Goal: Task Accomplishment & Management: Manage account settings

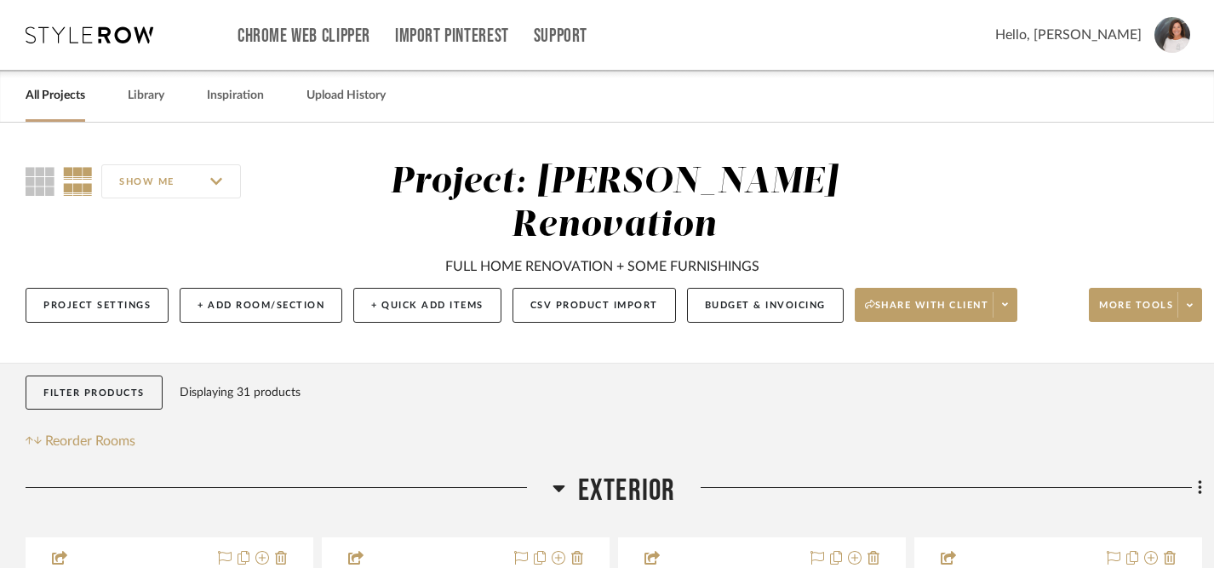
click at [70, 96] on link "All Projects" at bounding box center [56, 95] width 60 height 23
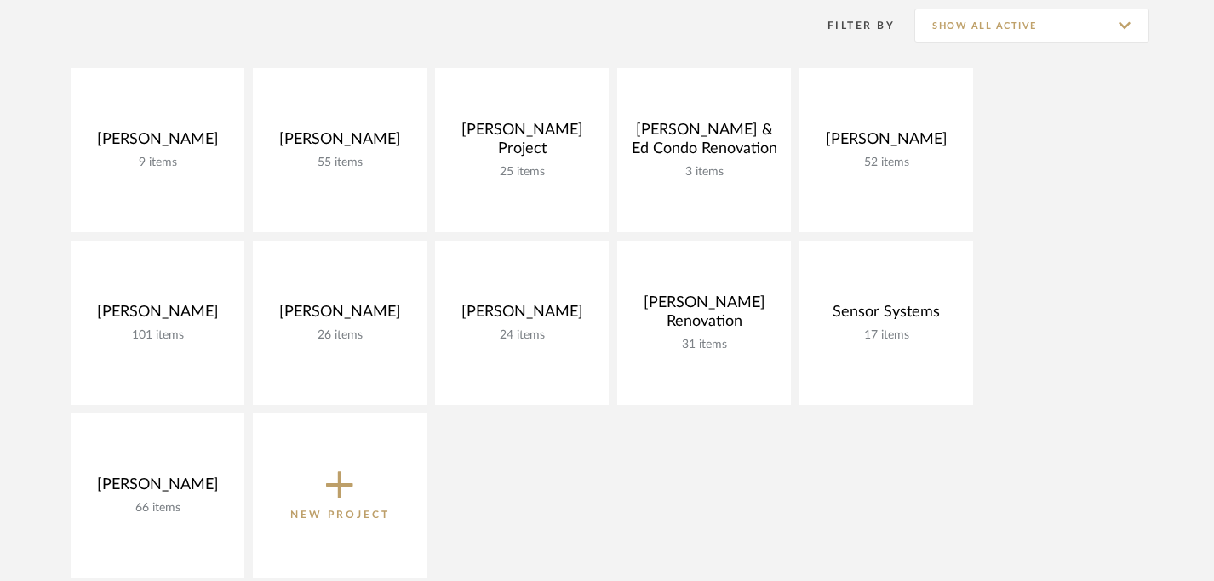
scroll to position [253, 0]
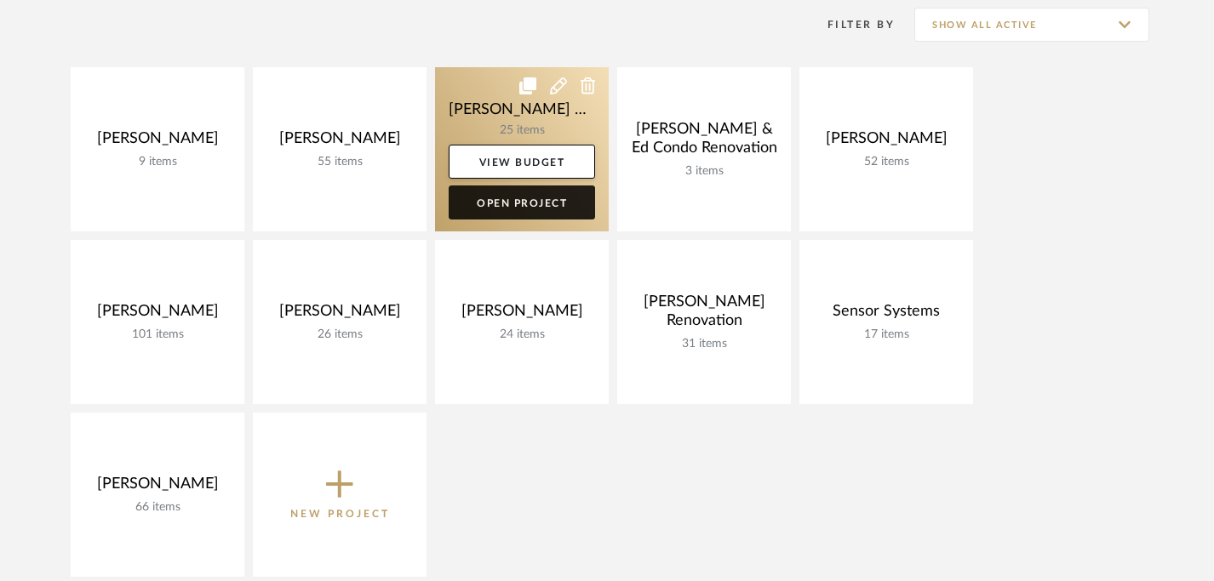
click at [526, 206] on link "Open Project" at bounding box center [522, 203] width 146 height 34
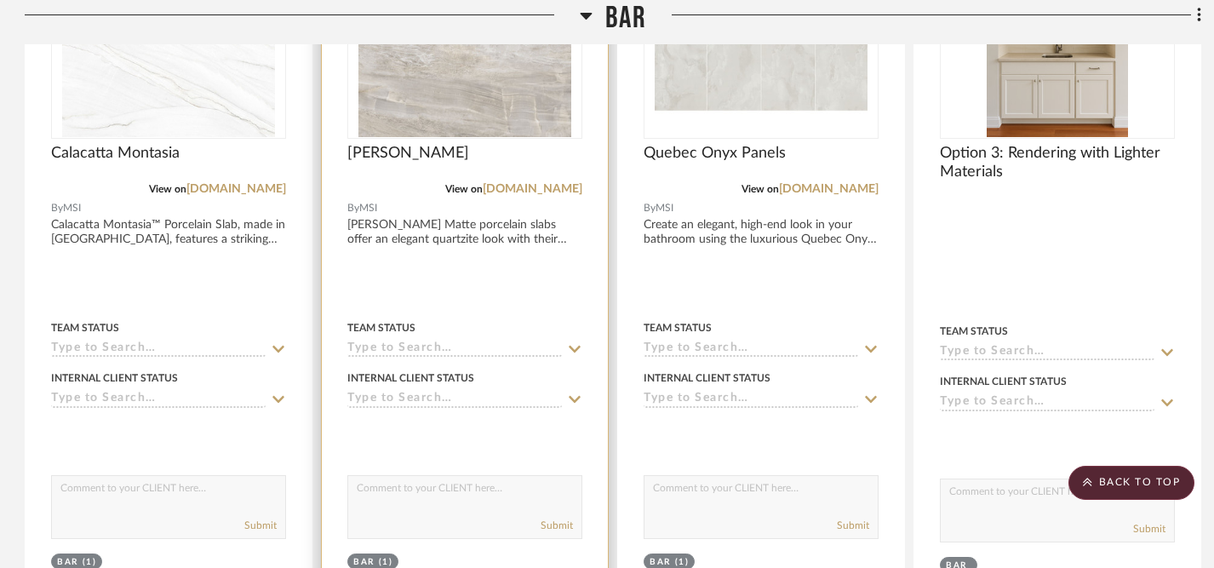
scroll to position [2561, 1]
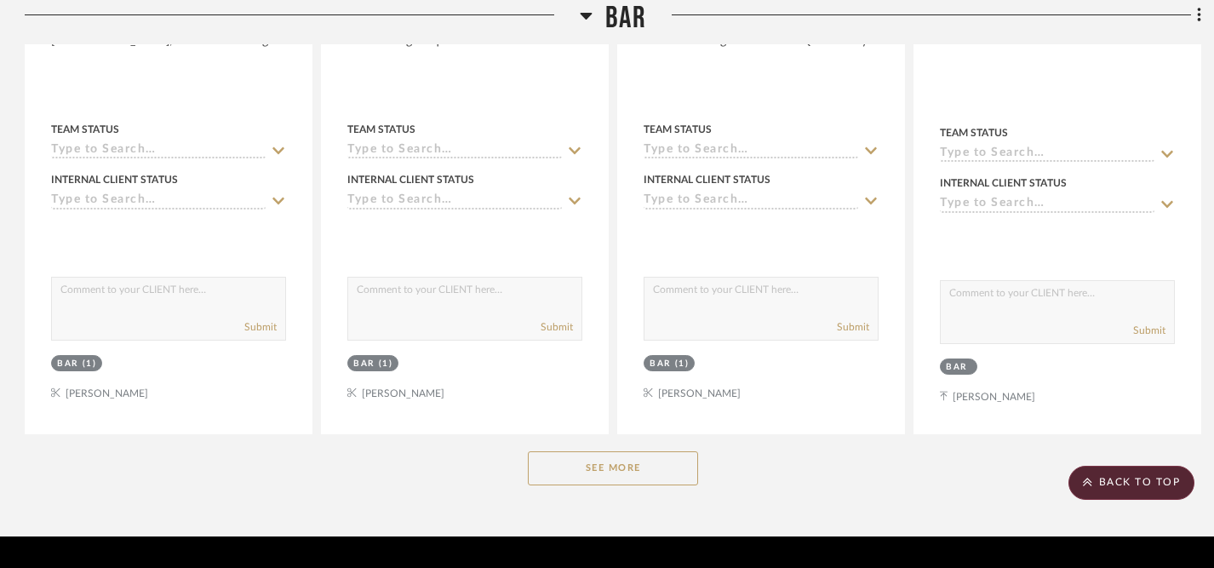
click at [620, 451] on button "See More" at bounding box center [613, 468] width 170 height 34
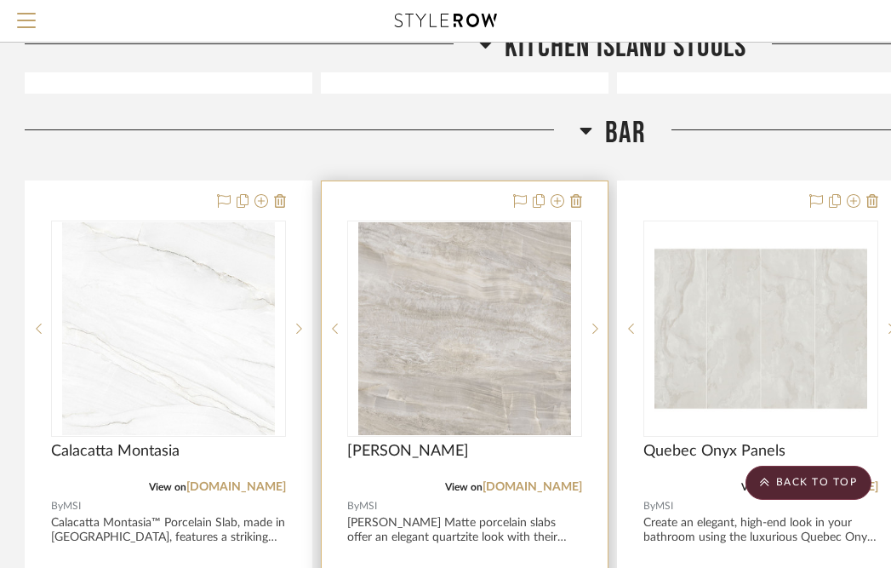
scroll to position [1978, 1]
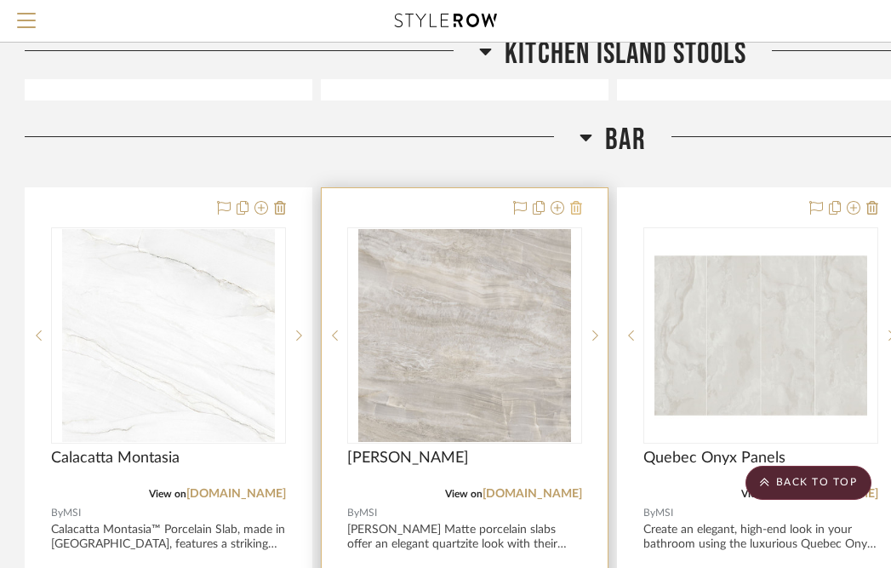
click at [578, 201] on icon at bounding box center [576, 208] width 12 height 14
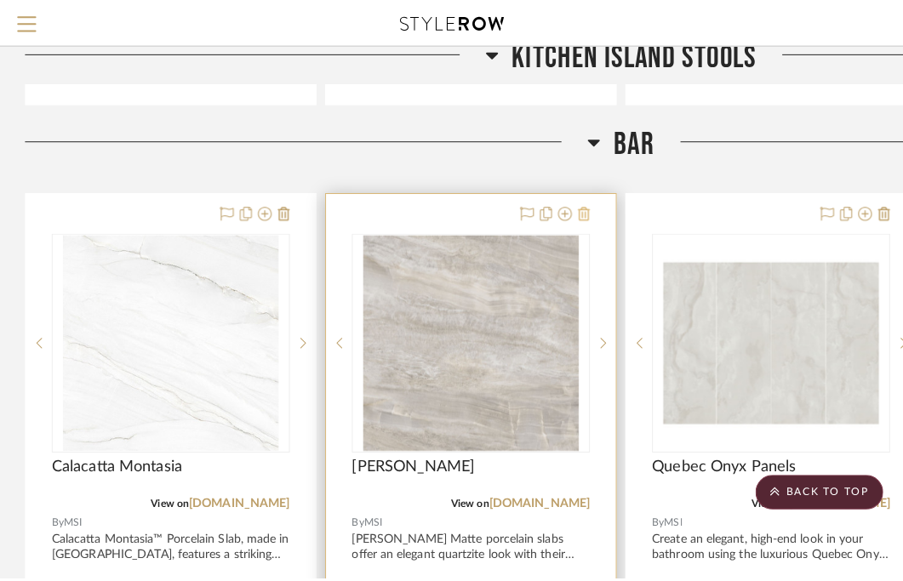
scroll to position [0, 0]
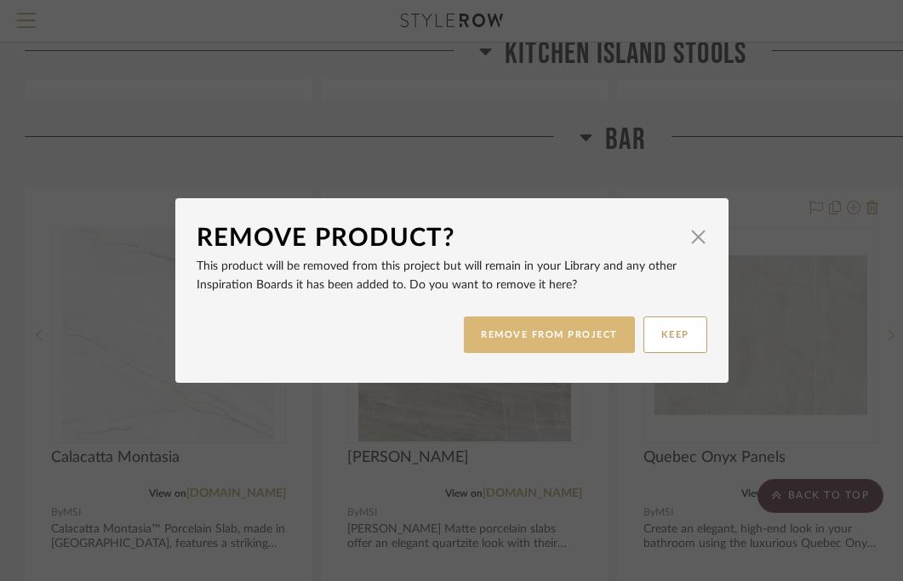
click at [551, 334] on button "REMOVE FROM PROJECT" at bounding box center [549, 335] width 171 height 37
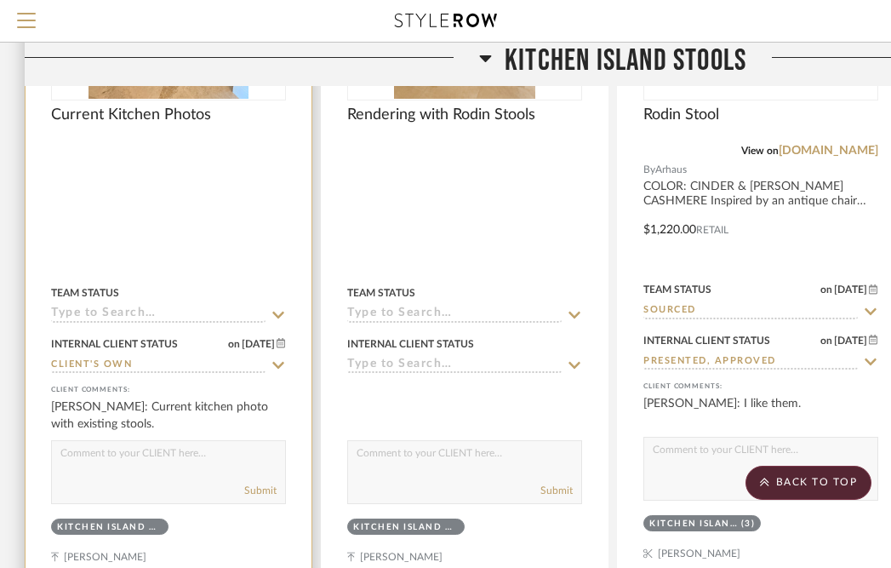
scroll to position [1468, 1]
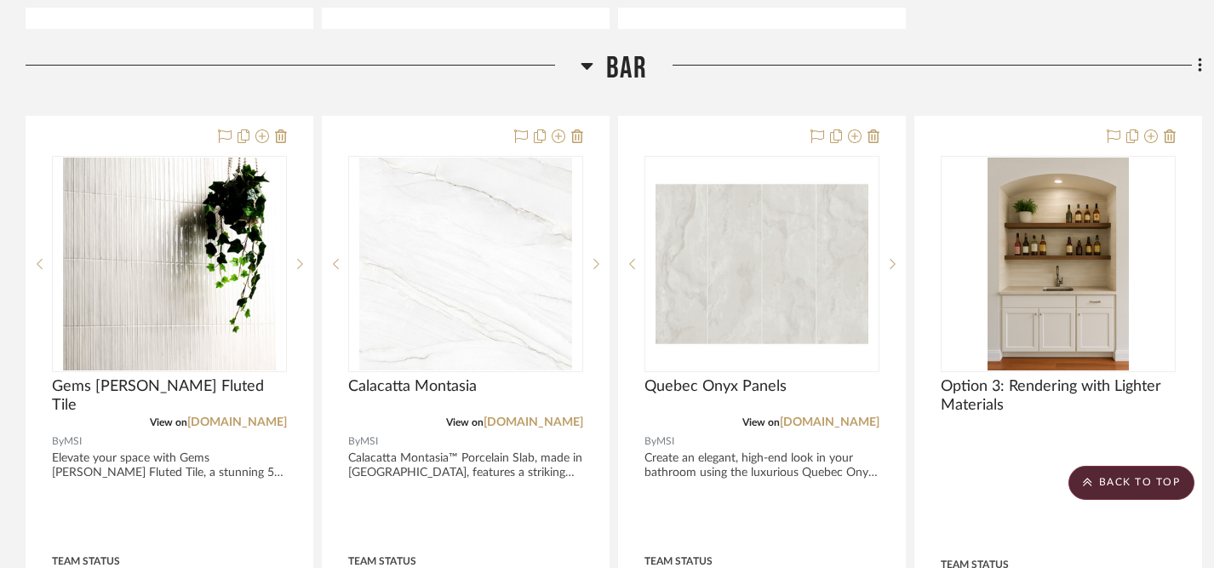
scroll to position [2129, 0]
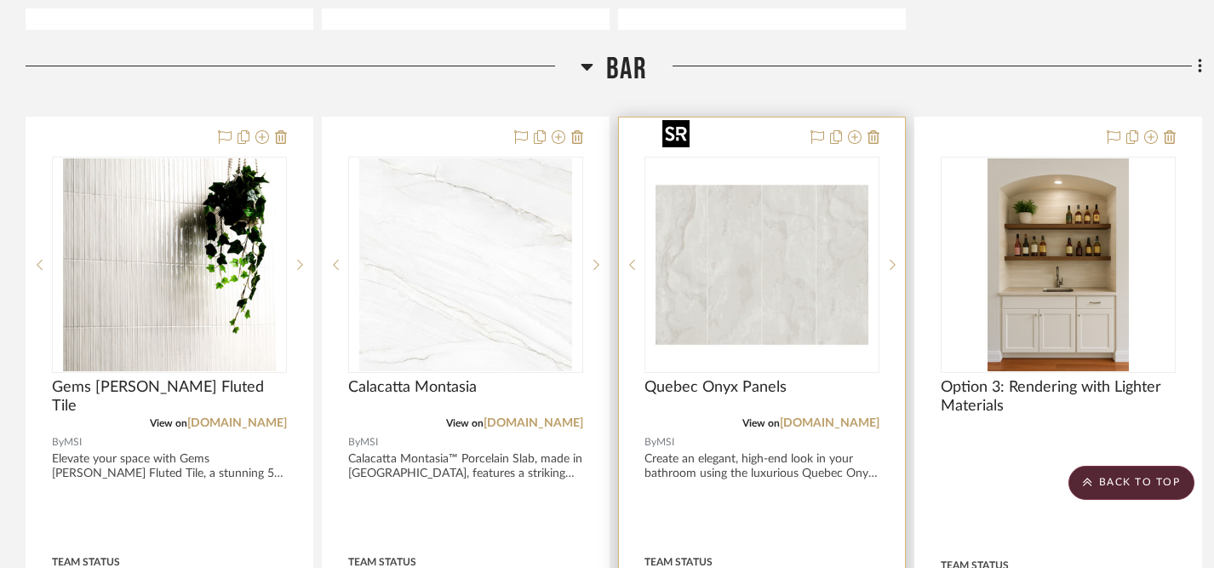
click at [811, 257] on img "0" at bounding box center [761, 264] width 213 height 213
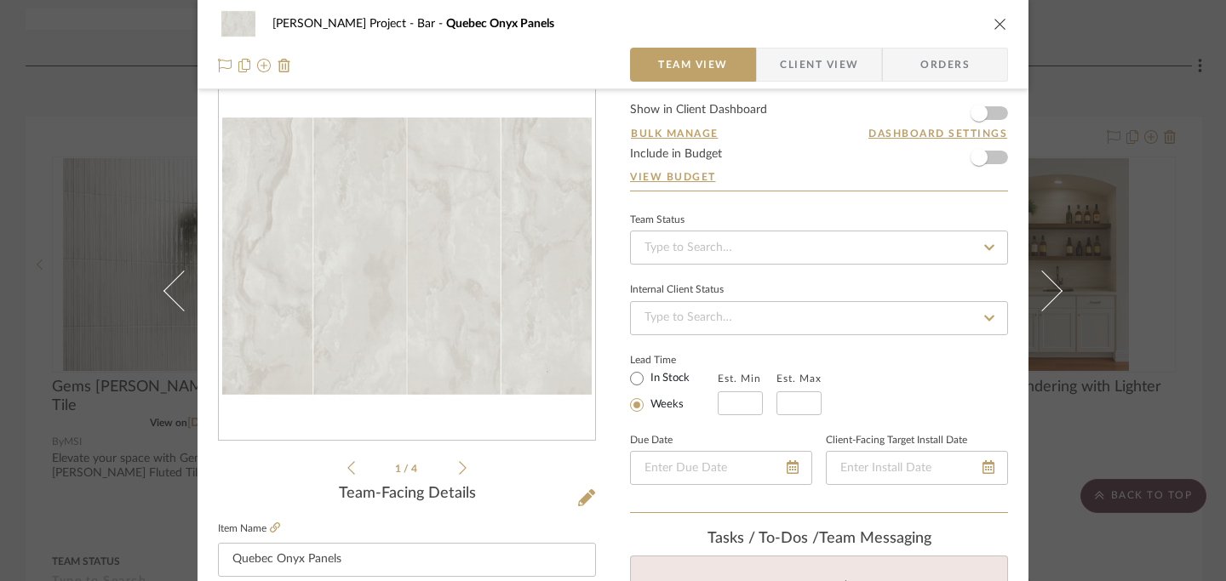
scroll to position [31, 0]
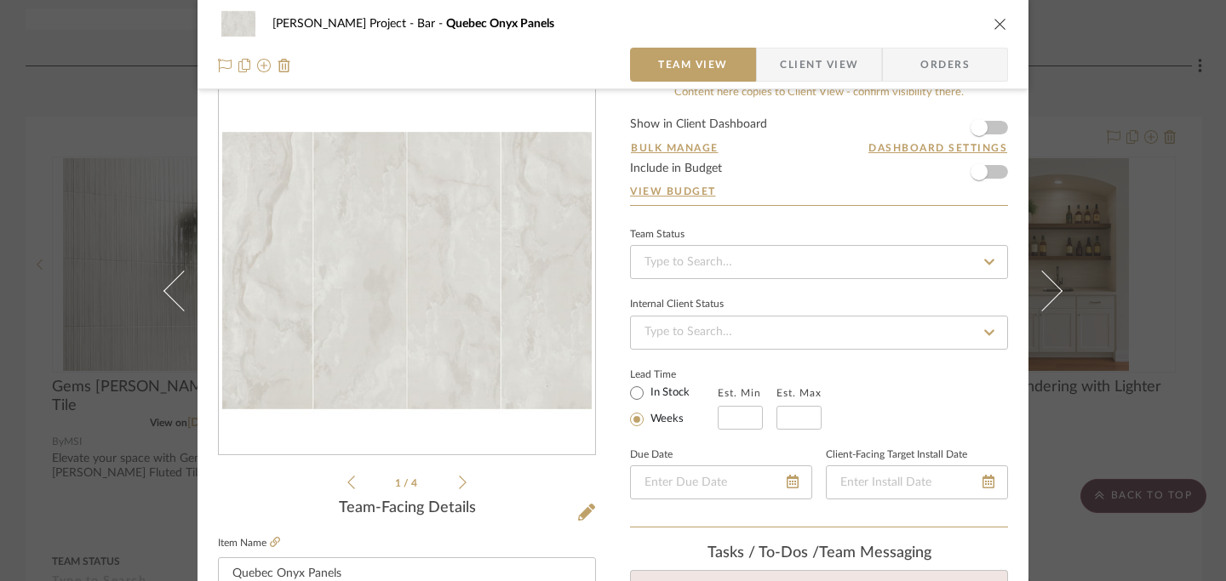
click at [460, 482] on div "1 / 4" at bounding box center [407, 288] width 378 height 409
click at [459, 481] on icon at bounding box center [463, 483] width 8 height 14
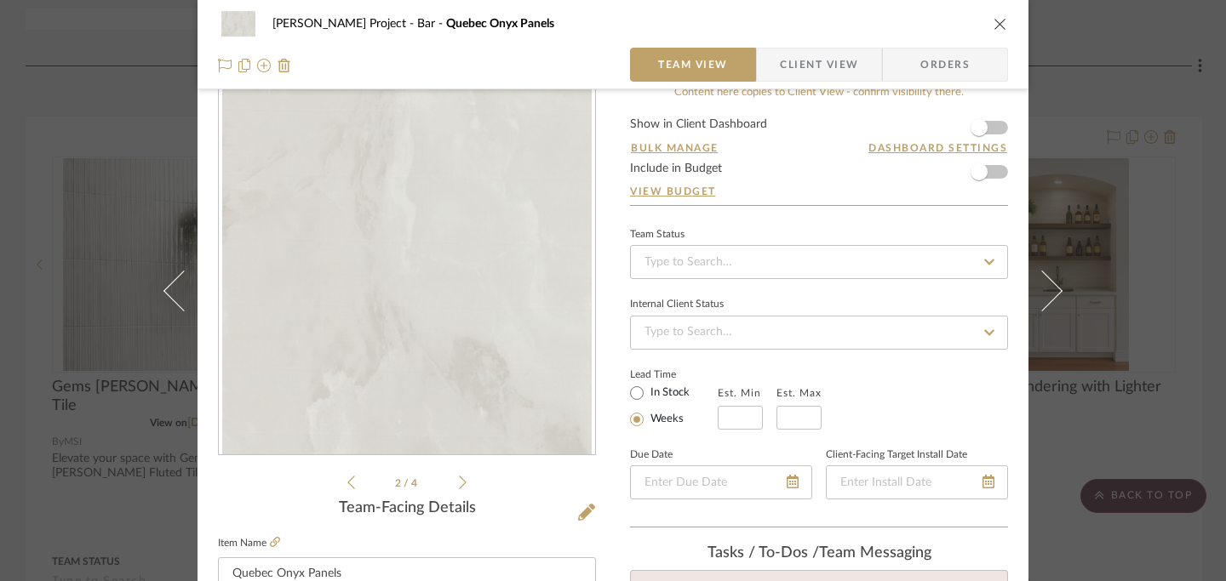
click at [459, 481] on icon at bounding box center [463, 483] width 8 height 14
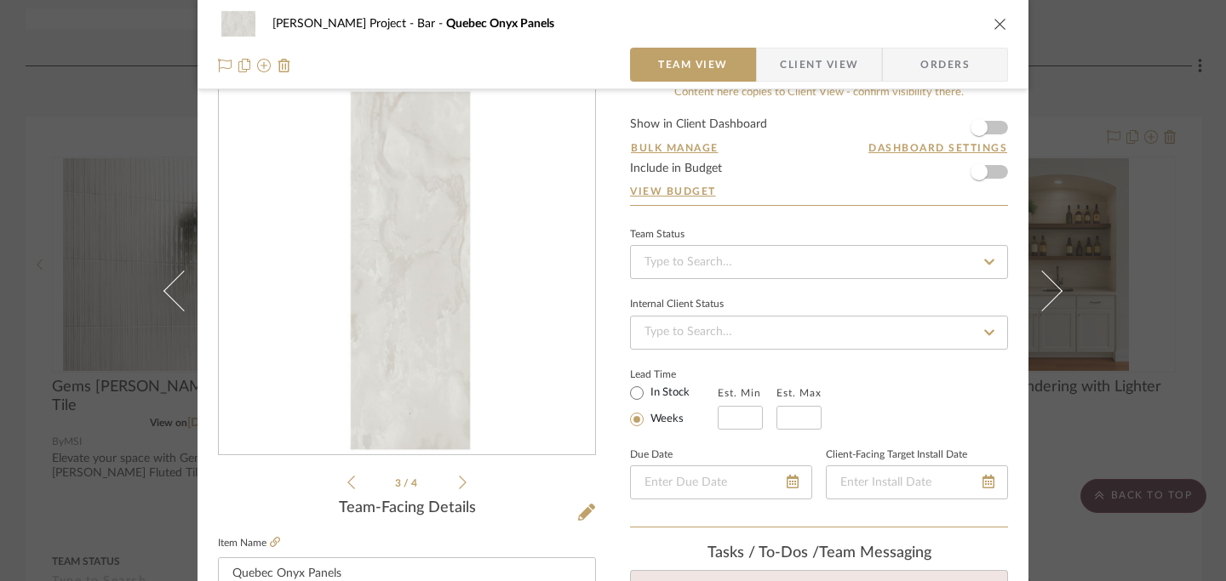
click at [459, 481] on icon at bounding box center [463, 483] width 8 height 14
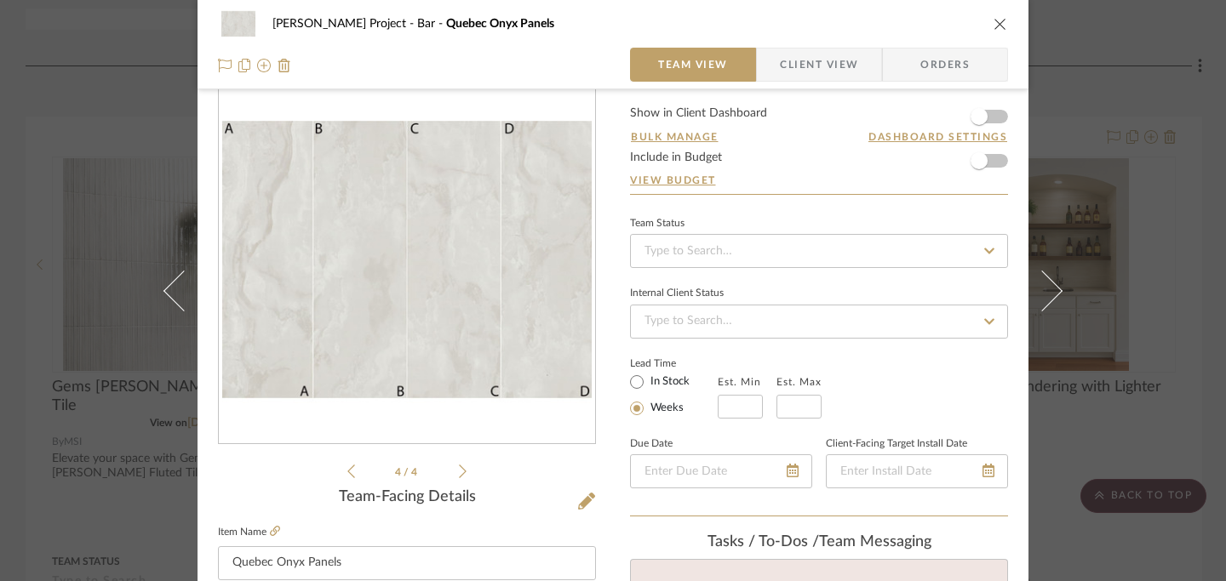
scroll to position [0, 0]
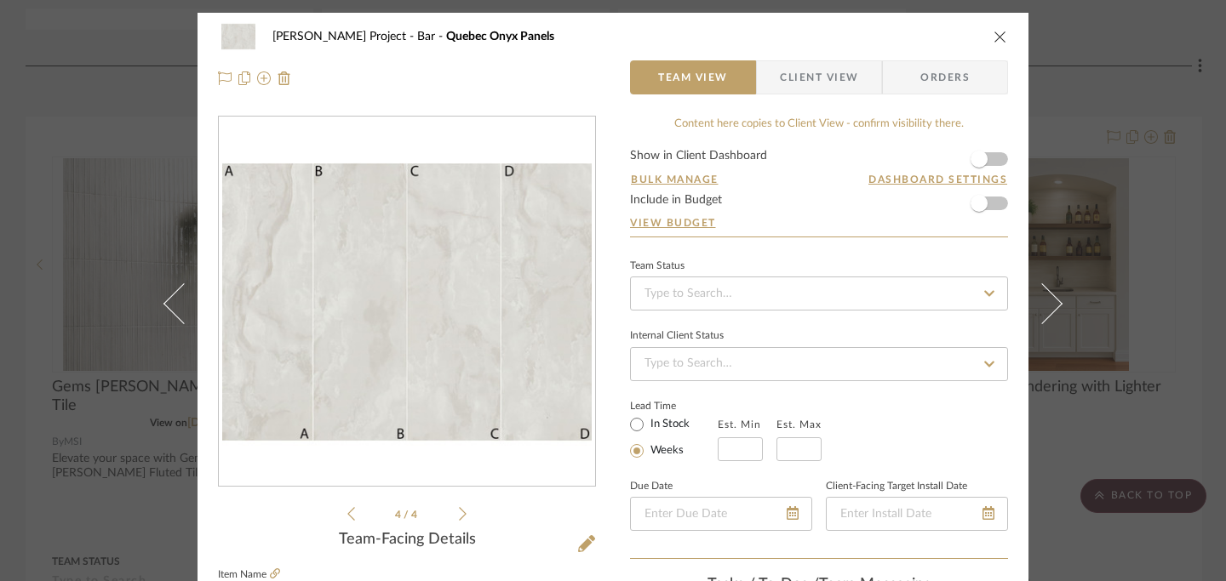
click at [902, 37] on icon "close" at bounding box center [1000, 37] width 14 height 14
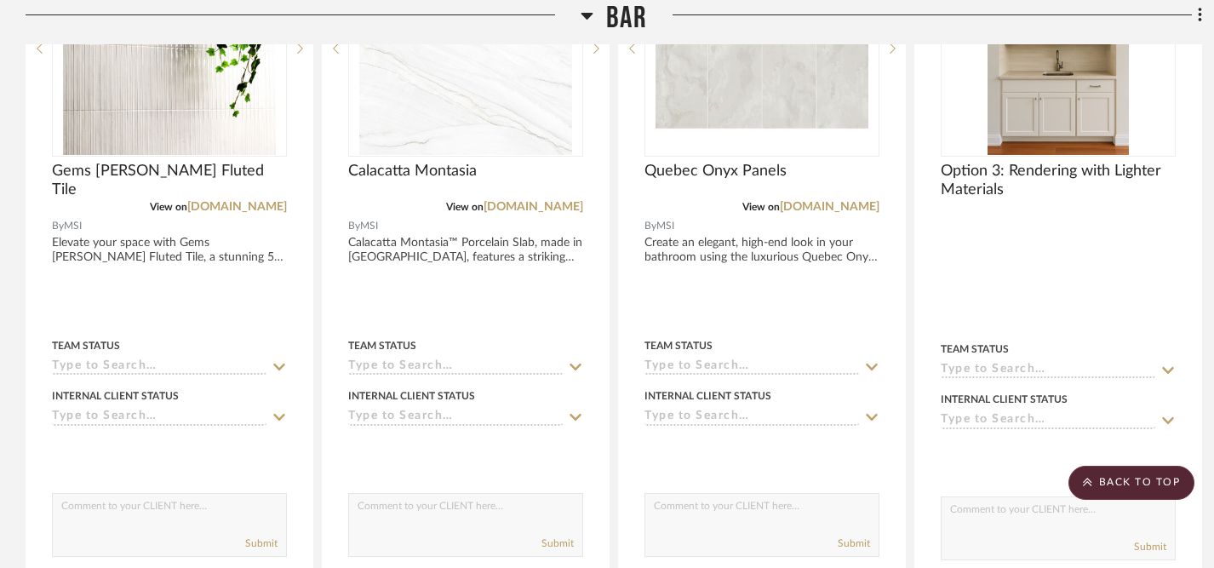
scroll to position [2346, 0]
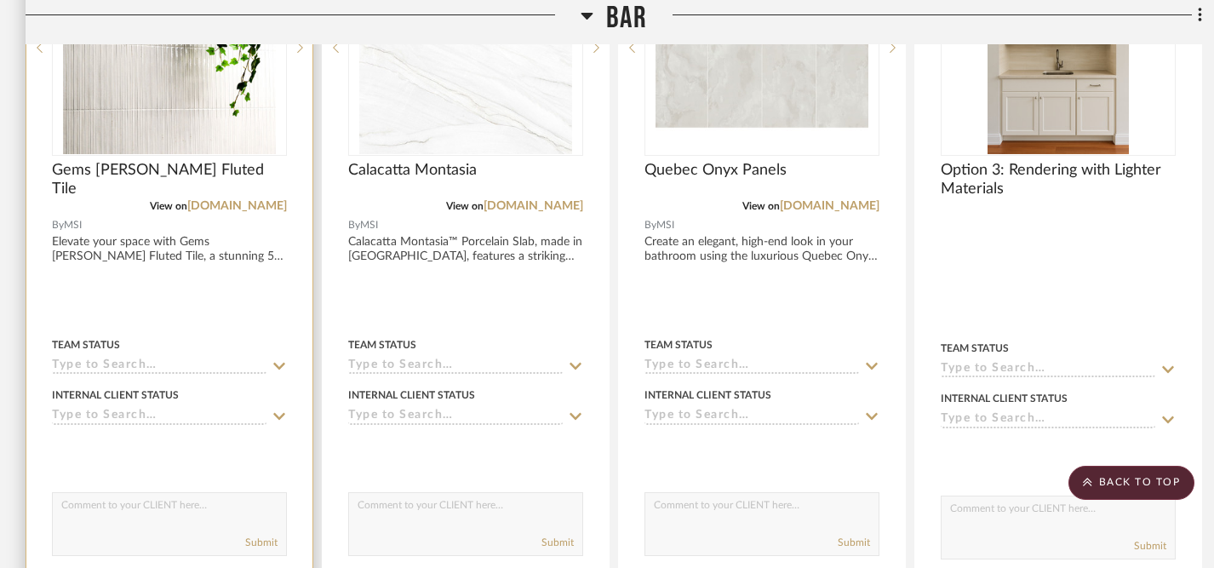
click at [280, 409] on icon at bounding box center [279, 416] width 15 height 14
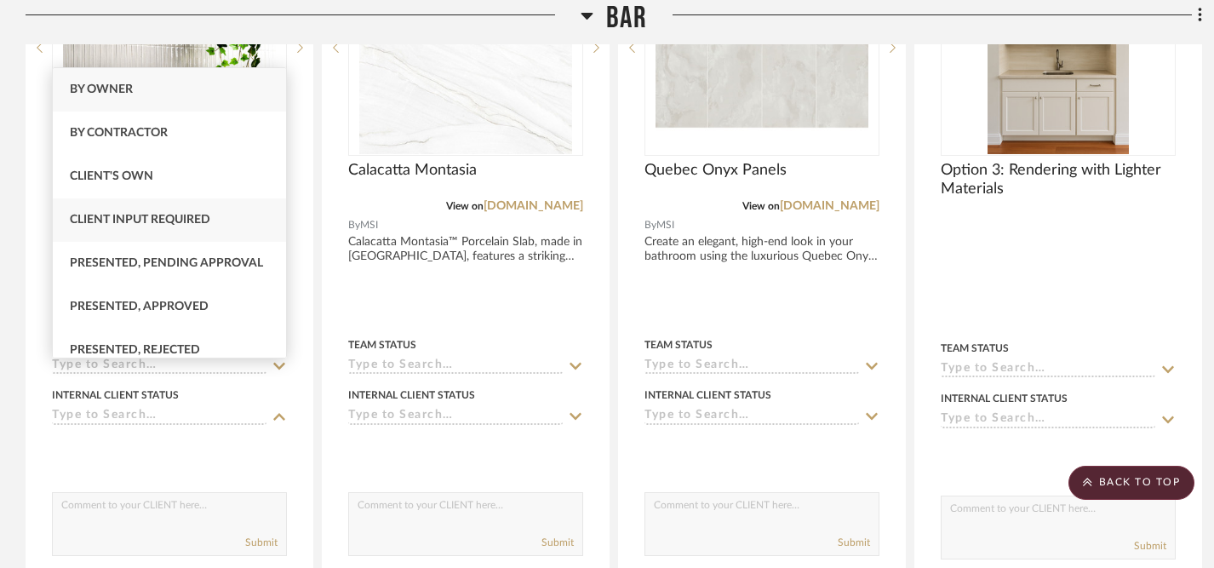
click at [241, 228] on div "Client Input Required" at bounding box center [169, 219] width 233 height 43
type input "[DATE]"
type input "Client Input Required"
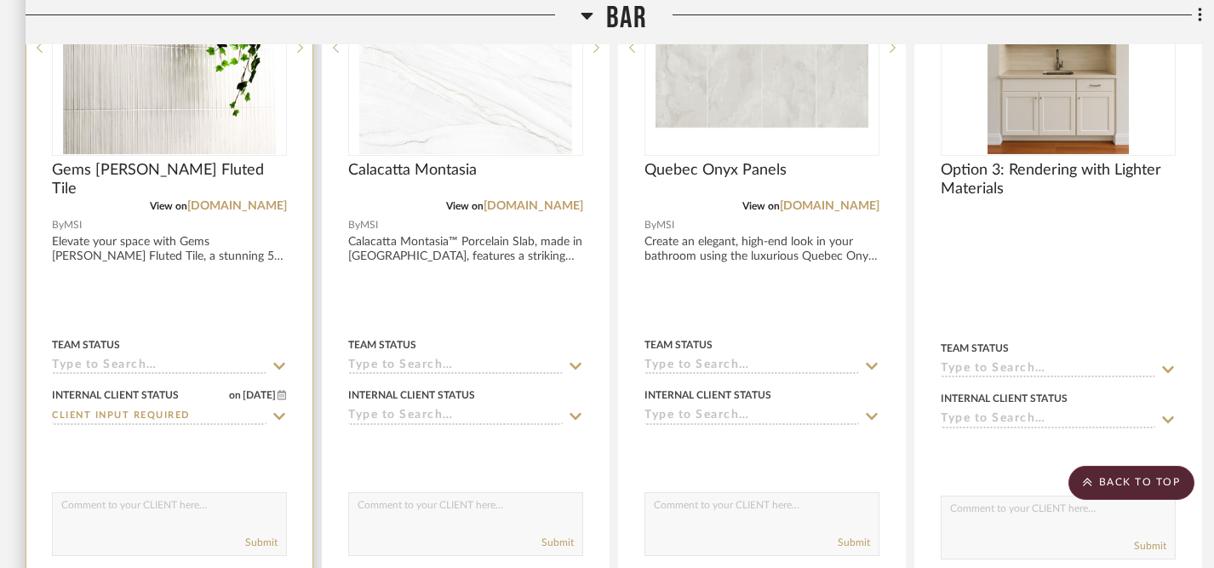
click at [279, 363] on icon at bounding box center [279, 366] width 12 height 7
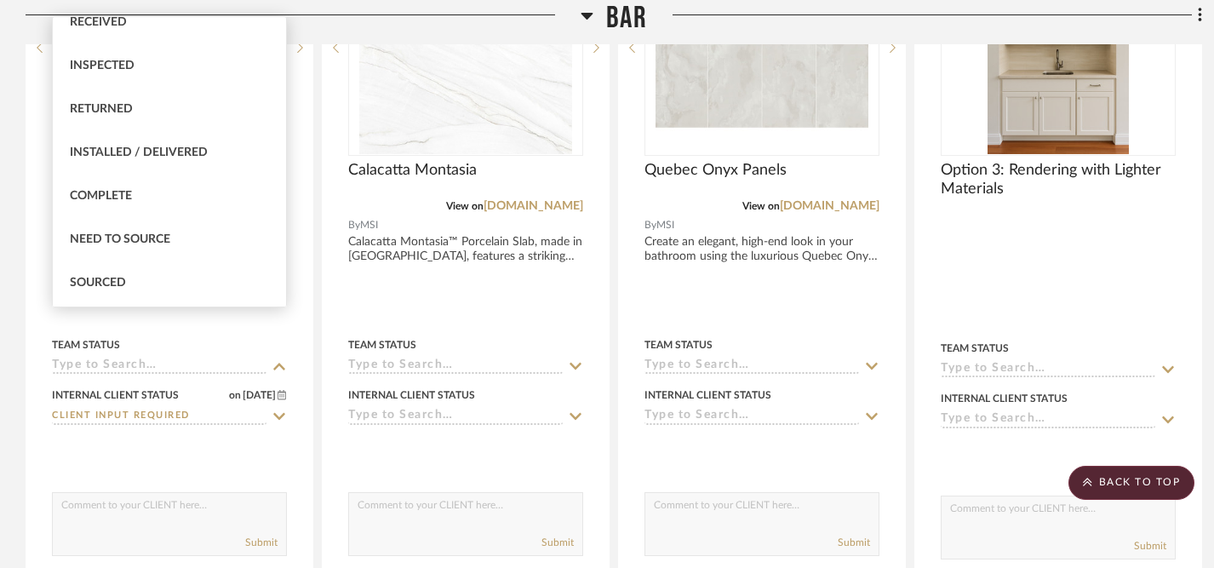
scroll to position [319, 0]
click at [189, 280] on div "Sourced" at bounding box center [169, 283] width 233 height 43
type input "[DATE]"
type input "Sourced"
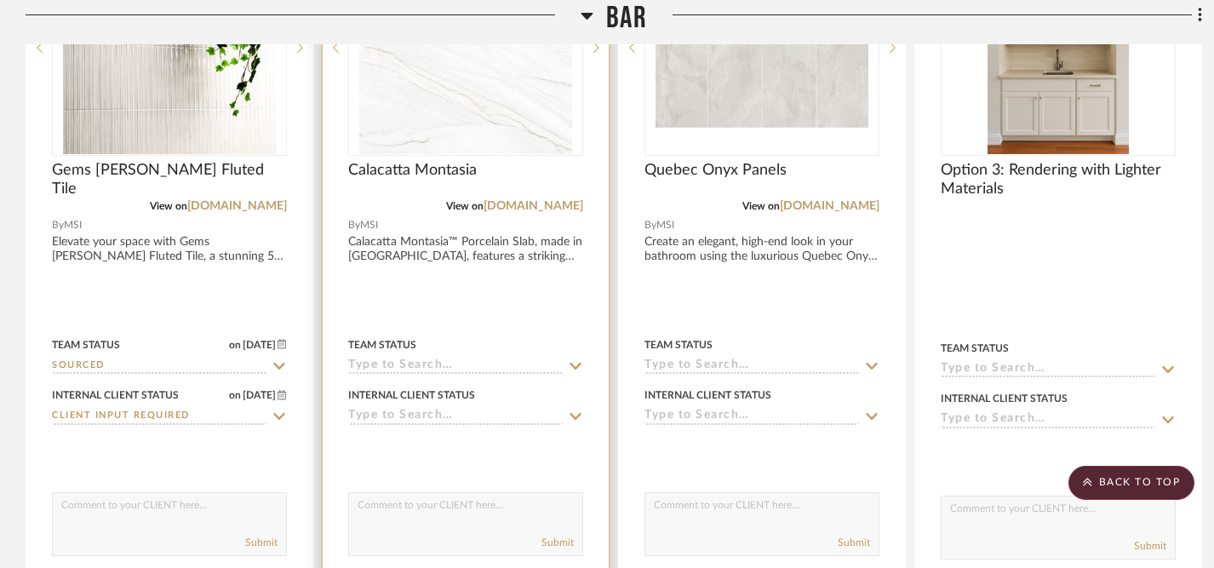
click at [573, 359] on icon at bounding box center [575, 366] width 15 height 14
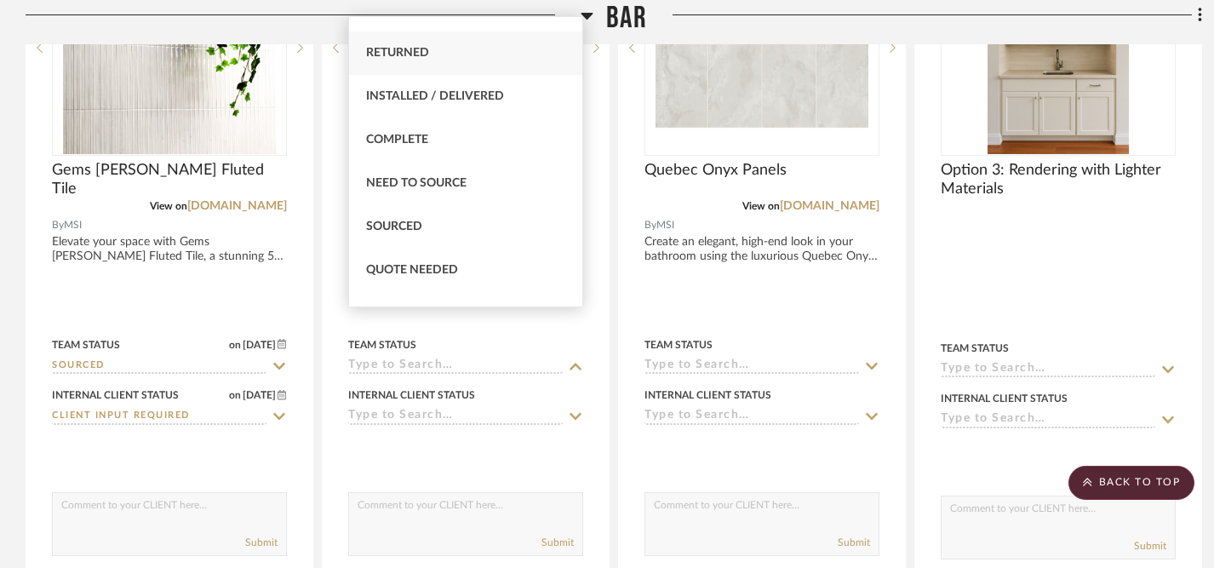
scroll to position [377, 0]
click at [437, 222] on div "Sourced" at bounding box center [465, 225] width 233 height 43
type input "[DATE]"
type input "Sourced"
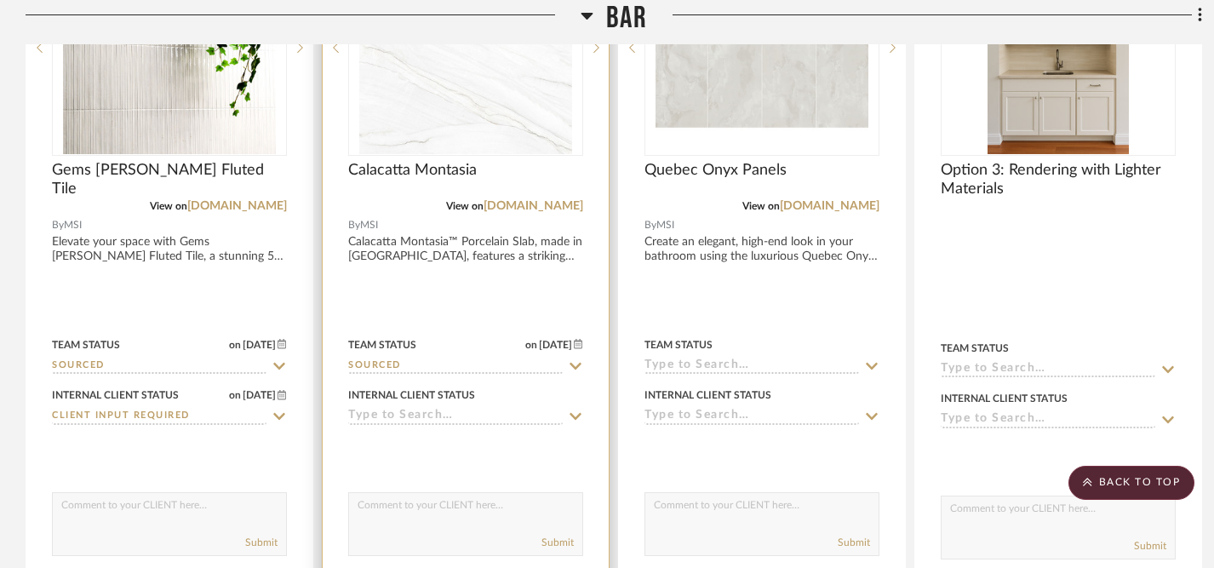
click at [574, 413] on icon at bounding box center [575, 416] width 12 height 7
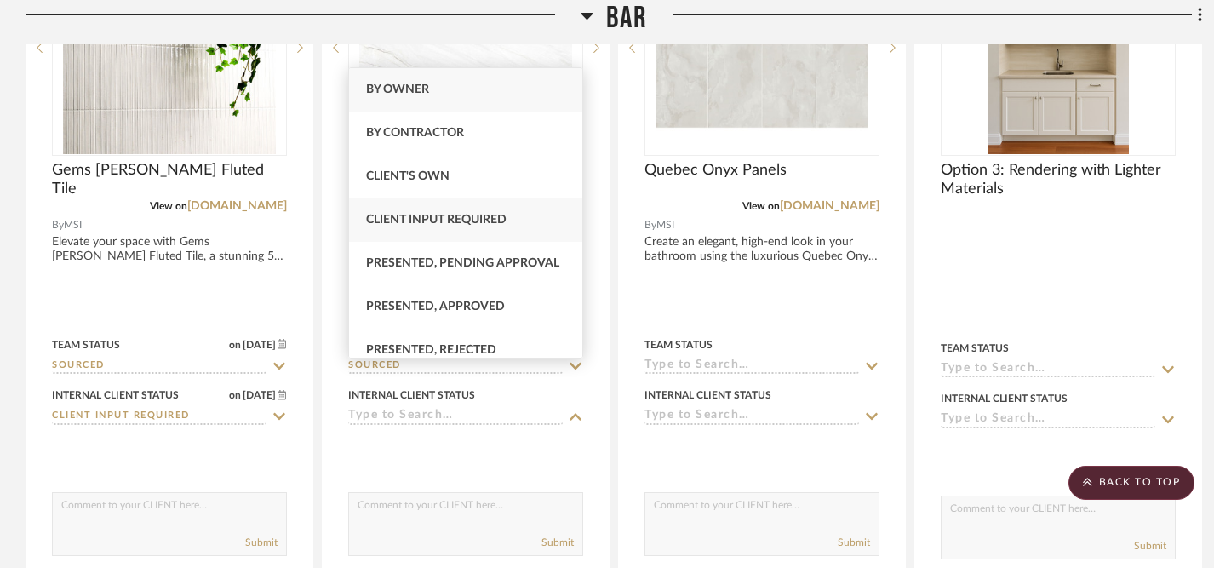
click at [477, 227] on div "Client Input Required" at bounding box center [465, 219] width 233 height 43
type input "[DATE]"
type input "Client Input Required"
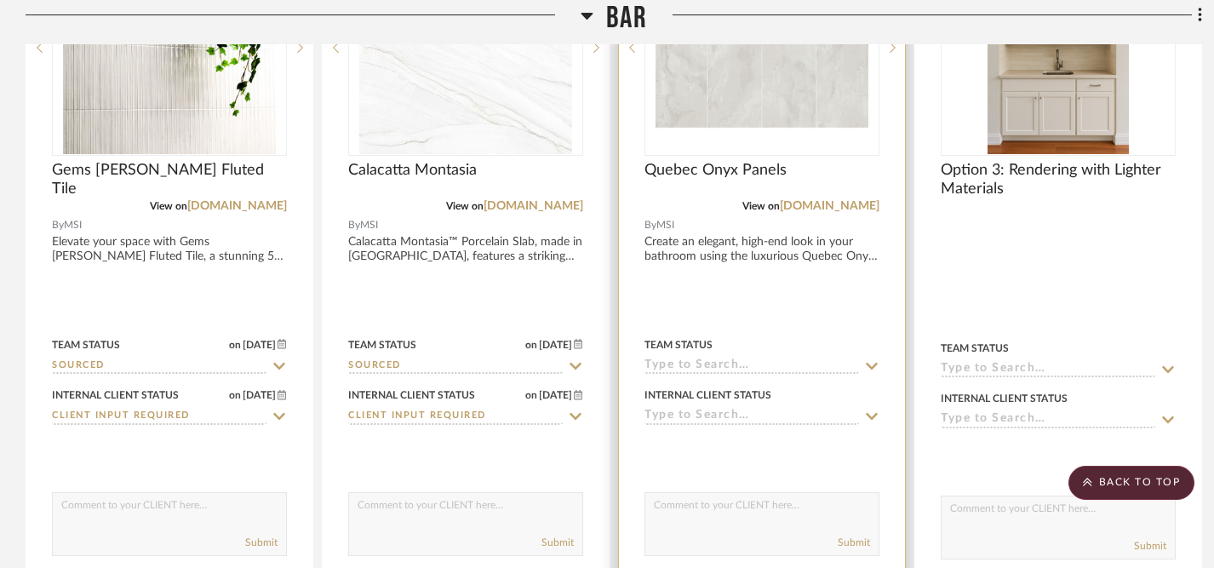
click at [868, 359] on icon at bounding box center [871, 366] width 15 height 14
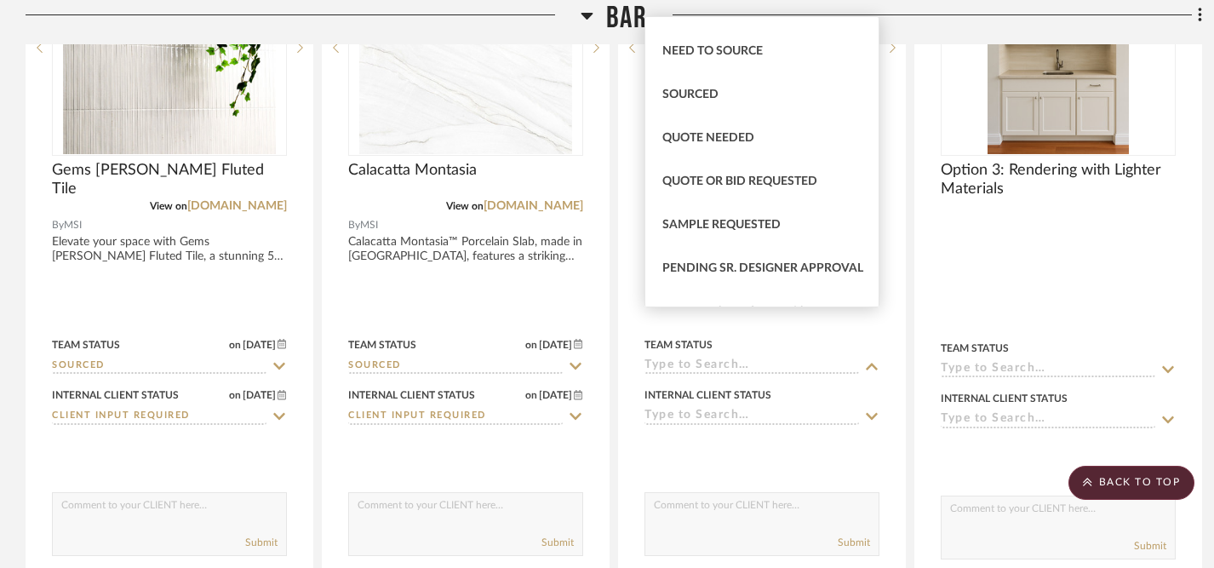
scroll to position [511, 0]
click at [697, 88] on span "Sourced" at bounding box center [690, 92] width 56 height 12
type input "[DATE]"
type input "Sourced"
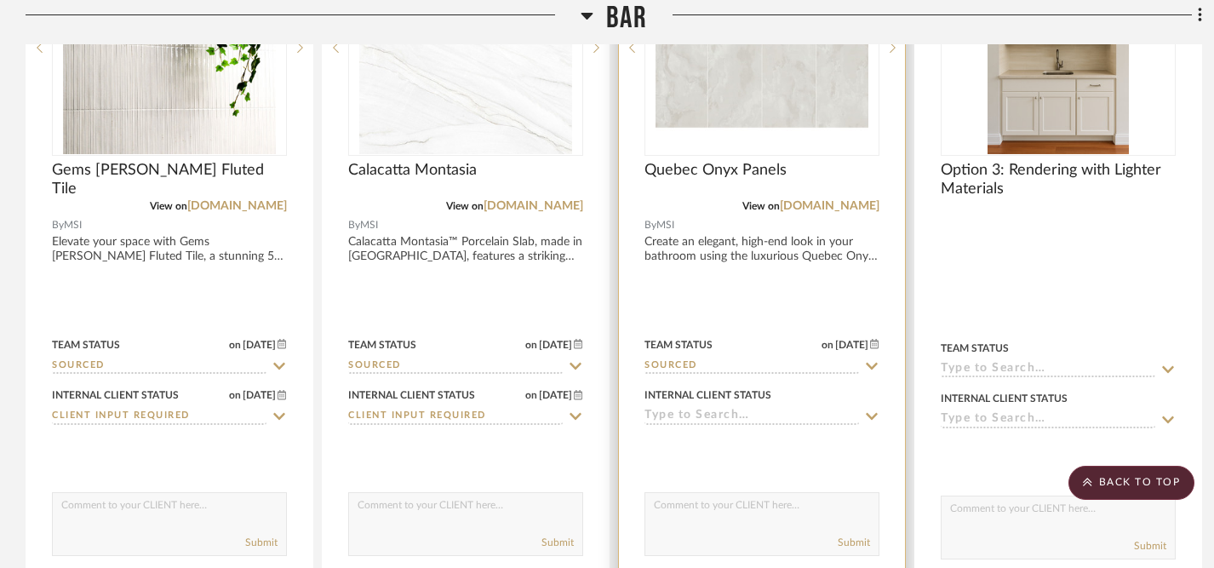
click at [874, 413] on icon at bounding box center [872, 416] width 12 height 7
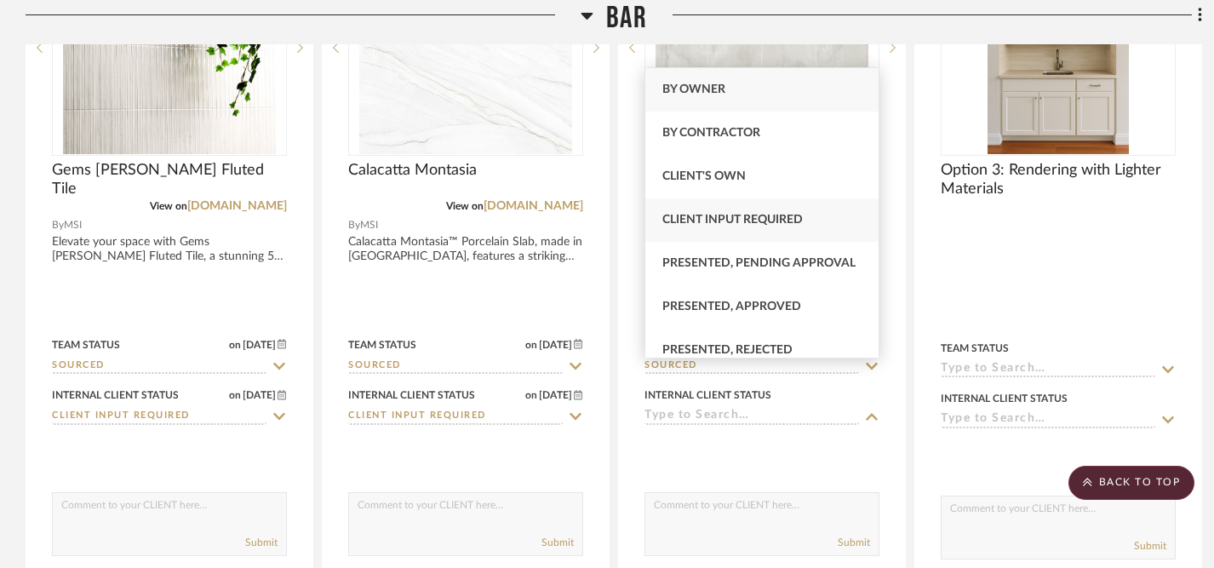
click at [799, 222] on span "Client Input Required" at bounding box center [732, 220] width 140 height 12
type input "[DATE]"
type input "Client Input Required"
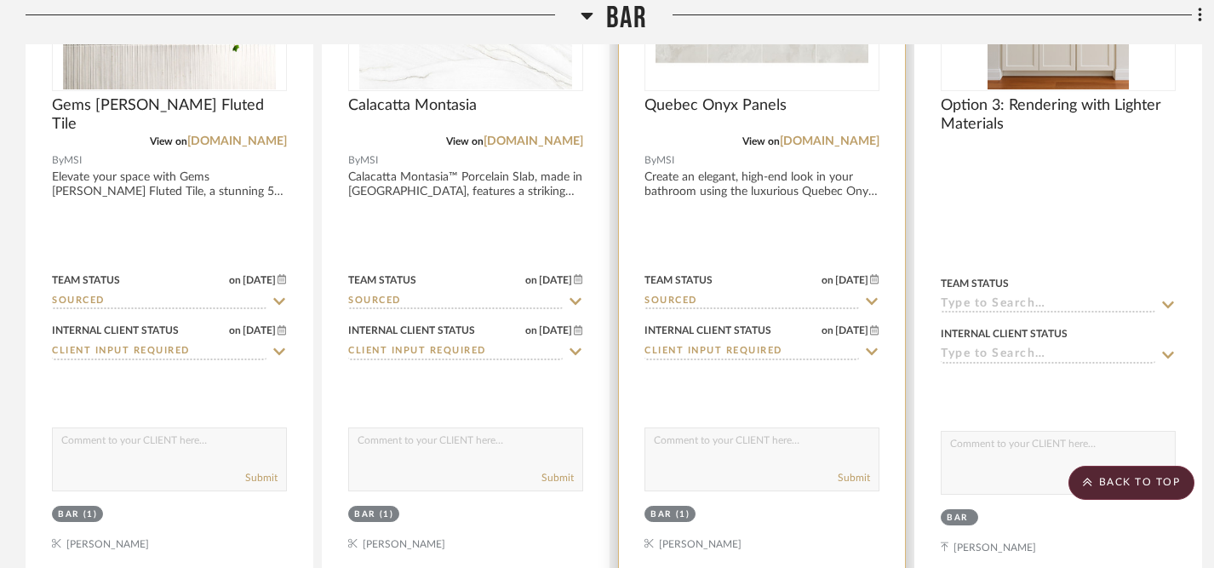
scroll to position [2414, 0]
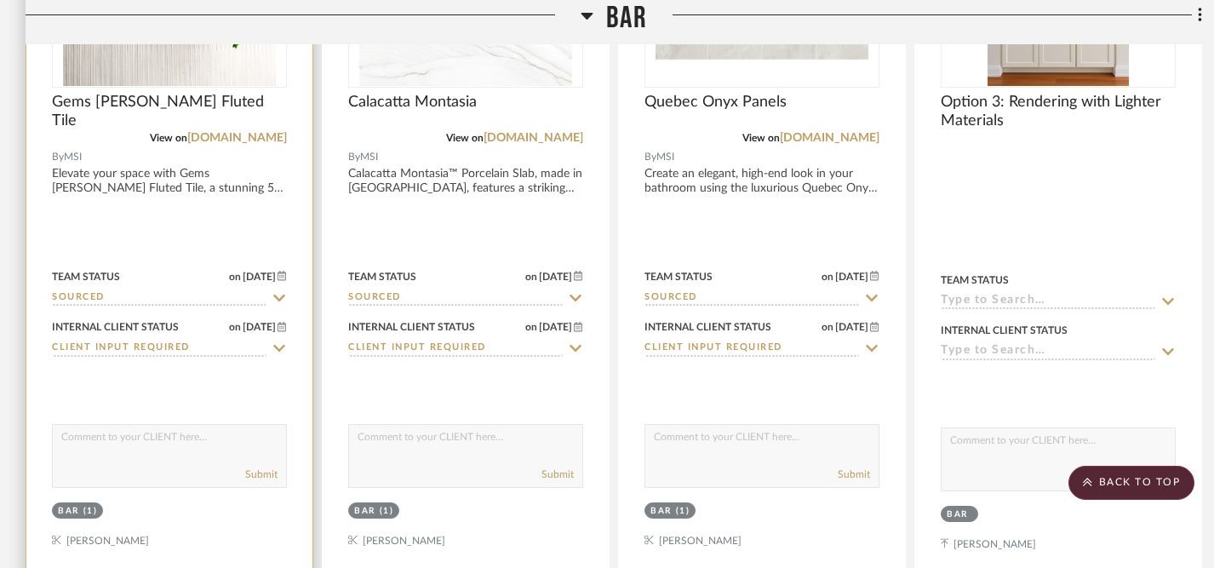
click at [181, 425] on textarea at bounding box center [169, 441] width 233 height 32
click at [91, 425] on textarea "I'm asking to see samples of these three backspash options for your bar area." at bounding box center [169, 441] width 233 height 32
click at [237, 425] on textarea "I'm asking to see samples of these three backsplash options for your bar area." at bounding box center [169, 441] width 233 height 32
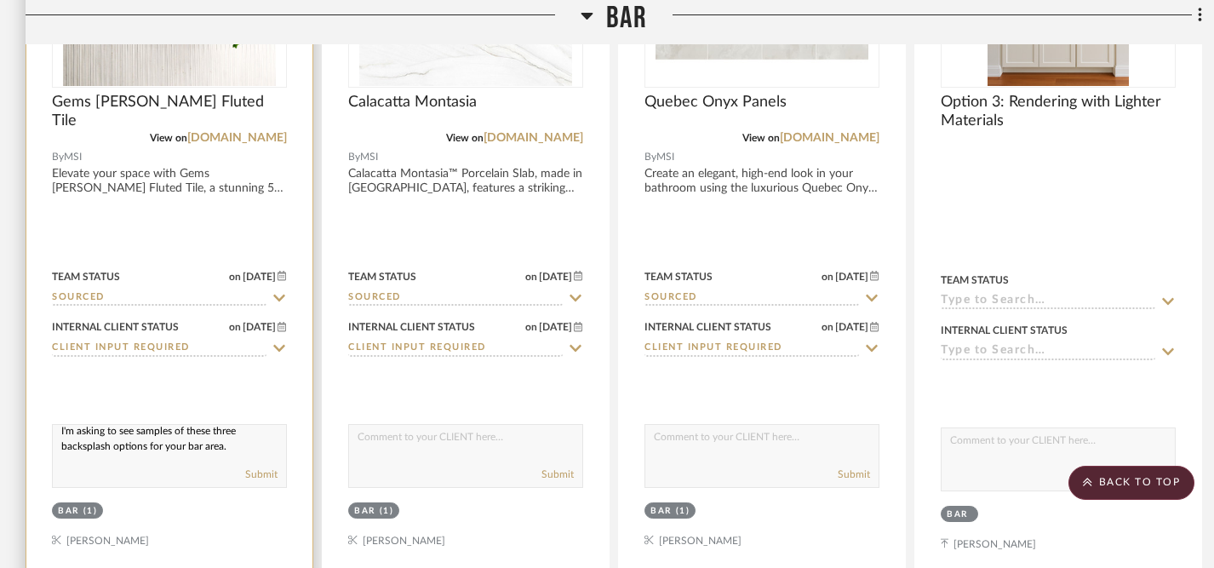
click at [107, 425] on textarea "I'm asking to see samples of these three backsplash options for your bar area." at bounding box center [169, 441] width 233 height 32
click at [262, 425] on textarea "I'm asking Marcal to see samples of these three backsplash options for your bar…" at bounding box center [169, 441] width 233 height 32
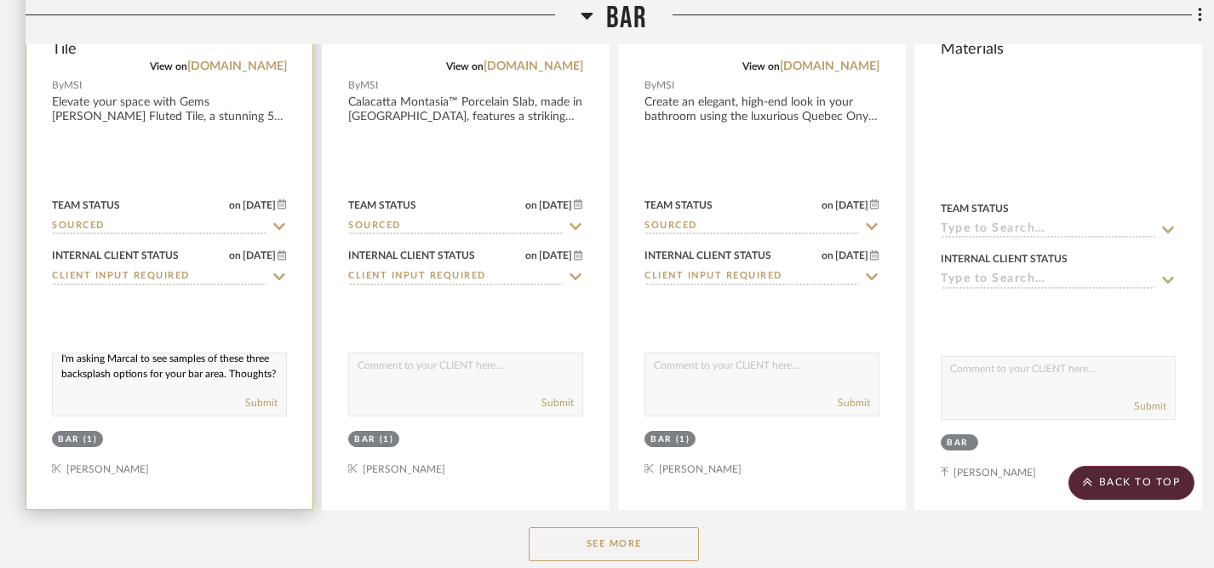
scroll to position [0, 0]
click at [59, 353] on textarea "I'm asking Marcal to see samples of these three backsplash options for your bar…" at bounding box center [169, 369] width 233 height 32
drag, startPoint x: 59, startPoint y: 319, endPoint x: 98, endPoint y: 355, distance: 53.0
click at [98, 355] on div "I'm asking Marcal to see samples of these three backsplash options for your bar…" at bounding box center [169, 384] width 235 height 64
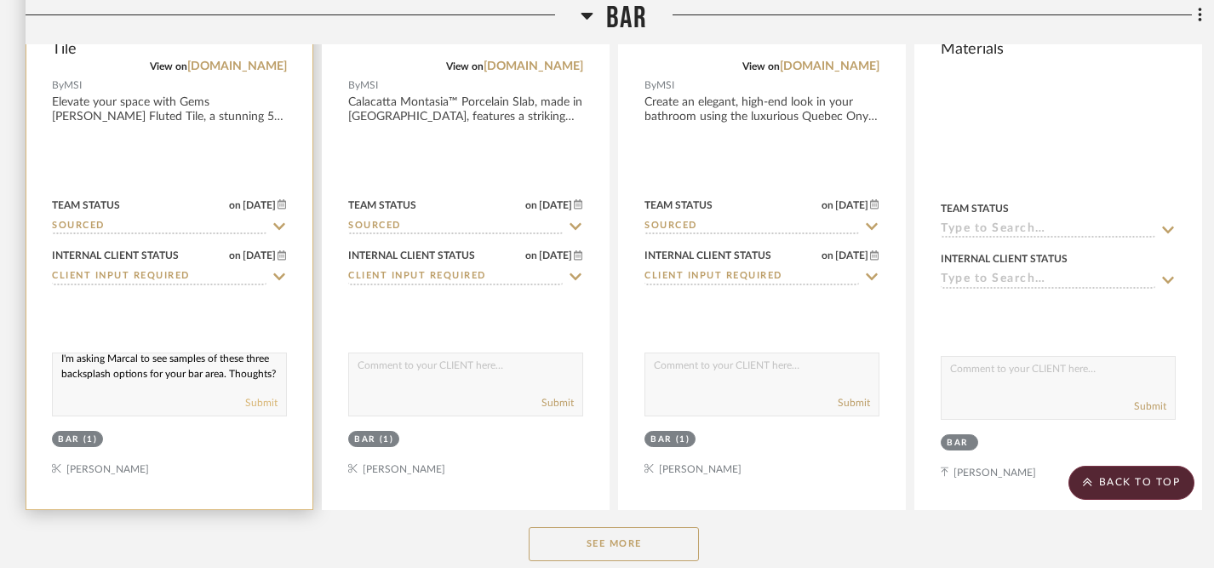
type textarea "I'm asking Marcal to see samples of these three backsplash options for your bar…"
click at [260, 395] on button "Submit" at bounding box center [261, 402] width 32 height 15
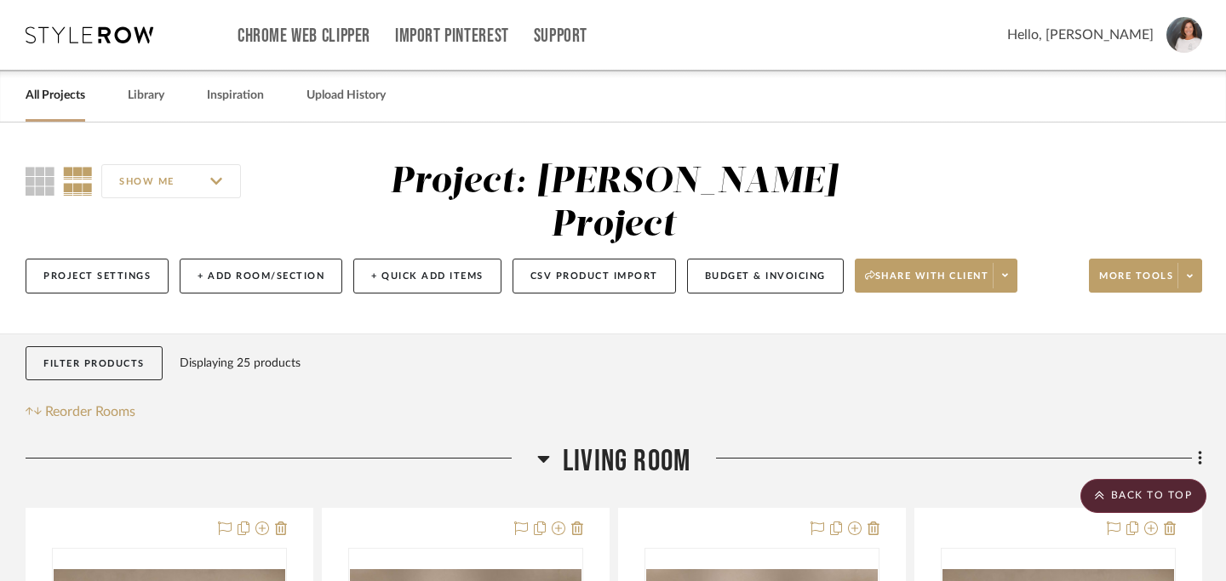
scroll to position [0, 0]
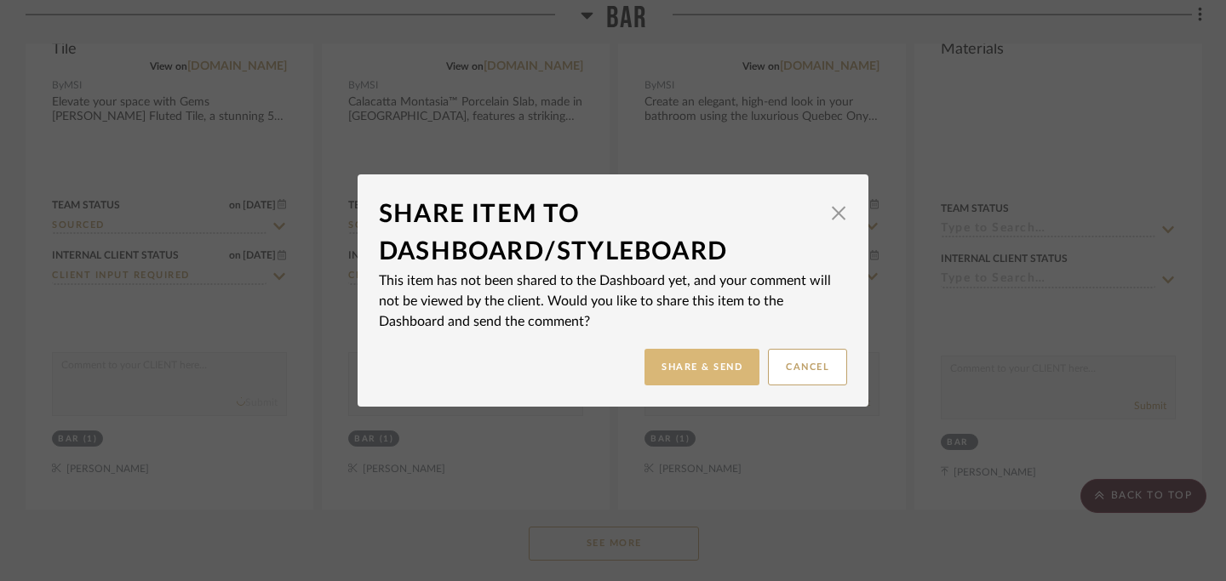
click at [705, 366] on button "Share & Send" at bounding box center [701, 367] width 115 height 37
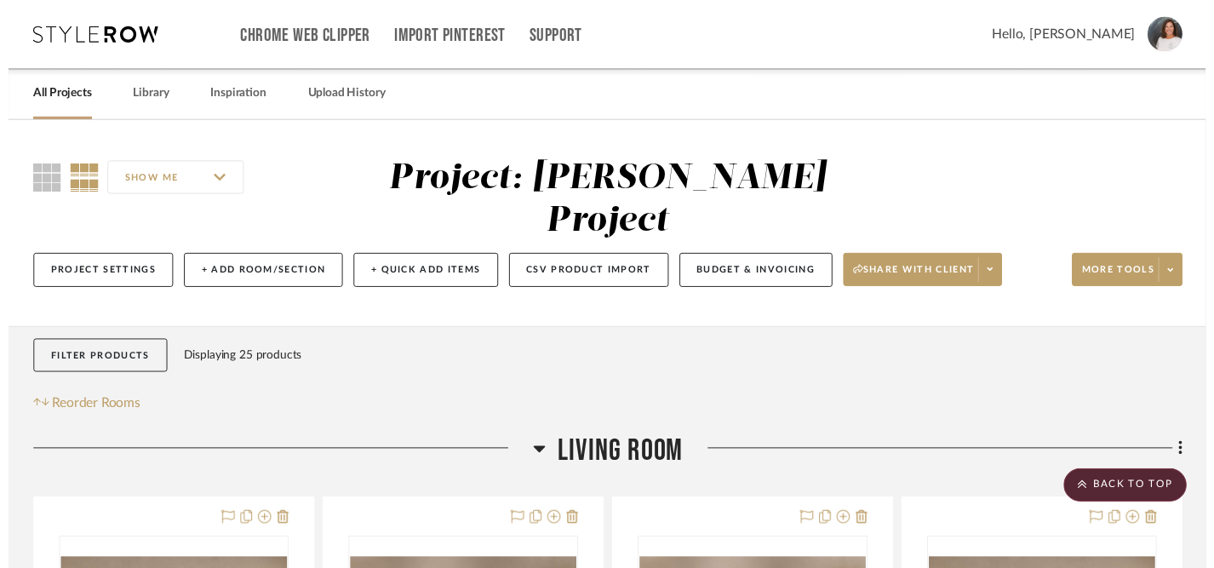
scroll to position [2485, 0]
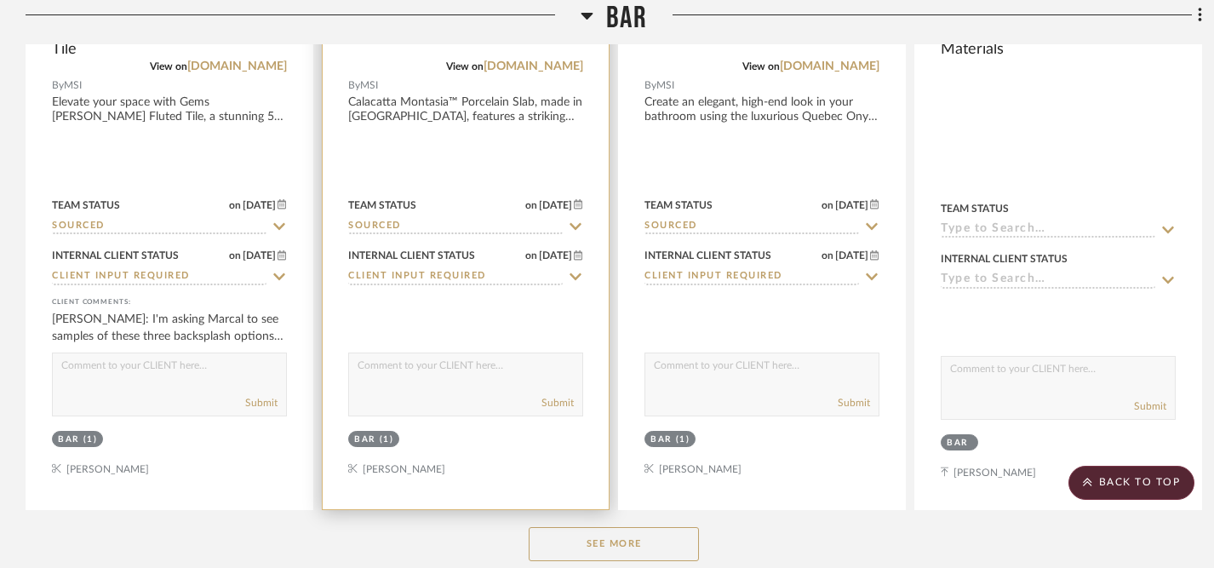
click at [403, 353] on textarea at bounding box center [465, 369] width 233 height 32
paste textarea "I'm asking Marcal to see samples of these three backsplash options for your bar…"
type textarea "I'm asking Marcal to see samples of these three backsplash options for your bar…"
click at [563, 395] on button "Submit" at bounding box center [557, 402] width 32 height 15
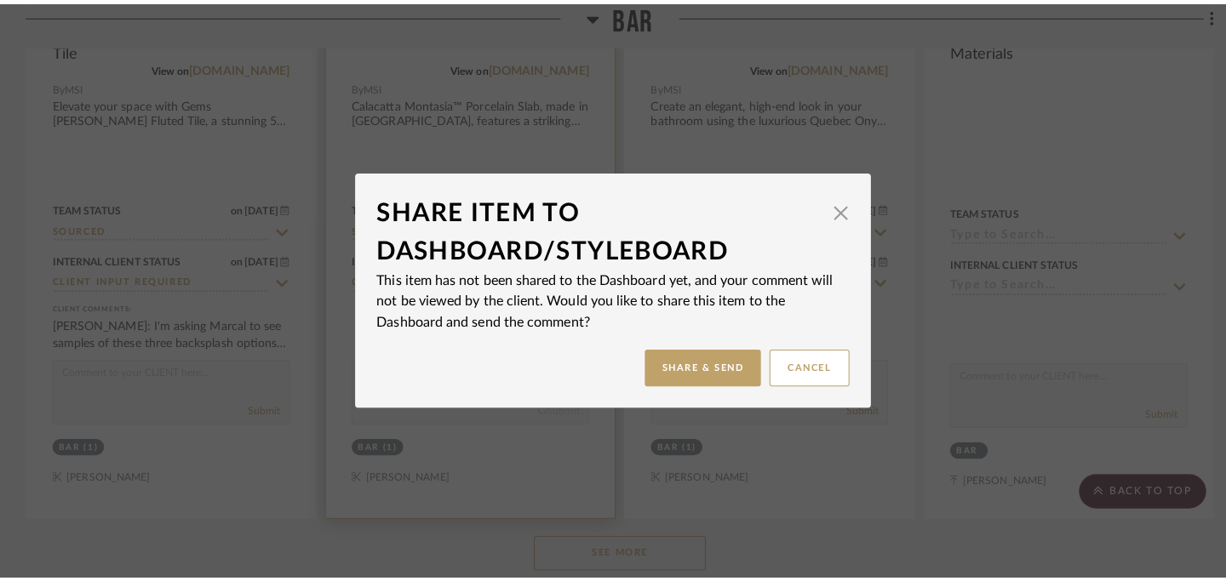
scroll to position [0, 0]
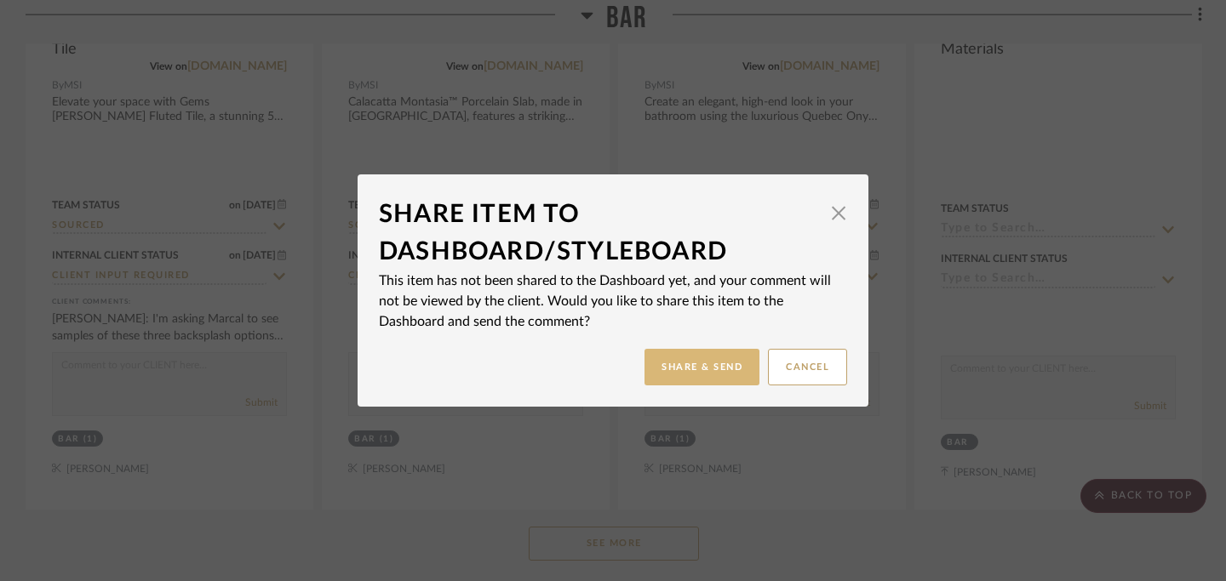
click at [696, 359] on button "Share & Send" at bounding box center [701, 367] width 115 height 37
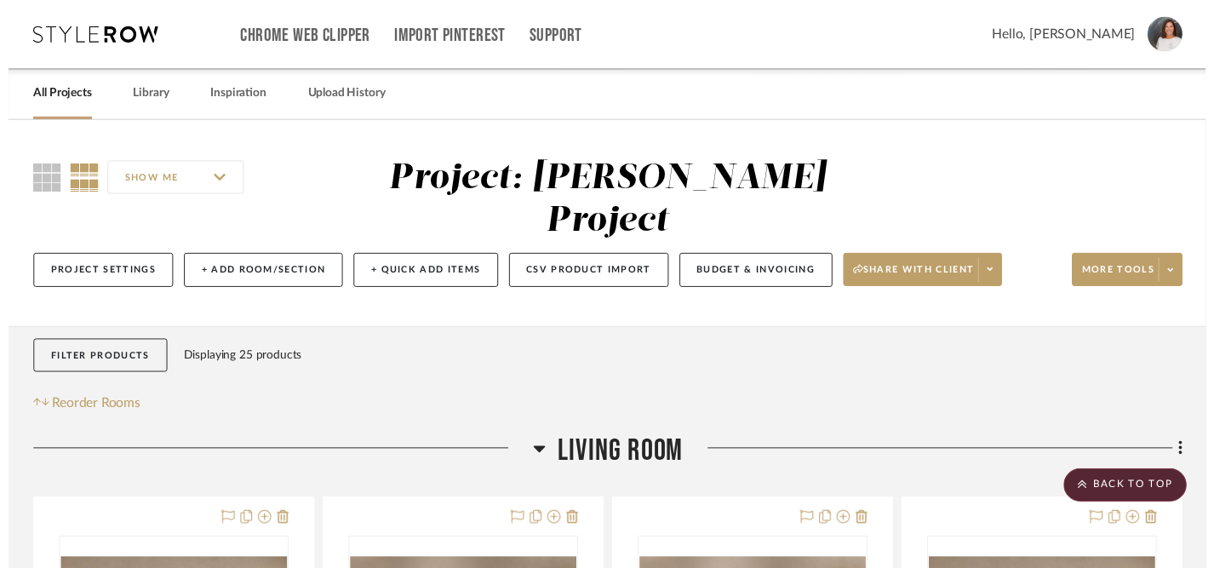
scroll to position [2485, 0]
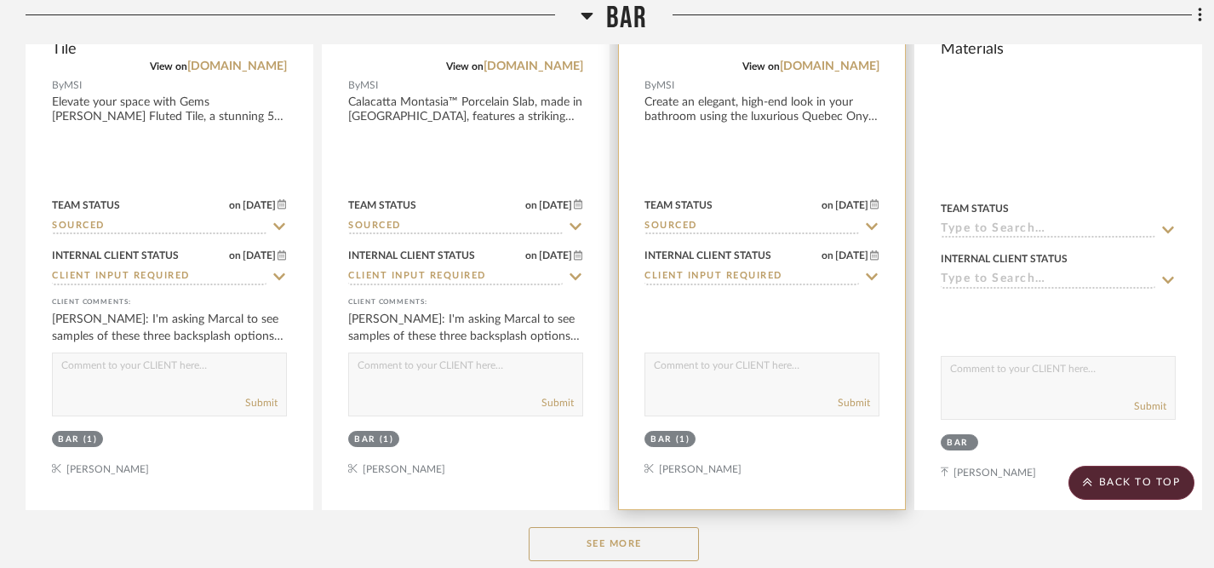
click at [731, 353] on textarea at bounding box center [761, 369] width 233 height 32
paste textarea "I'm asking Marcal to see samples of these three backsplash options for your bar…"
type textarea "I'm asking Marcal to see samples of these three backsplash options for your bar…"
click at [852, 395] on button "Submit" at bounding box center [854, 402] width 32 height 15
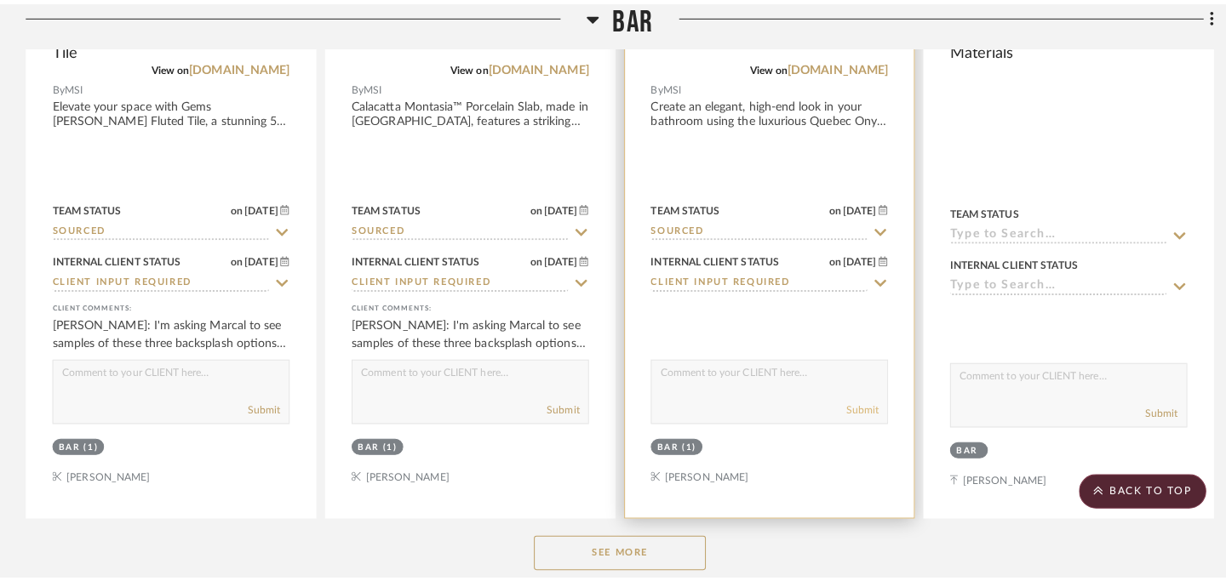
scroll to position [0, 0]
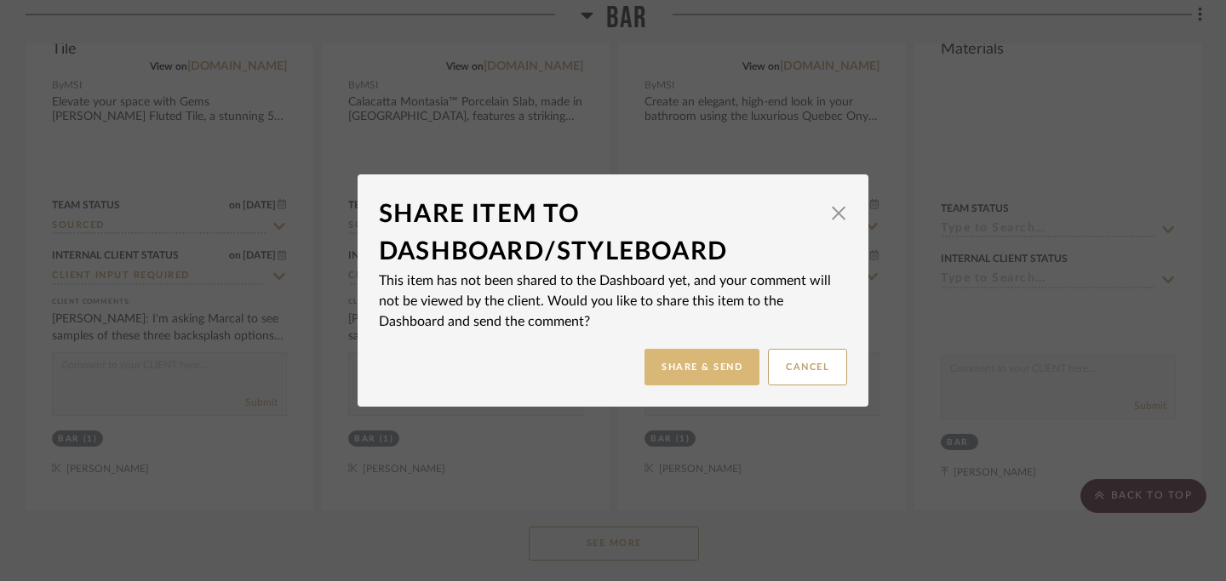
click at [682, 363] on button "Share & Send" at bounding box center [701, 367] width 115 height 37
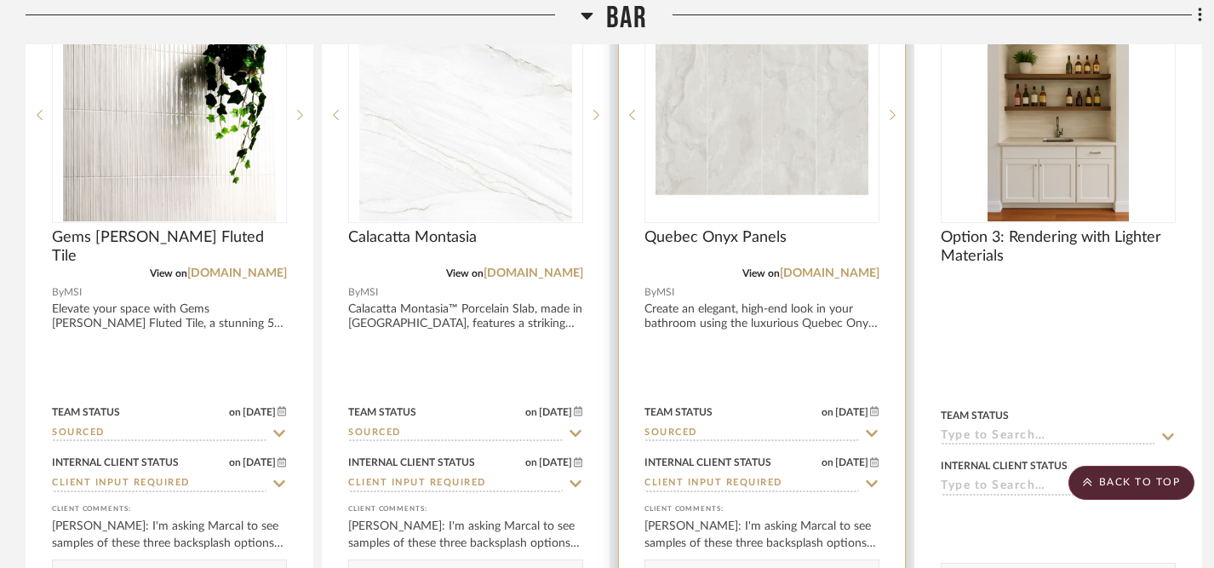
scroll to position [2252, 0]
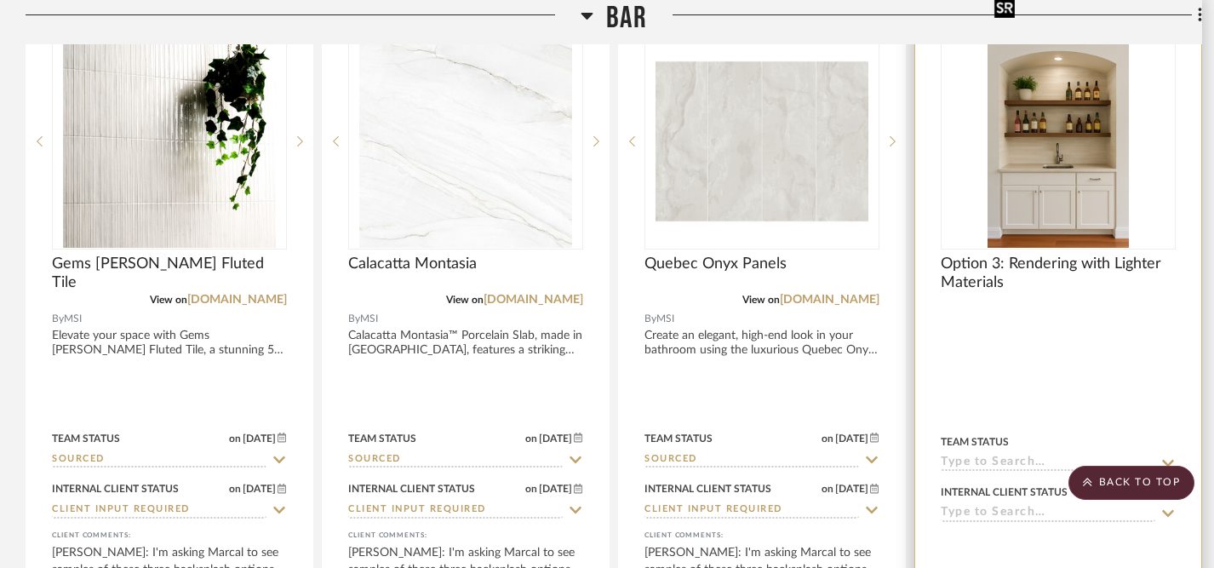
click at [902, 150] on img "0" at bounding box center [1057, 141] width 141 height 213
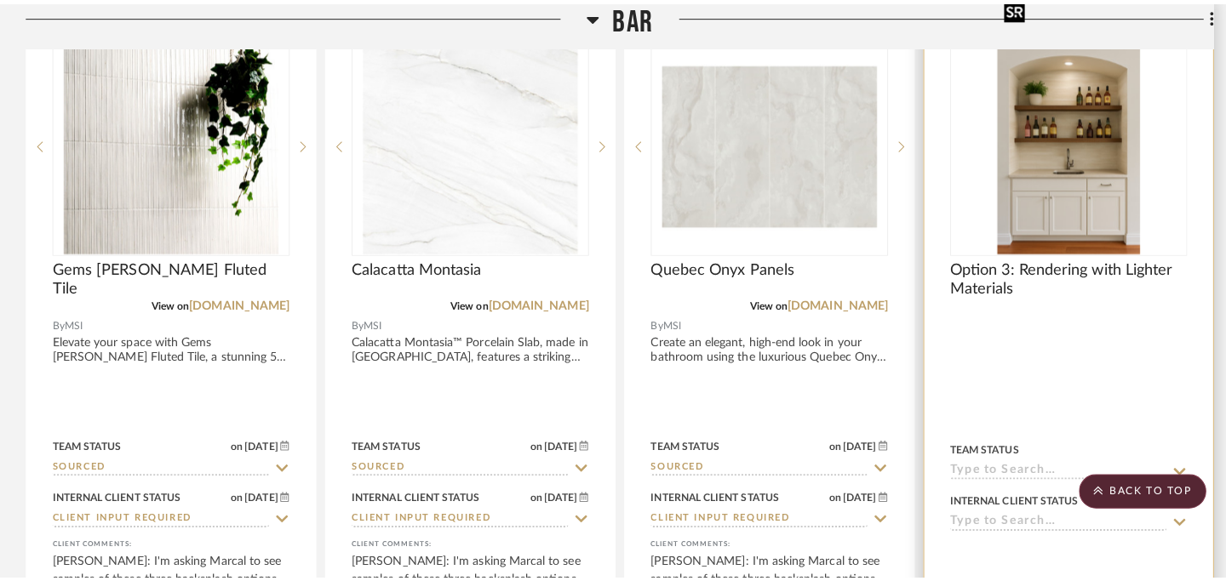
scroll to position [0, 0]
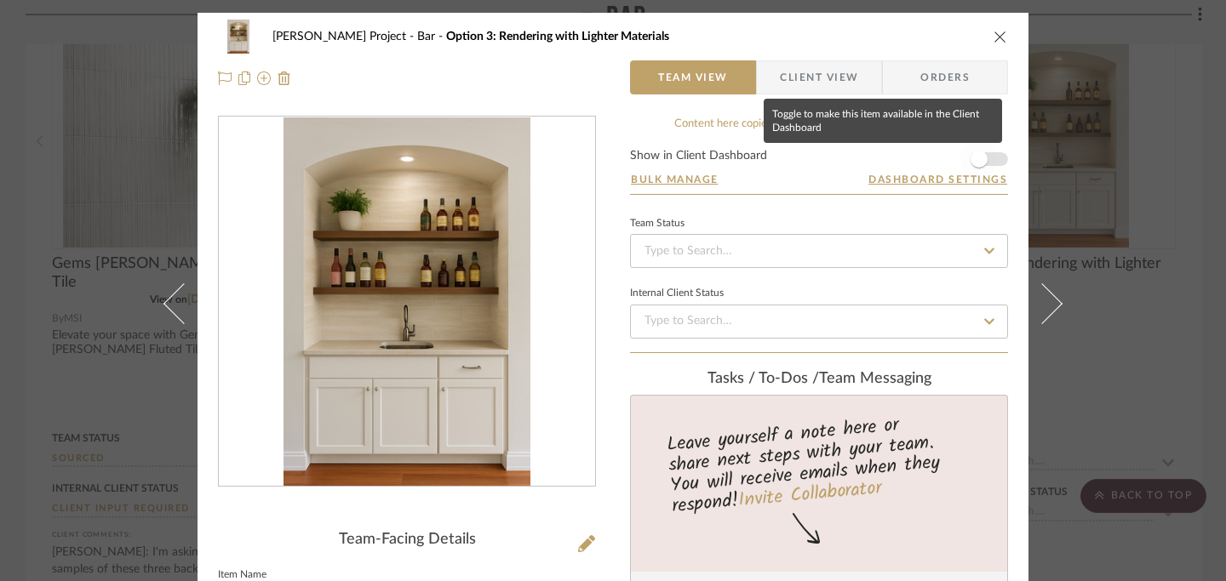
click at [902, 159] on span "button" at bounding box center [978, 159] width 17 height 17
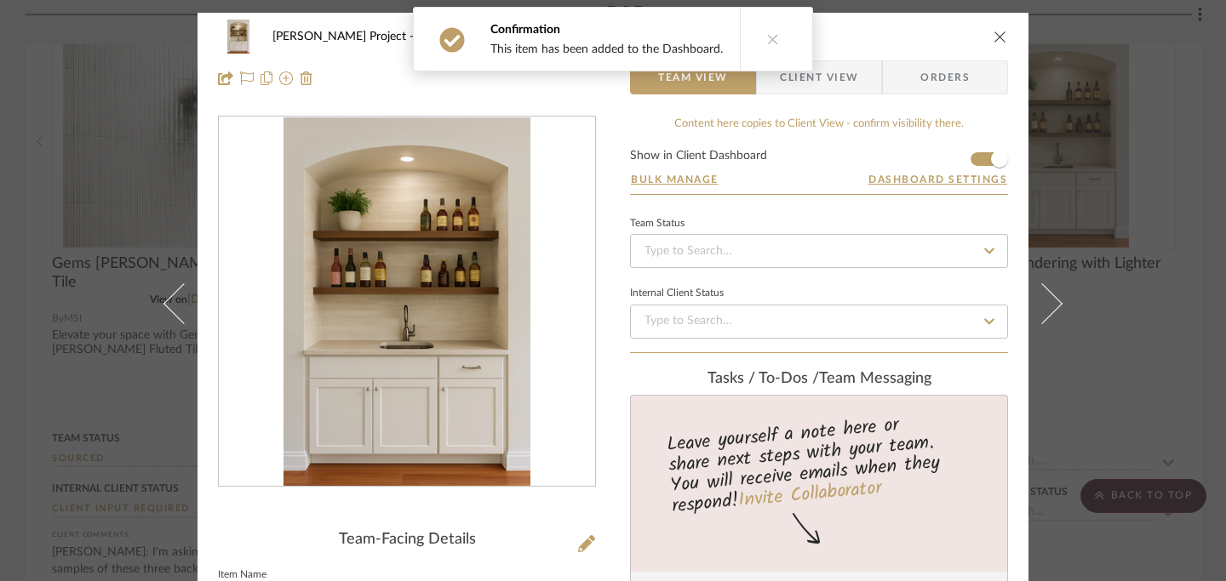
click at [902, 37] on icon "close" at bounding box center [1000, 37] width 14 height 14
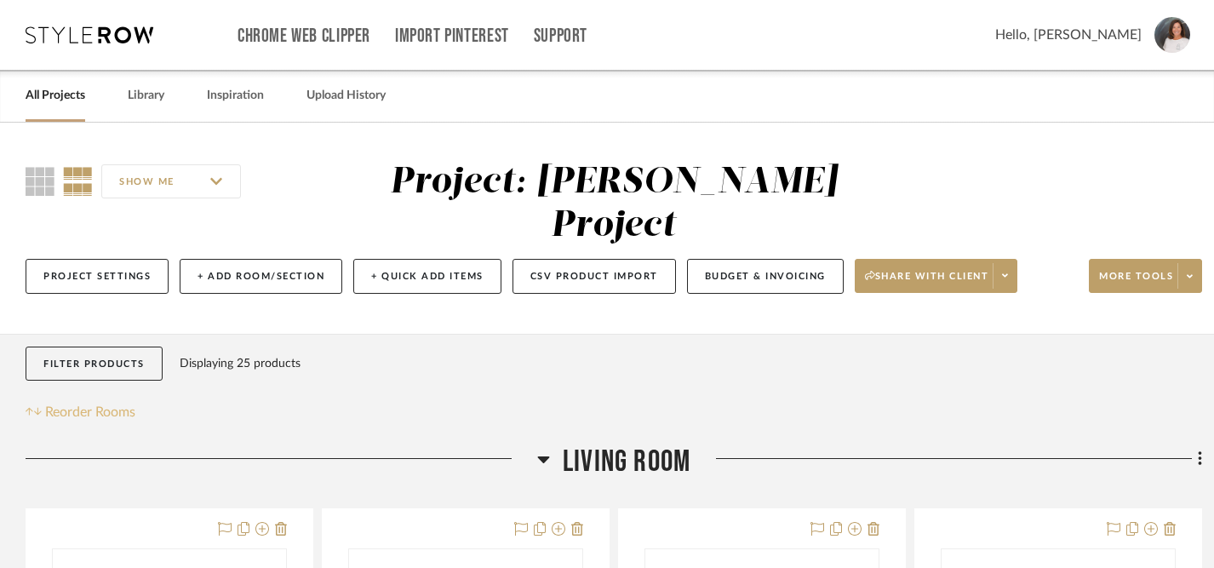
click at [80, 402] on span "Reorder Rooms" at bounding box center [90, 412] width 90 height 20
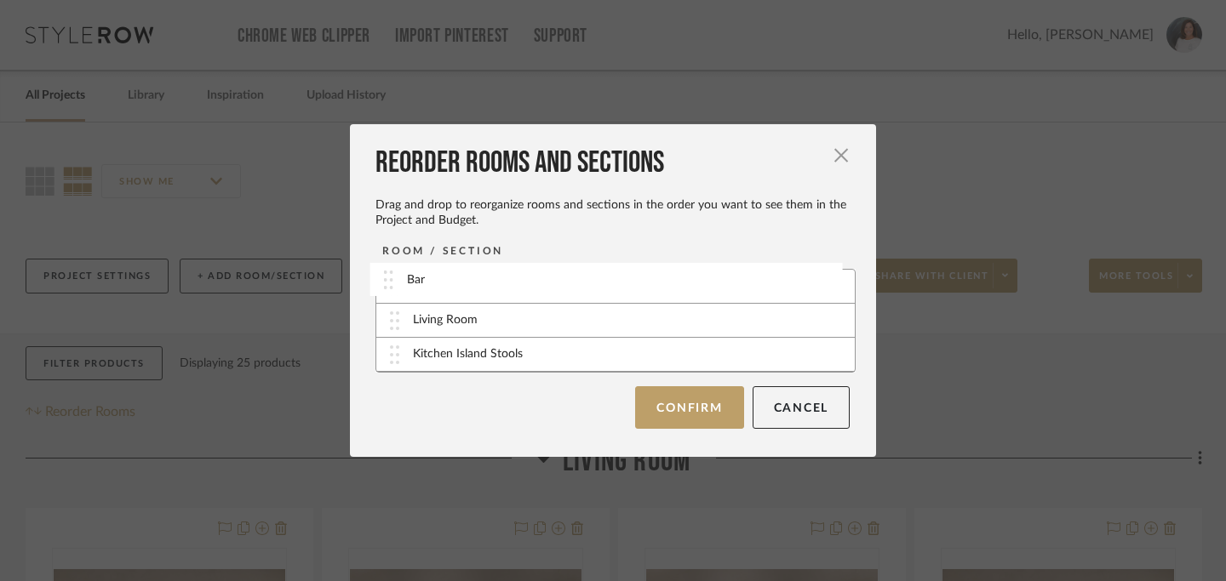
drag, startPoint x: 386, startPoint y: 361, endPoint x: 386, endPoint y: 288, distance: 73.2
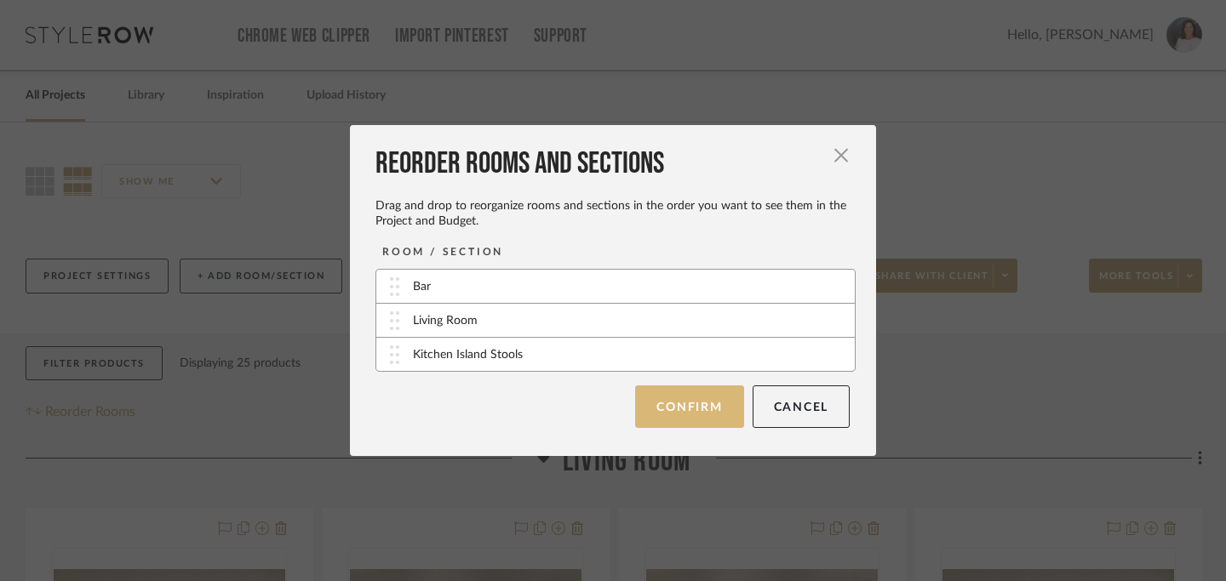
click at [682, 413] on button "Confirm" at bounding box center [689, 407] width 108 height 43
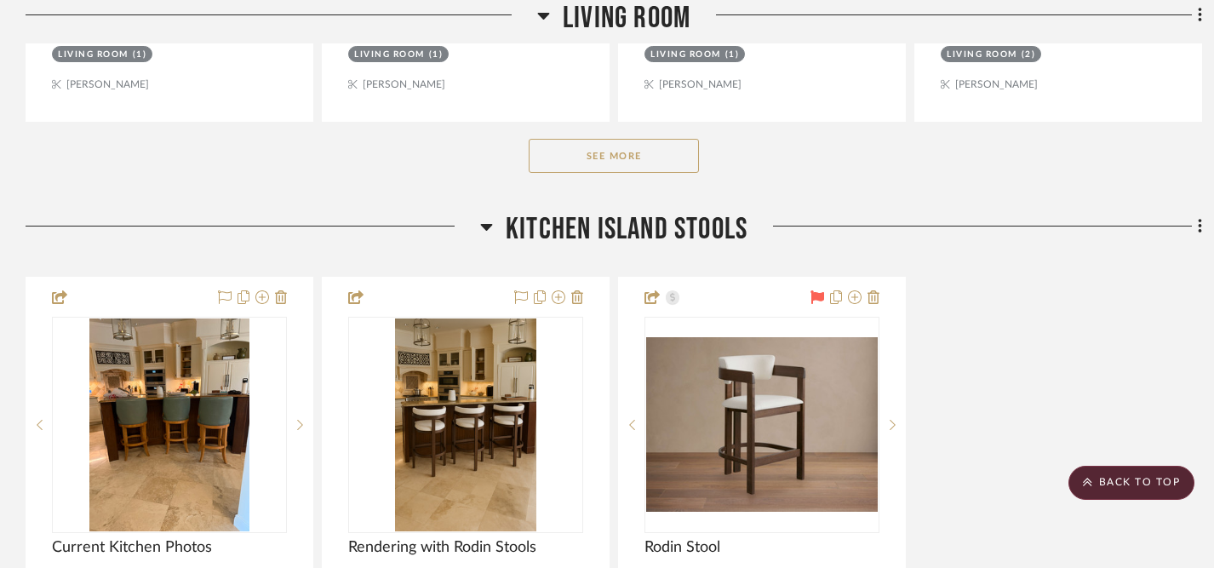
scroll to position [2022, 0]
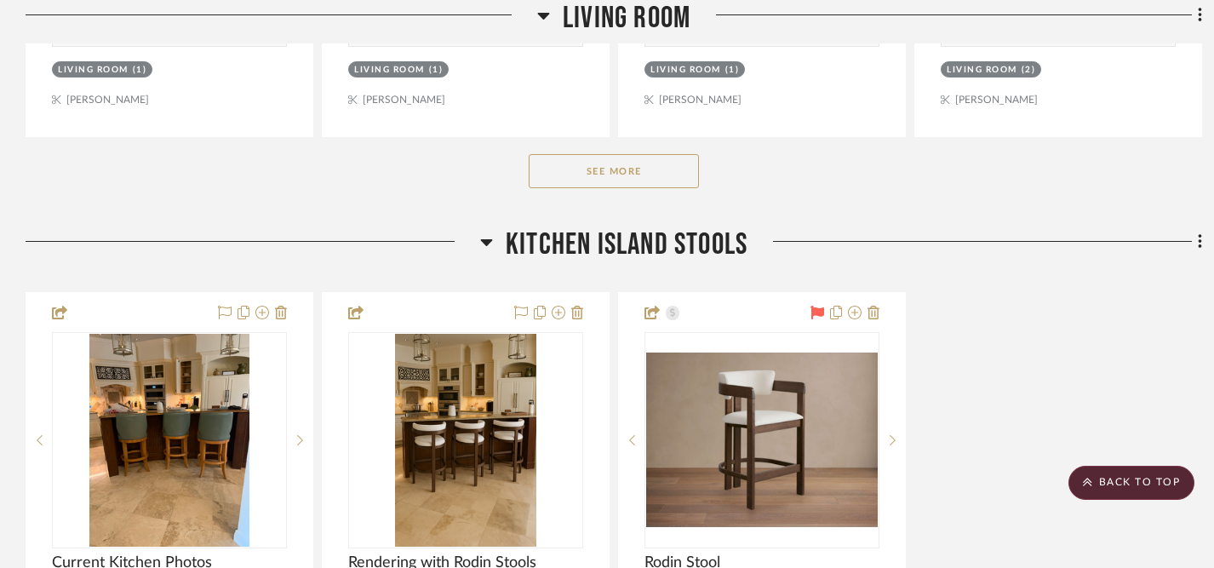
click at [481, 232] on icon at bounding box center [486, 242] width 13 height 20
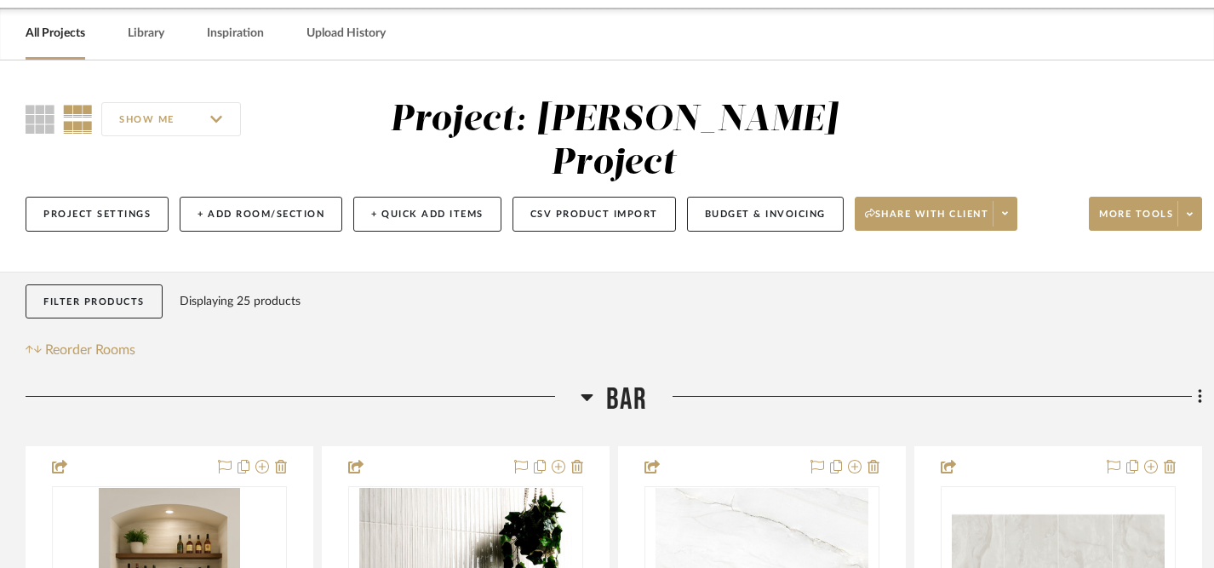
scroll to position [68, 0]
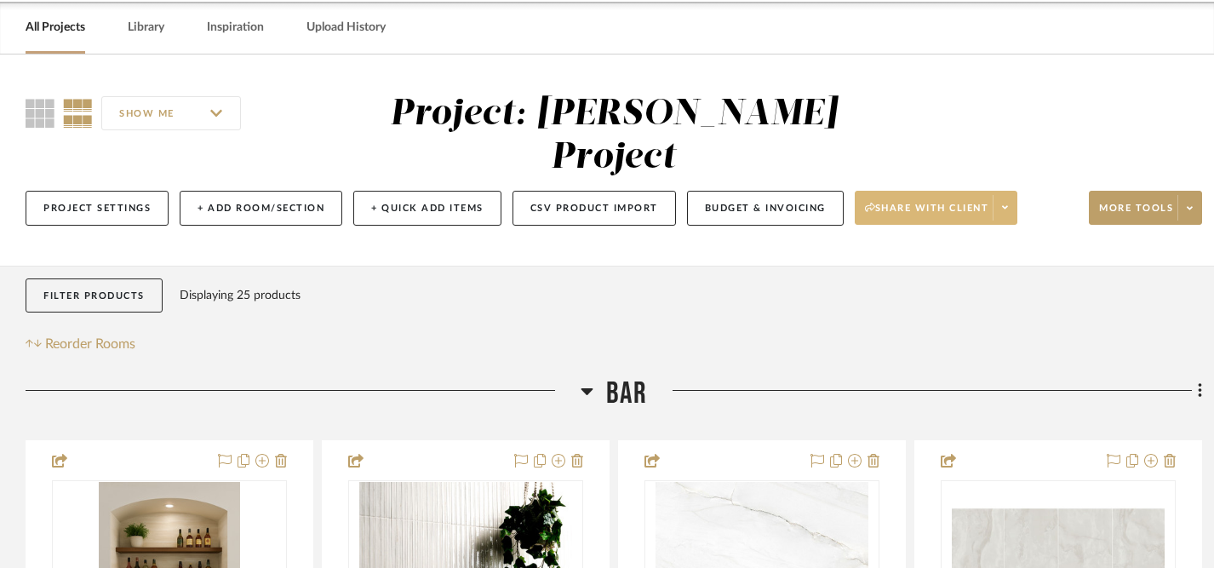
click at [902, 202] on span "Share with client" at bounding box center [927, 215] width 124 height 26
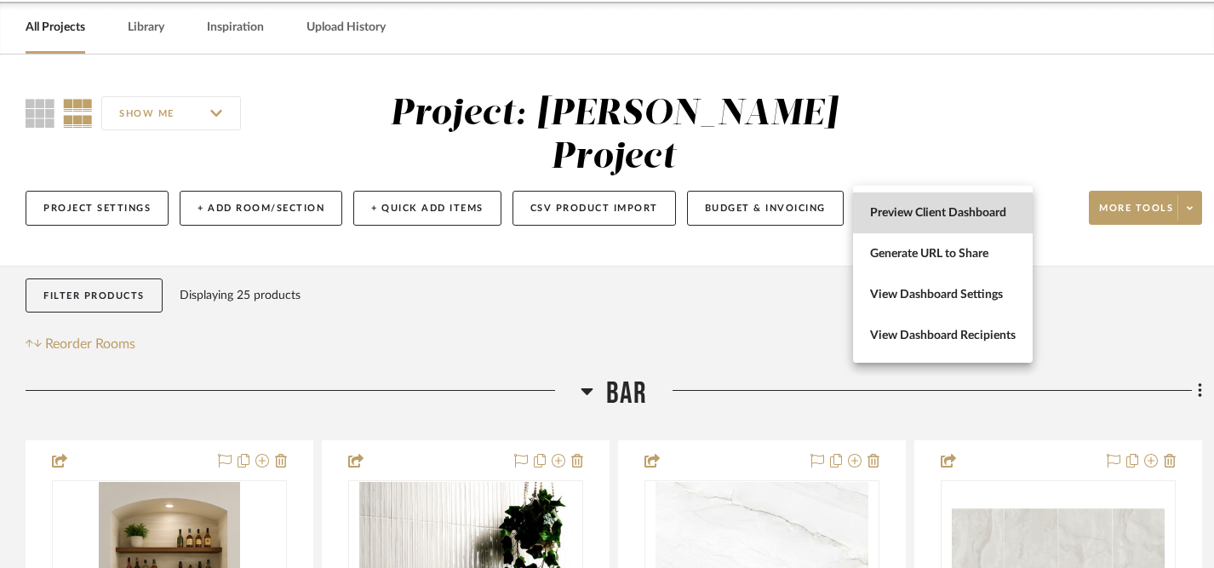
click at [902, 219] on span "Preview Client Dashboard" at bounding box center [943, 212] width 146 height 14
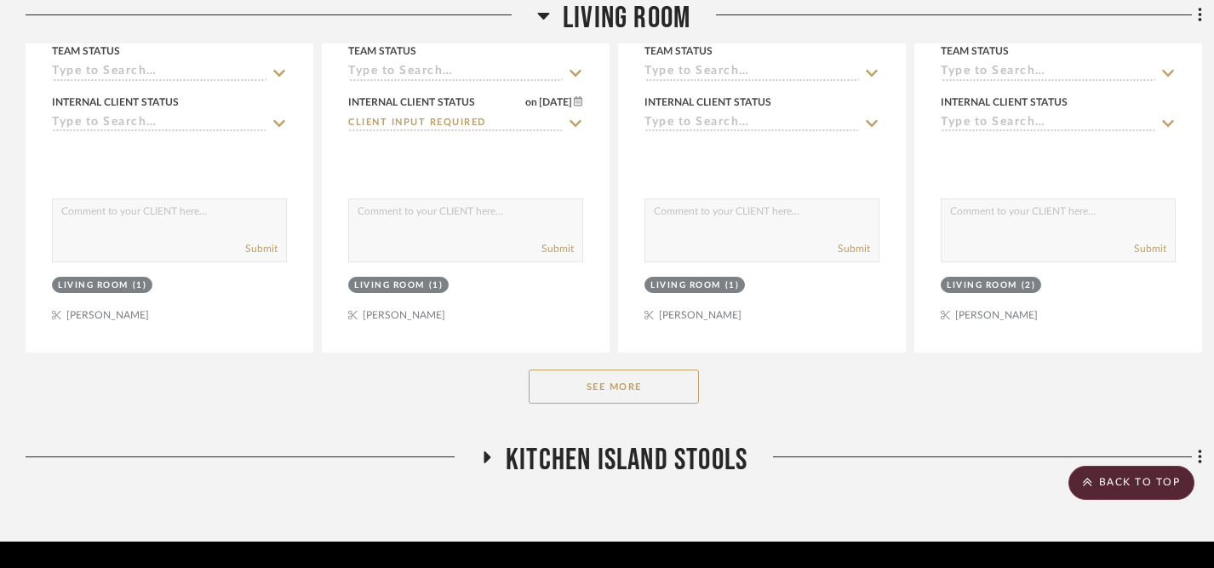
scroll to position [1813, 0]
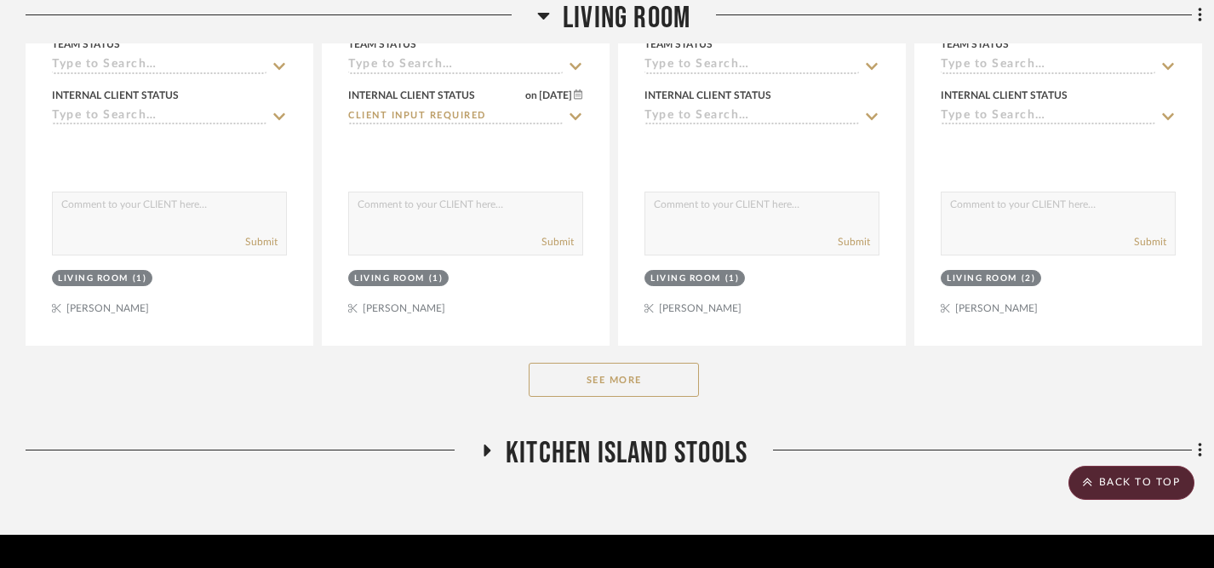
click at [607, 363] on button "See More" at bounding box center [614, 380] width 170 height 34
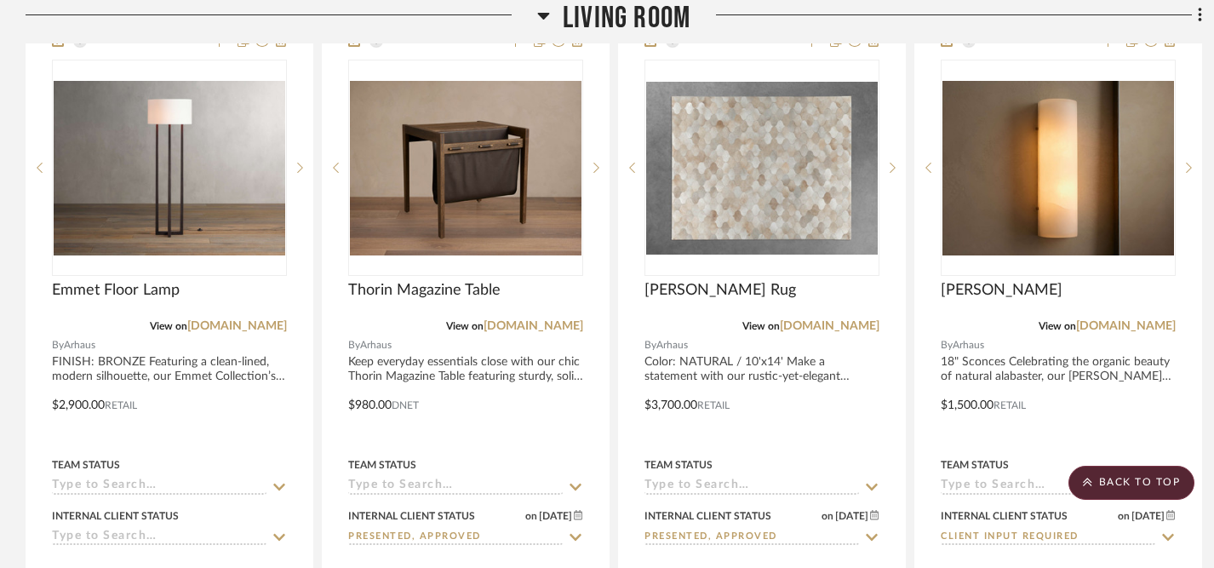
scroll to position [2157, 0]
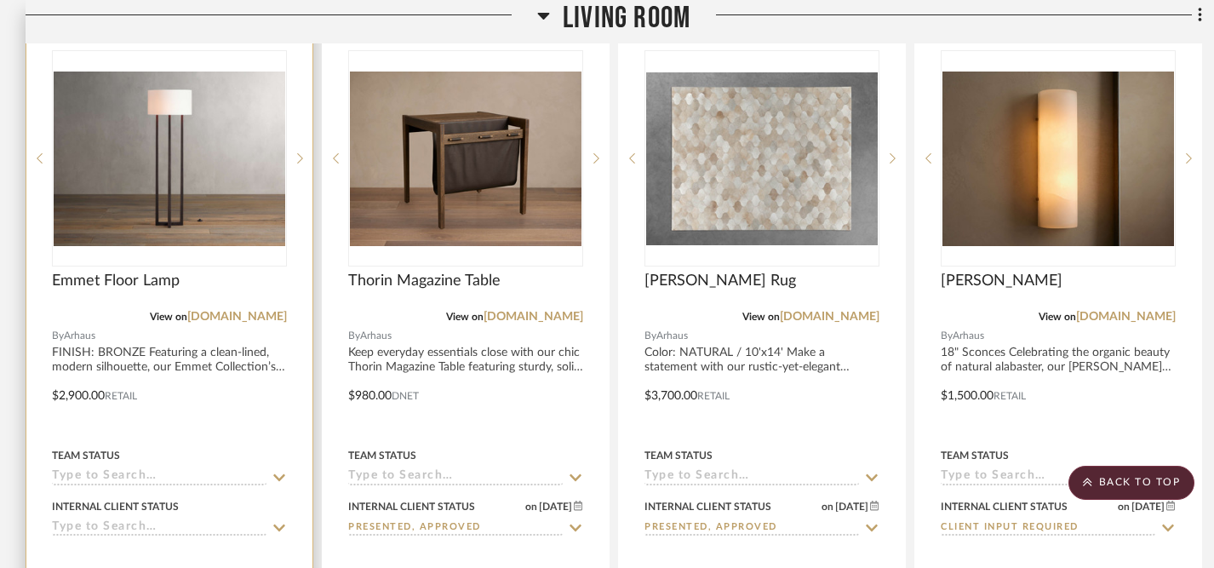
click at [278, 524] on icon at bounding box center [279, 527] width 12 height 7
click at [278, 521] on icon at bounding box center [279, 528] width 15 height 14
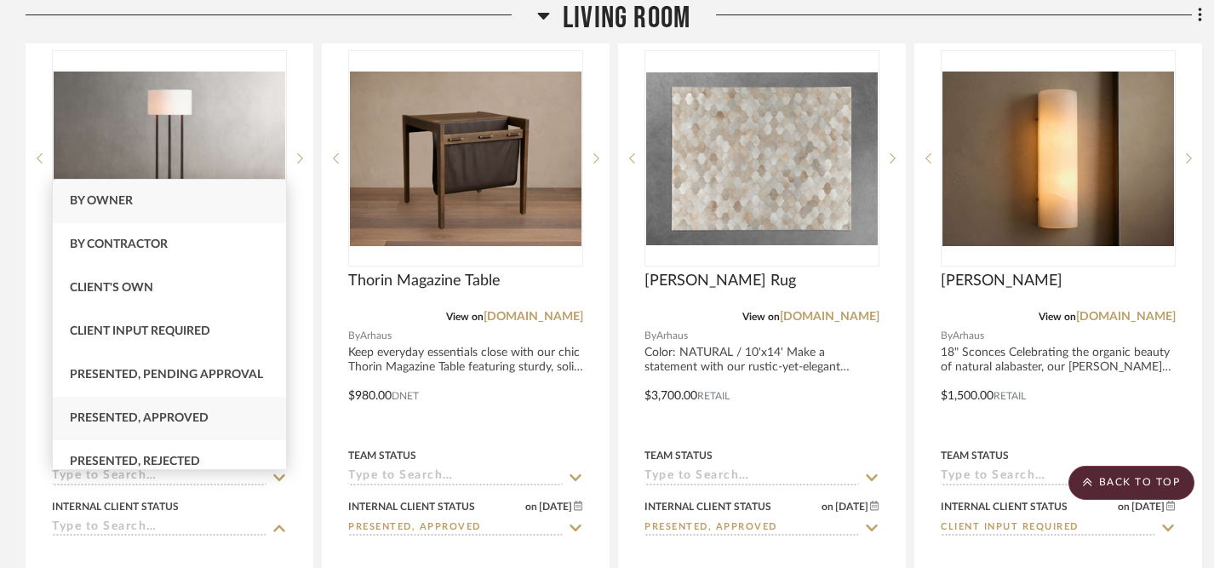
click at [201, 409] on div "Presented, Approved" at bounding box center [169, 418] width 233 height 43
type input "[DATE]"
type input "Presented, Approved"
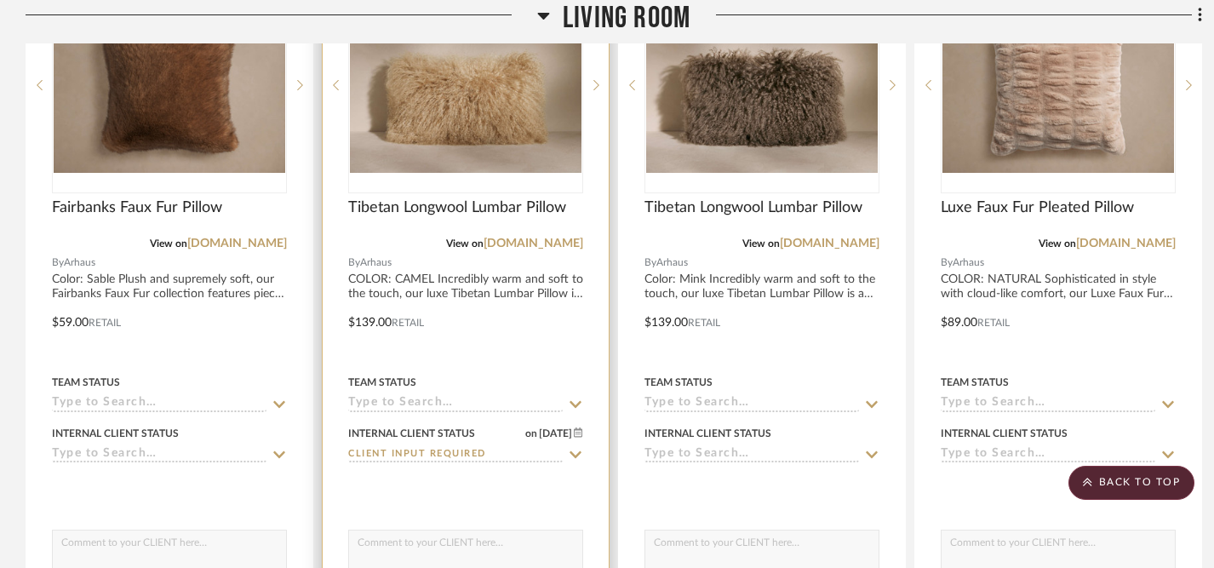
scroll to position [1486, 0]
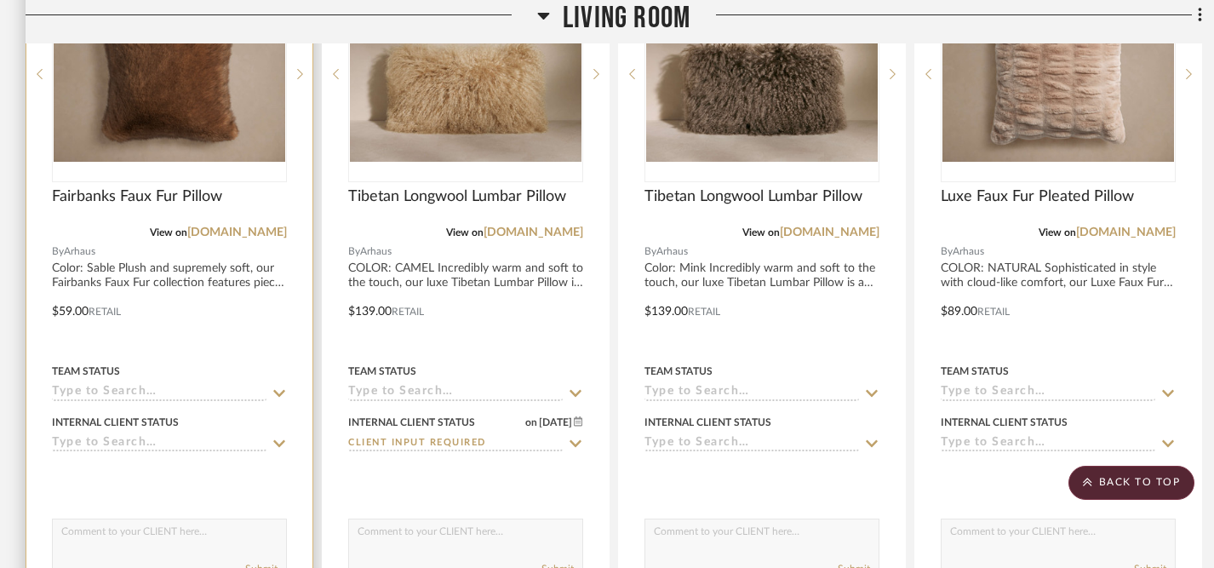
click at [280, 437] on icon at bounding box center [279, 444] width 15 height 14
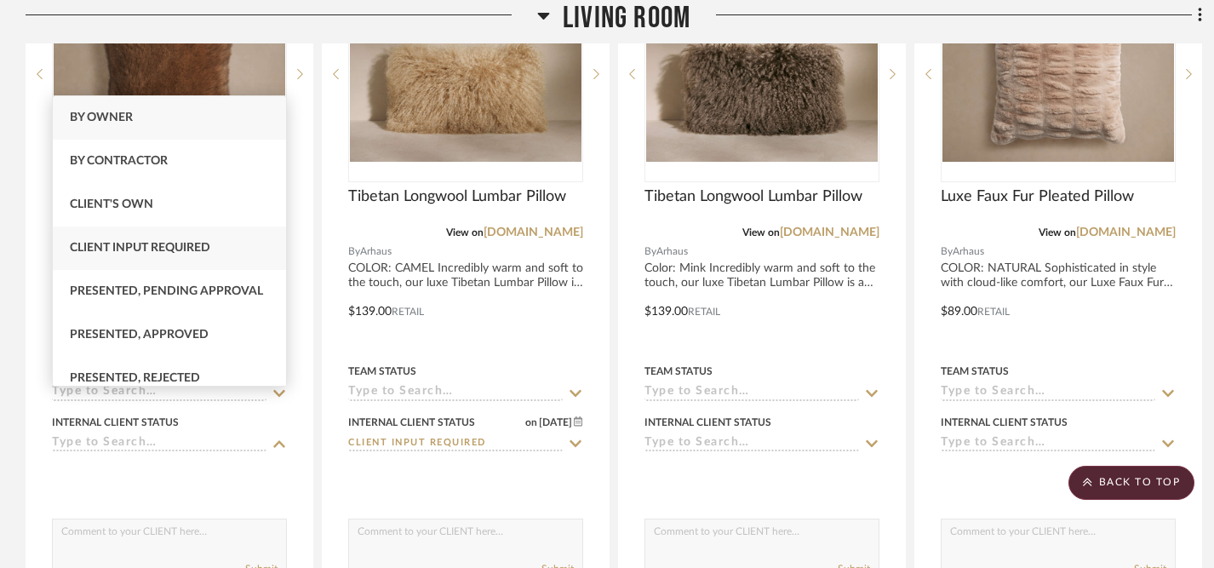
click at [193, 253] on span "Client Input Required" at bounding box center [140, 248] width 140 height 12
type input "[DATE]"
type input "Client Input Required"
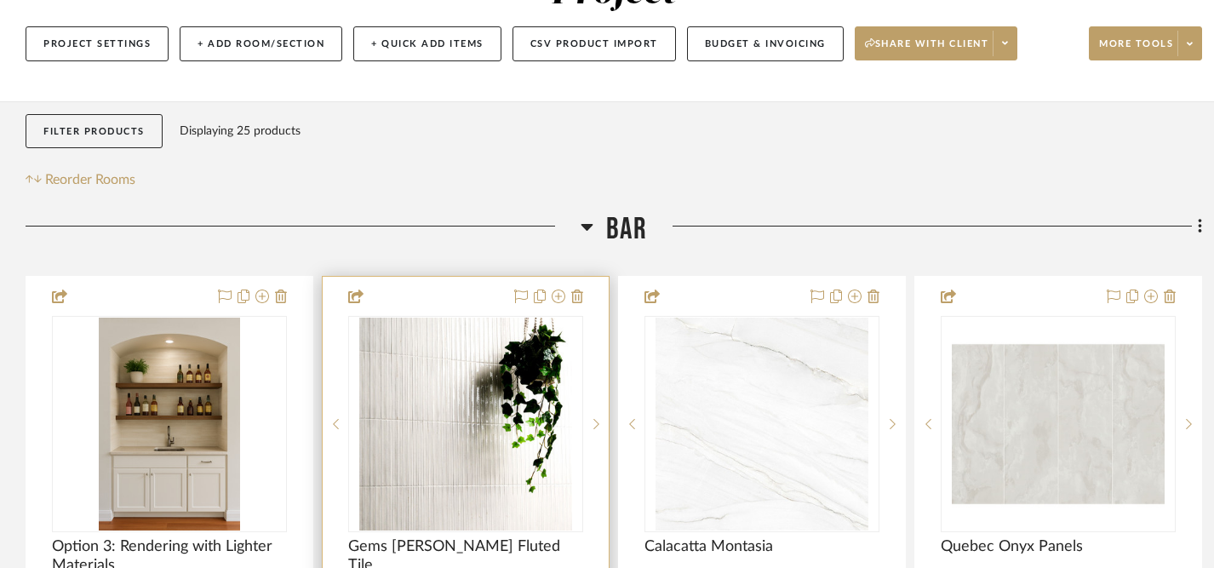
scroll to position [0, 0]
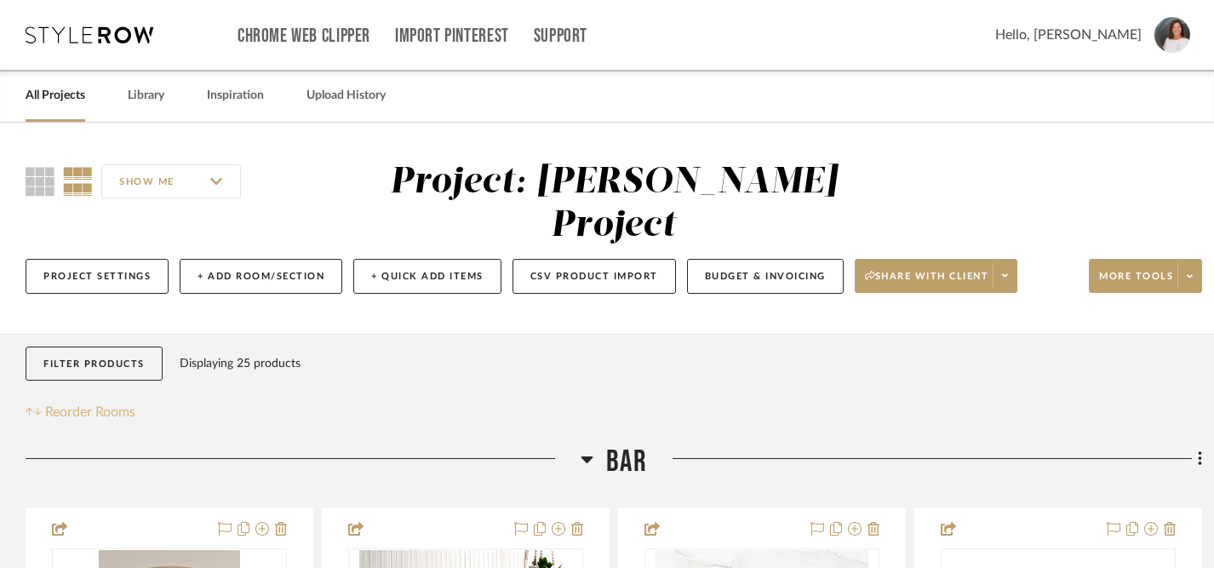
click at [98, 402] on span "Reorder Rooms" at bounding box center [90, 412] width 90 height 20
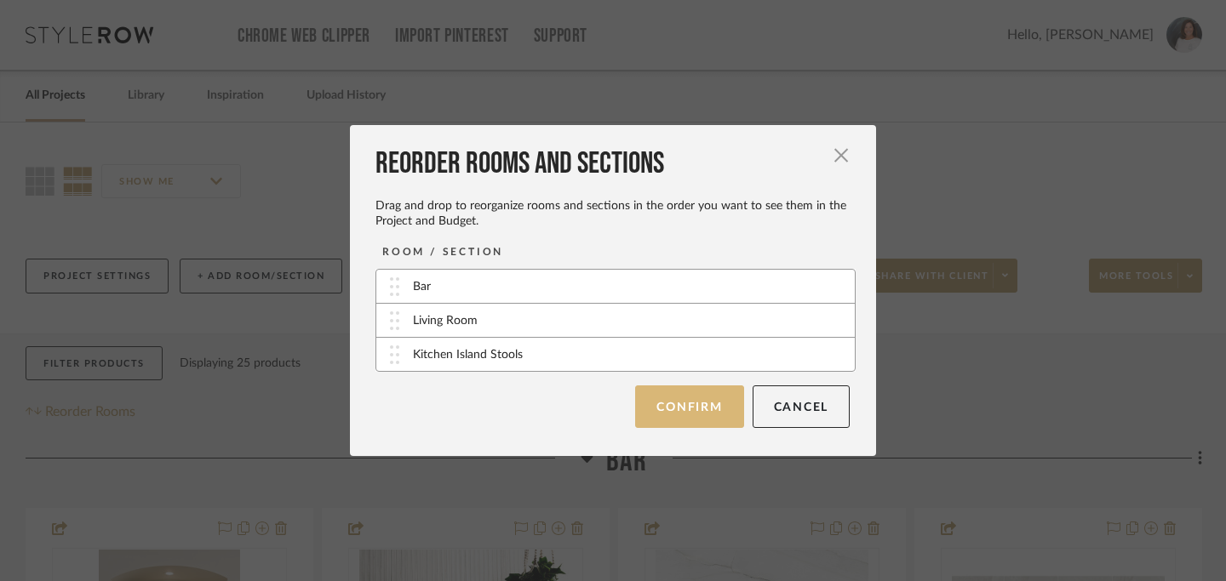
click at [680, 415] on button "Confirm" at bounding box center [689, 407] width 108 height 43
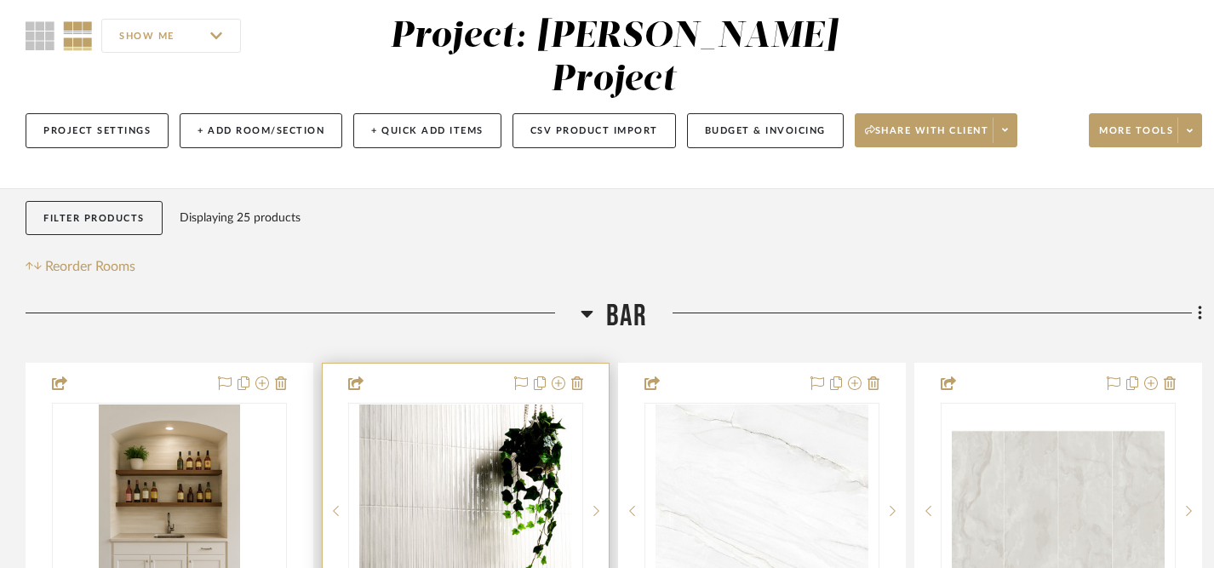
scroll to position [156, 0]
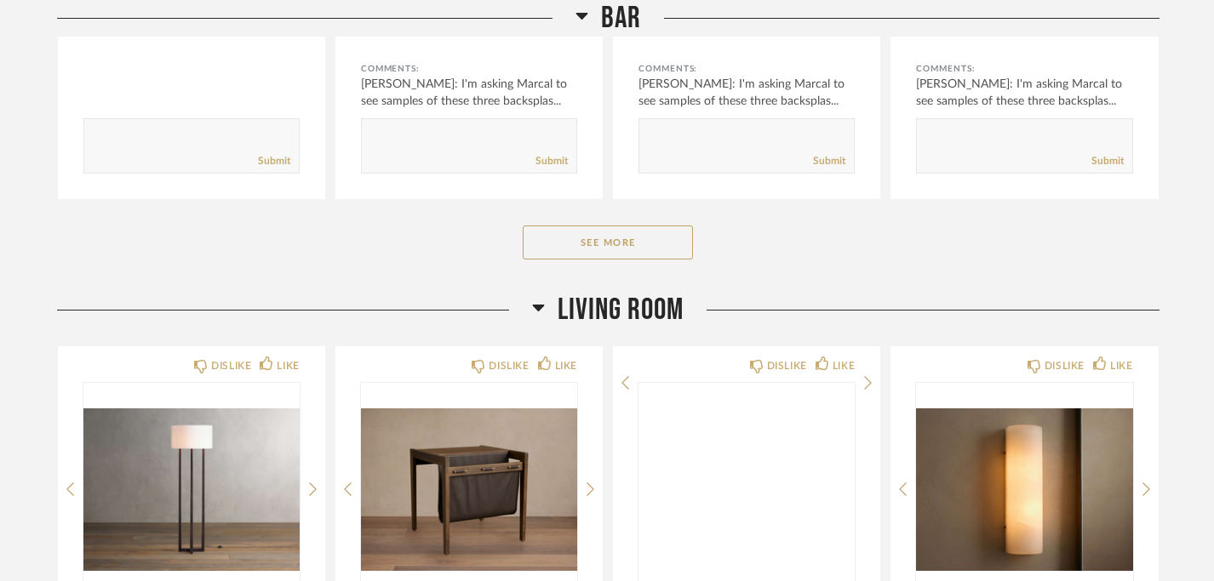
scroll to position [695, 0]
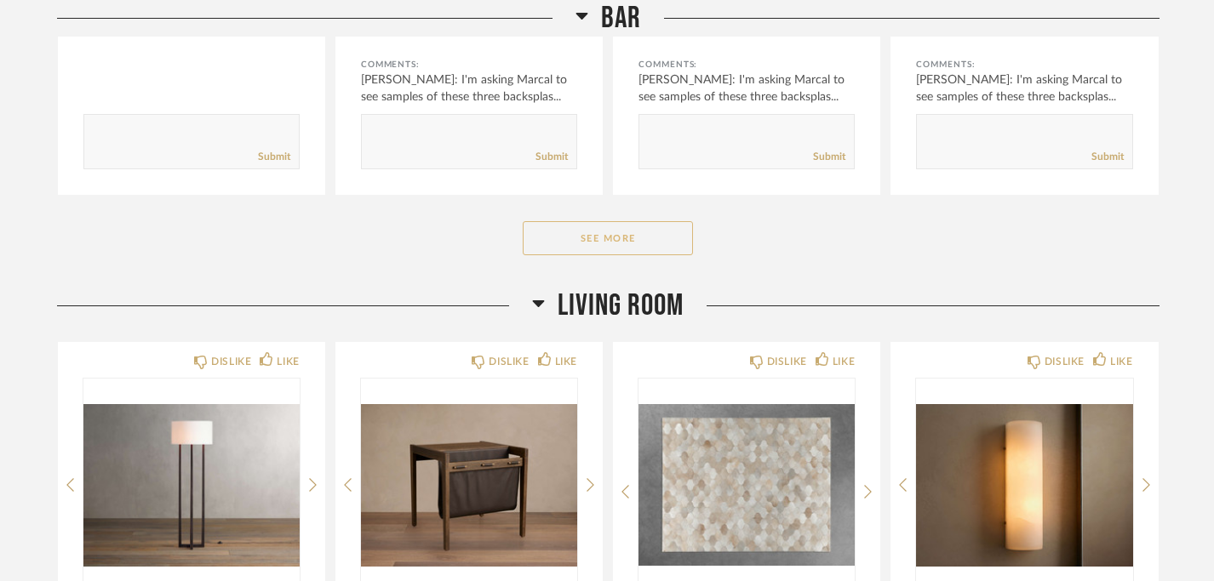
click at [649, 240] on button "See More" at bounding box center [608, 238] width 170 height 34
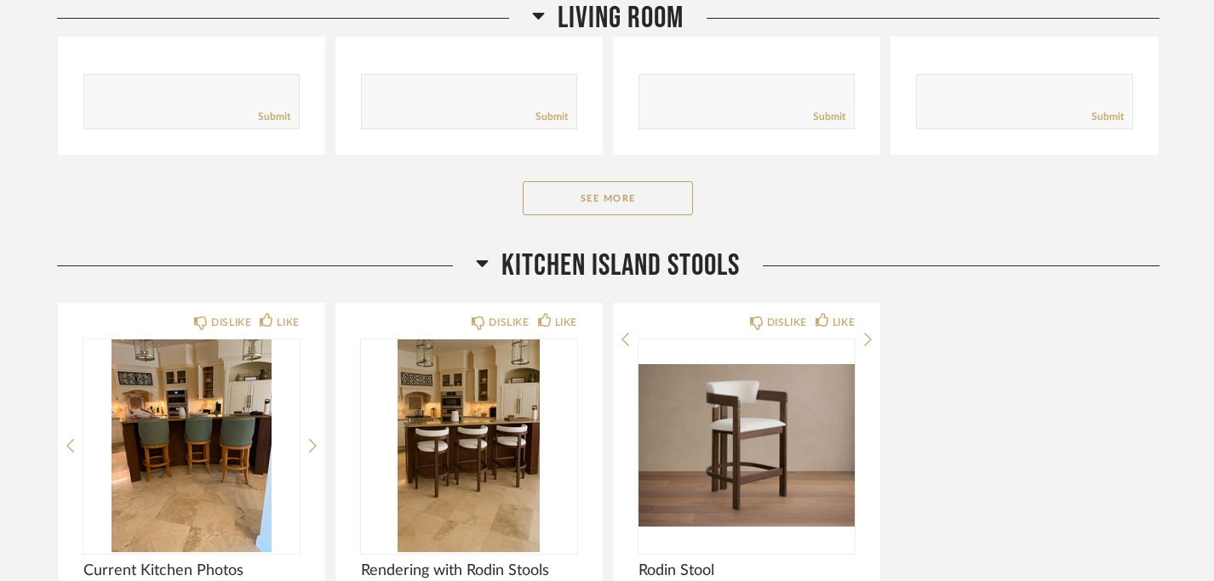
scroll to position [2034, 0]
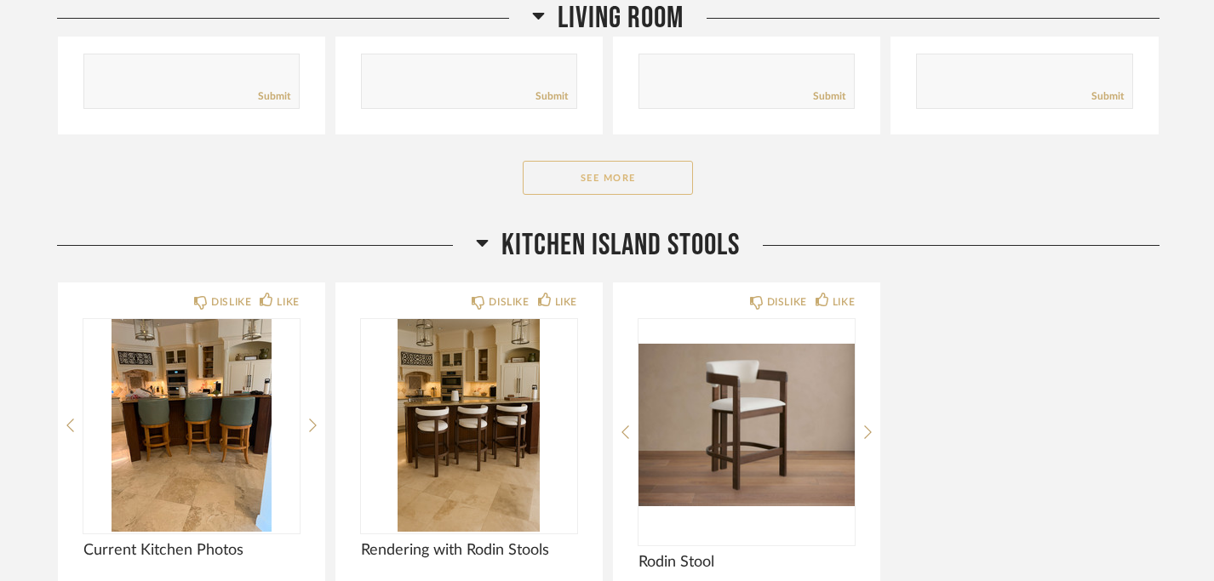
click at [624, 178] on button "See More" at bounding box center [608, 178] width 170 height 34
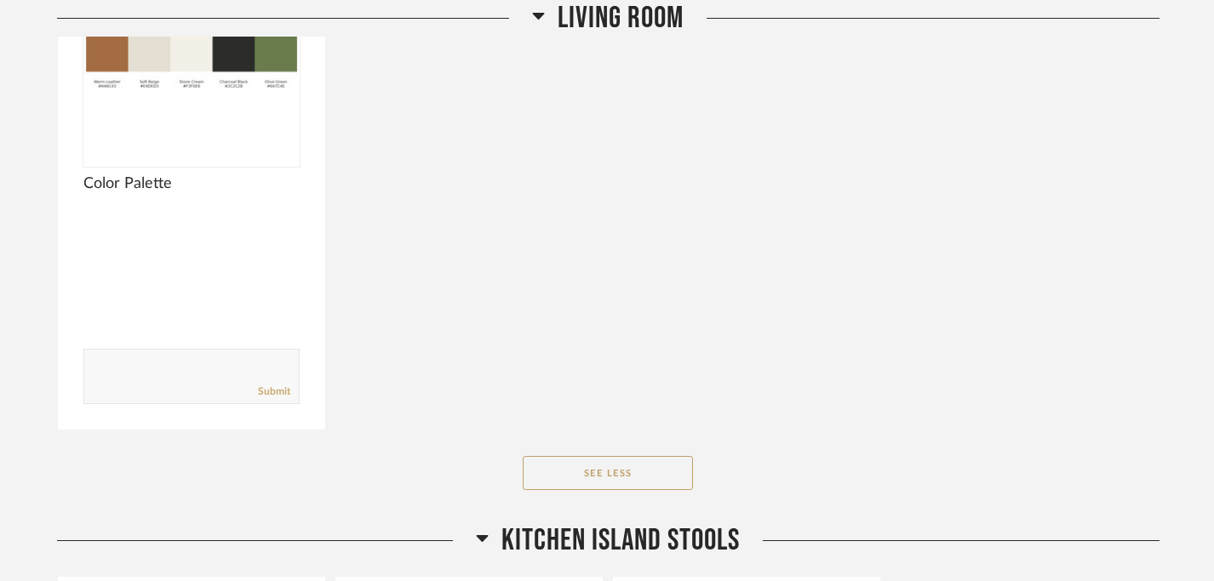
scroll to position [3518, 0]
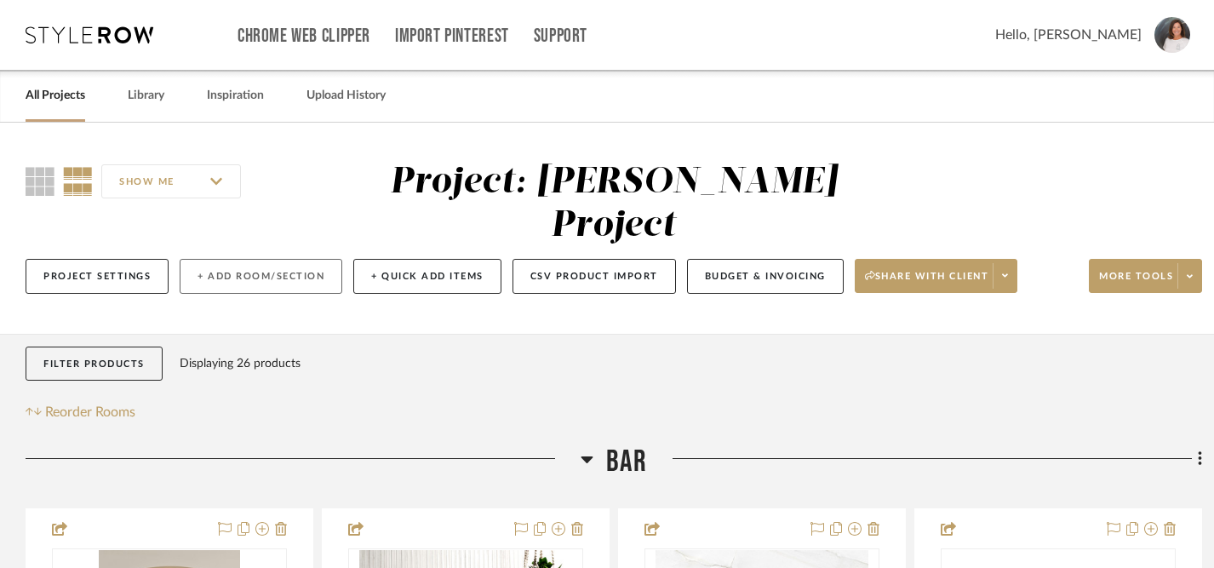
click at [285, 259] on button "+ Add Room/Section" at bounding box center [261, 276] width 163 height 35
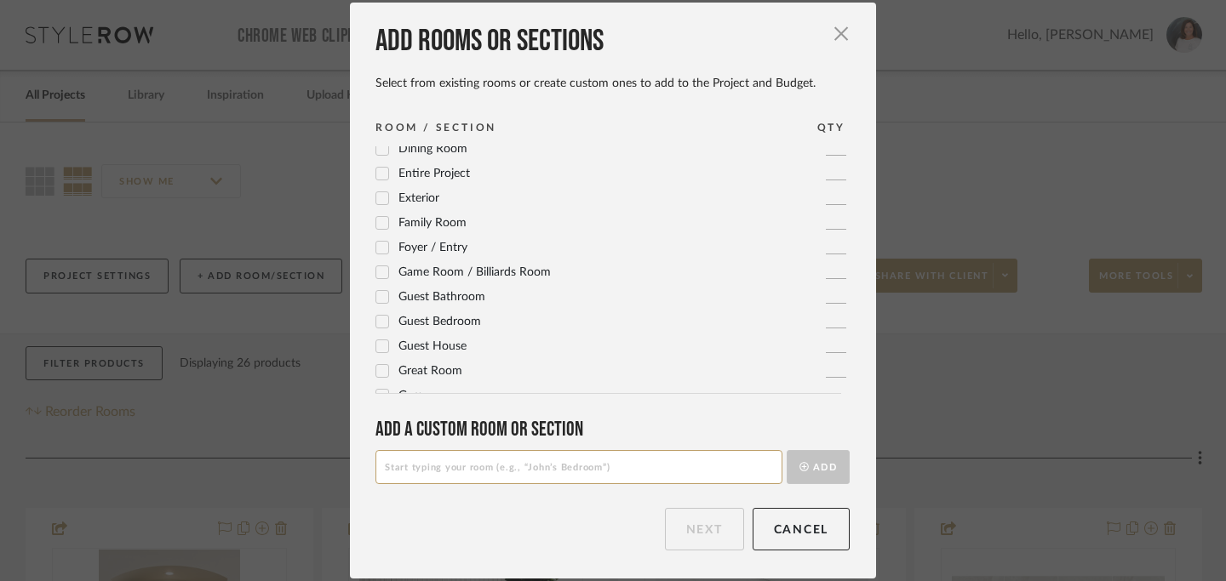
scroll to position [140, 0]
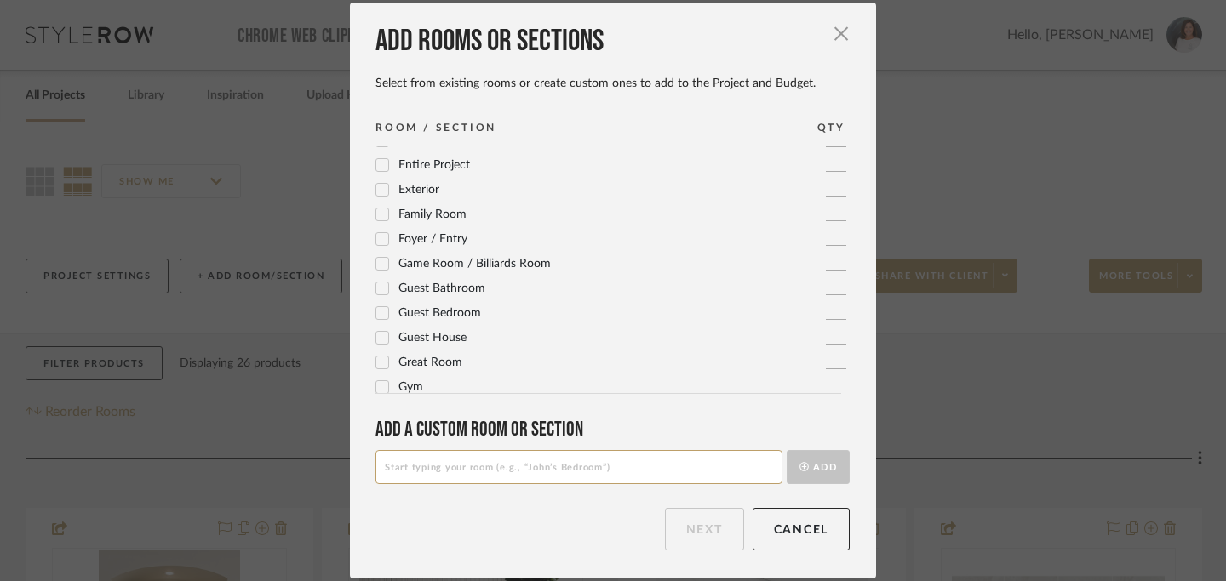
click at [416, 472] on input at bounding box center [578, 467] width 407 height 34
type input "Flooring (added to scope of work)"
click at [818, 467] on button "Add" at bounding box center [817, 467] width 63 height 34
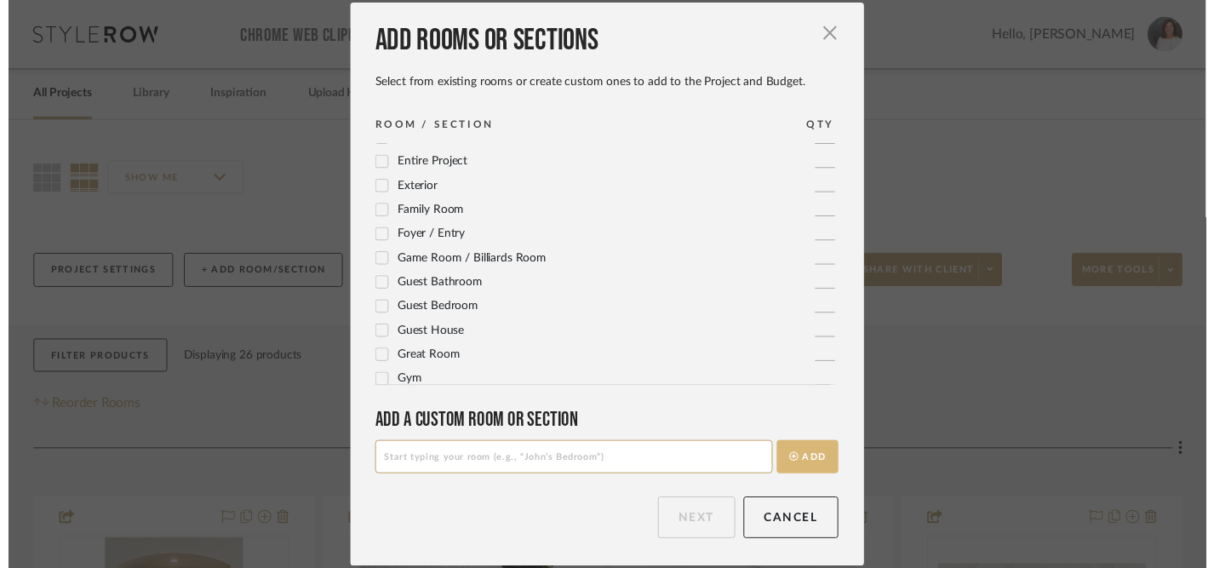
scroll to position [0, 0]
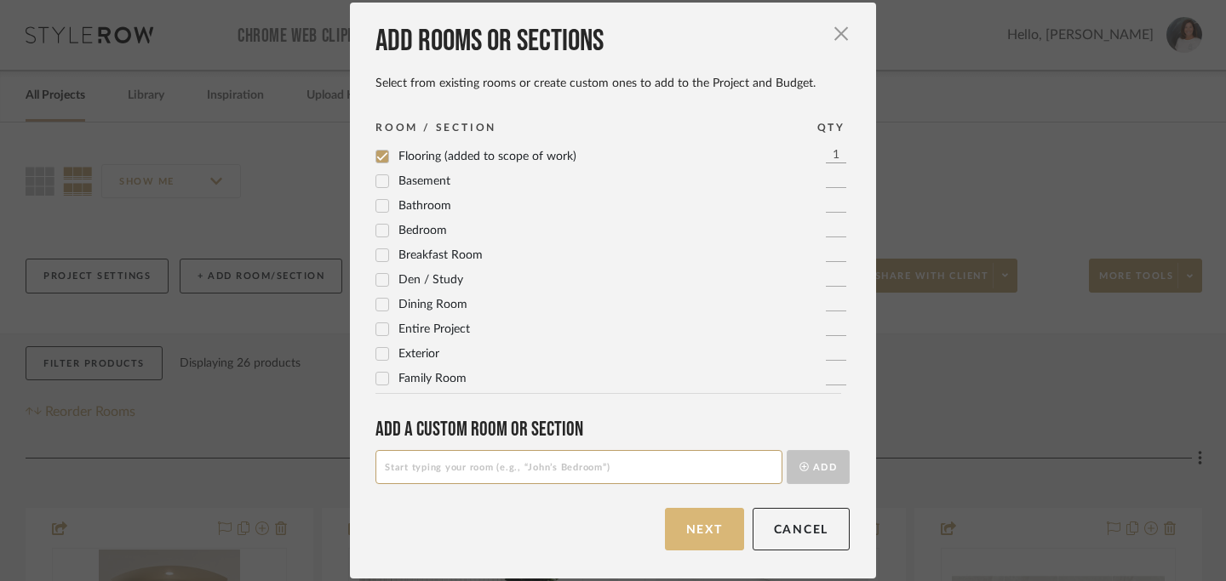
click at [694, 538] on button "Next" at bounding box center [704, 529] width 79 height 43
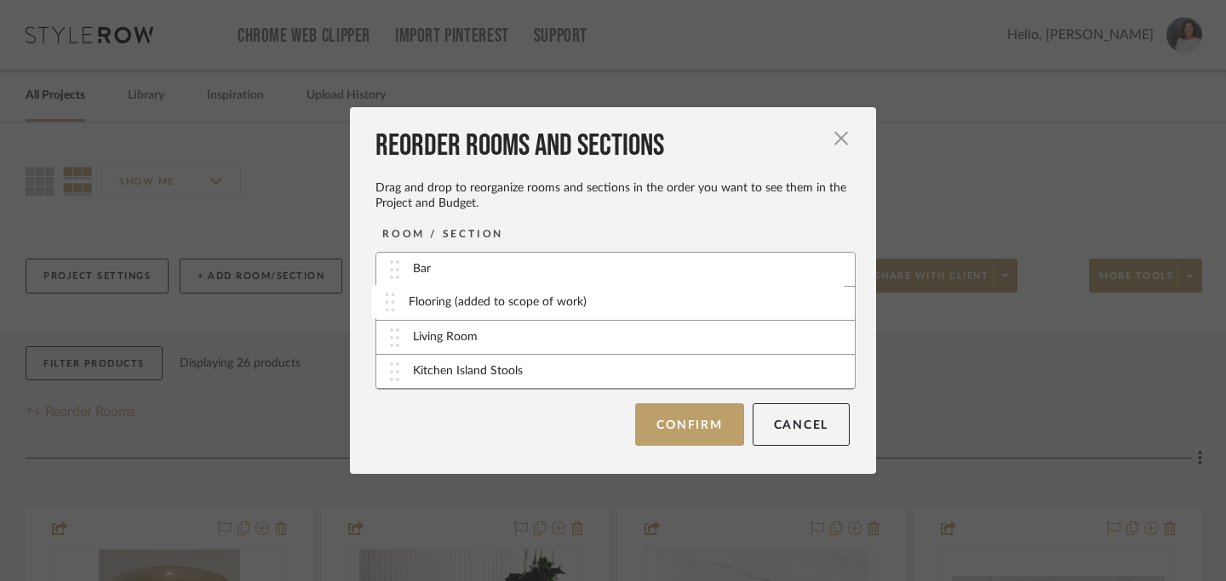
drag, startPoint x: 386, startPoint y: 374, endPoint x: 388, endPoint y: 304, distance: 69.8
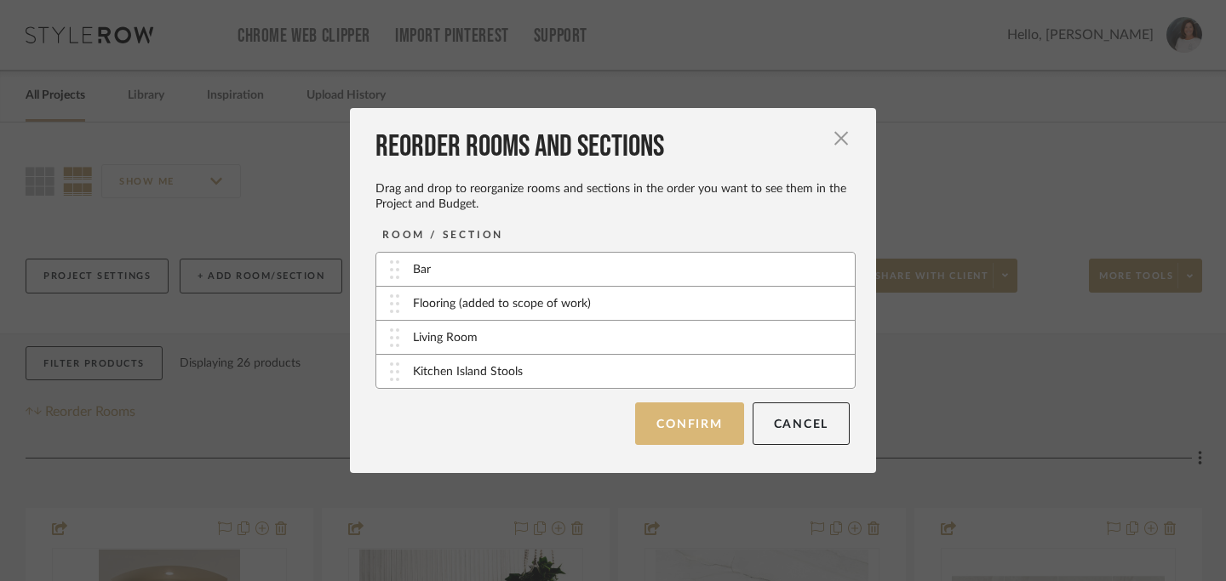
click at [688, 432] on button "Confirm" at bounding box center [689, 424] width 108 height 43
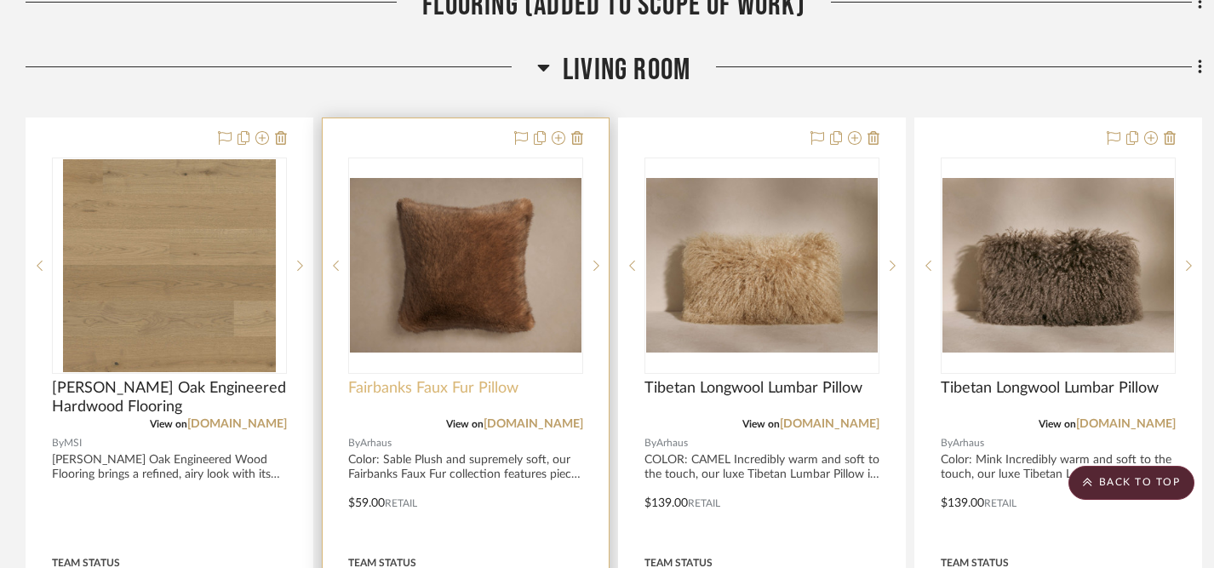
scroll to position [1446, 0]
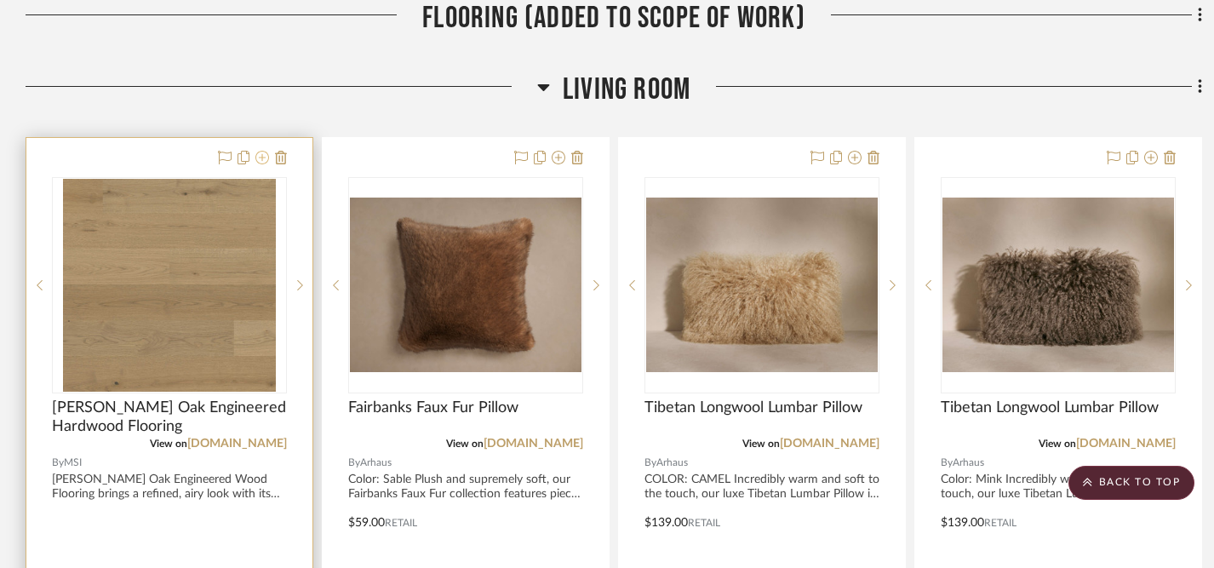
click at [263, 151] on icon at bounding box center [262, 158] width 14 height 14
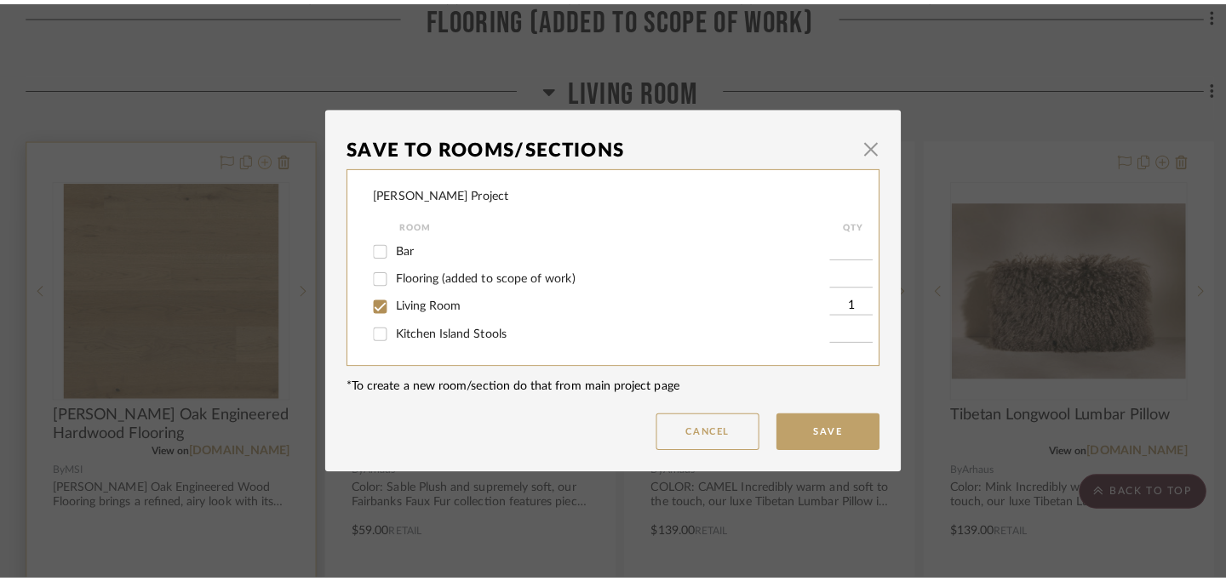
scroll to position [0, 0]
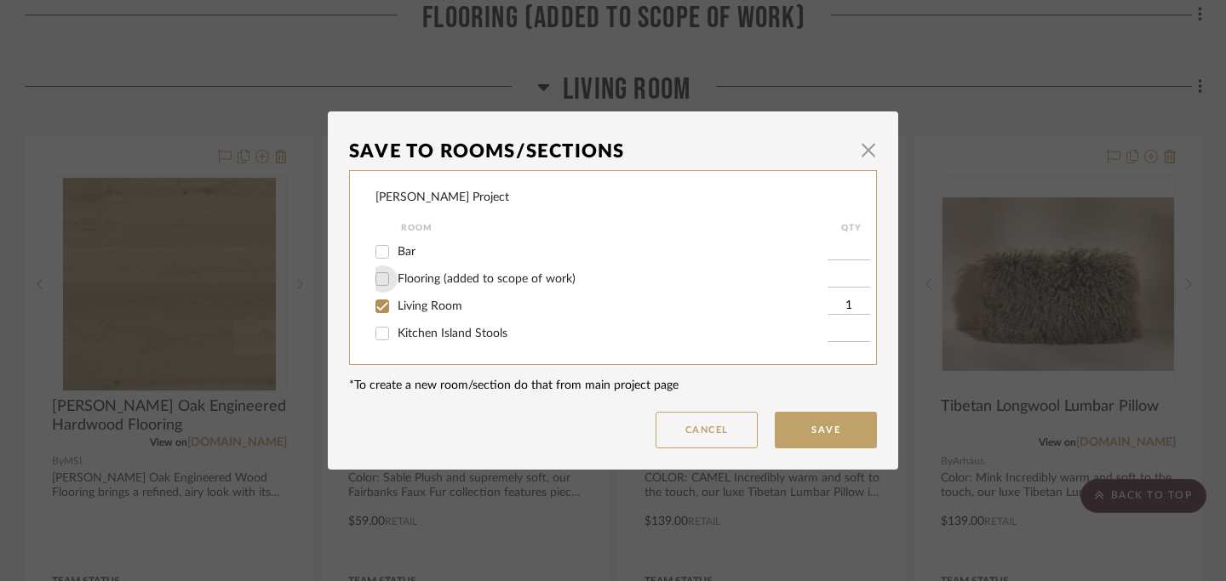
click at [377, 282] on input "Flooring (added to scope of work)" at bounding box center [382, 279] width 27 height 27
checkbox input "true"
type input "1"
click at [377, 308] on input "Living Room" at bounding box center [382, 306] width 27 height 27
checkbox input "false"
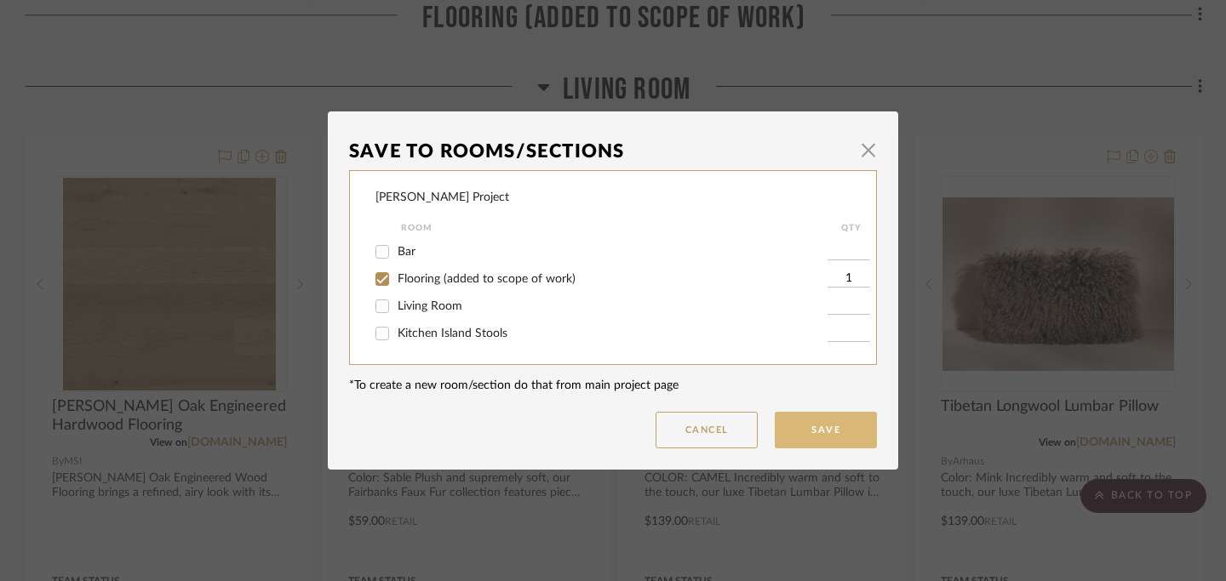
click at [826, 435] on button "Save" at bounding box center [826, 430] width 102 height 37
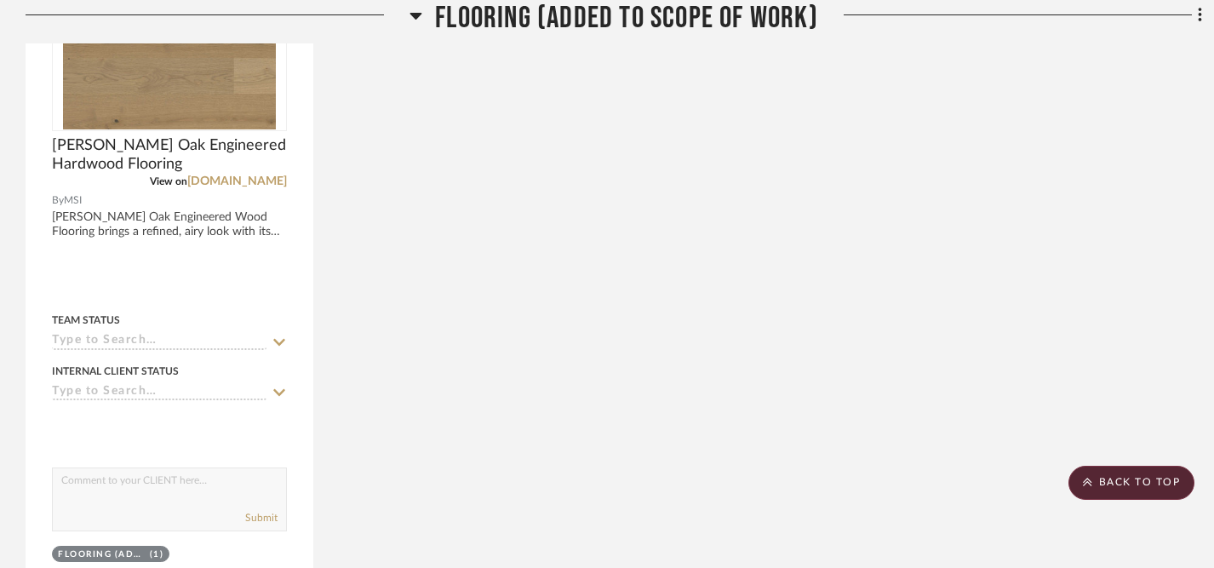
scroll to position [1587, 0]
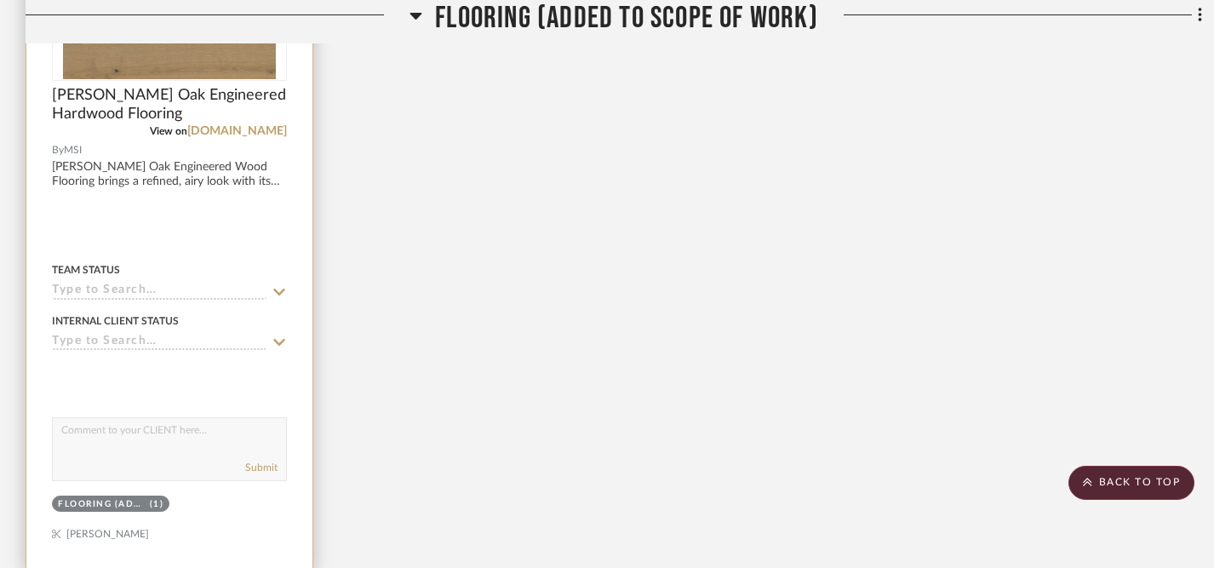
click at [279, 335] on icon at bounding box center [279, 342] width 15 height 14
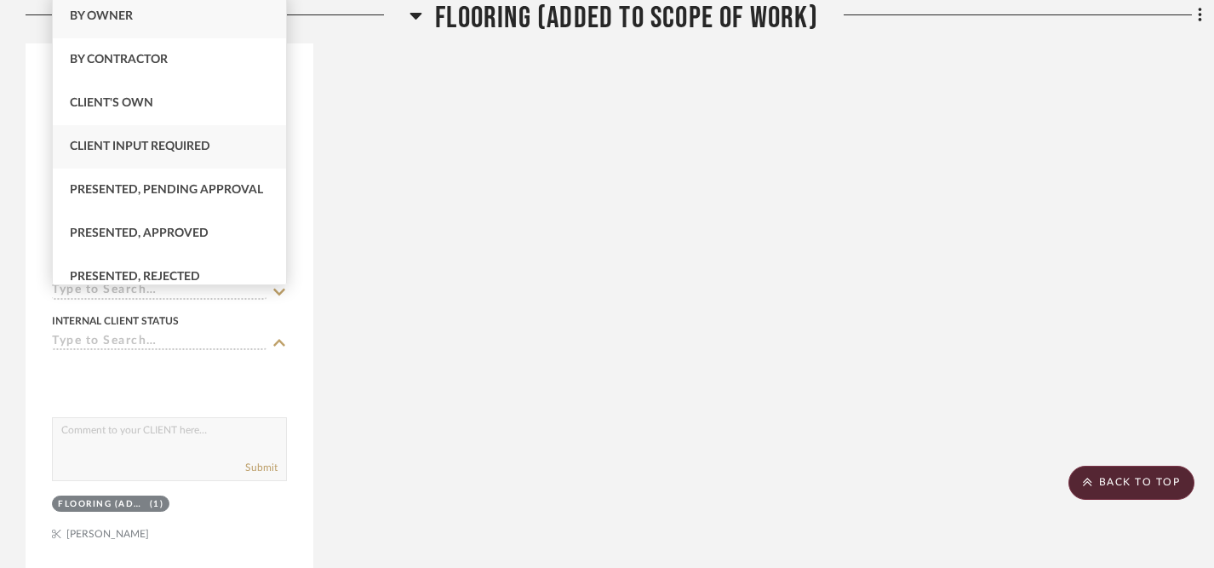
click at [201, 144] on span "Client Input Required" at bounding box center [140, 146] width 140 height 12
type input "[DATE]"
type input "Client Input Required"
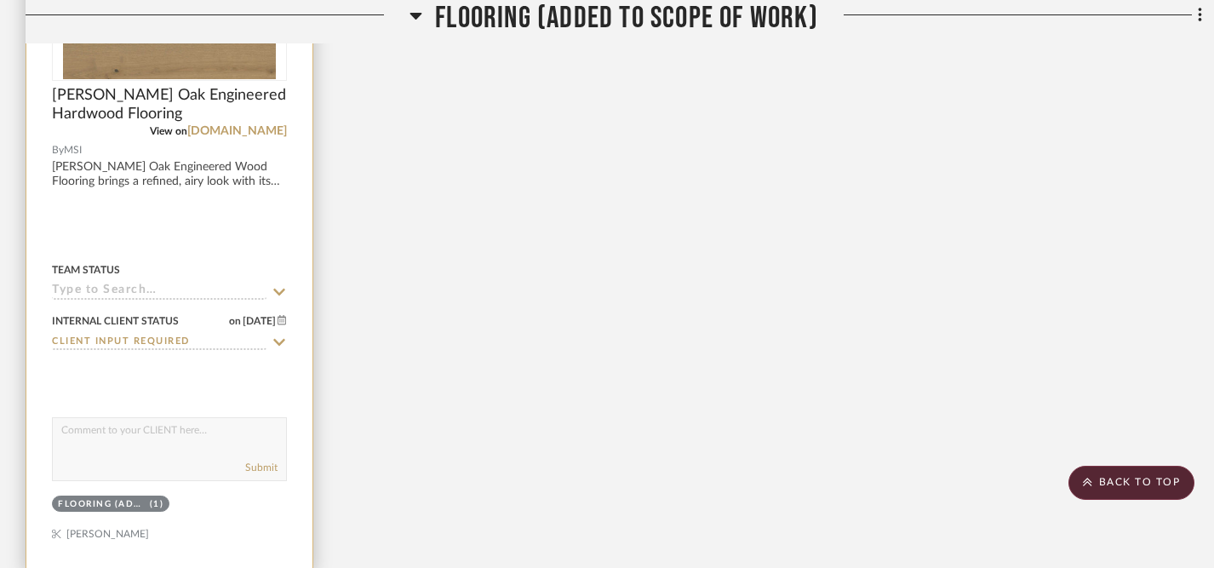
click at [279, 285] on icon at bounding box center [279, 292] width 15 height 14
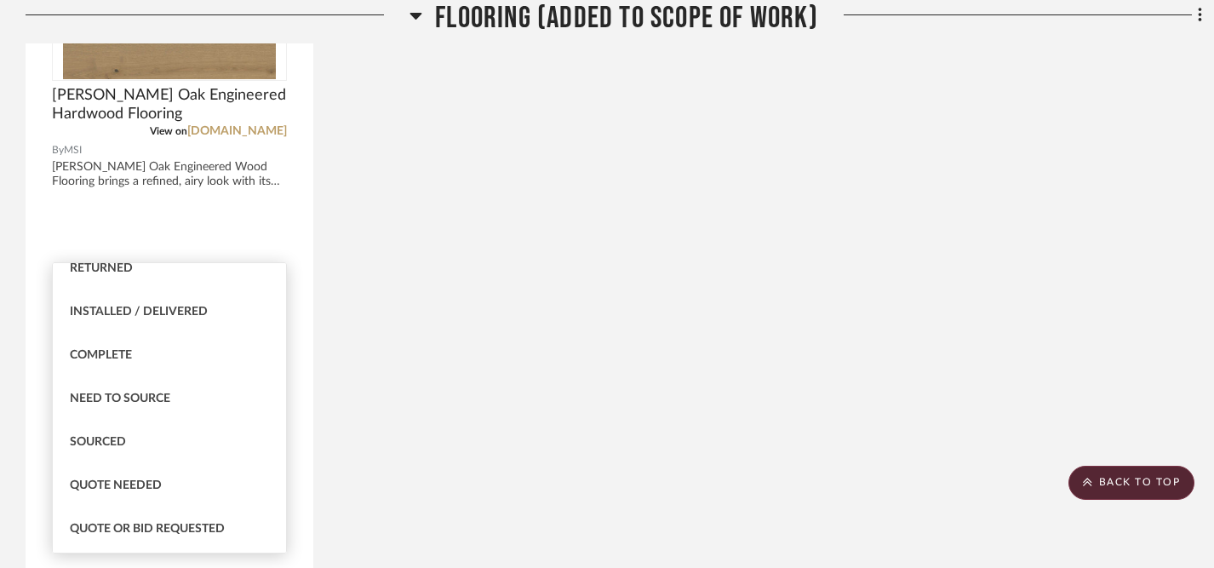
scroll to position [409, 0]
click at [115, 437] on span "Sourced" at bounding box center [98, 439] width 56 height 12
type input "[DATE]"
type input "Sourced"
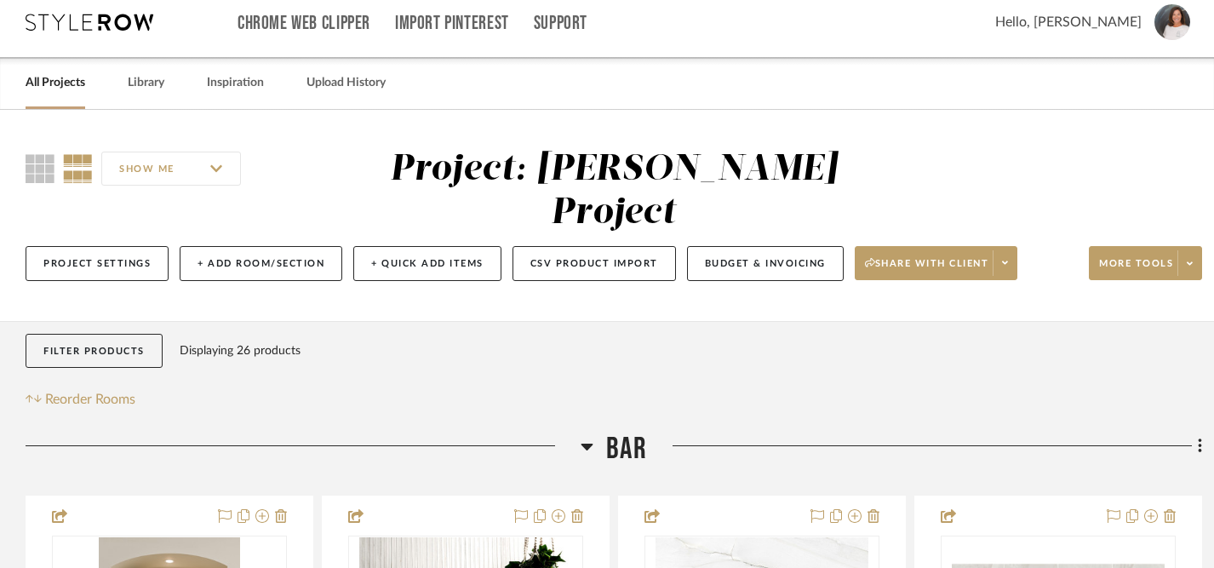
scroll to position [0, 0]
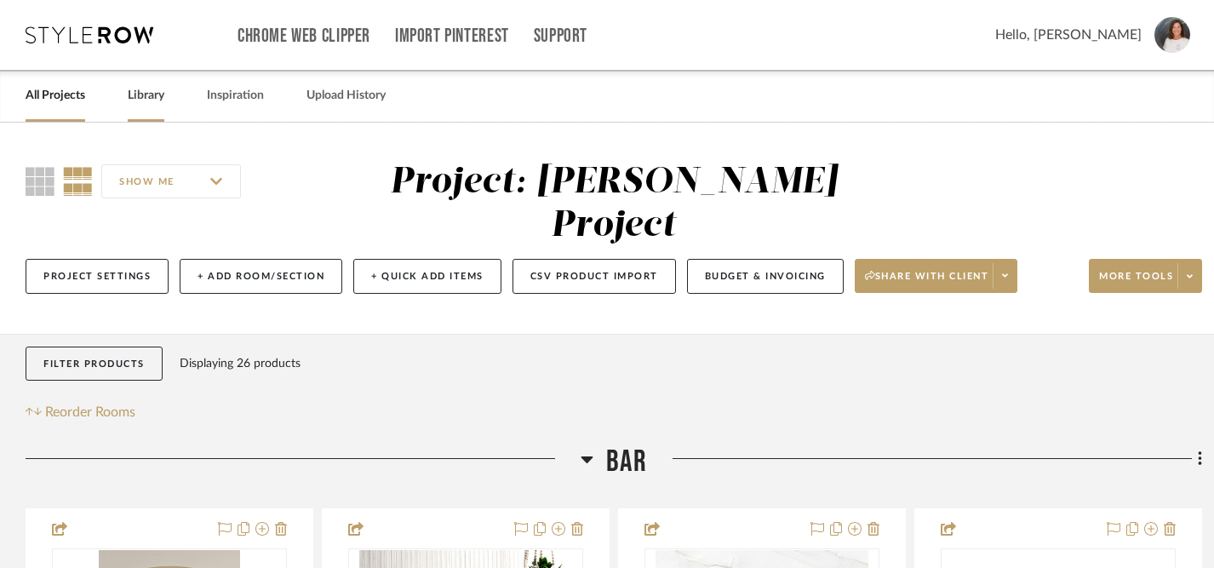
click at [143, 100] on link "Library" at bounding box center [146, 95] width 37 height 23
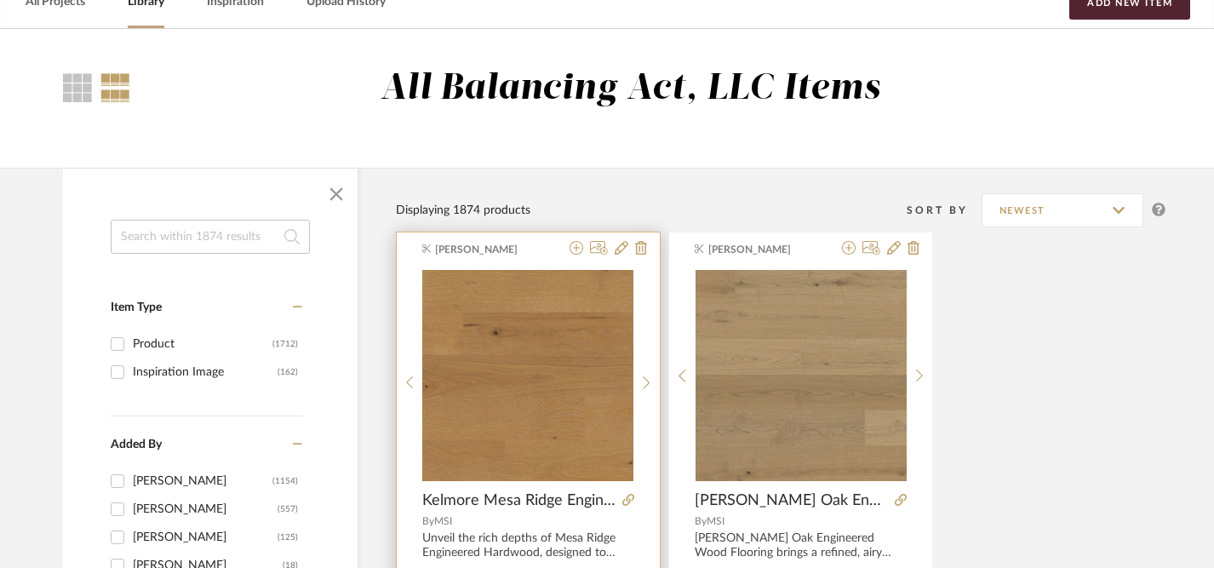
scroll to position [94, 0]
click at [575, 246] on icon at bounding box center [576, 247] width 14 height 14
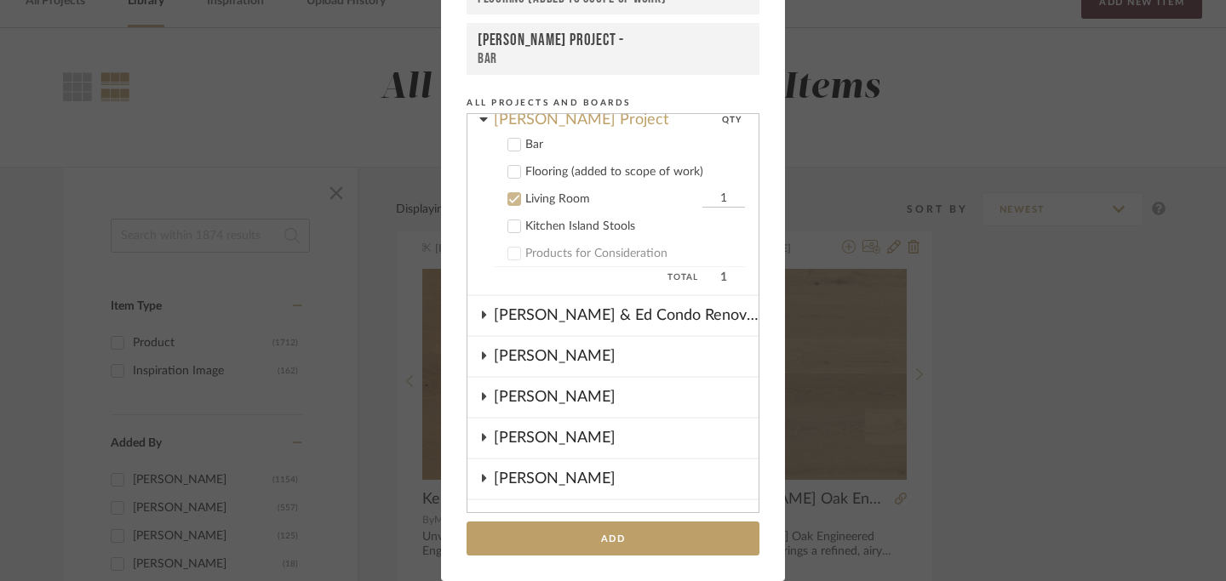
scroll to position [107, 0]
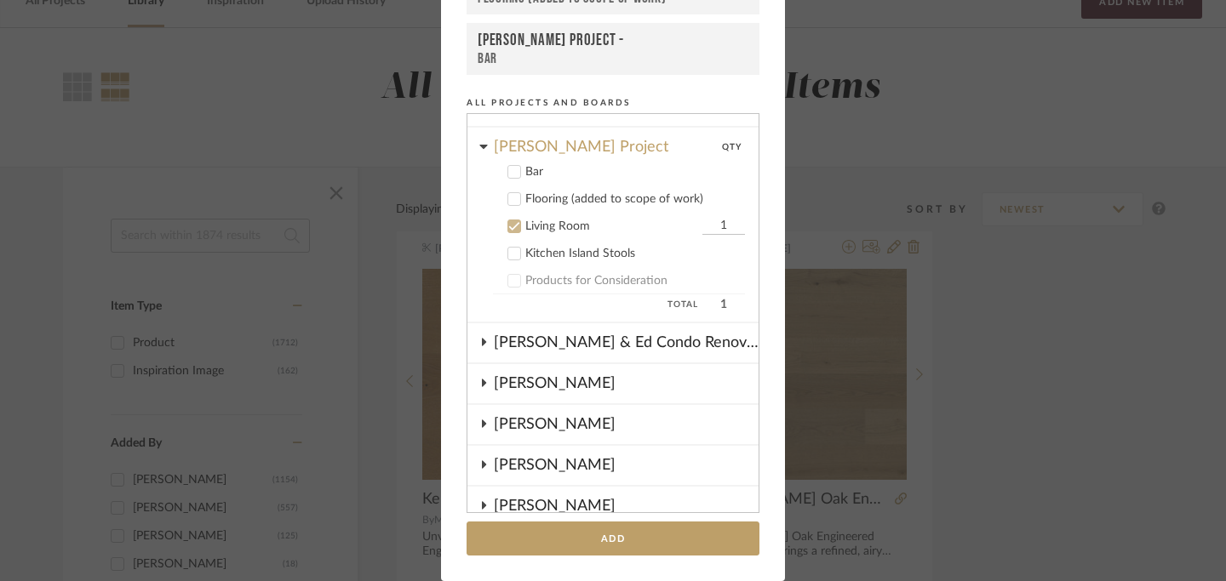
click at [508, 198] on icon at bounding box center [514, 199] width 12 height 12
click at [509, 225] on icon at bounding box center [514, 227] width 11 height 9
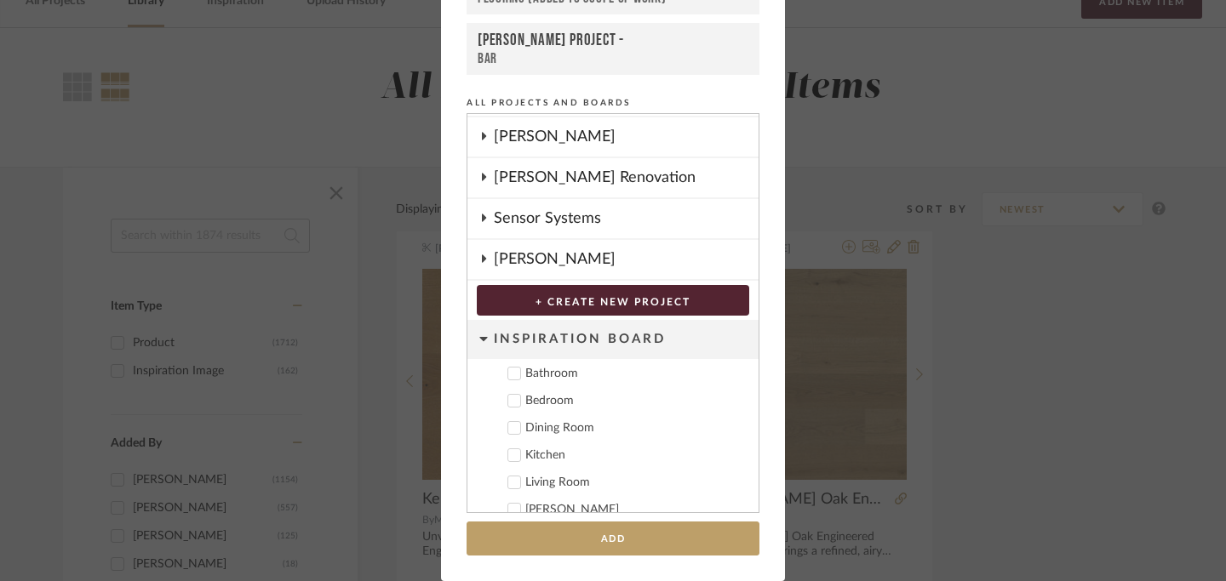
scroll to position [494, 0]
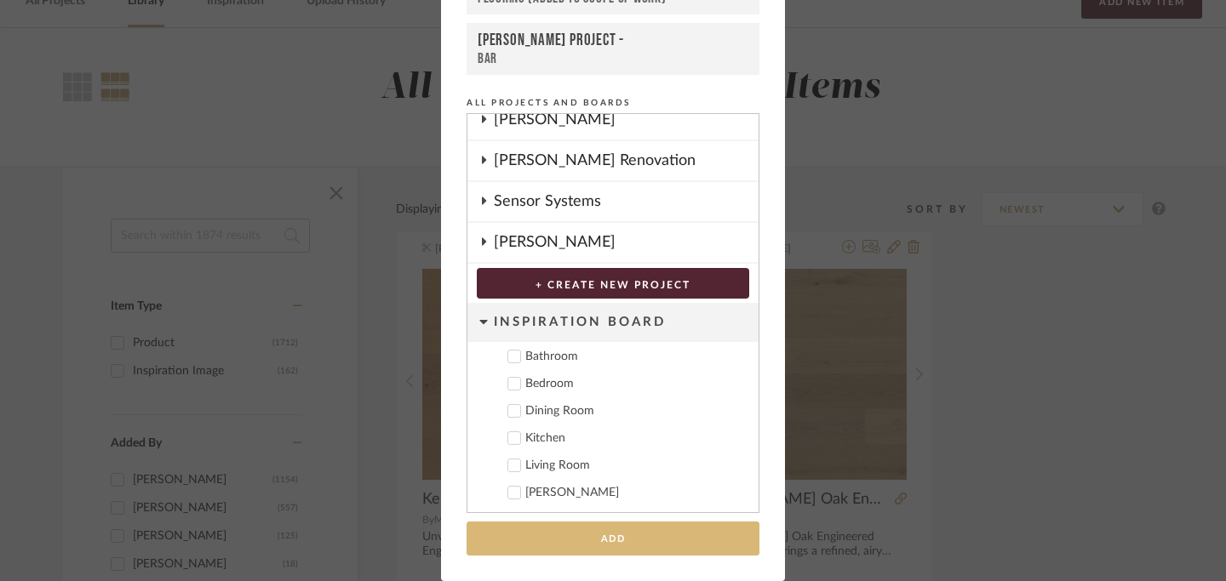
click at [610, 539] on button "Add" at bounding box center [612, 539] width 293 height 35
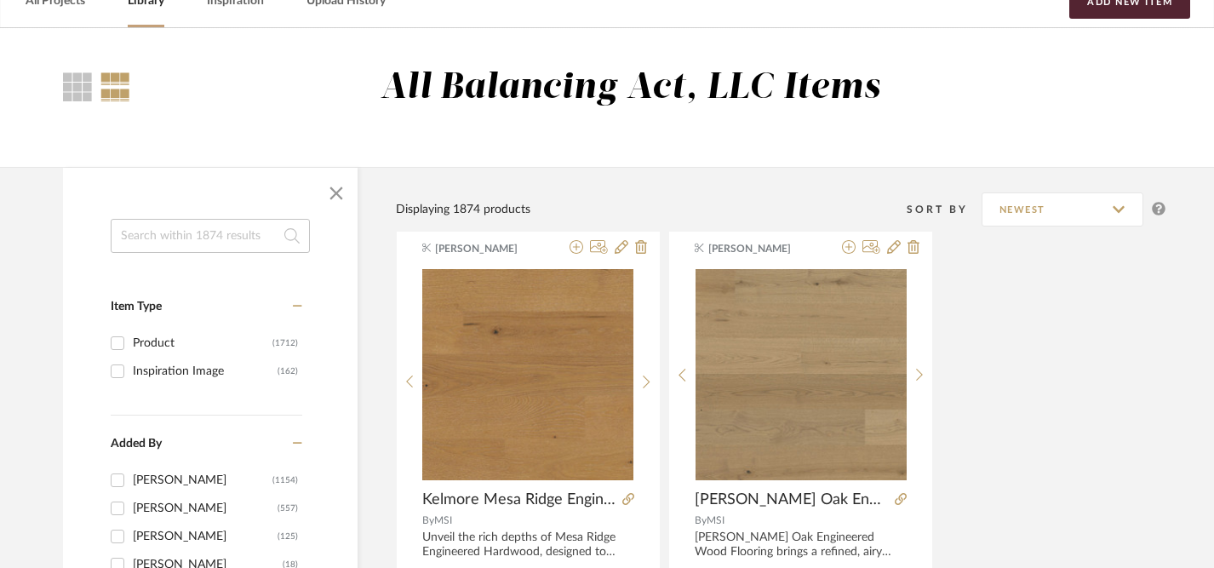
scroll to position [0, 0]
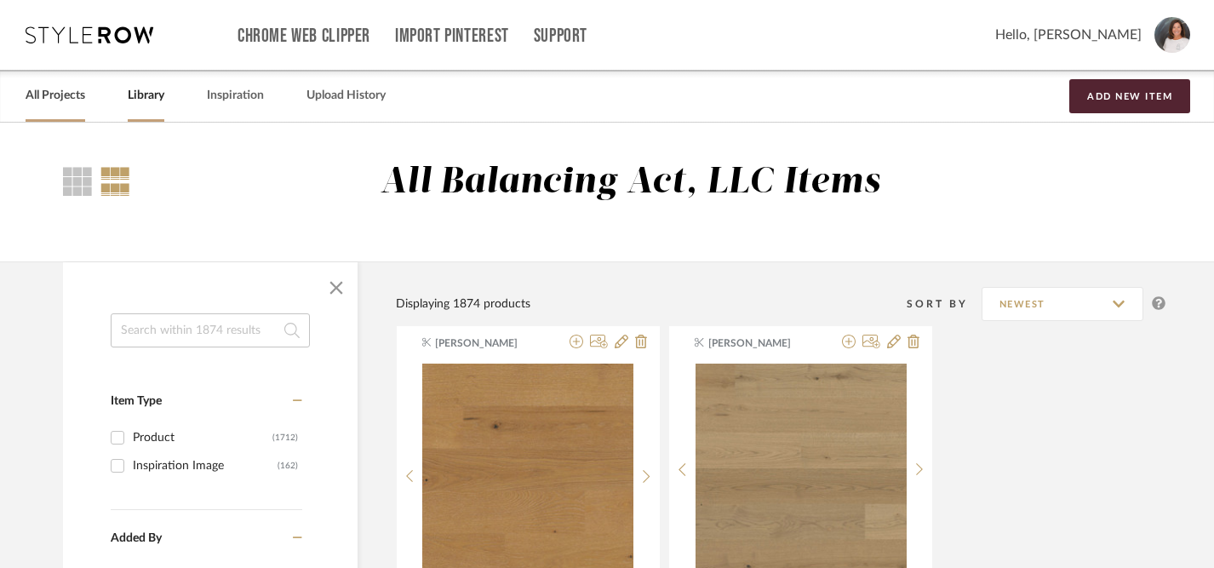
click at [54, 98] on link "All Projects" at bounding box center [56, 95] width 60 height 23
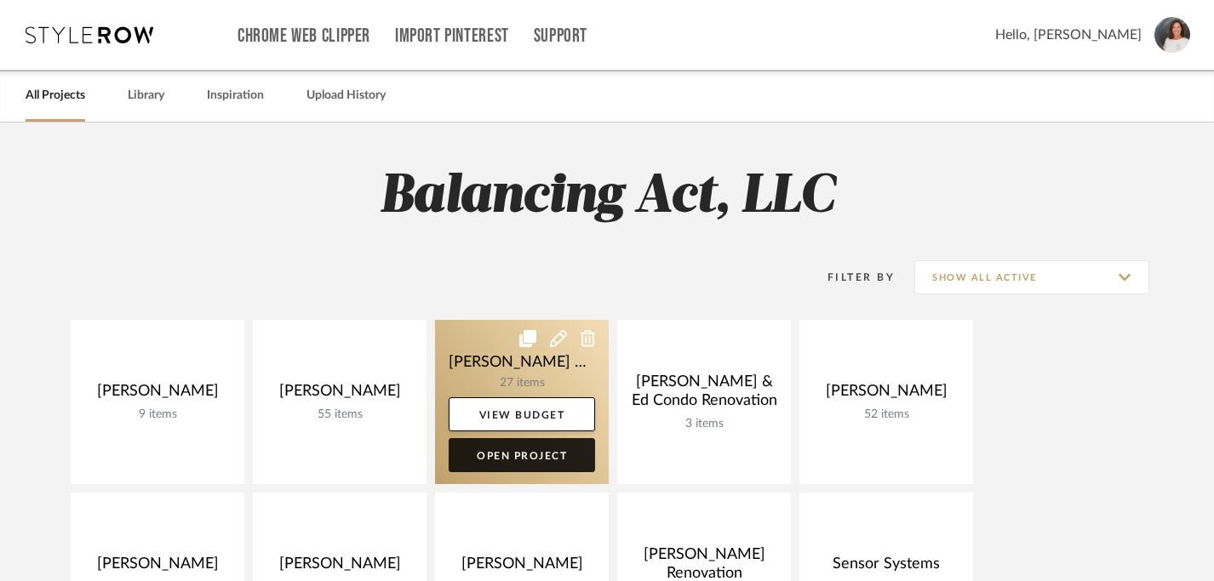
click at [506, 452] on link "Open Project" at bounding box center [522, 455] width 146 height 34
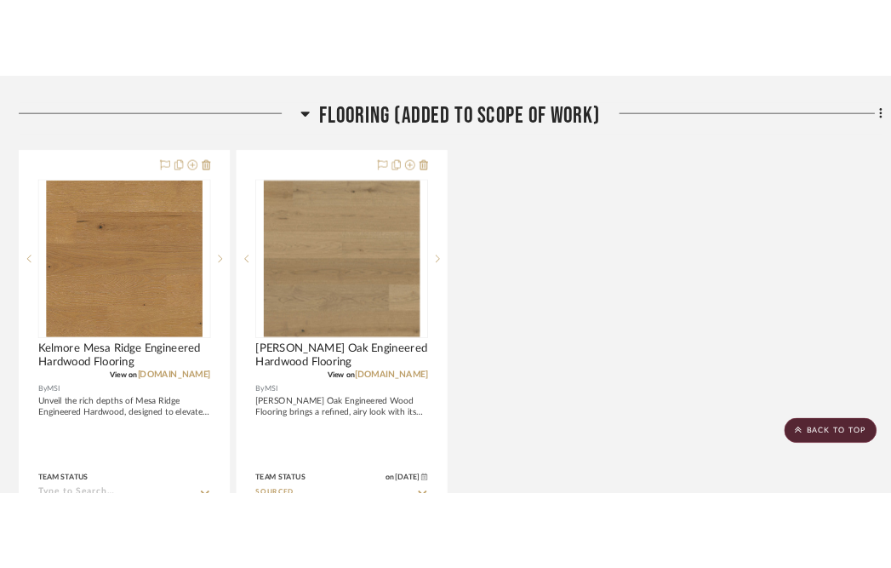
scroll to position [1313, 0]
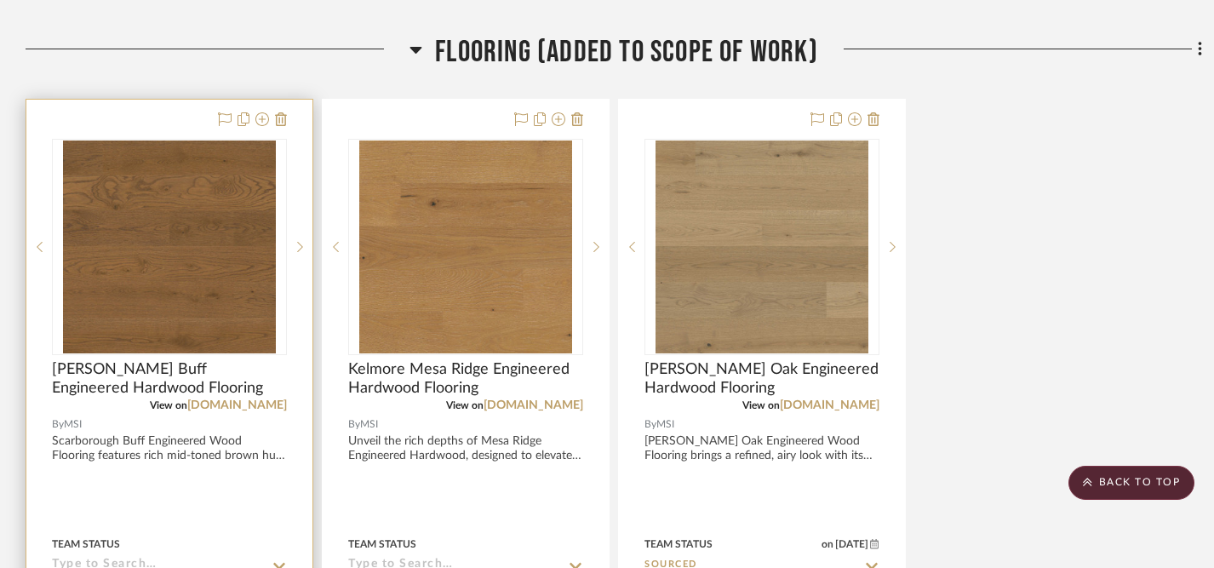
scroll to position [1316, 0]
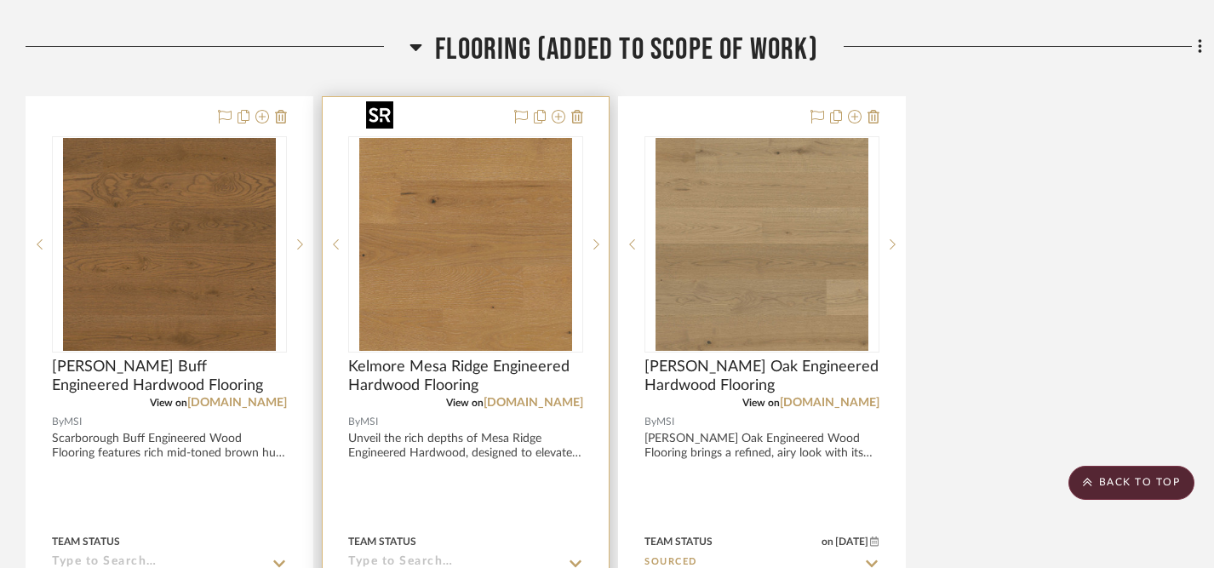
click at [497, 198] on img "0" at bounding box center [465, 244] width 213 height 213
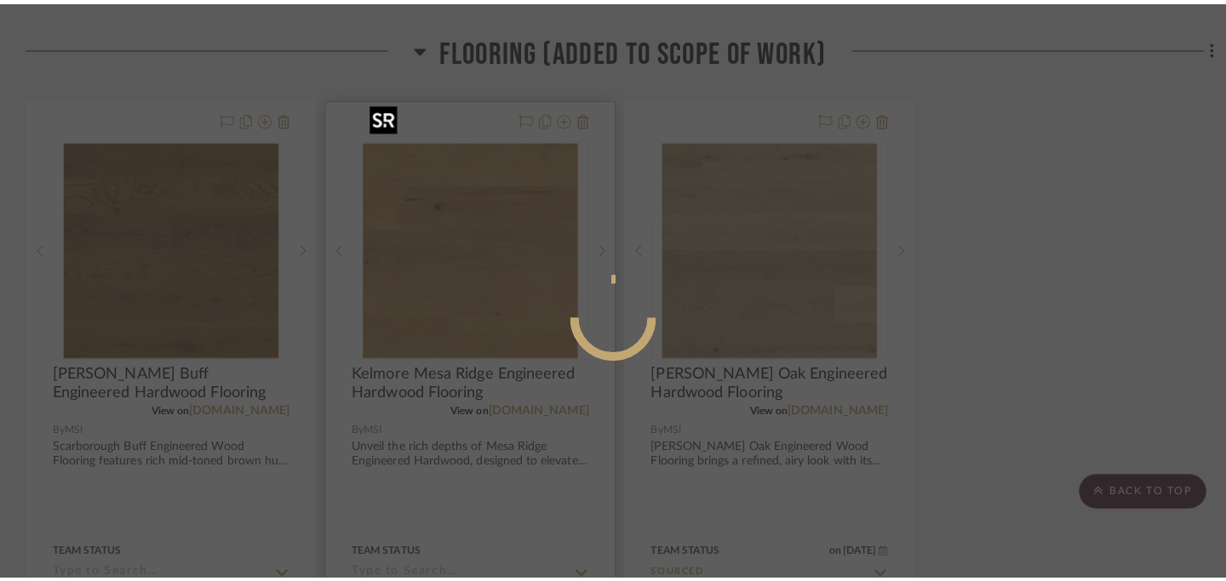
scroll to position [0, 0]
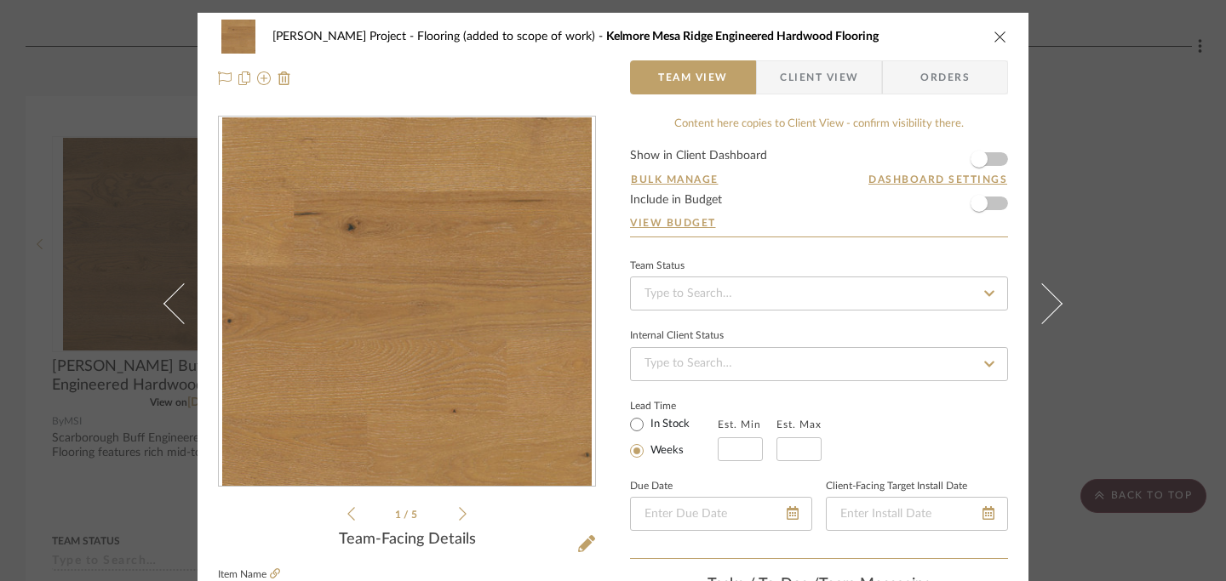
click at [902, 35] on icon "close" at bounding box center [1000, 37] width 14 height 14
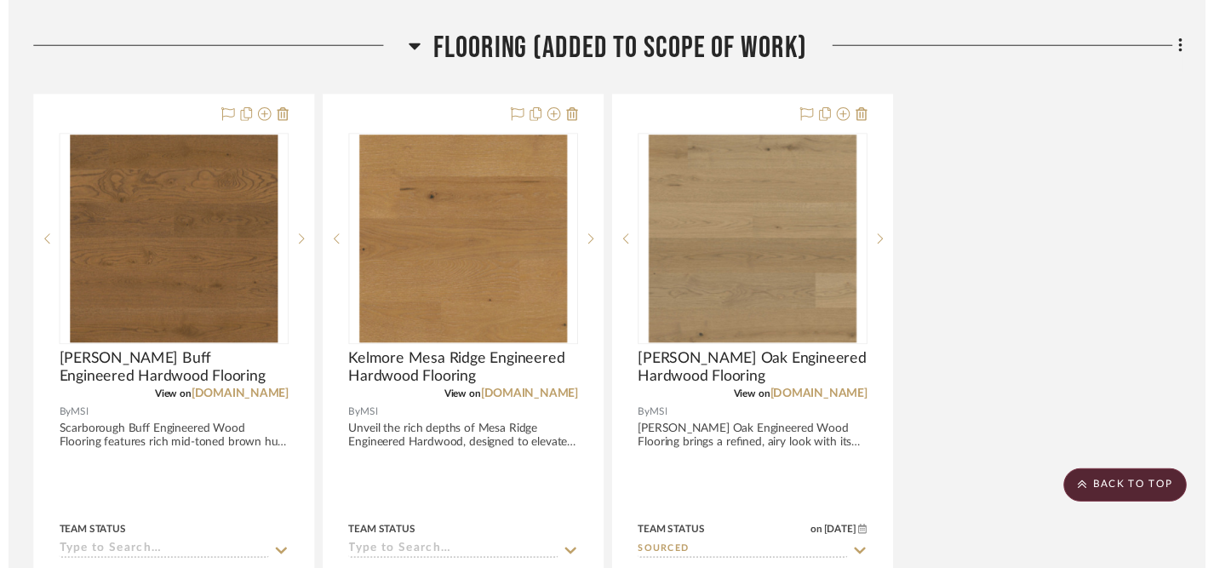
scroll to position [1316, 0]
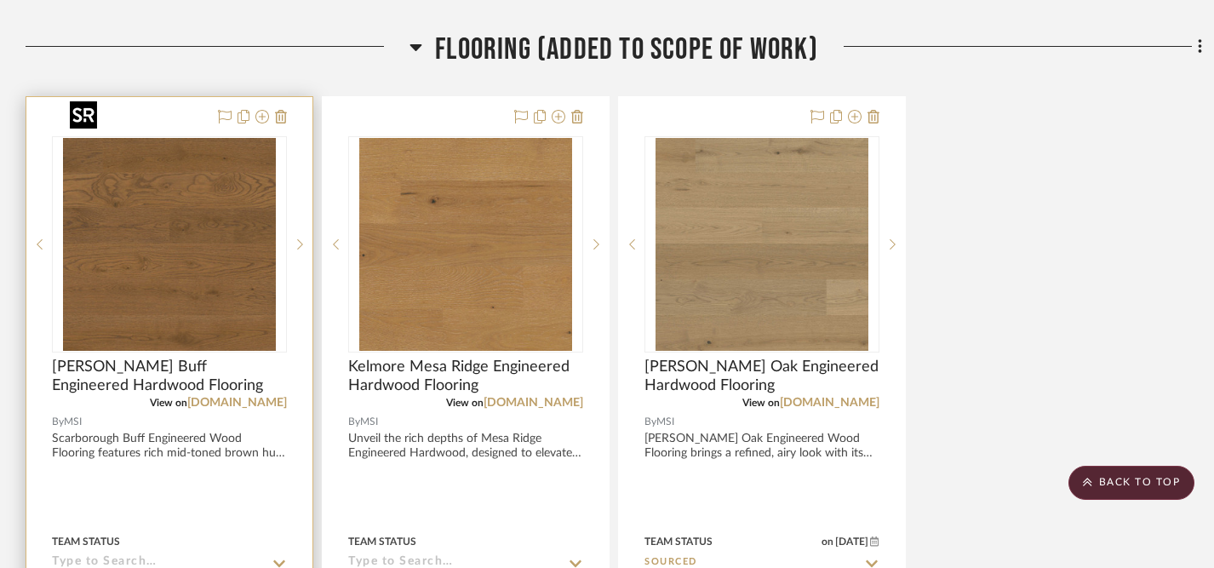
click at [180, 250] on img "0" at bounding box center [169, 244] width 213 height 213
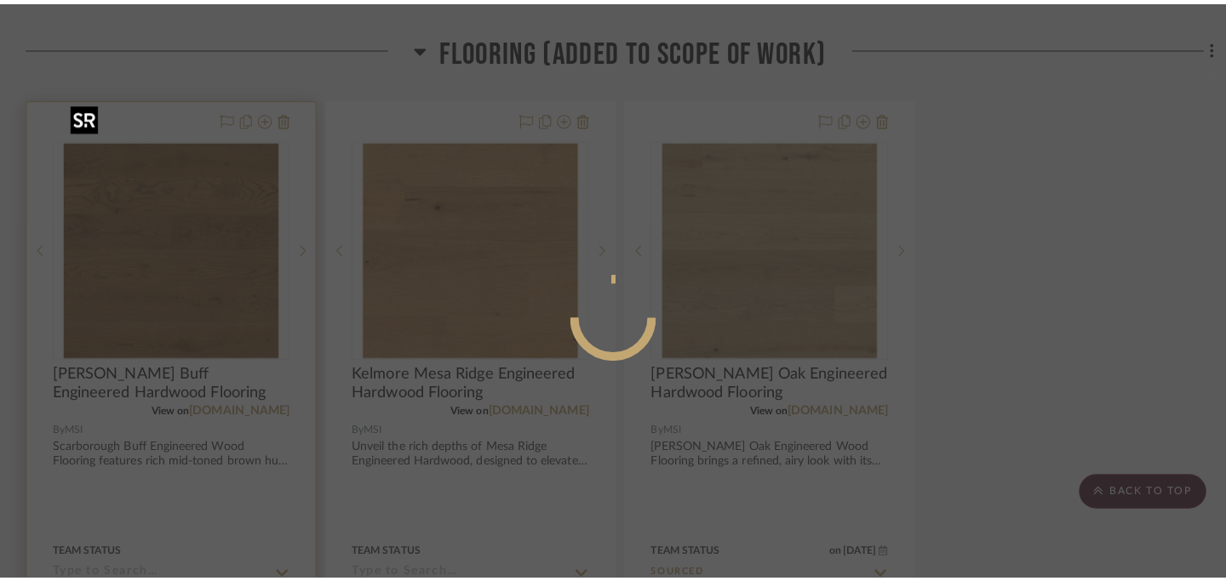
scroll to position [0, 0]
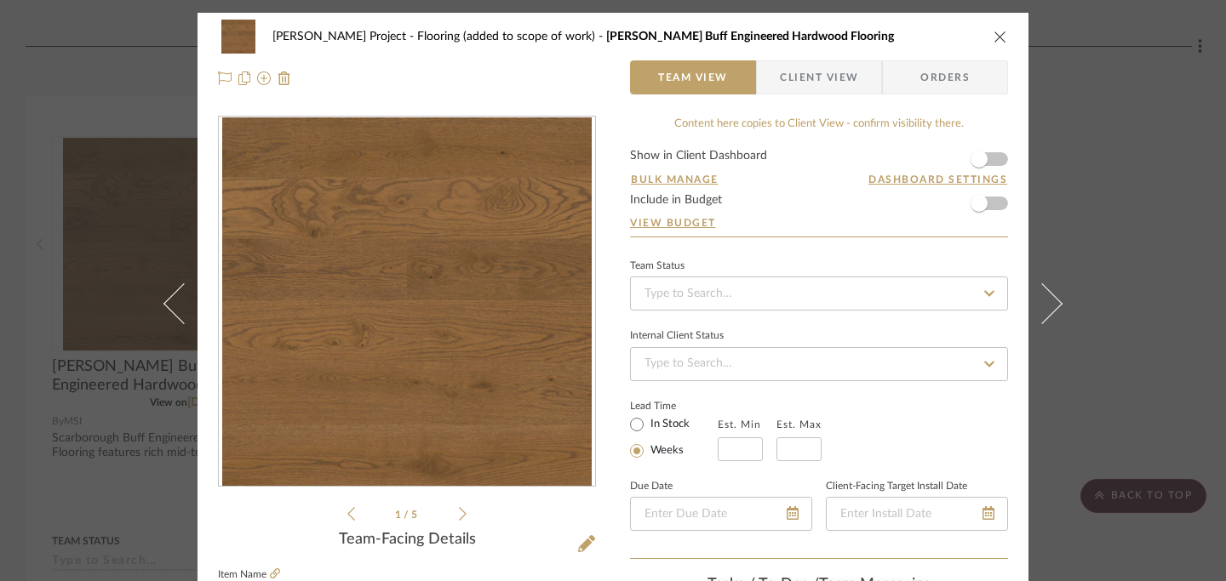
click at [902, 37] on icon "close" at bounding box center [1000, 37] width 14 height 14
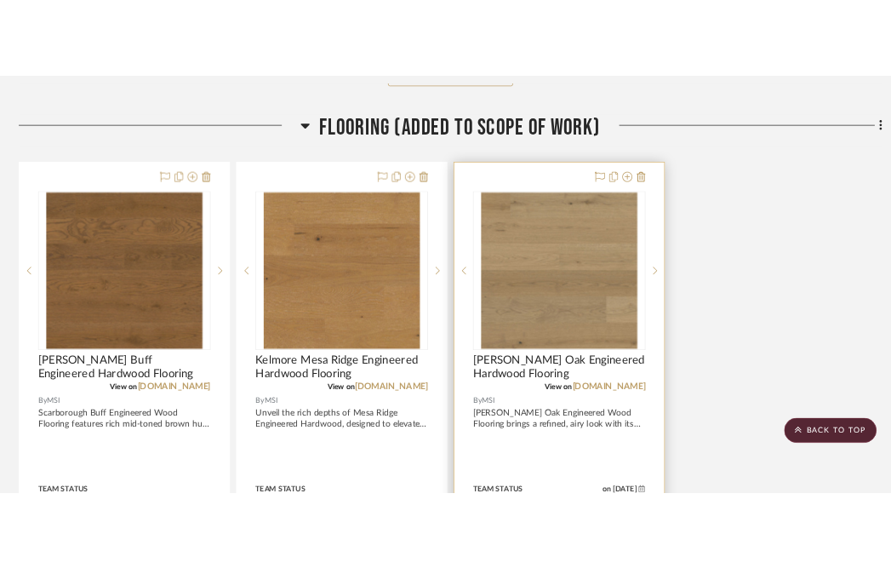
scroll to position [1294, 0]
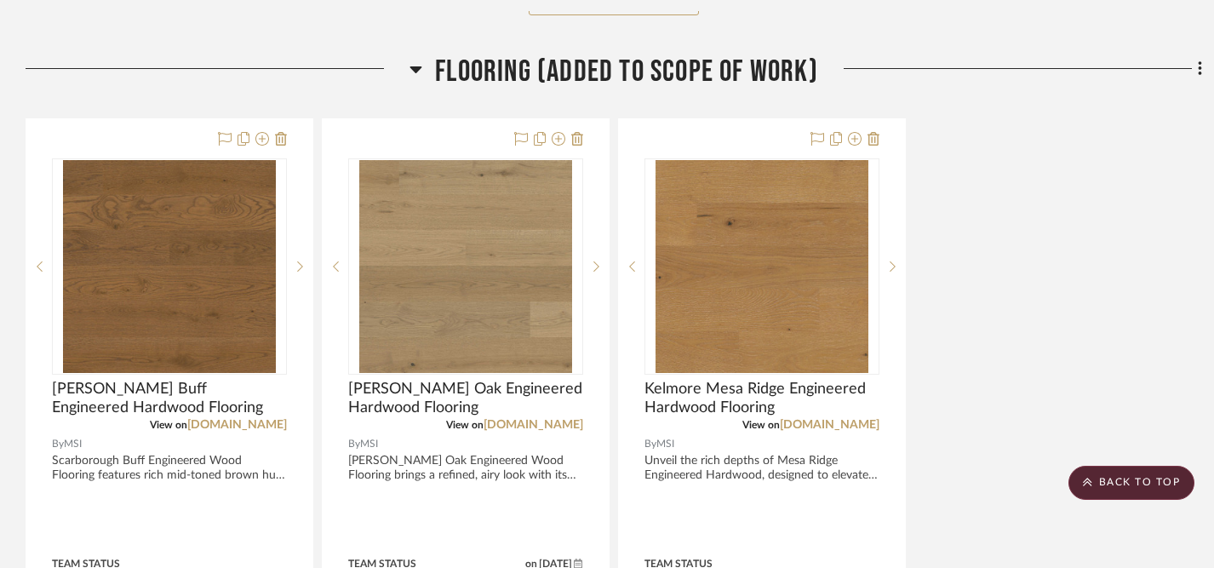
drag, startPoint x: 722, startPoint y: 76, endPoint x: 672, endPoint y: 7, distance: 84.8
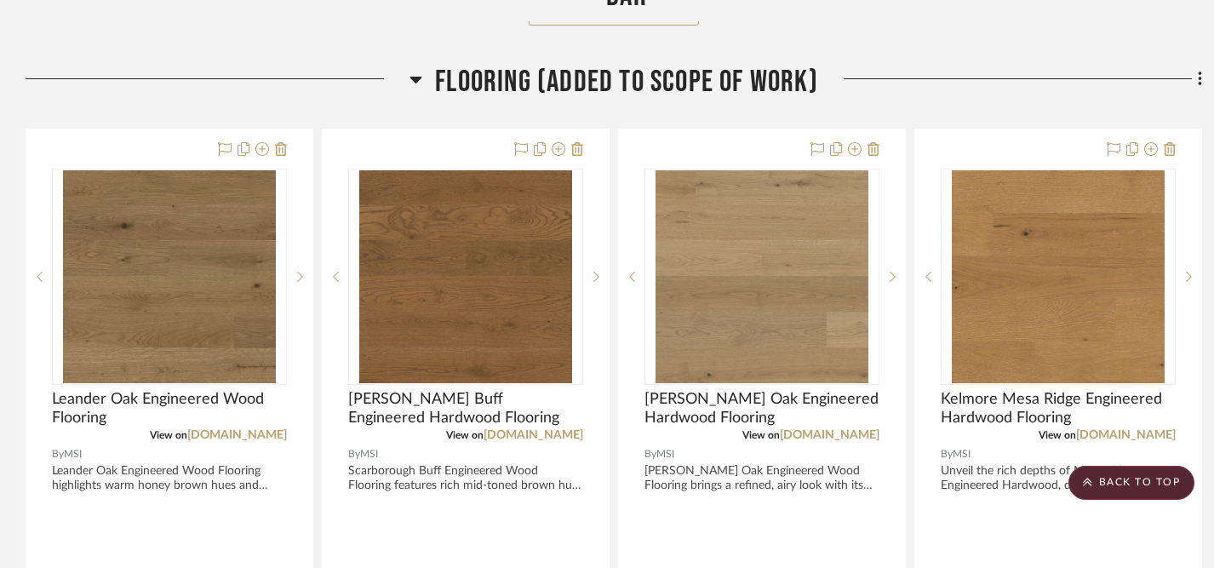
scroll to position [1288, 0]
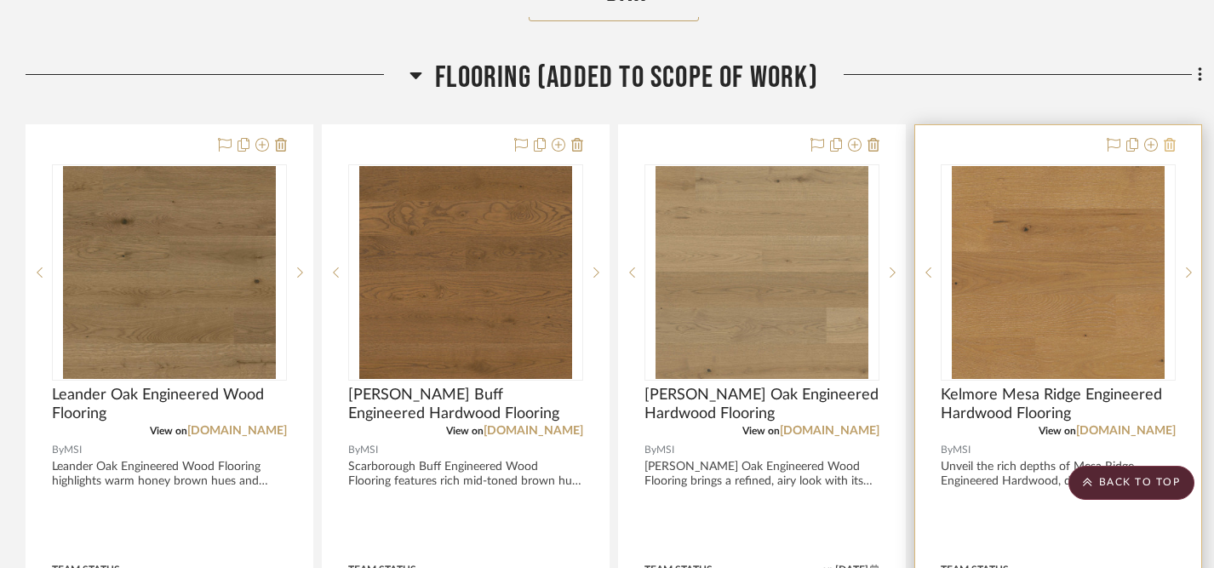
click at [902, 138] on icon at bounding box center [1170, 145] width 12 height 14
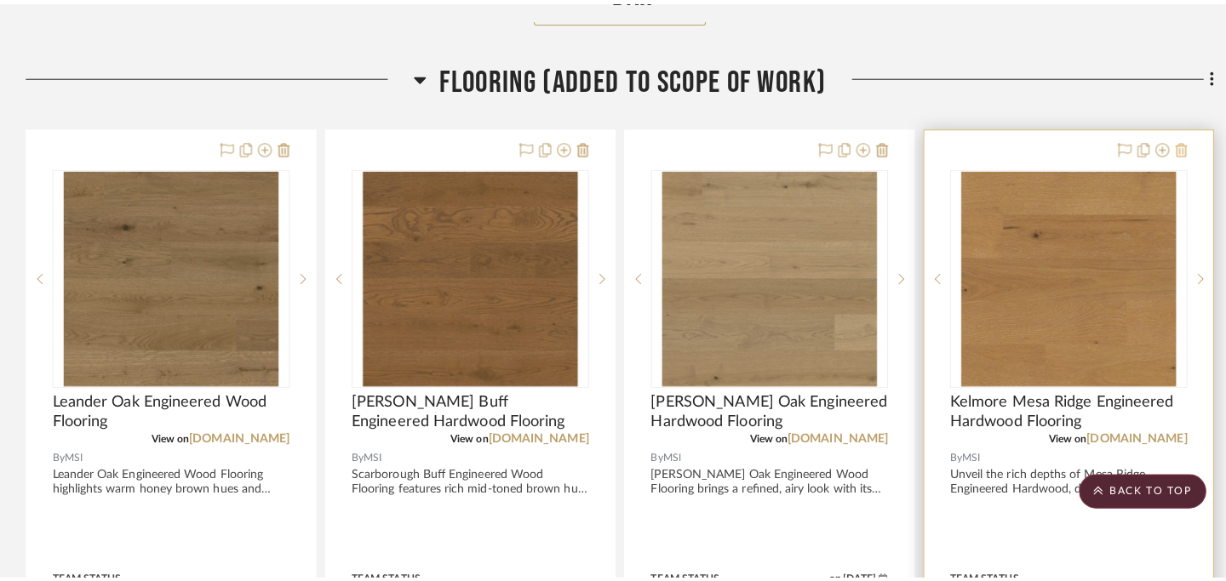
scroll to position [0, 0]
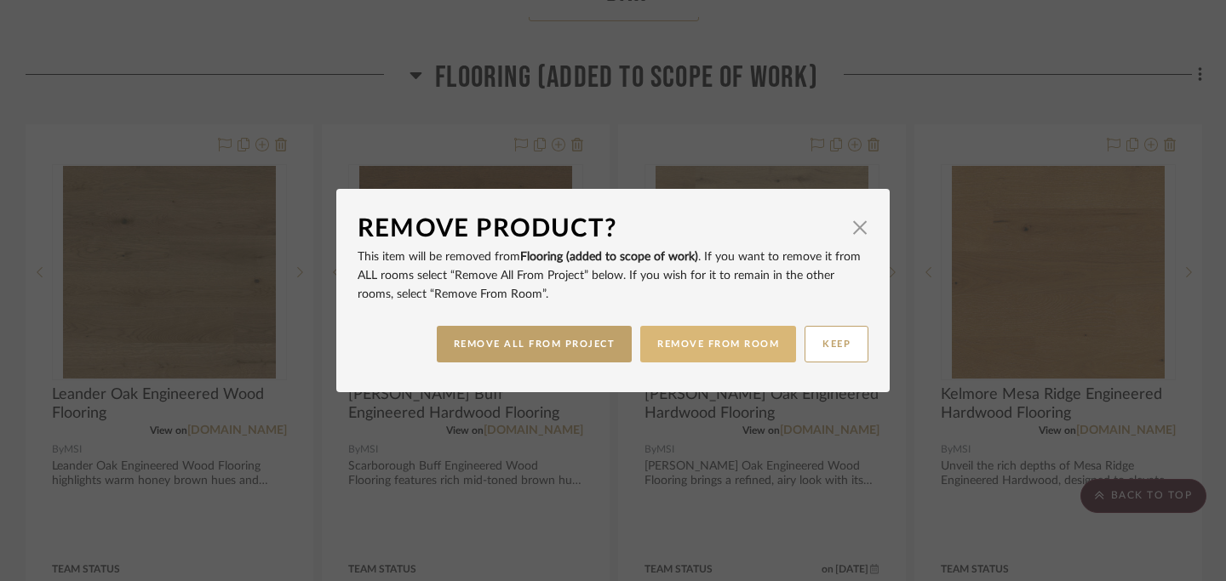
click at [717, 346] on button "REMOVE FROM ROOM" at bounding box center [718, 344] width 156 height 37
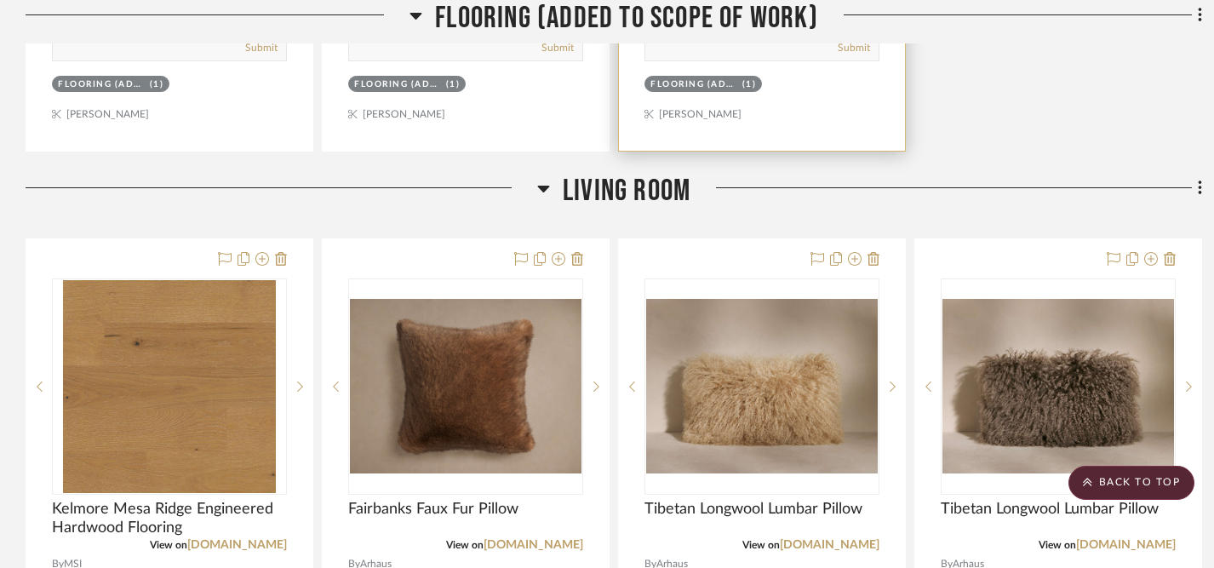
scroll to position [2006, 0]
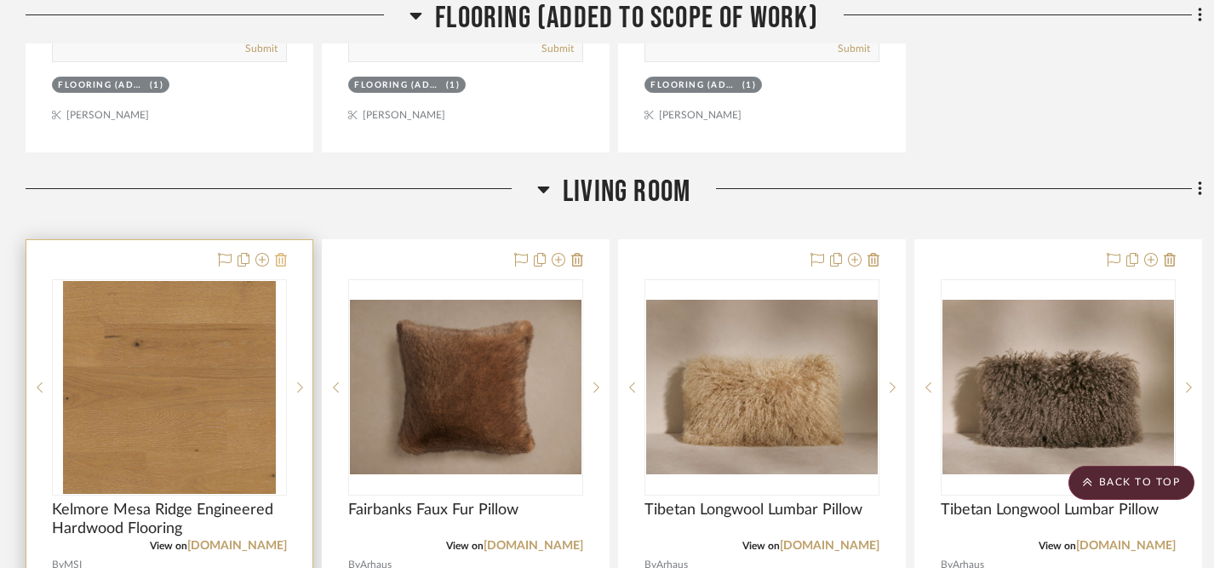
click at [283, 254] on fa-icon at bounding box center [281, 261] width 12 height 14
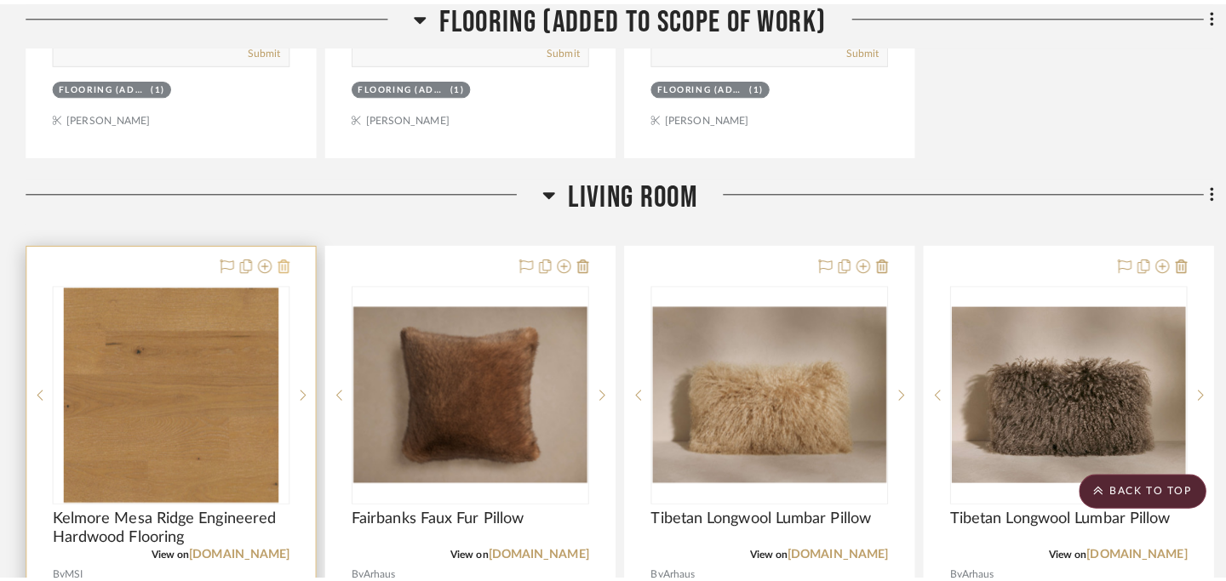
scroll to position [0, 0]
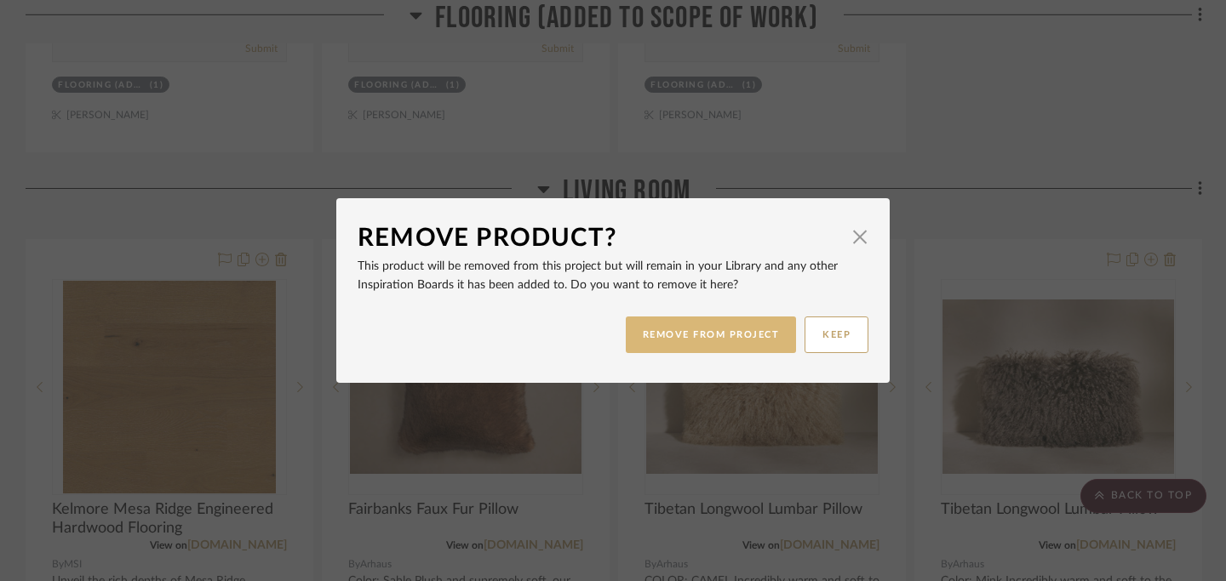
click at [716, 344] on button "REMOVE FROM PROJECT" at bounding box center [711, 335] width 171 height 37
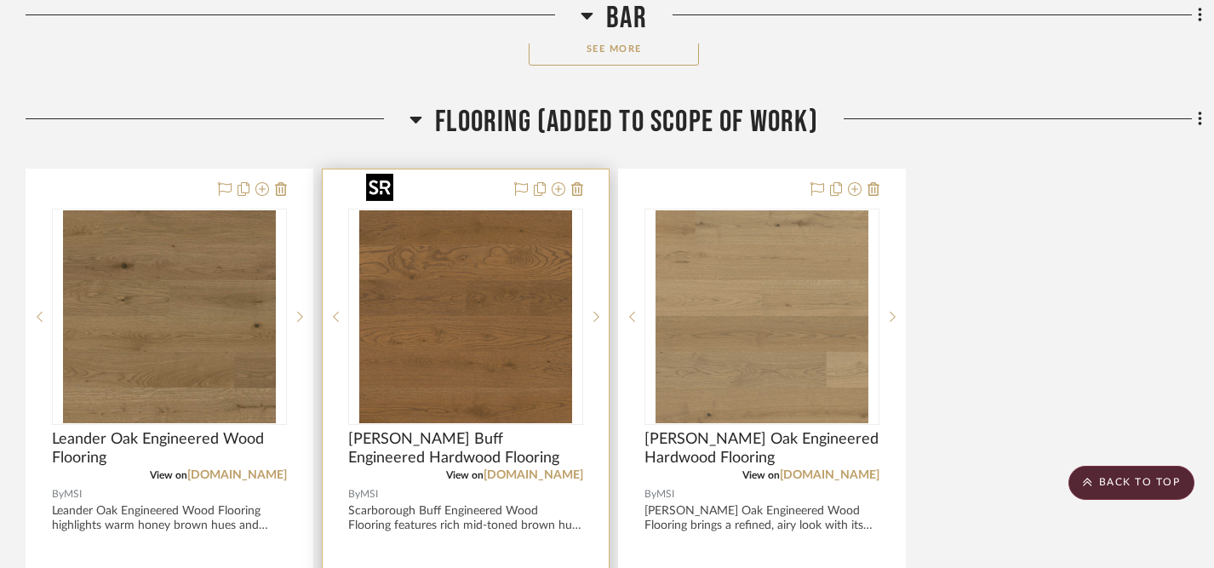
scroll to position [1231, 0]
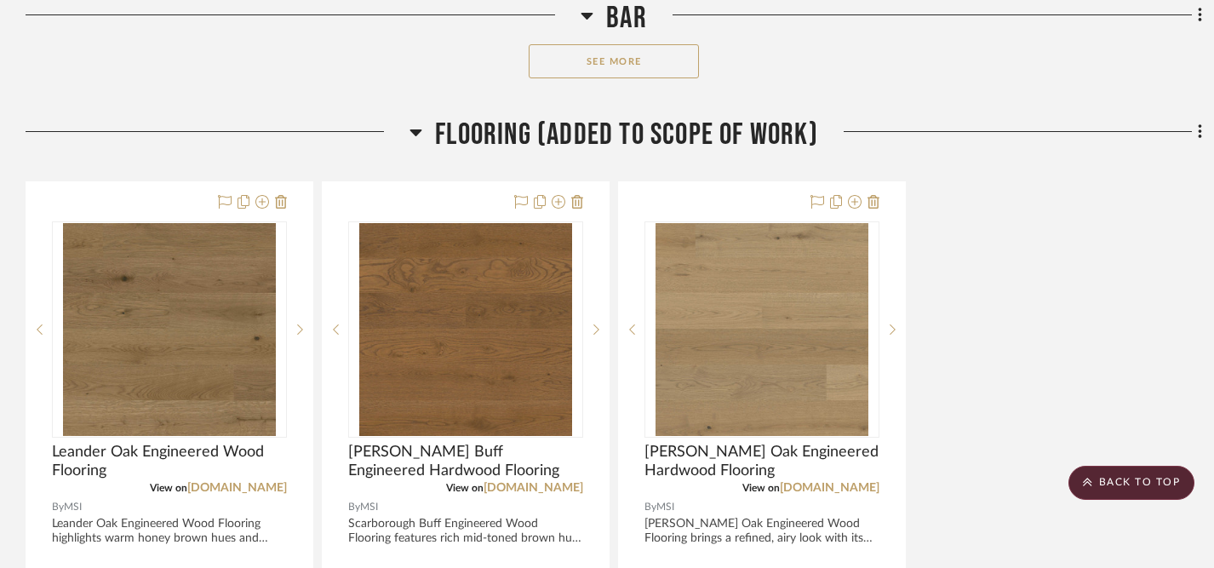
click at [902, 86] on div "Filter by keyword, category or name prior to exporting to Excel or Bulk Actions…" at bounding box center [613, 526] width 1226 height 2846
click at [902, 123] on icon at bounding box center [1200, 132] width 5 height 19
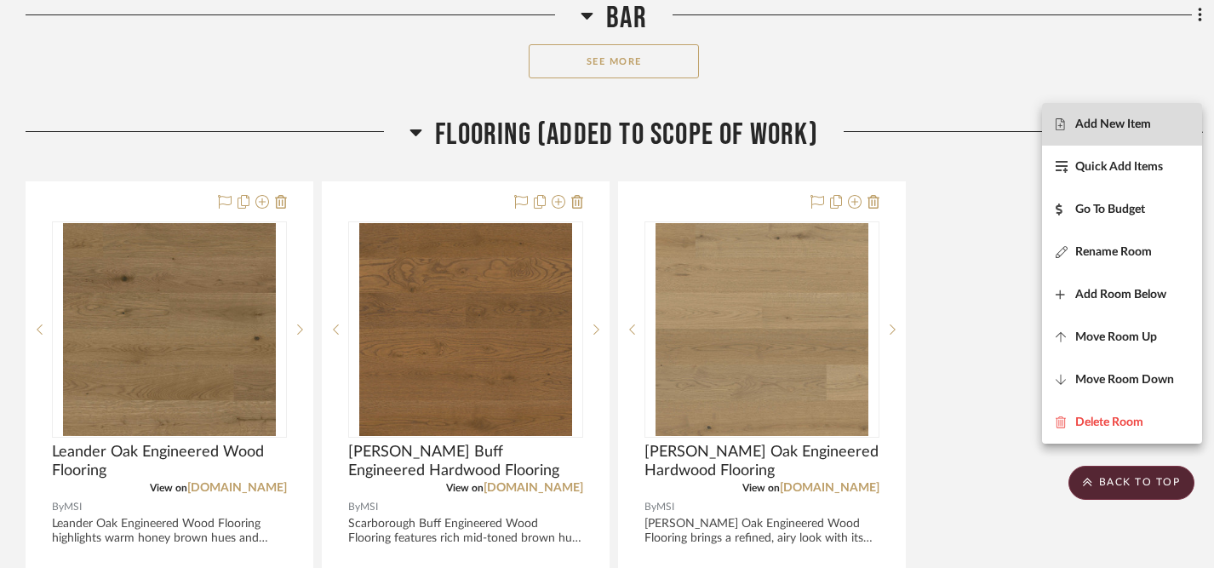
click at [902, 124] on span "Add New Item" at bounding box center [1113, 124] width 76 height 14
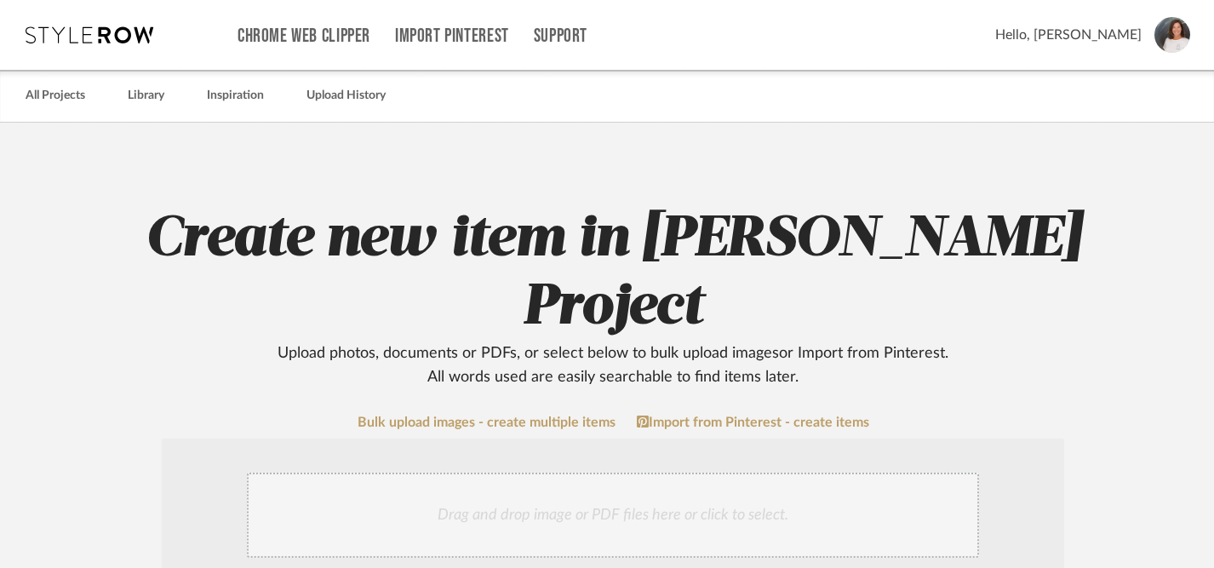
click at [457, 472] on div "Drag and drop image or PDF files here or click to select." at bounding box center [613, 514] width 732 height 85
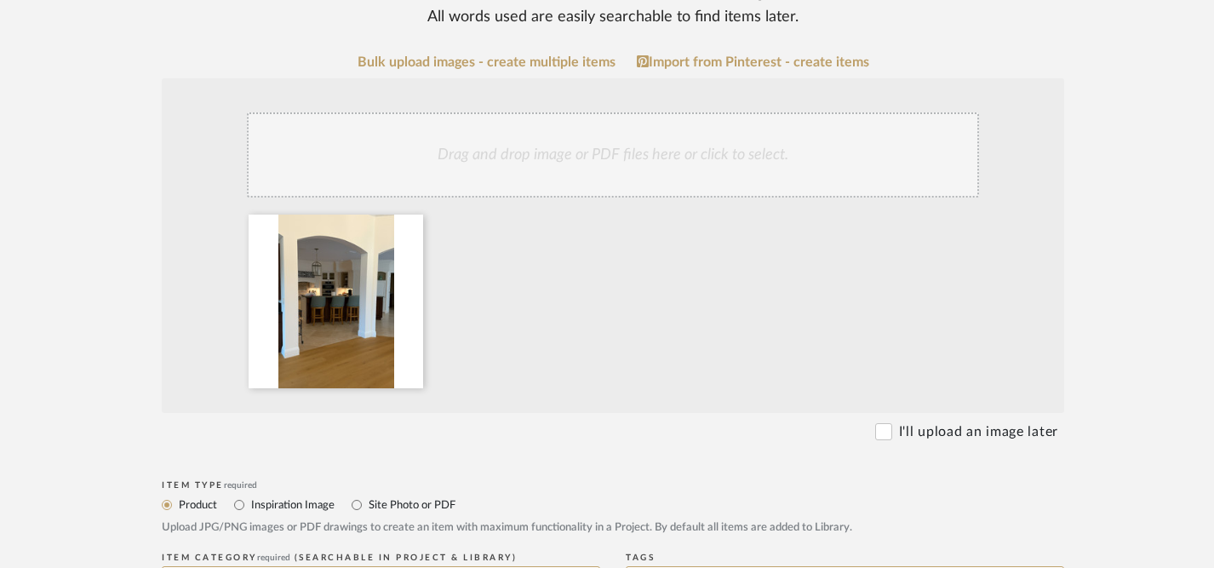
scroll to position [363, 0]
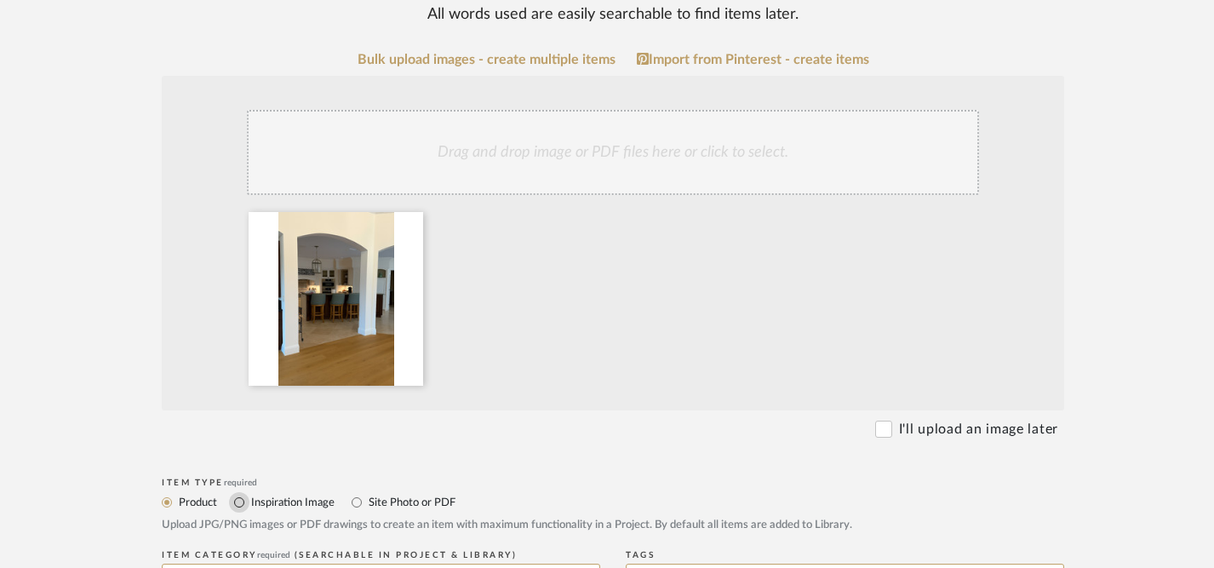
click at [240, 492] on input "Inspiration Image" at bounding box center [239, 502] width 20 height 20
radio input "true"
type input "f"
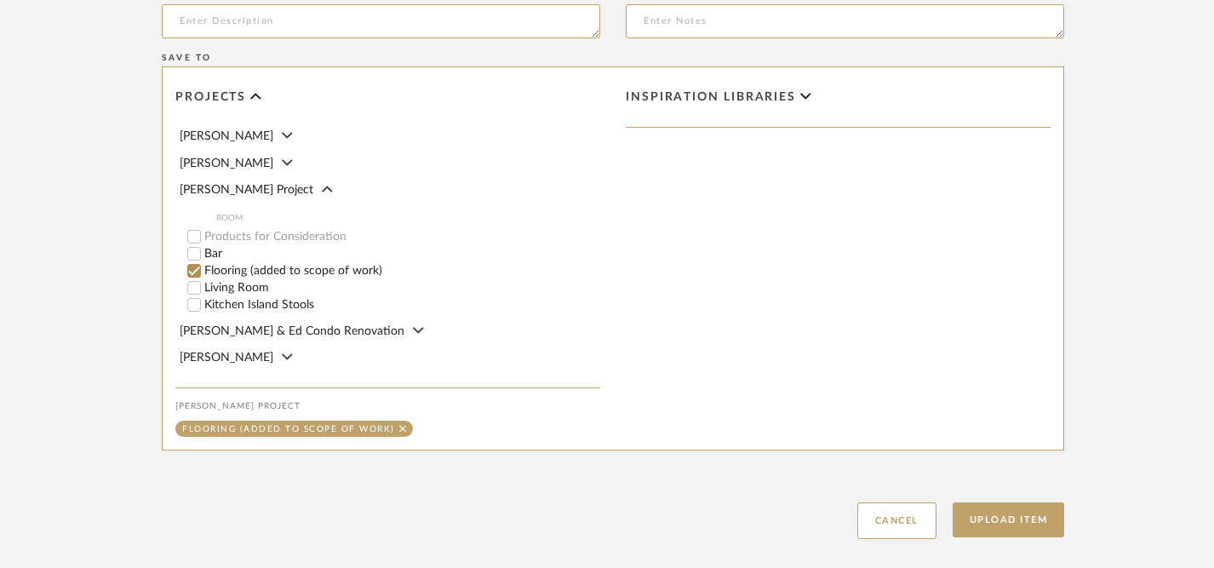
scroll to position [996, 0]
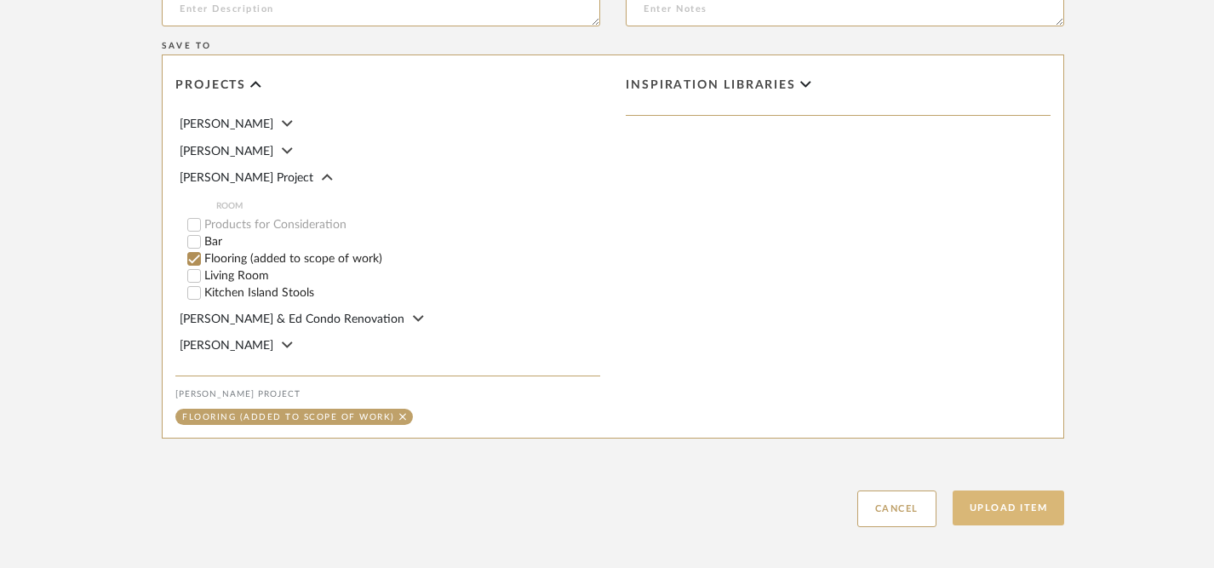
type input "Flooring Option"
click at [902, 490] on button "Upload Item" at bounding box center [1008, 507] width 112 height 35
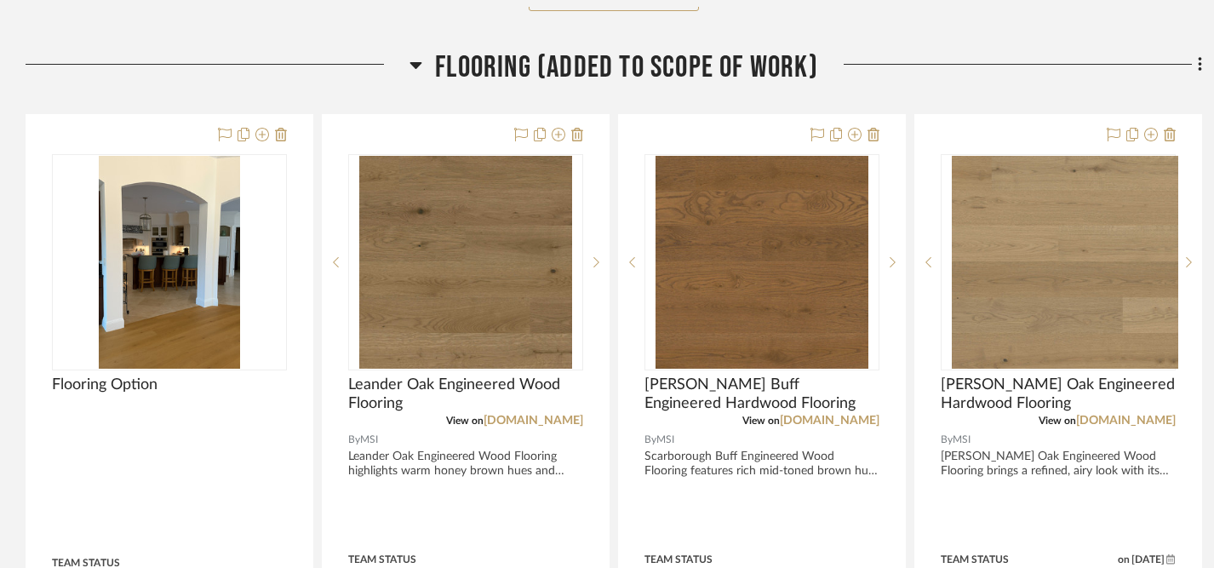
scroll to position [1303, 0]
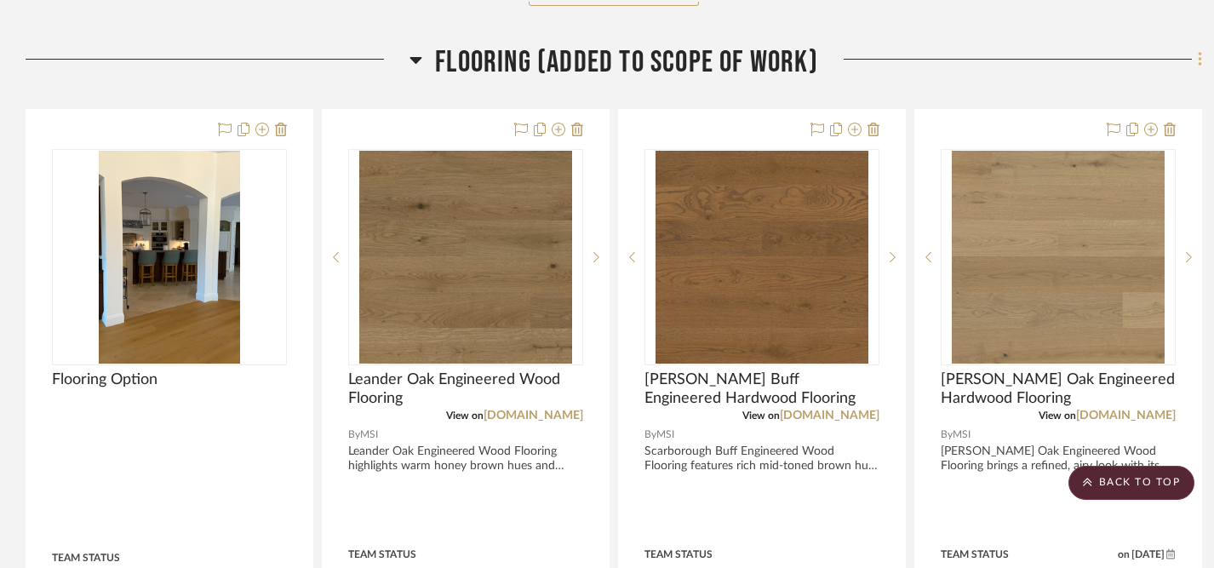
click at [902, 50] on icon at bounding box center [1200, 59] width 5 height 19
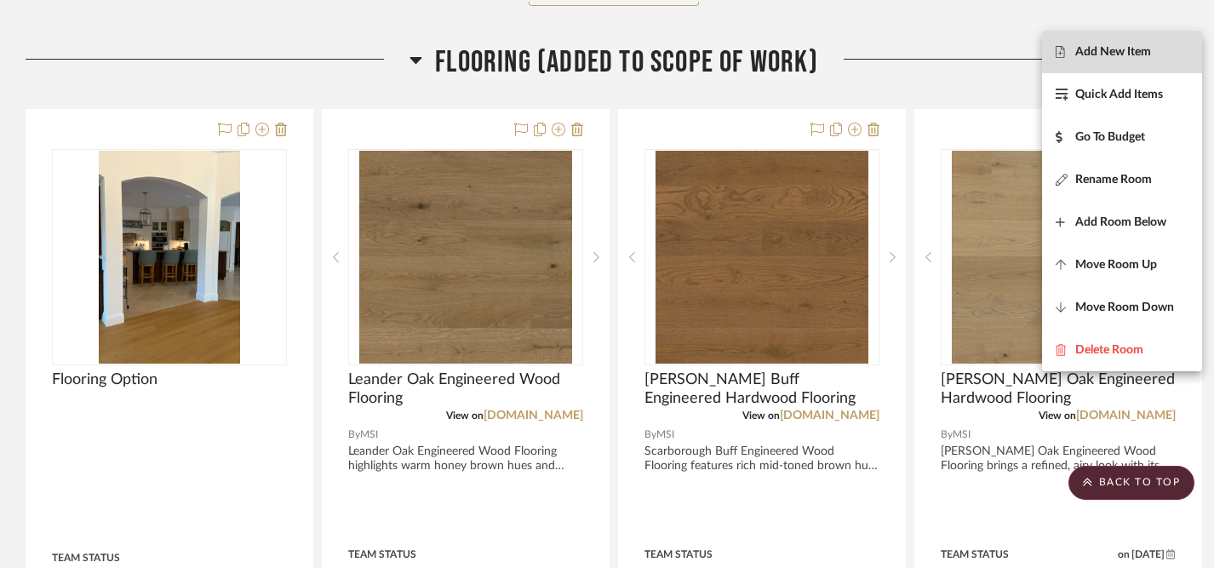
click at [902, 51] on span "Add New Item" at bounding box center [1113, 52] width 76 height 14
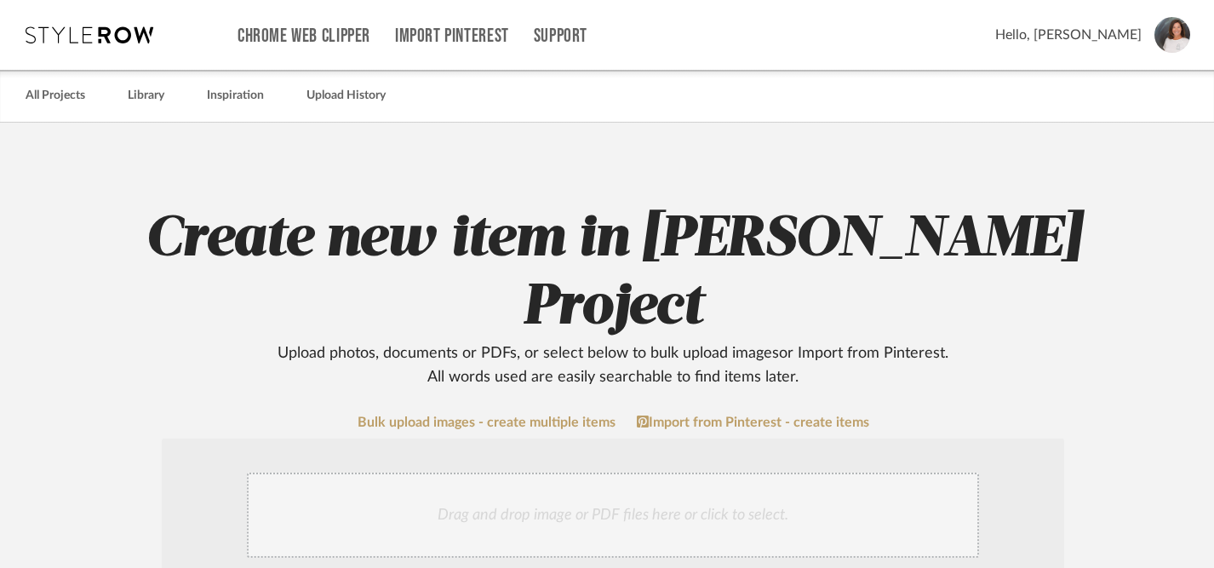
click at [545, 472] on div "Drag and drop image or PDF files here or click to select." at bounding box center [613, 514] width 732 height 85
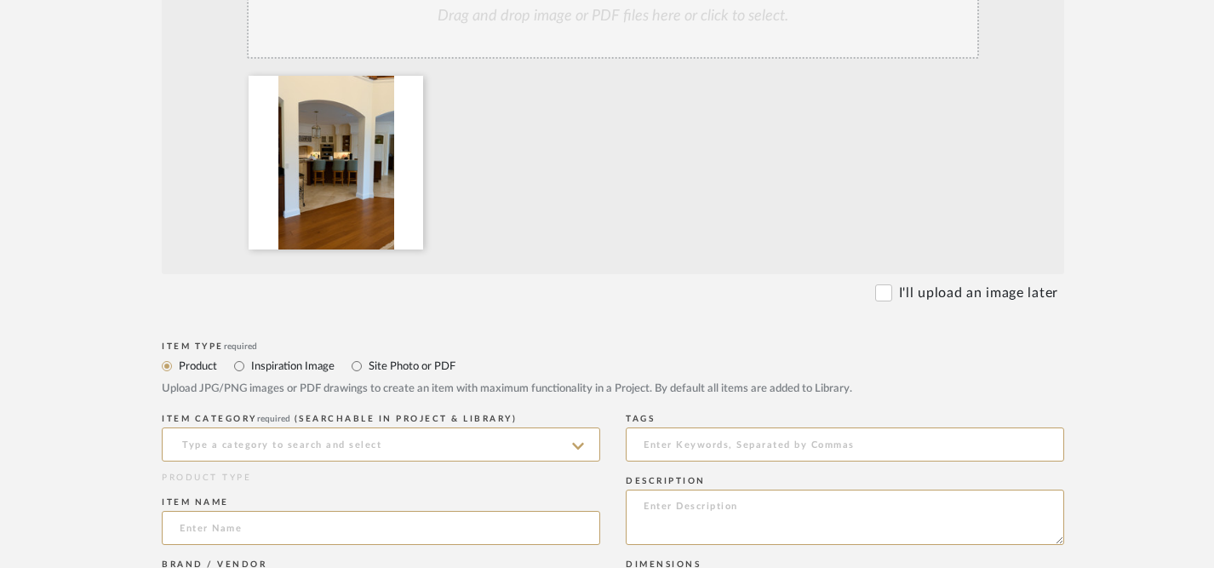
scroll to position [495, 0]
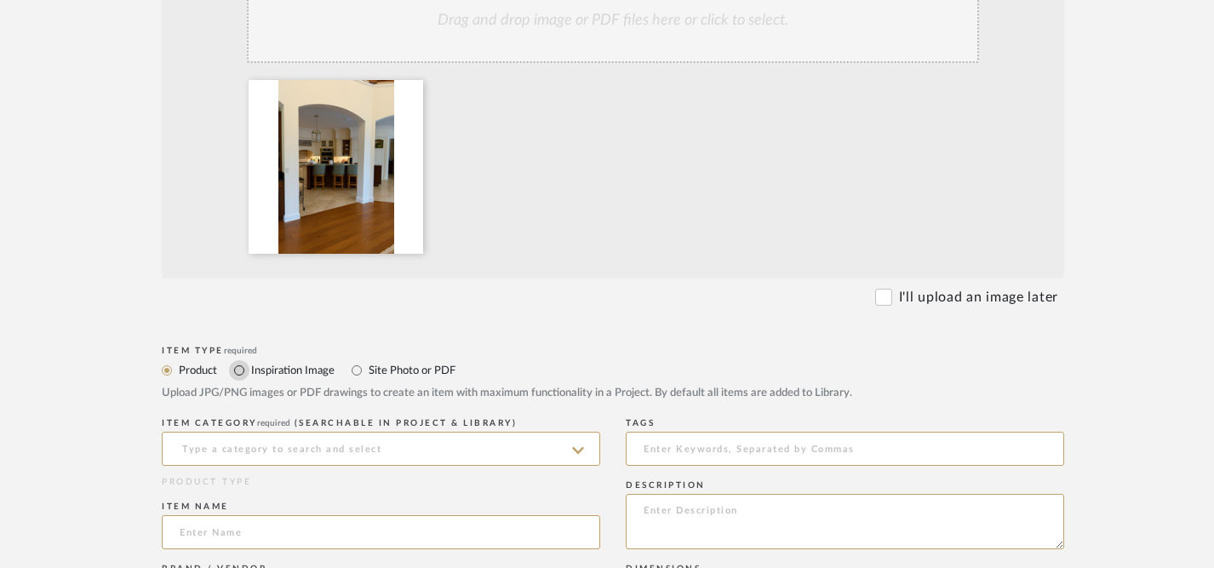
click at [237, 360] on input "Inspiration Image" at bounding box center [239, 370] width 20 height 20
radio input "true"
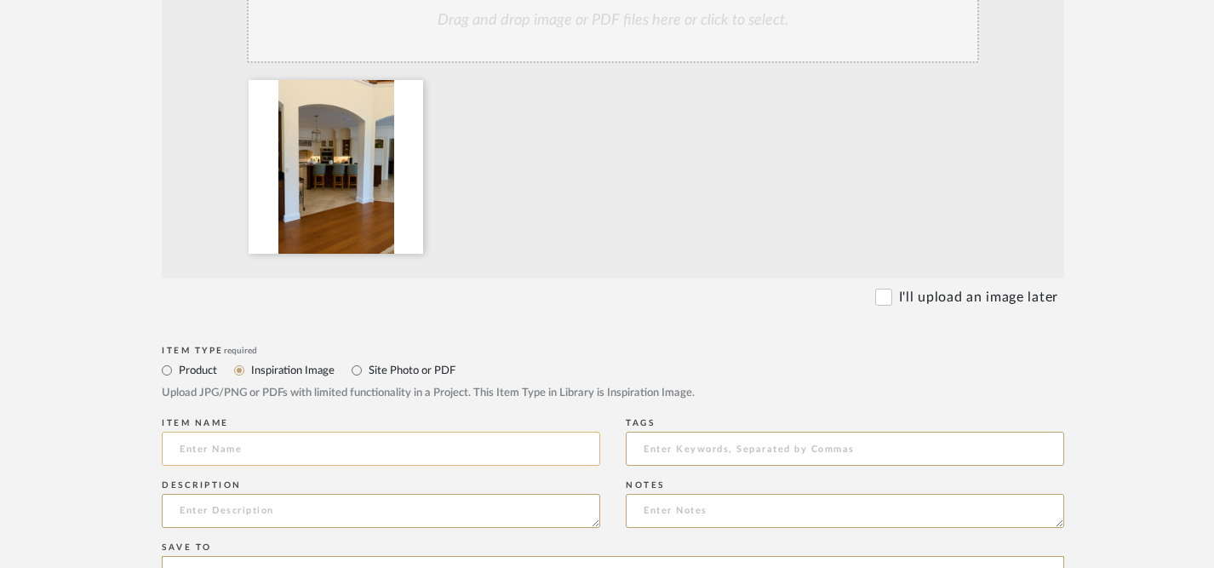
click at [295, 432] on input at bounding box center [381, 449] width 438 height 34
type input "O"
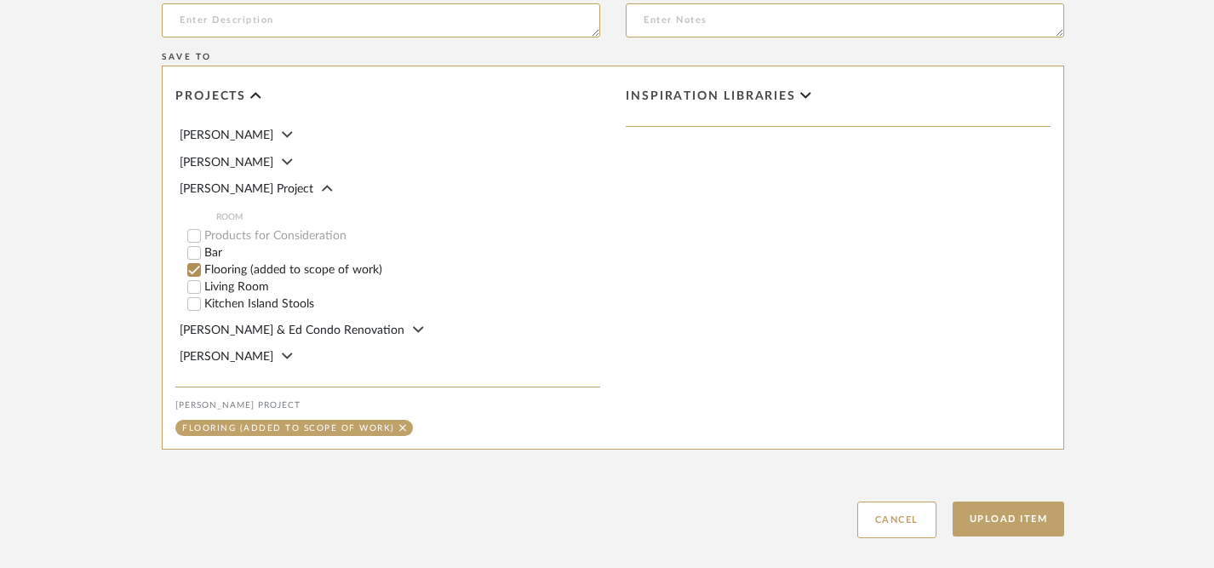
scroll to position [986, 0]
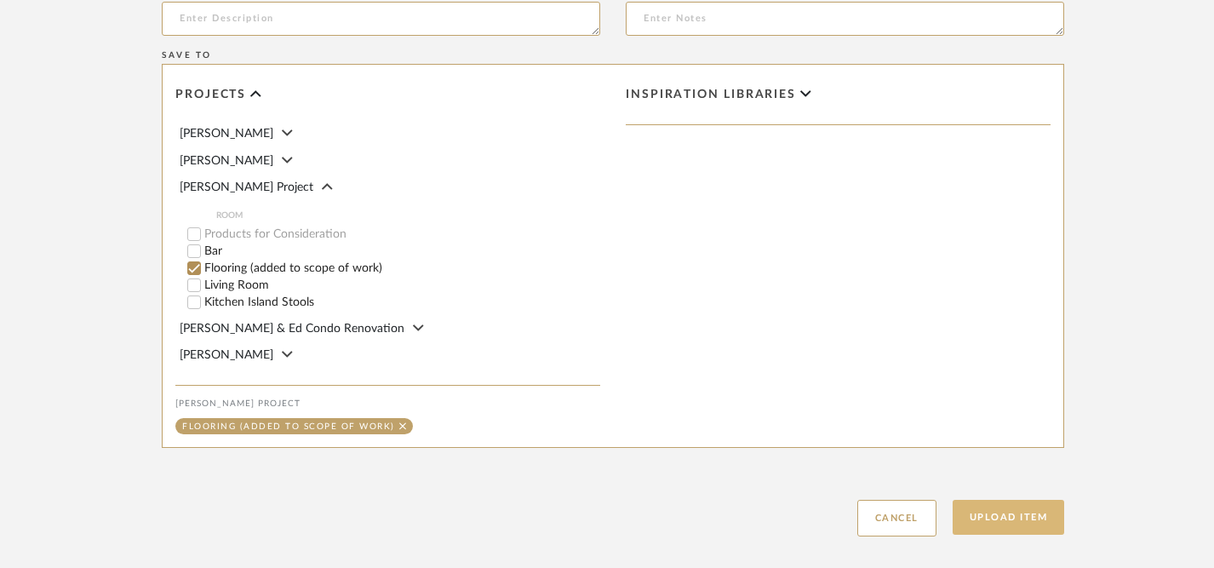
type input "Flooring Option"
click at [902, 500] on button "Upload Item" at bounding box center [1008, 517] width 112 height 35
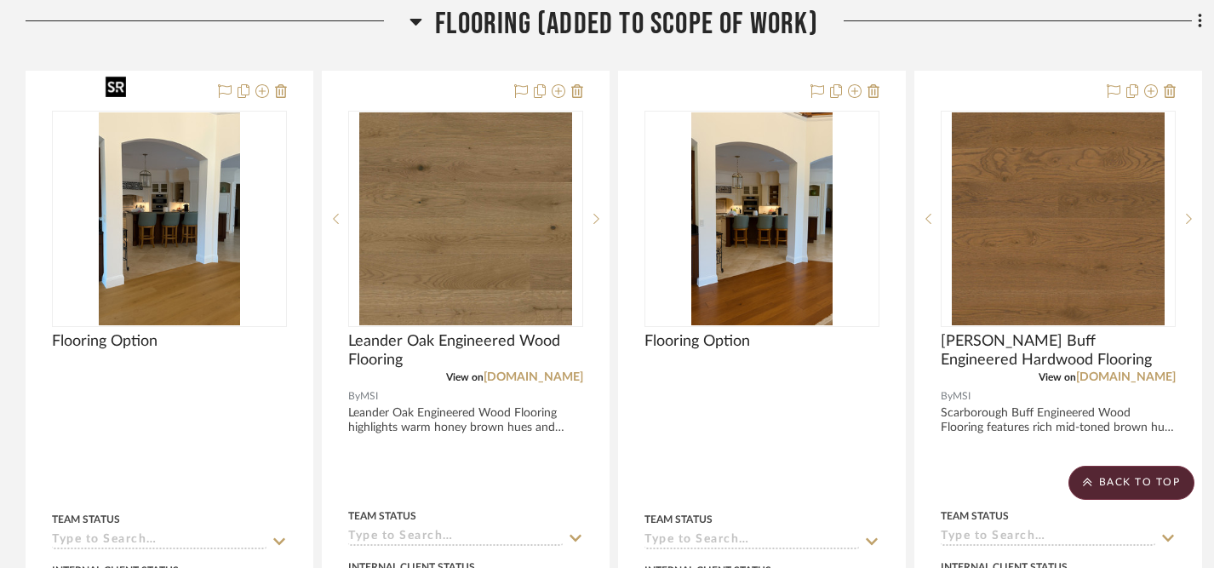
scroll to position [1341, 12]
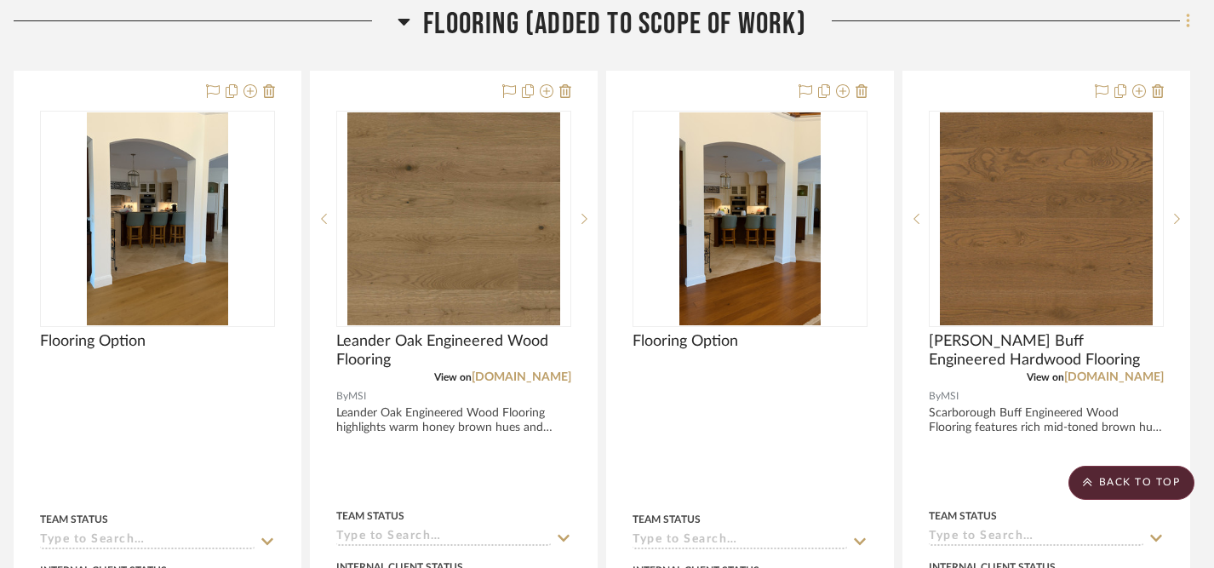
click at [902, 16] on icon at bounding box center [1187, 21] width 3 height 14
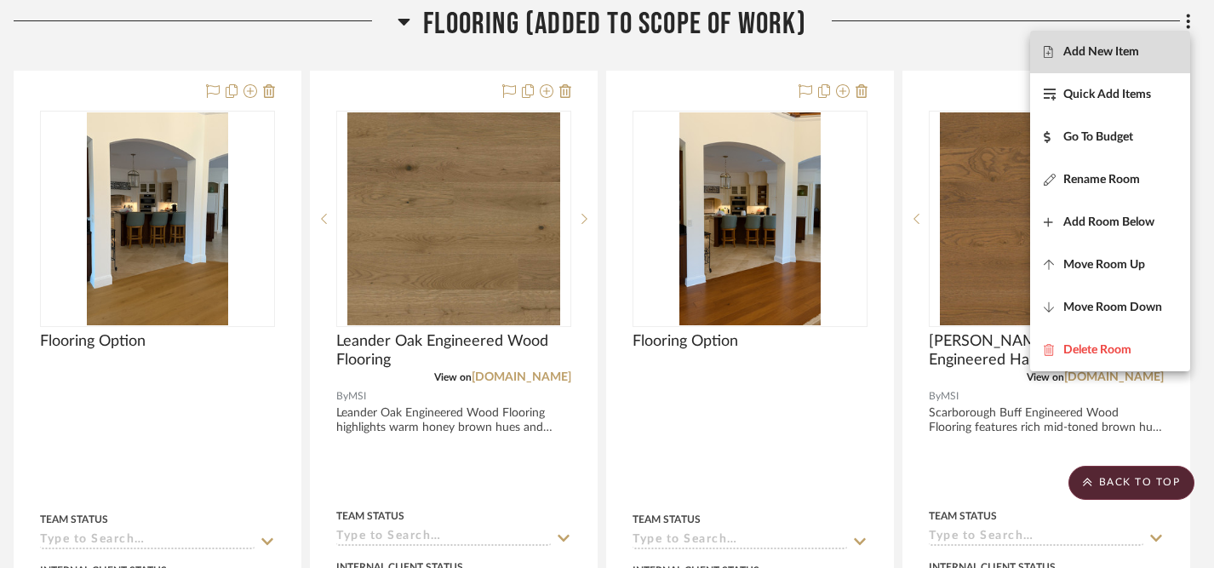
click at [902, 56] on span "Add New Item" at bounding box center [1101, 52] width 76 height 14
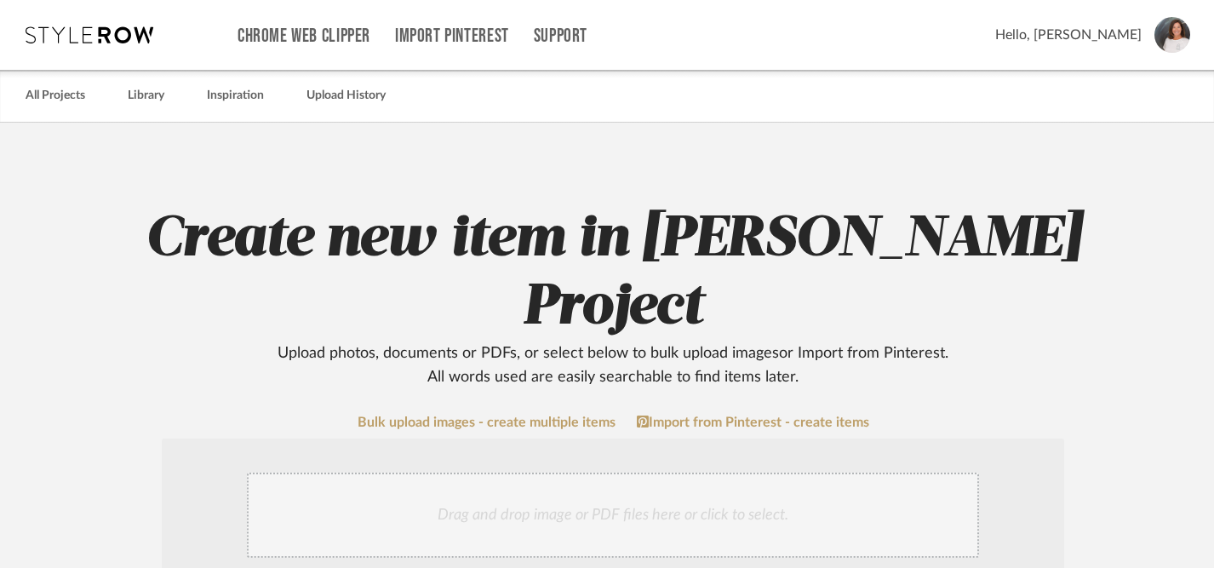
click at [473, 472] on div "Drag and drop image or PDF files here or click to select." at bounding box center [613, 514] width 732 height 85
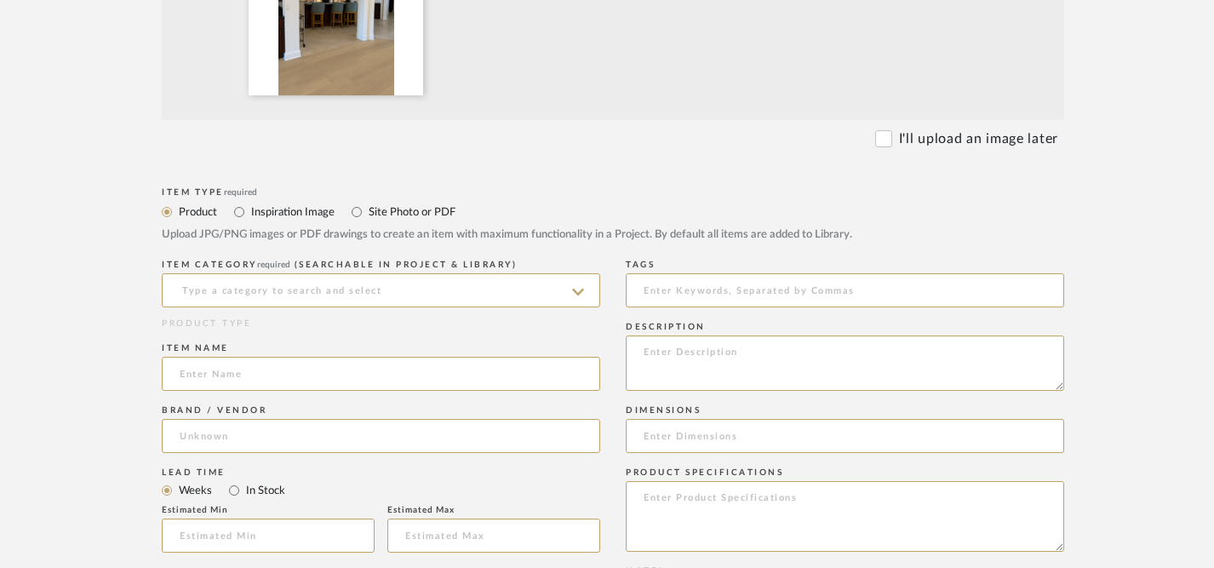
scroll to position [666, 0]
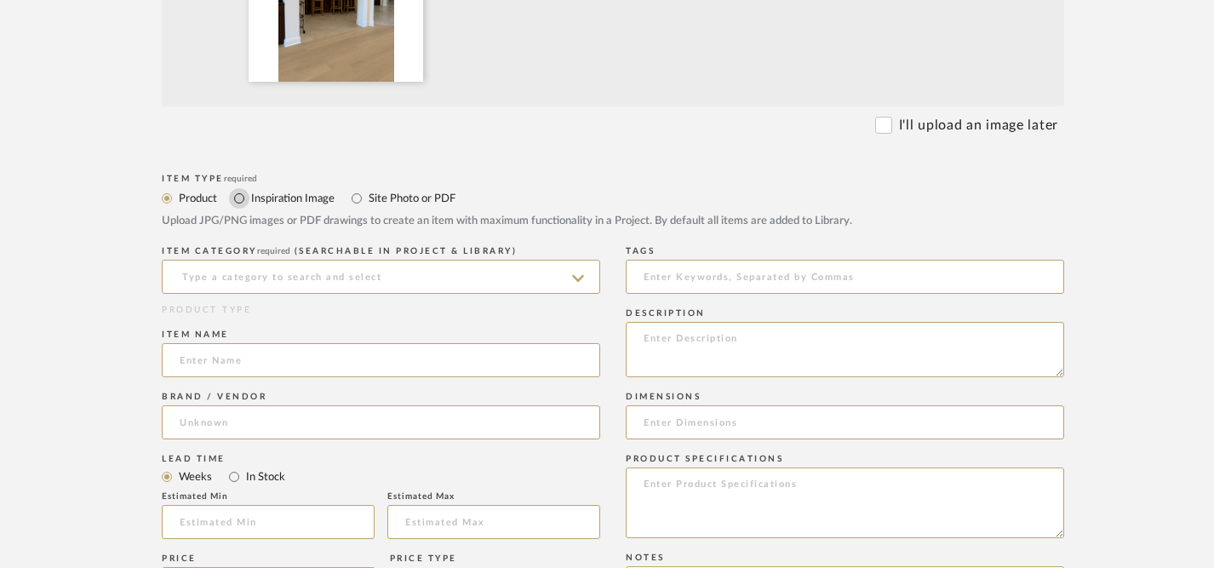
click at [240, 188] on input "Inspiration Image" at bounding box center [239, 198] width 20 height 20
radio input "true"
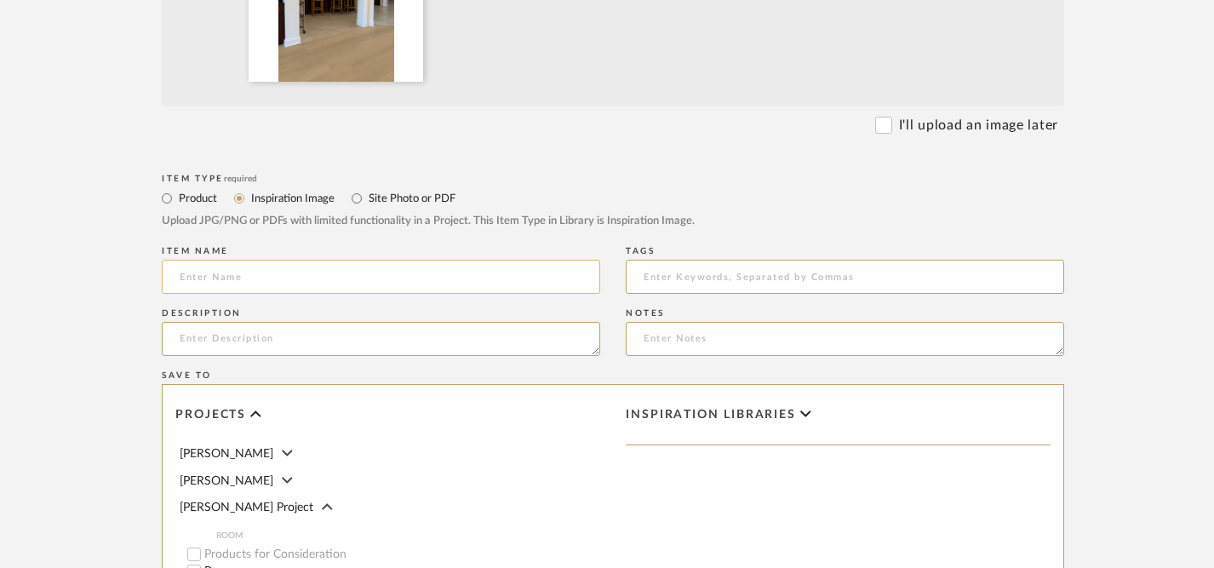
click at [262, 260] on input at bounding box center [381, 277] width 438 height 34
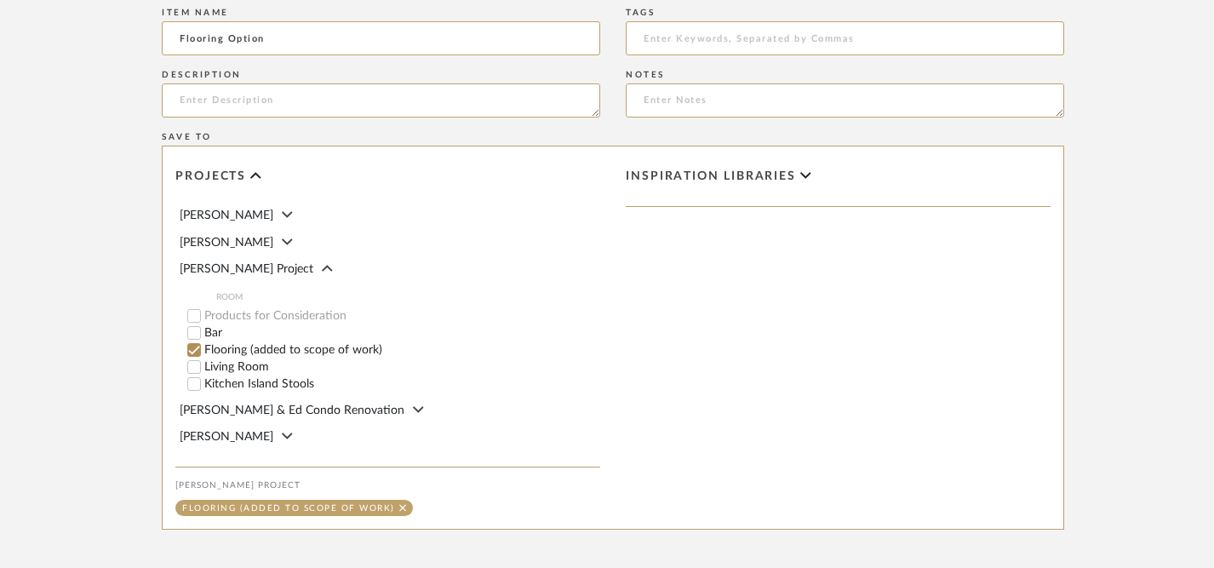
scroll to position [1008, 0]
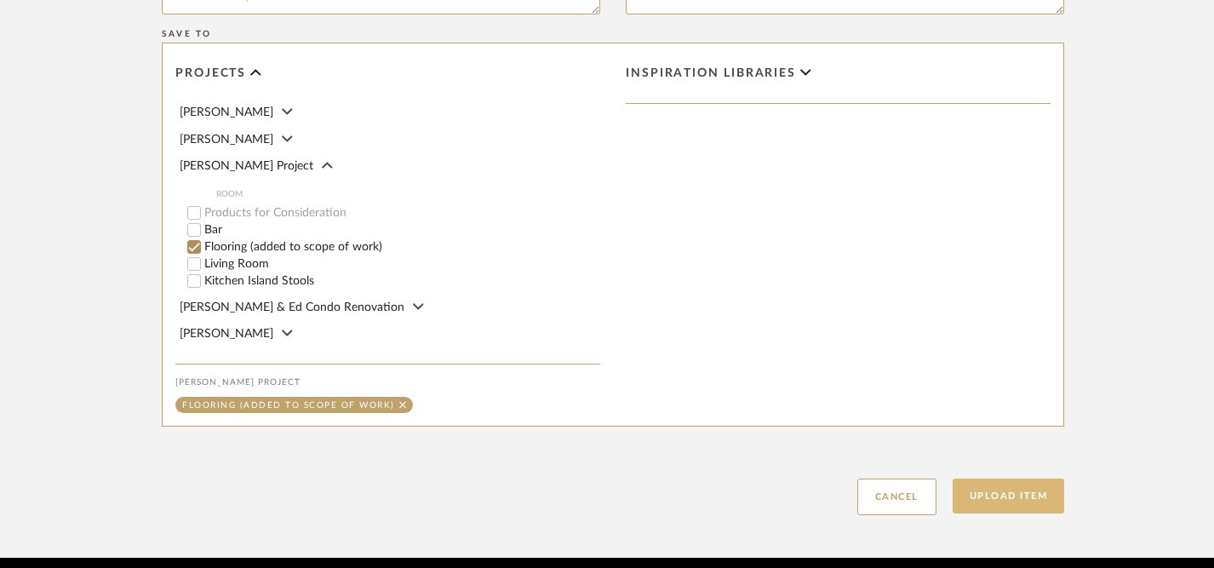
type input "Flooring Option"
click at [902, 478] on button "Upload Item" at bounding box center [1008, 495] width 112 height 35
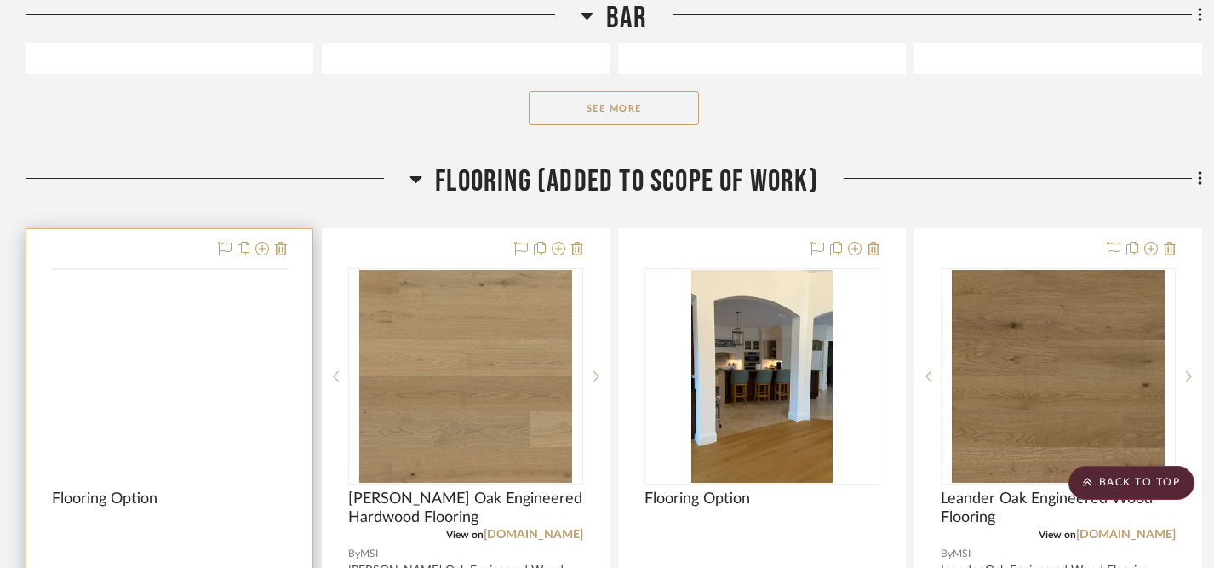
scroll to position [1180, 0]
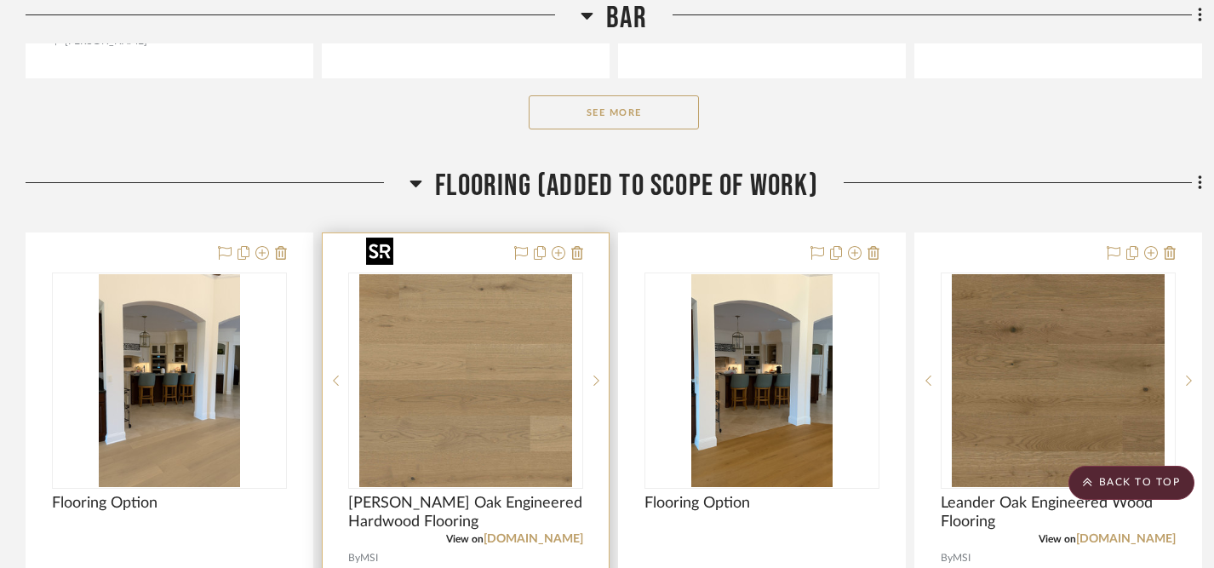
click at [481, 357] on img "0" at bounding box center [465, 380] width 213 height 213
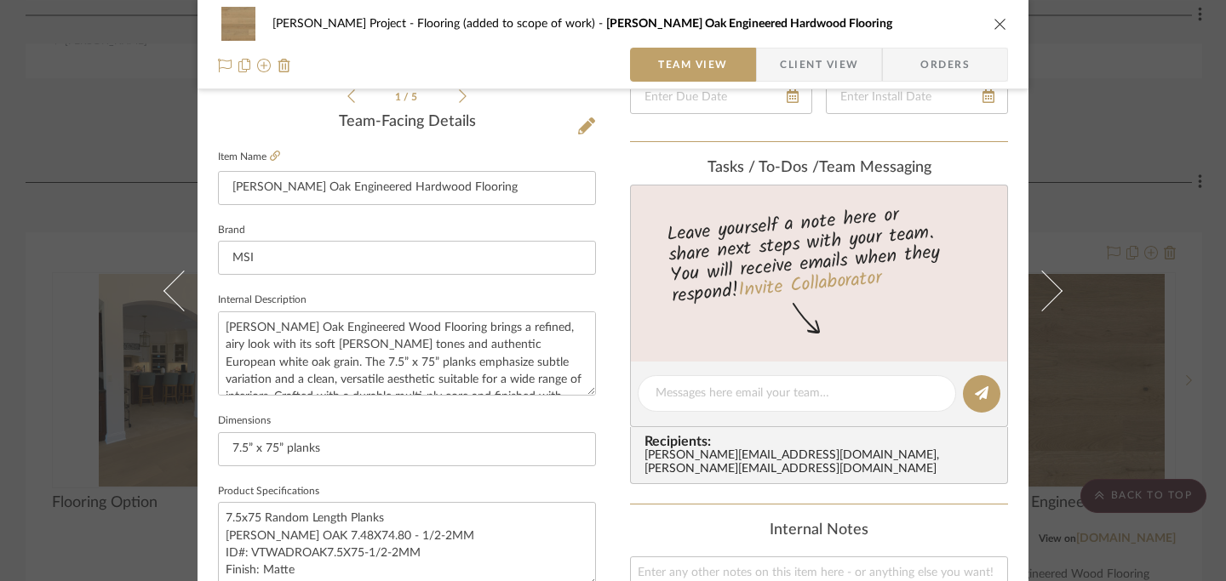
scroll to position [419, 0]
click at [220, 326] on textarea "[PERSON_NAME] Oak Engineered Wood Flooring brings a refined, airy look with its…" at bounding box center [407, 353] width 378 height 84
drag, startPoint x: 220, startPoint y: 326, endPoint x: 371, endPoint y: 323, distance: 150.7
click at [371, 323] on textarea "[PERSON_NAME] Oak Engineered Wood Flooring brings a refined, airy look with its…" at bounding box center [407, 353] width 378 height 84
click at [470, 546] on textarea "7.5x75 Random Length Planks [PERSON_NAME] OAK 7.48X74.80 - 1/2-2MM ID#: VTWADRO…" at bounding box center [407, 543] width 378 height 84
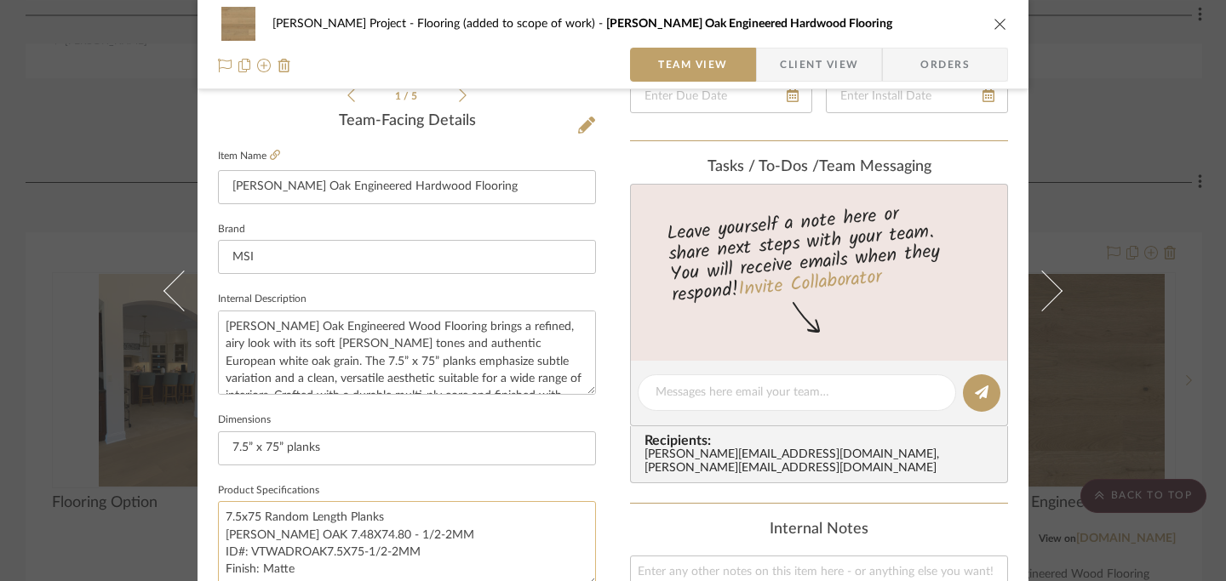
drag, startPoint x: 220, startPoint y: 515, endPoint x: 289, endPoint y: 571, distance: 88.9
click at [289, 571] on textarea "7.5x75 Random Length Planks [PERSON_NAME] OAK 7.48X74.80 - 1/2-2MM ID#: VTWADRO…" at bounding box center [407, 543] width 378 height 84
click at [902, 22] on icon "close" at bounding box center [1000, 24] width 14 height 14
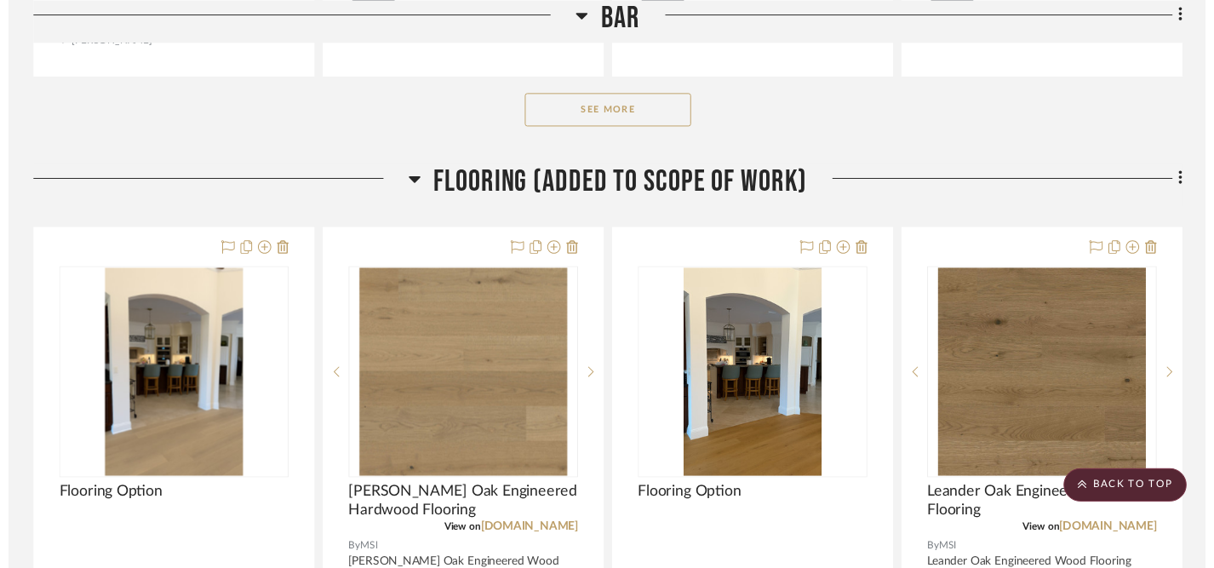
scroll to position [1180, 0]
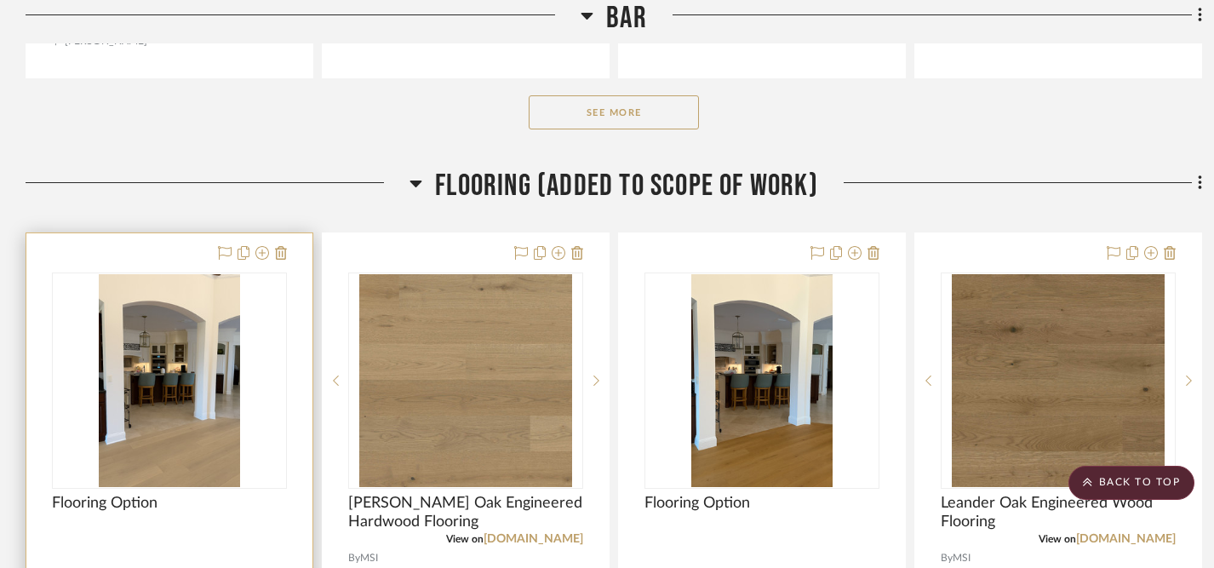
click at [189, 494] on div "Flooring Option" at bounding box center [169, 512] width 235 height 37
click at [190, 323] on img "0" at bounding box center [169, 380] width 141 height 213
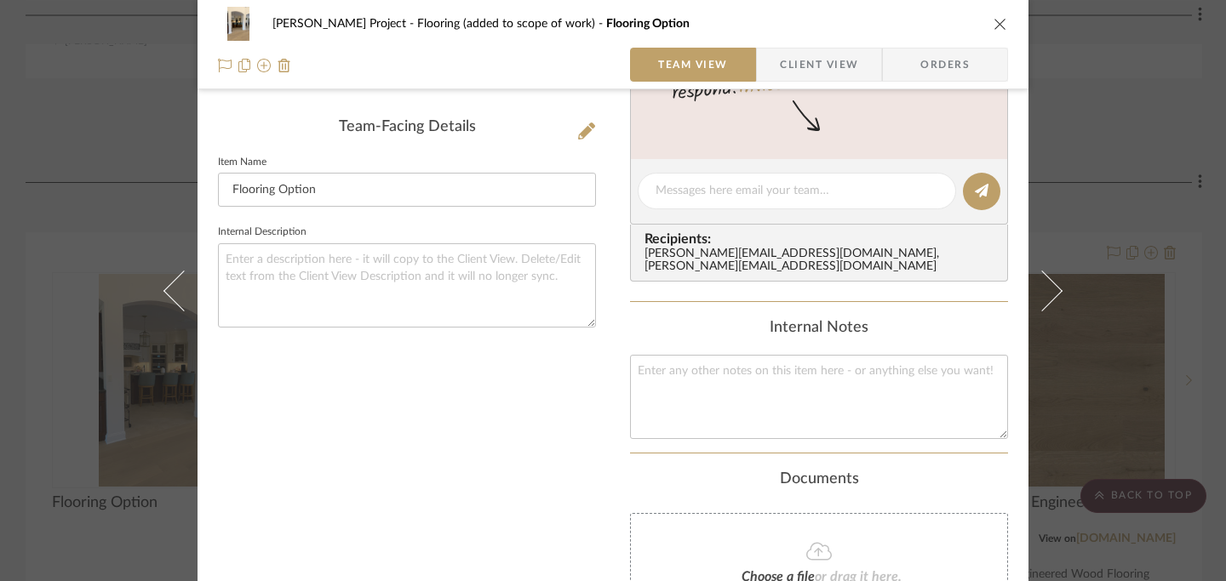
scroll to position [414, 0]
click at [373, 191] on input "Flooring Option" at bounding box center [407, 189] width 378 height 34
paste input "7.5x75 Random Length Planks [PERSON_NAME] OAK 7.48X74.80 - 1/2-2MM ID#: VTWADRO…"
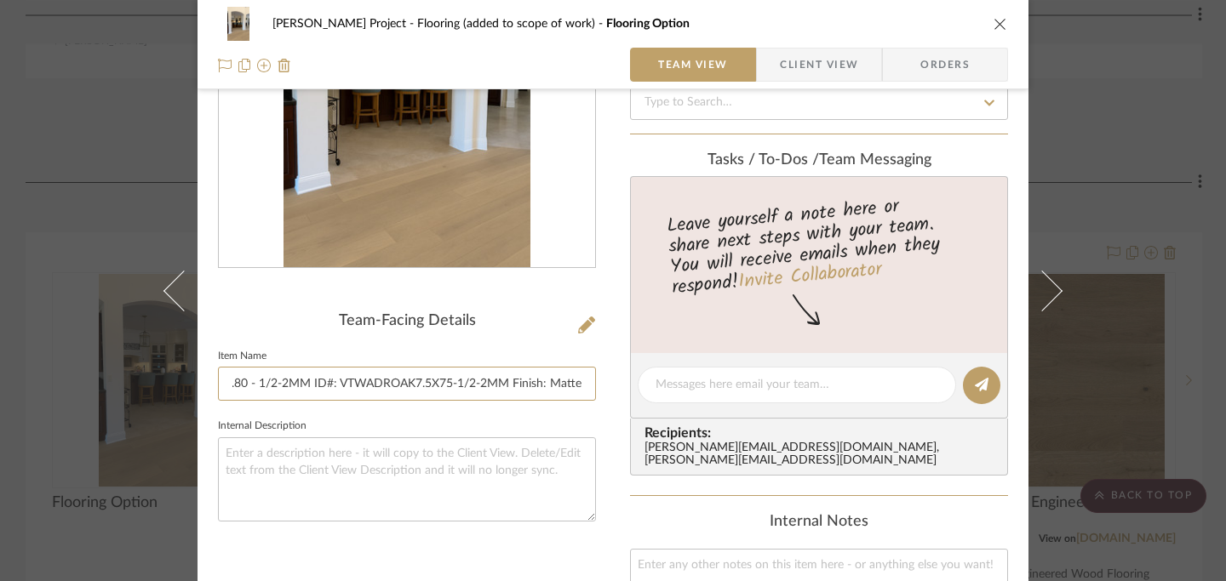
scroll to position [218, 0]
type input "Flooring Option: 7.5x75 Random Length Planks [PERSON_NAME] OAK 7.48X74.80 - 1/2…"
click at [902, 22] on icon "close" at bounding box center [1000, 24] width 14 height 14
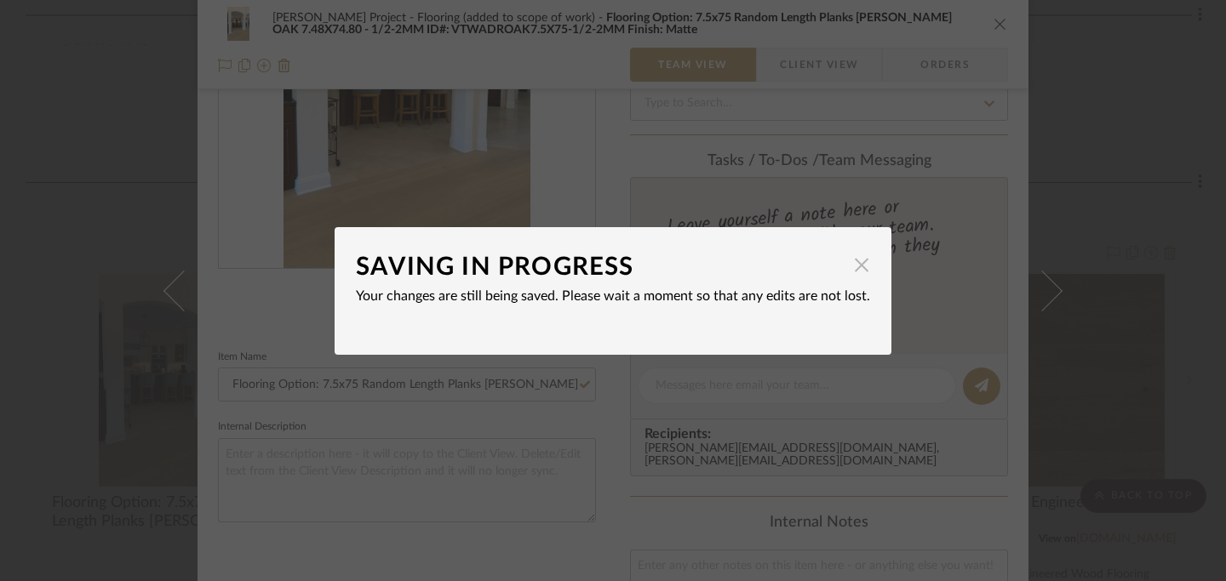
click at [852, 271] on span "button" at bounding box center [861, 266] width 34 height 34
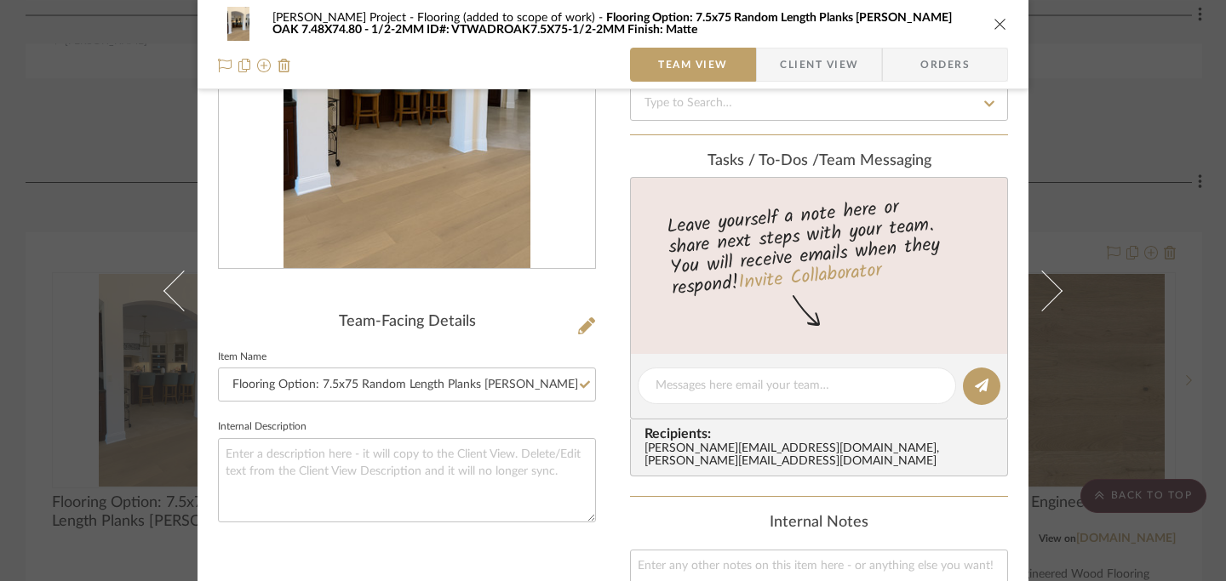
click at [902, 25] on icon "close" at bounding box center [1000, 24] width 14 height 14
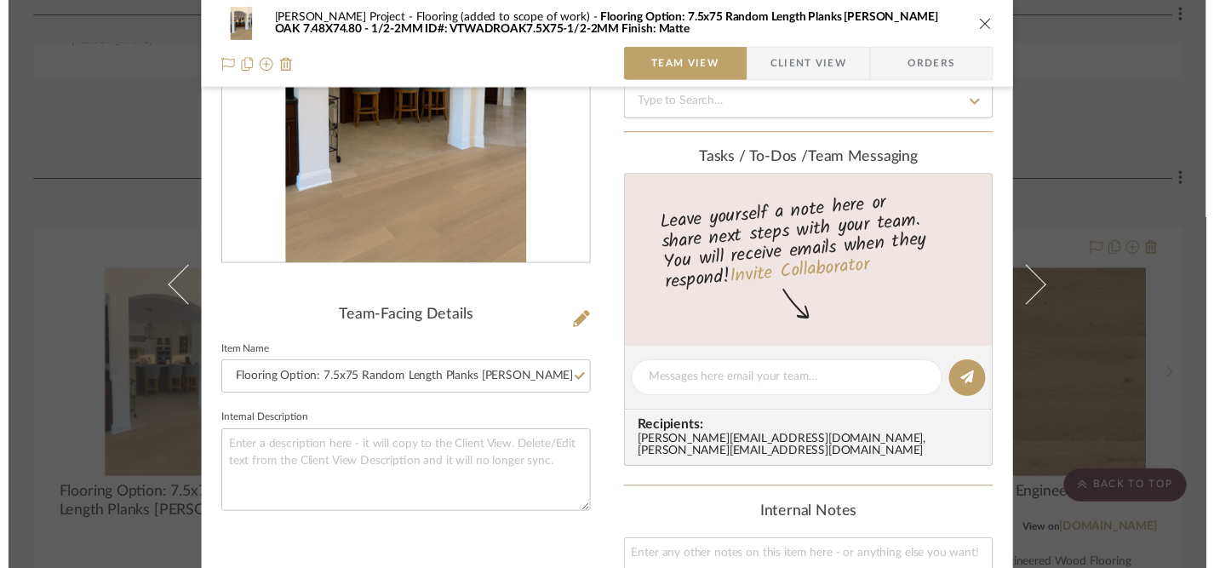
scroll to position [1180, 0]
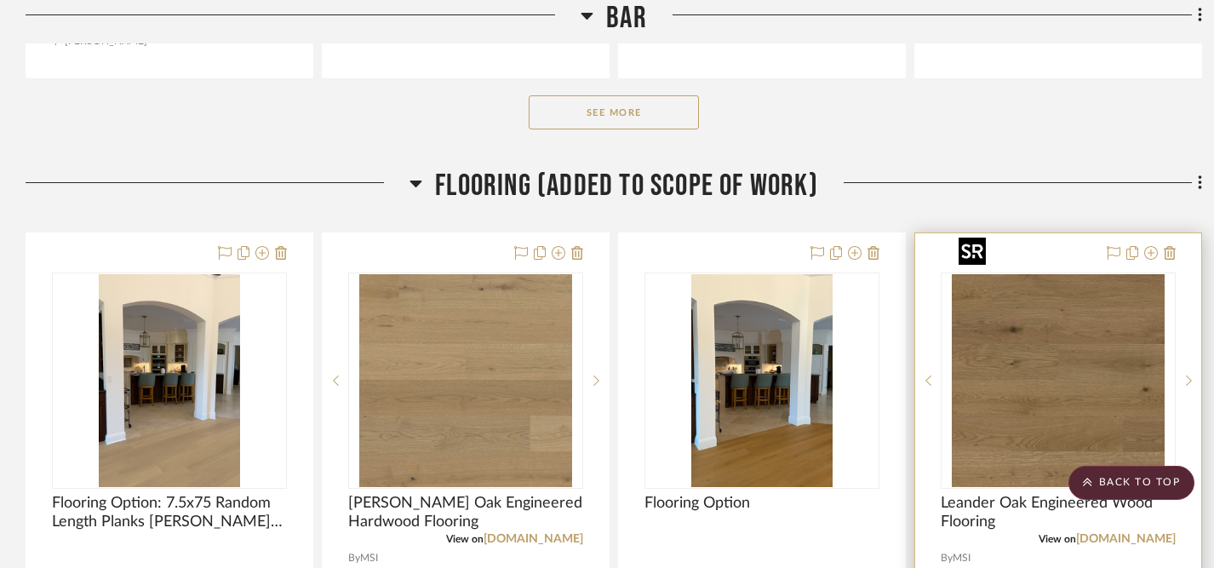
click at [902, 327] on img "0" at bounding box center [1058, 380] width 213 height 213
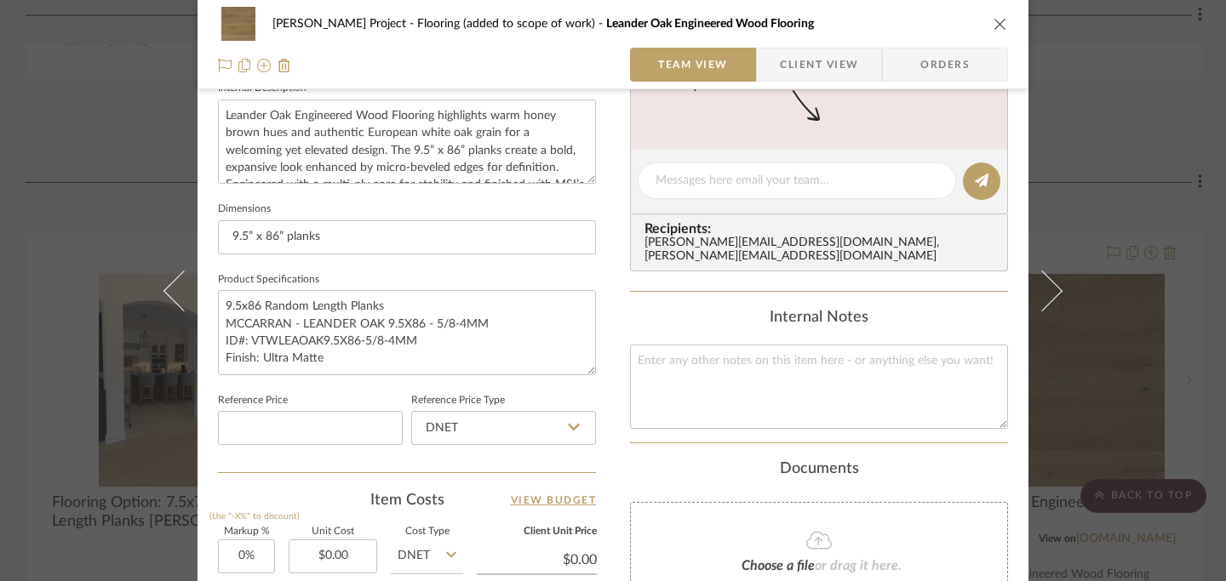
scroll to position [632, 0]
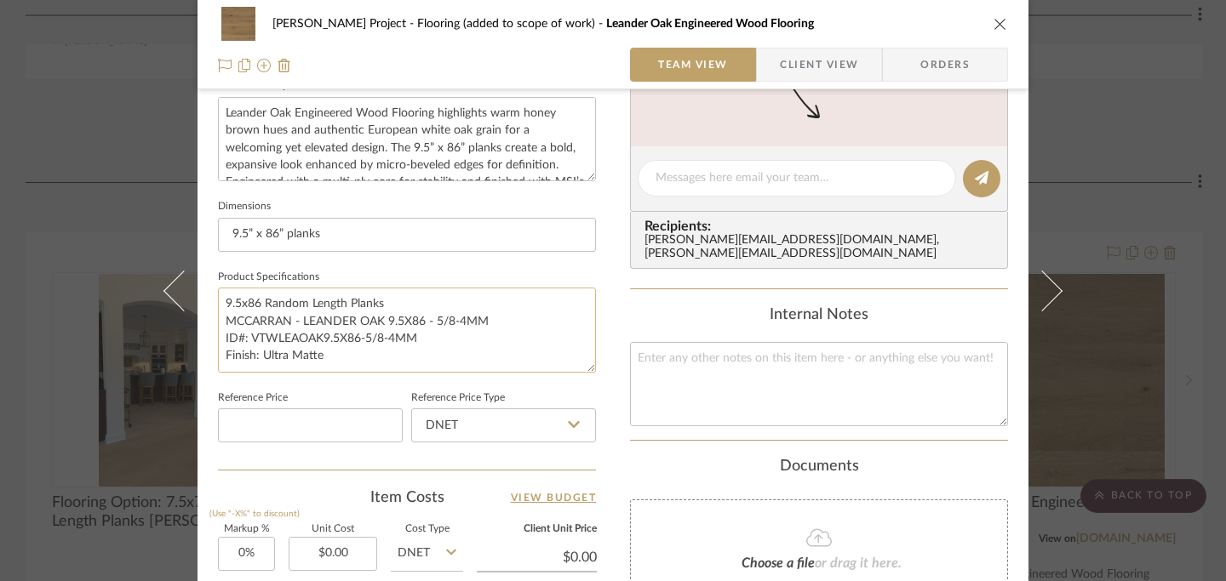
drag, startPoint x: 220, startPoint y: 305, endPoint x: 329, endPoint y: 363, distance: 124.1
click at [329, 363] on textarea "9.5x86 Random Length Planks MCCARRAN - LEANDER OAK 9.5X86 - 5/8-4MM ID#: VTWLEA…" at bounding box center [407, 330] width 378 height 84
click at [902, 22] on icon "close" at bounding box center [1000, 24] width 14 height 14
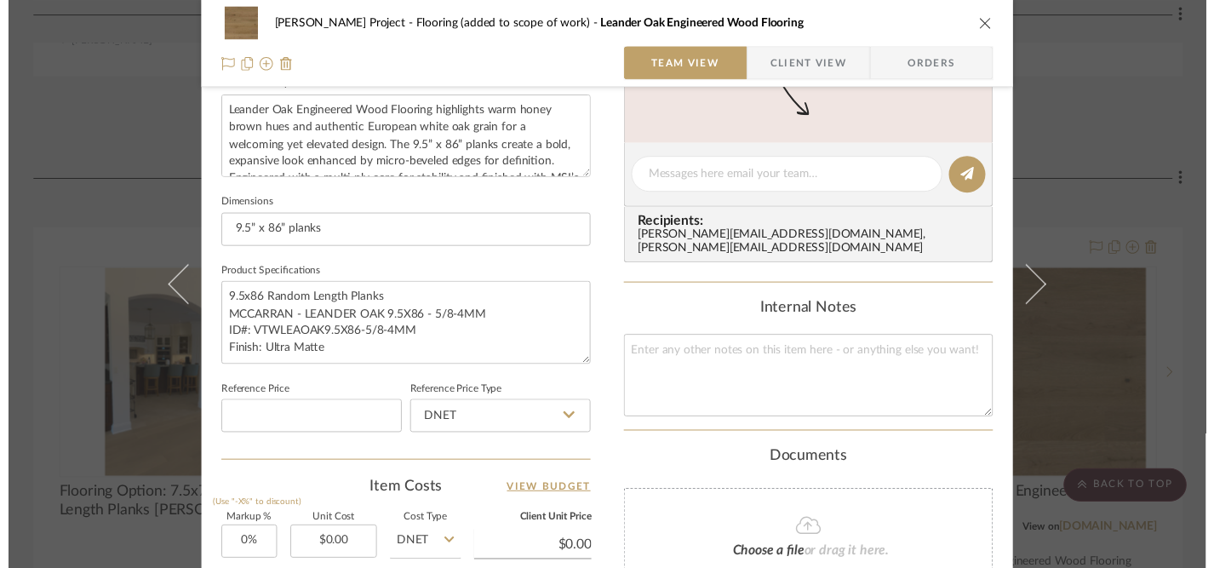
scroll to position [1180, 0]
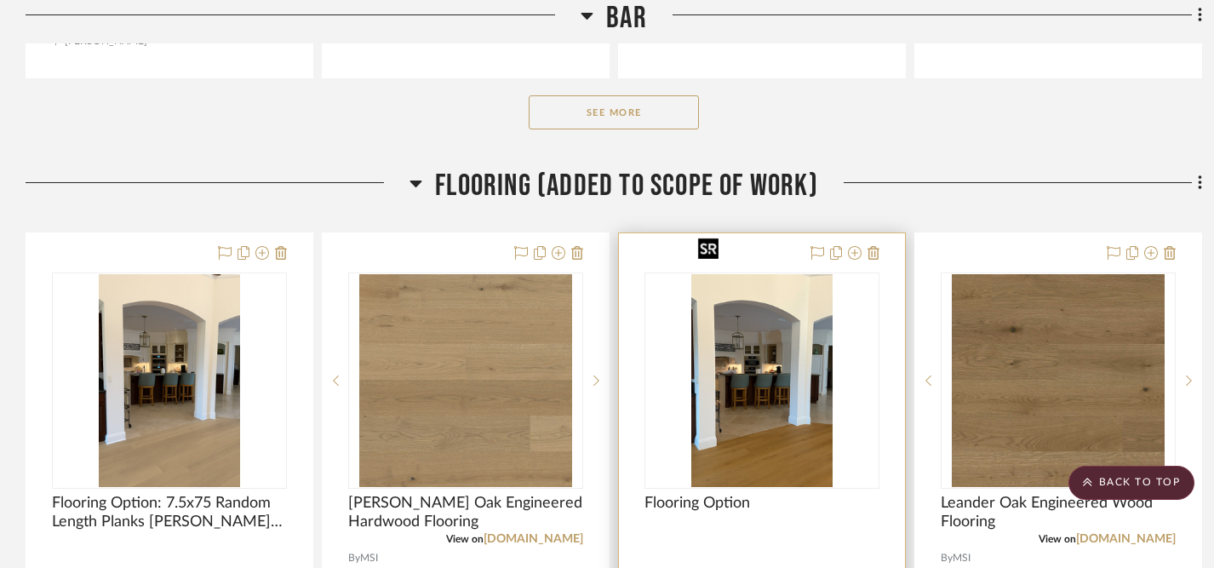
click at [780, 337] on img "0" at bounding box center [761, 380] width 141 height 213
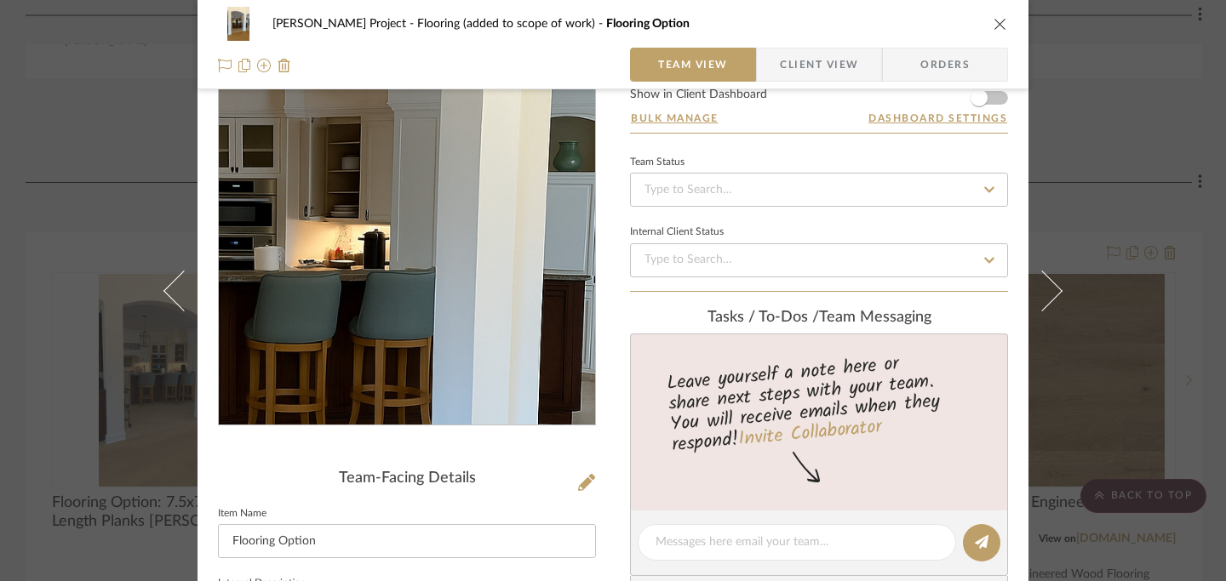
scroll to position [89, 0]
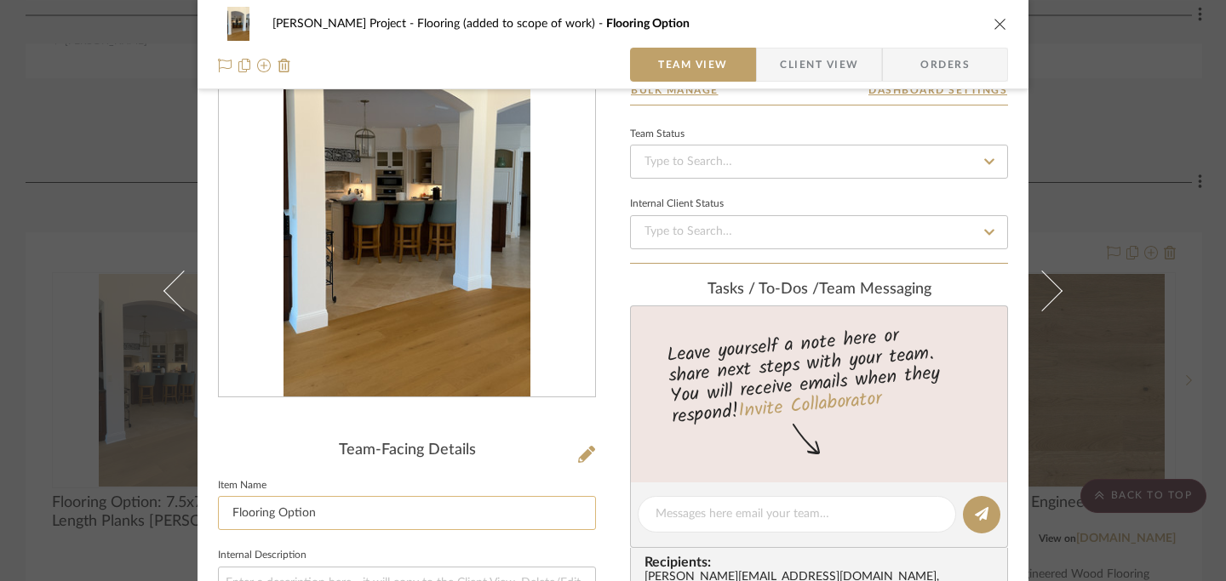
click at [335, 518] on input "Flooring Option" at bounding box center [407, 513] width 378 height 34
paste input "9.5x86 Random Length Planks MCCARRAN - LEANDER OAK 9.5X86 - 5/8-4MM ID#: VTWLEA…"
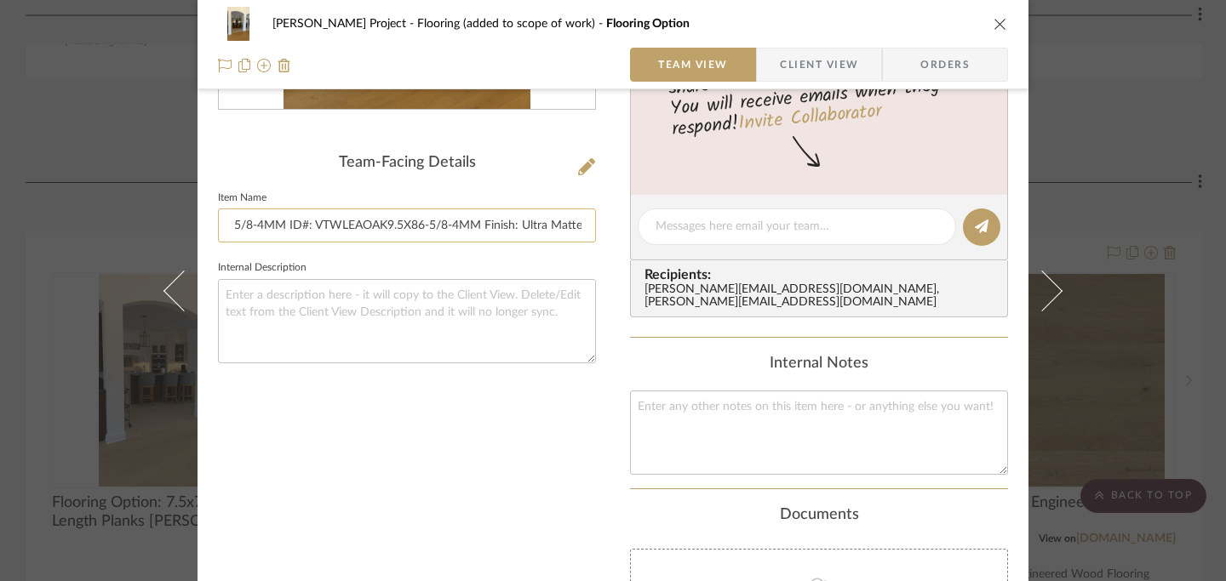
scroll to position [617, 0]
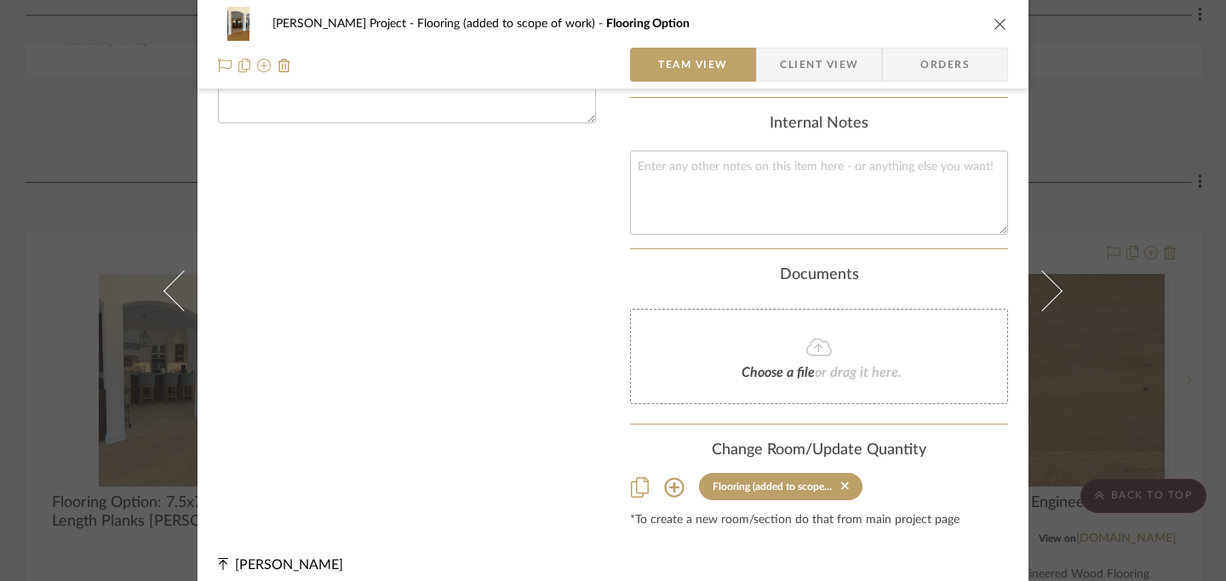
type input "Flooring Option: 9.5x86 Random Length Planks MCCARRAN - LEANDER OAK 9.5X86 - 5/…"
click at [902, 23] on icon "close" at bounding box center [1000, 24] width 14 height 14
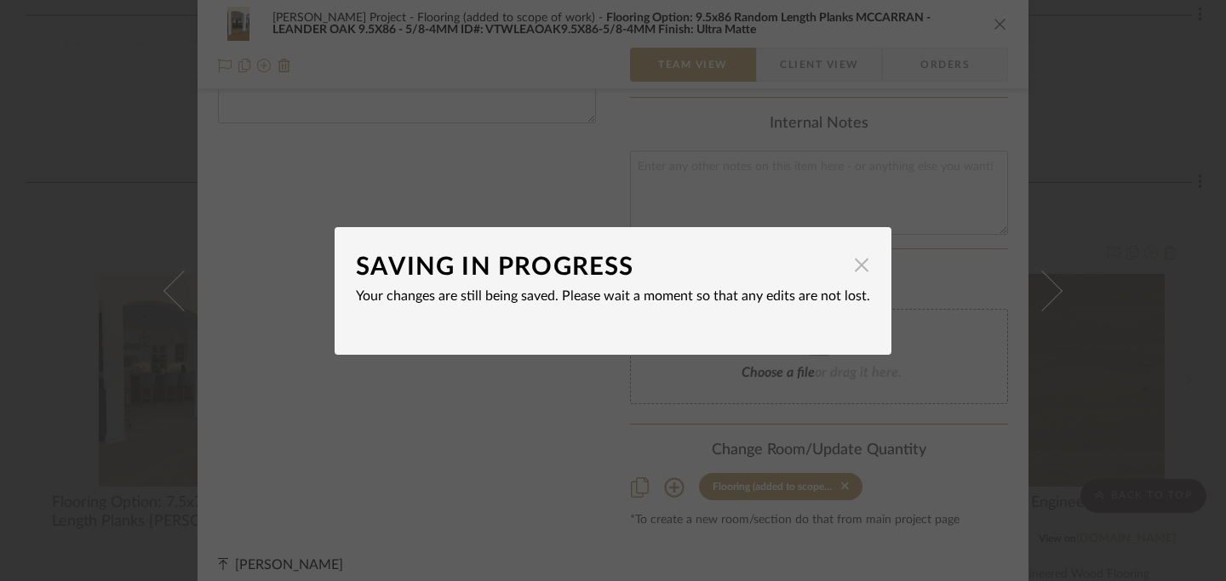
click at [852, 268] on span "button" at bounding box center [861, 266] width 34 height 34
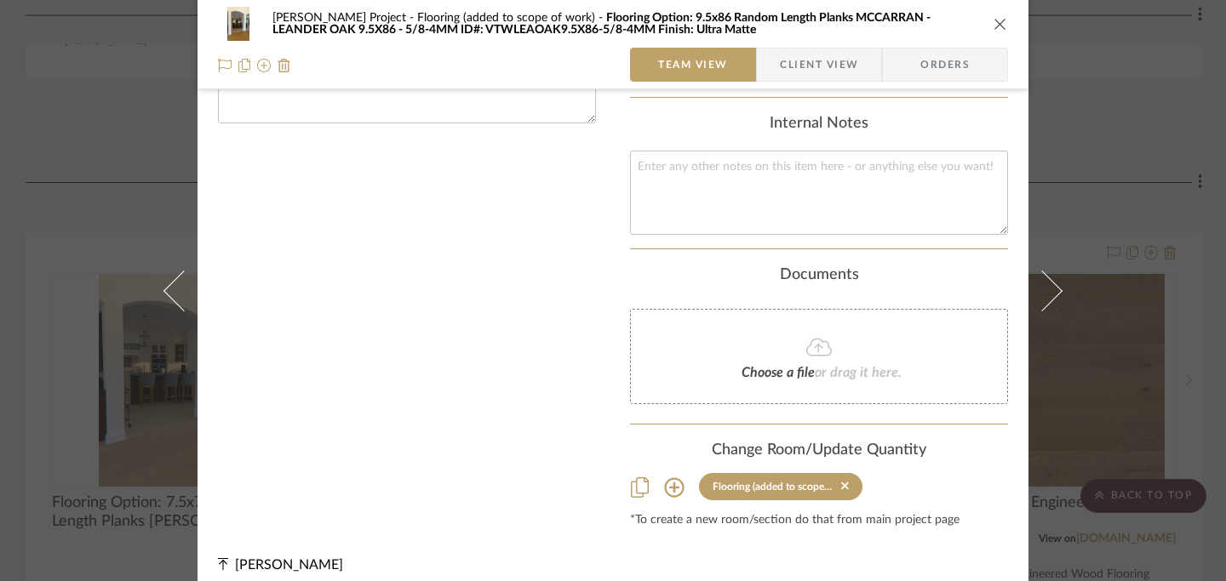
click at [902, 22] on icon "close" at bounding box center [1000, 24] width 14 height 14
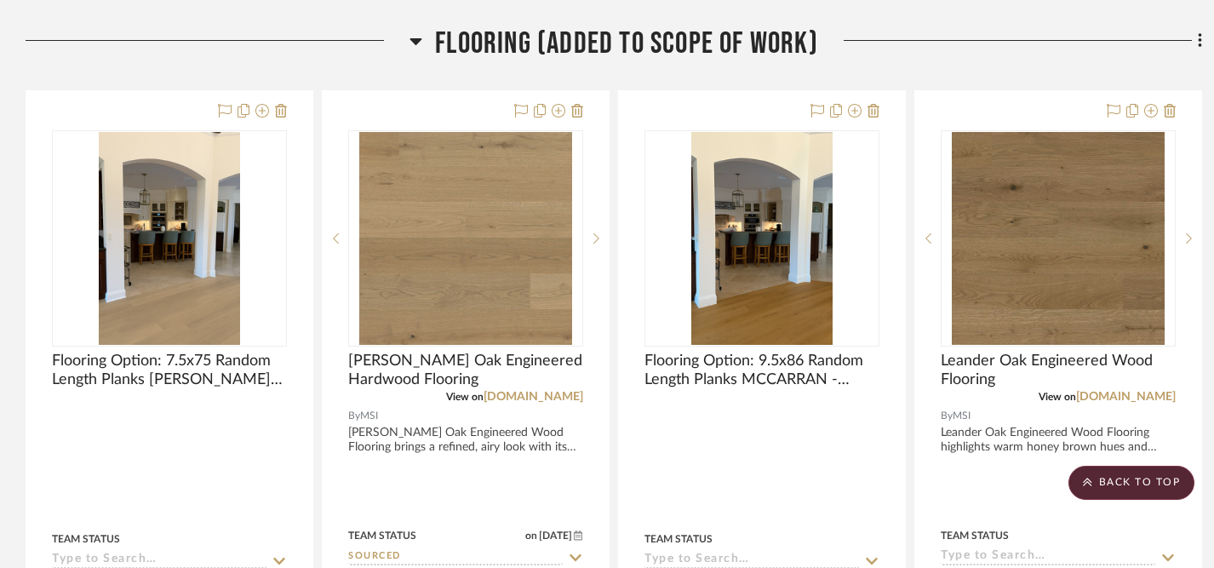
scroll to position [1328, 0]
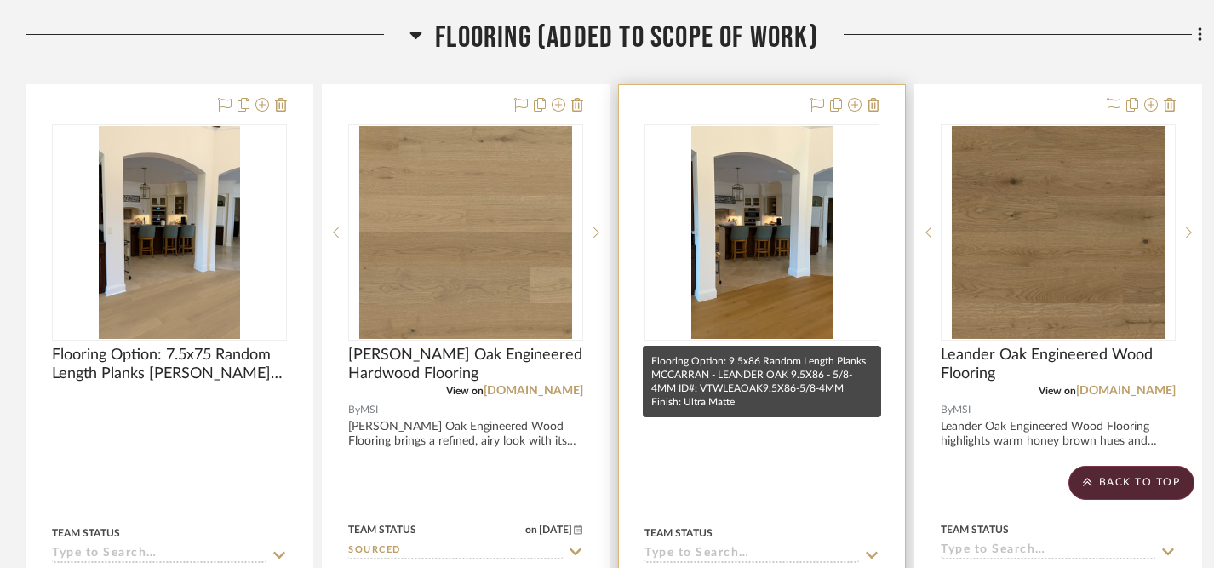
click at [752, 346] on span "Flooring Option: 9.5x86 Random Length Planks MCCARRAN - LEANDER OAK 9.5X86 - 5/…" at bounding box center [761, 364] width 235 height 37
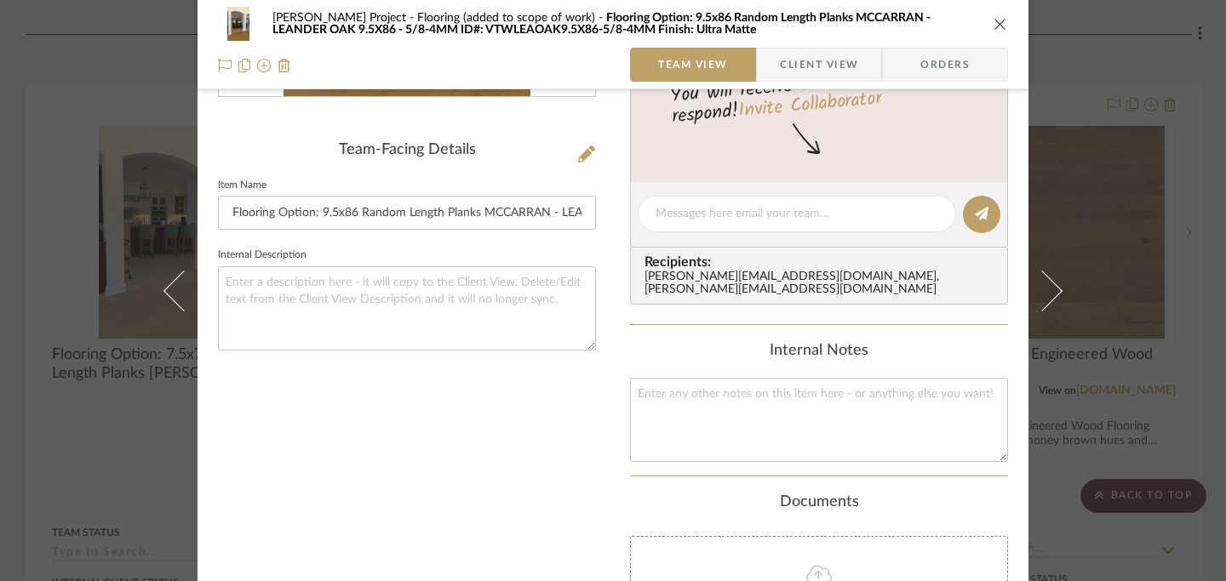
scroll to position [403, 0]
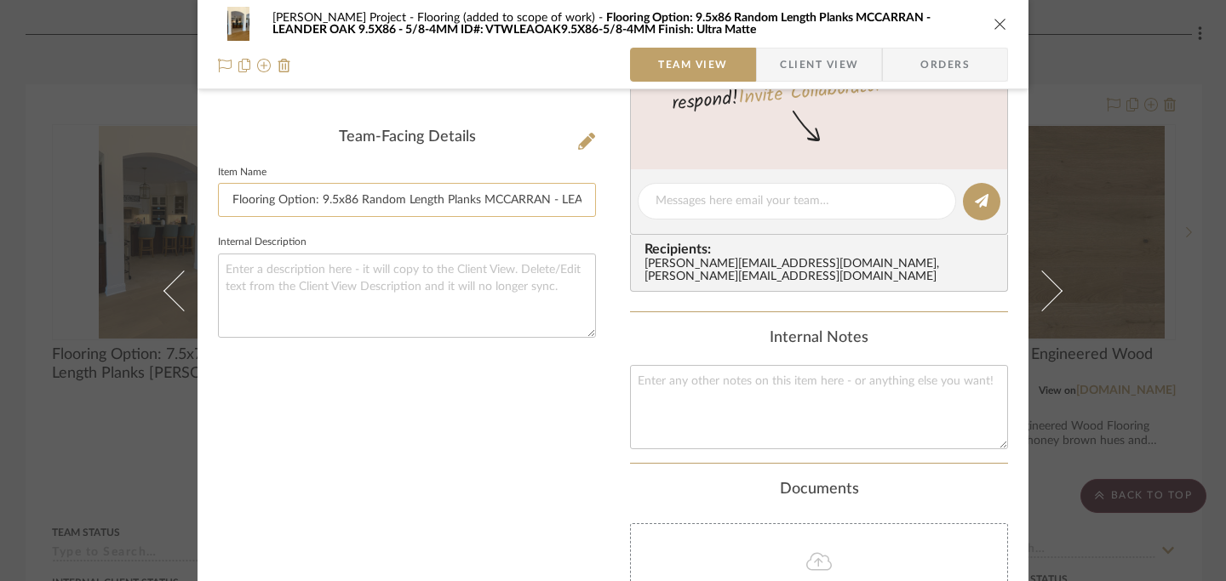
drag, startPoint x: 316, startPoint y: 201, endPoint x: 478, endPoint y: 200, distance: 161.7
click at [478, 200] on input "Flooring Option: 9.5x86 Random Length Planks MCCARRAN - LEANDER OAK 9.5X86 - 5/…" at bounding box center [407, 200] width 378 height 34
click at [528, 202] on input "Flooring Option: MCCARRAN - LEANDER OAK 9.5X86 - 5/8-4MM ID#: VTWLEAOAK9.5X86-5…" at bounding box center [407, 200] width 378 height 34
paste input "9.5x86 Random Length Planks"
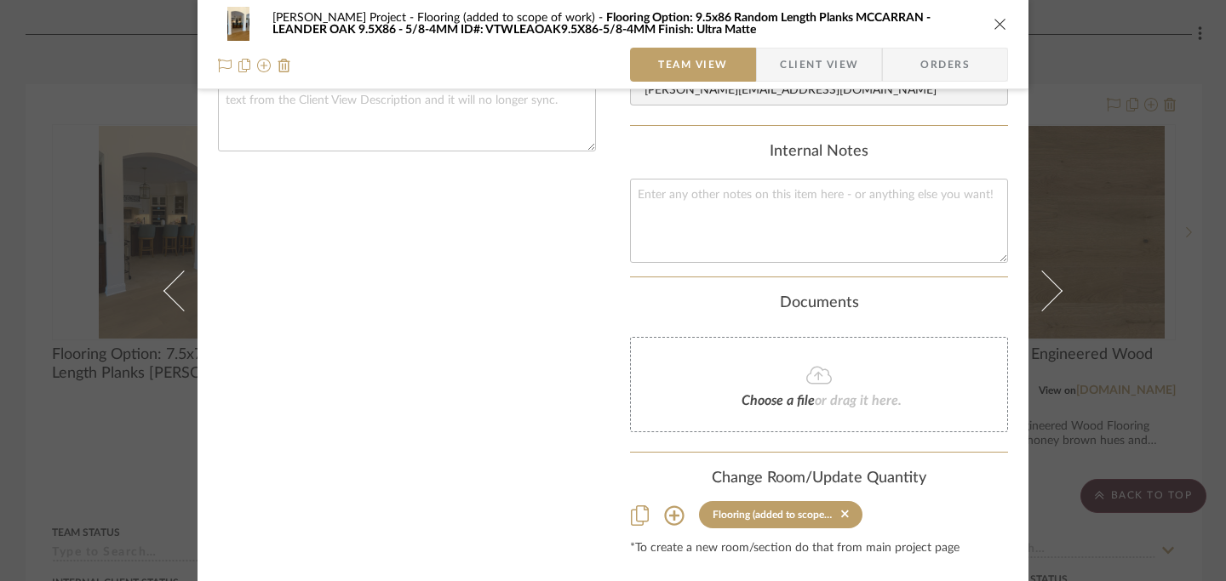
scroll to position [592, 0]
type input "Flooring Option: MCCARRAN - LEANDER OAK 9.5X86 - 9.5x86 Random Length Planks 5/…"
click at [902, 24] on icon "close" at bounding box center [1000, 24] width 14 height 14
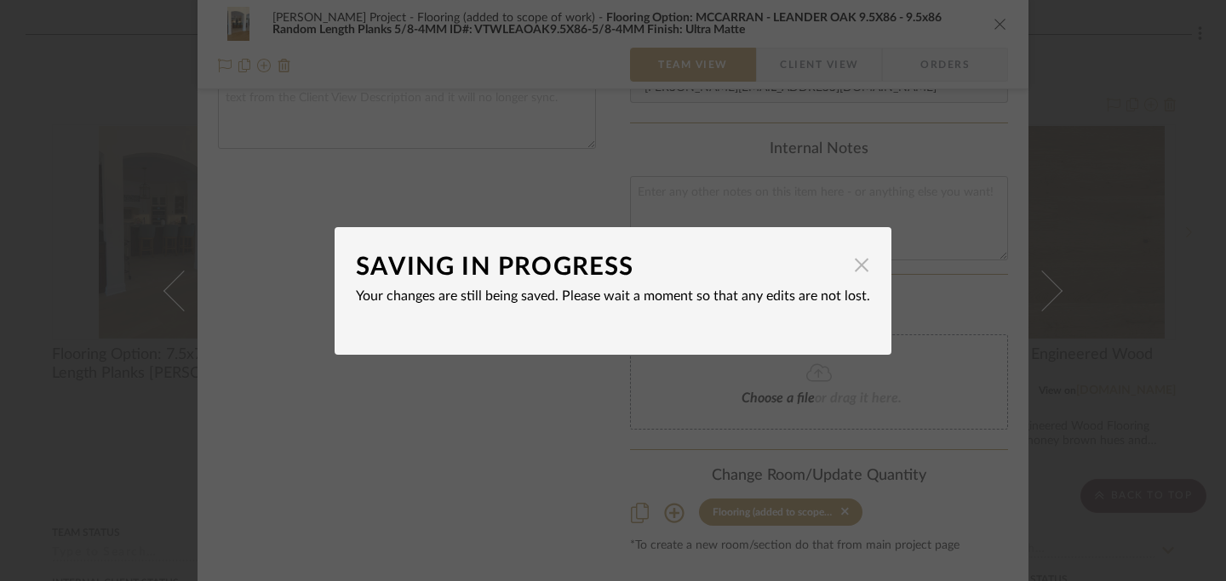
click at [859, 266] on span "button" at bounding box center [861, 266] width 34 height 34
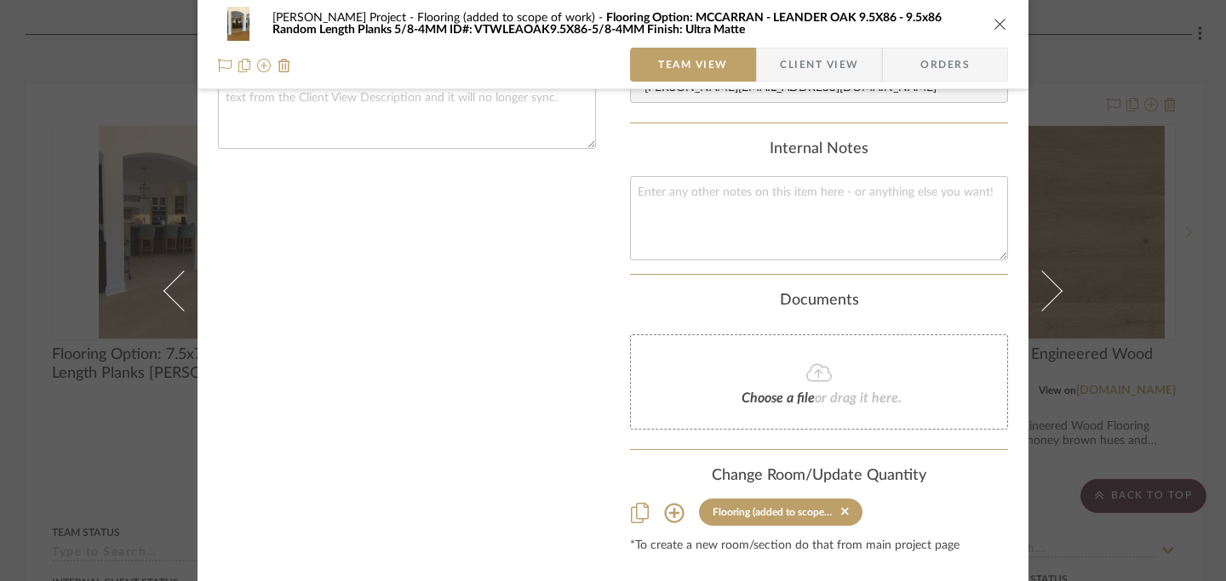
click at [902, 24] on icon "close" at bounding box center [1000, 24] width 14 height 14
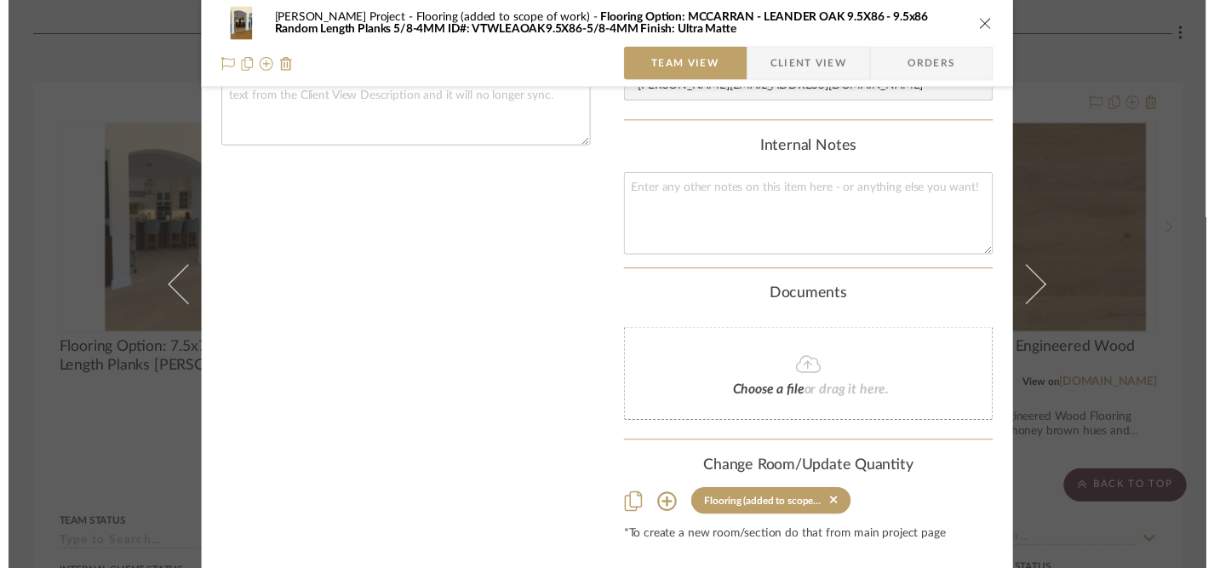
scroll to position [1328, 0]
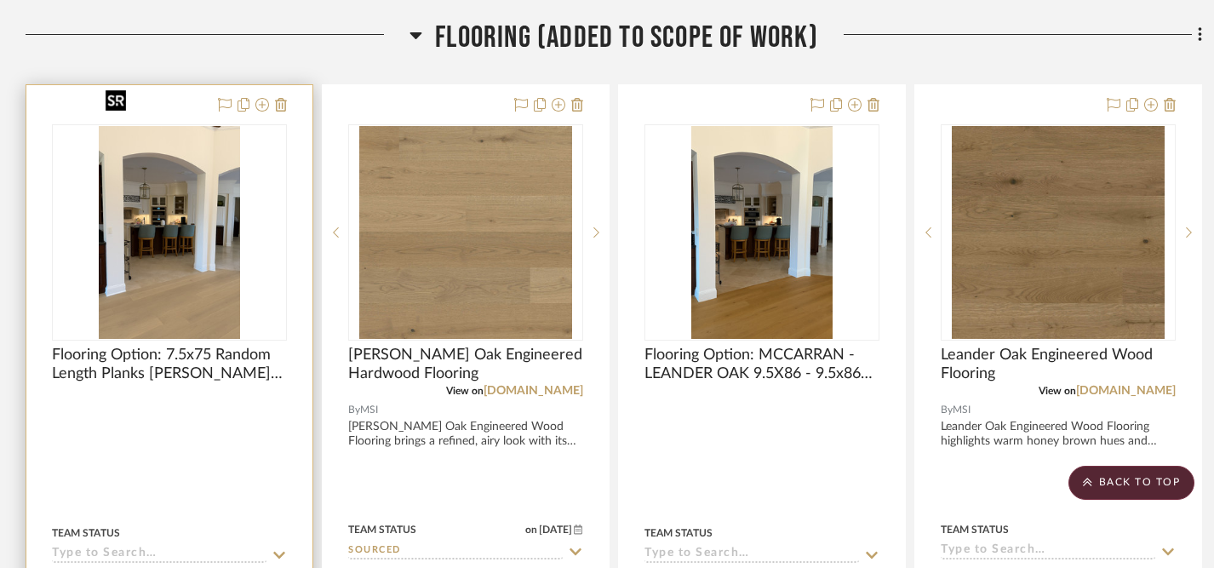
click at [212, 216] on img "0" at bounding box center [169, 232] width 141 height 213
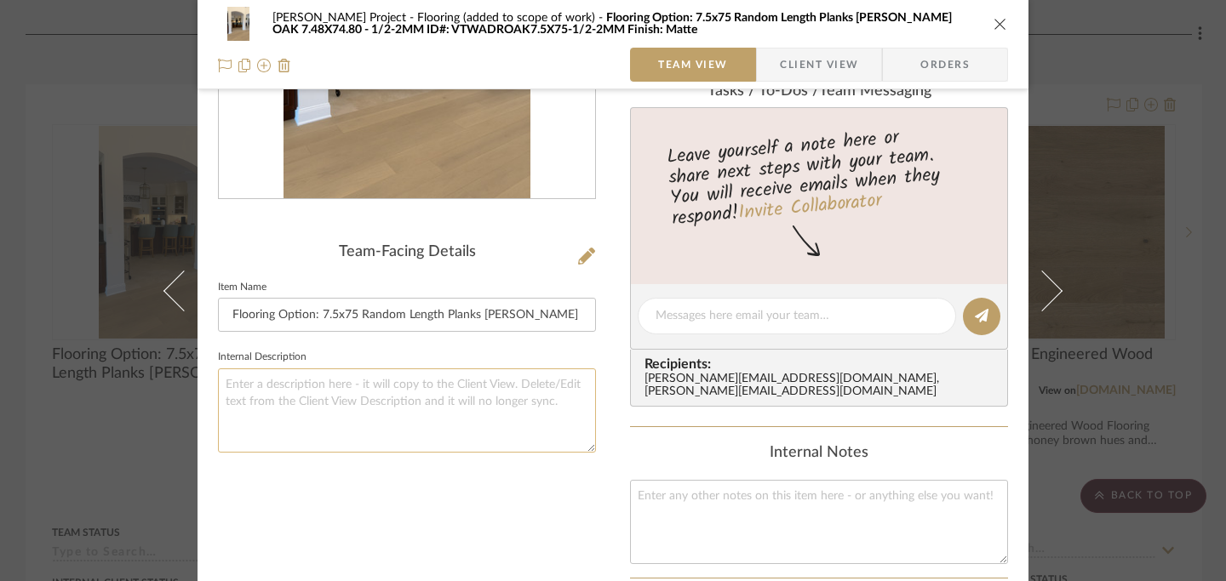
scroll to position [269, 0]
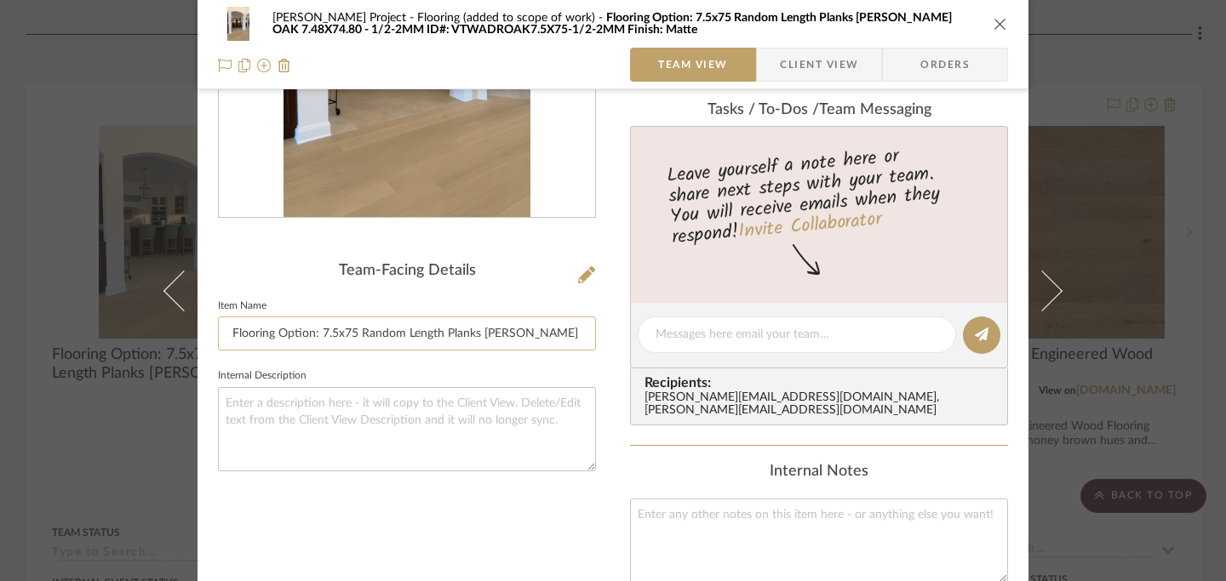
drag, startPoint x: 313, startPoint y: 337, endPoint x: 475, endPoint y: 337, distance: 161.7
click at [475, 337] on input "Flooring Option: 7.5x75 Random Length Planks [PERSON_NAME] OAK 7.48X74.80 - 1/2…" at bounding box center [407, 334] width 378 height 34
click at [515, 335] on input "Flooring Option:[PERSON_NAME] OAK 7.48X74.80 - 1/2-2MM ID#: VTWADROAK7.5X75-1/2…" at bounding box center [407, 334] width 378 height 34
paste input "7.5x75 Random Length Planks"
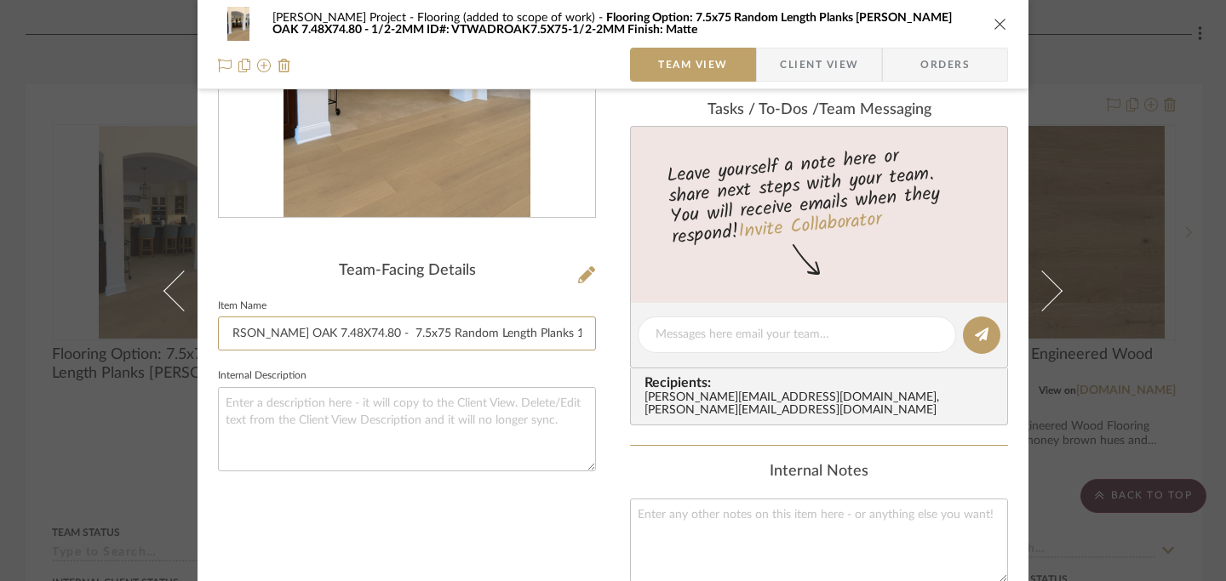
type input "Flooring Option:[PERSON_NAME] OAK 7.48X74.80 - 7.5x75 Random Length Planks 1/2-…"
click at [902, 27] on icon "close" at bounding box center [1000, 24] width 14 height 14
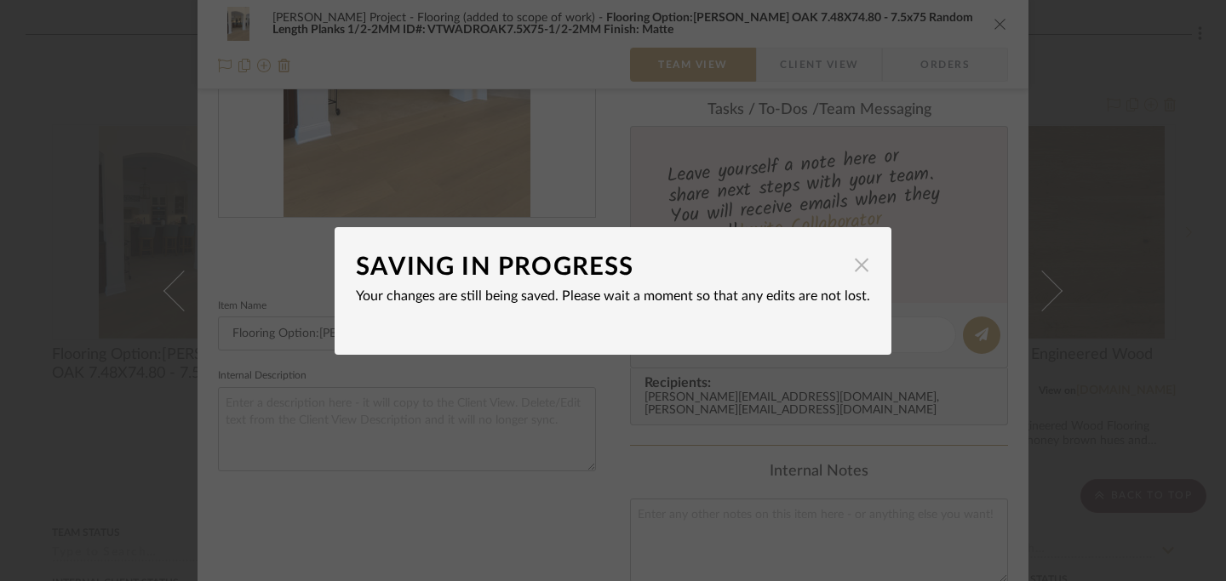
click at [857, 272] on span "button" at bounding box center [861, 266] width 34 height 34
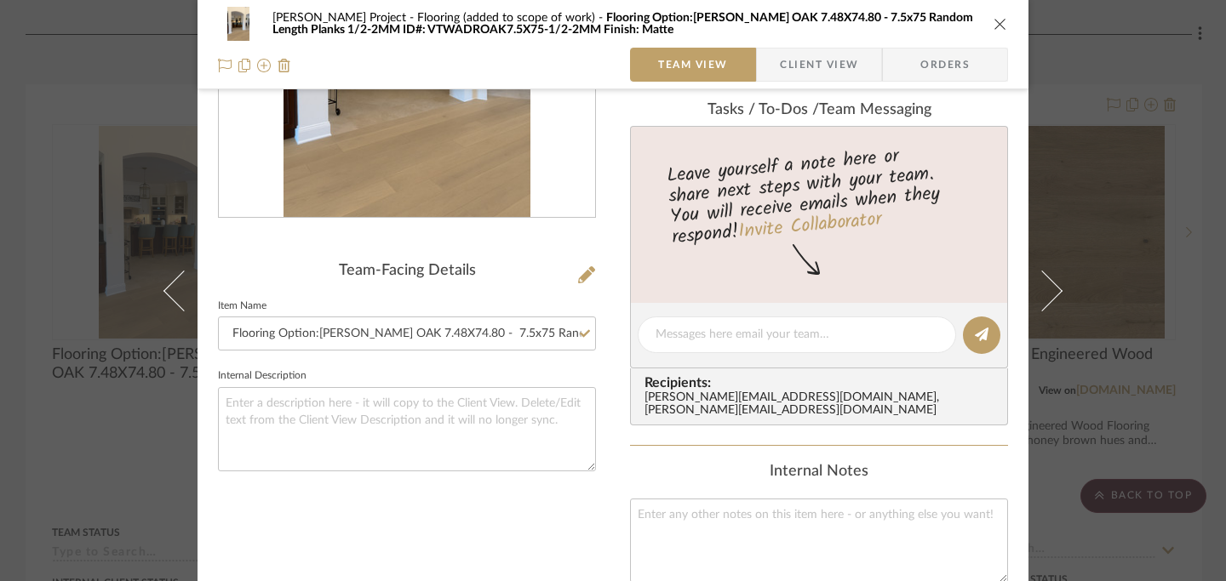
click at [902, 29] on icon "close" at bounding box center [1000, 24] width 14 height 14
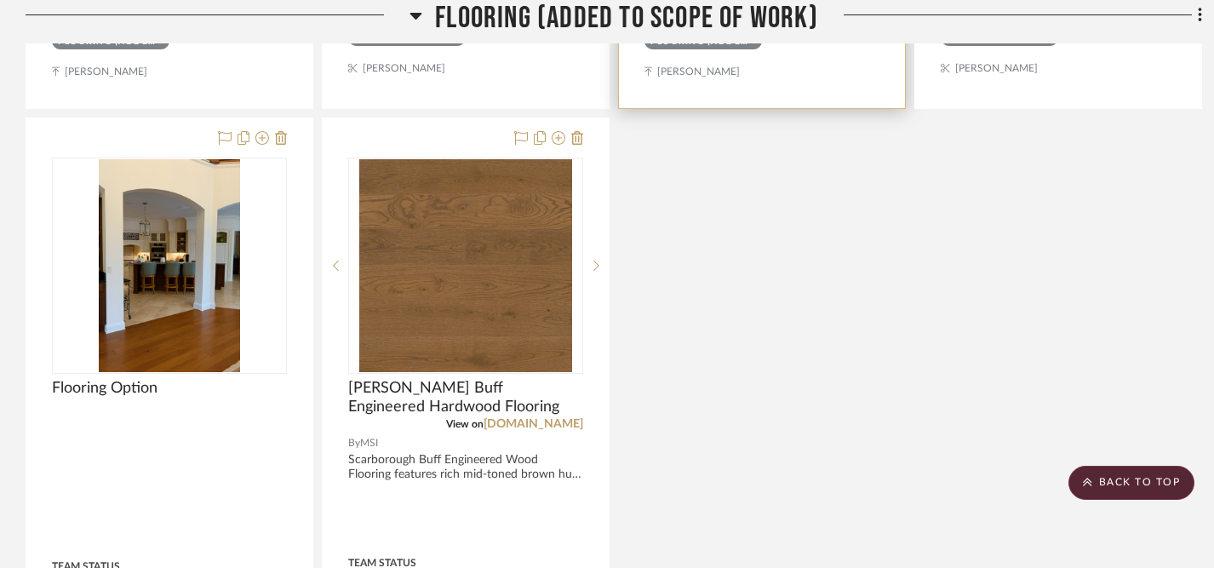
scroll to position [2057, 0]
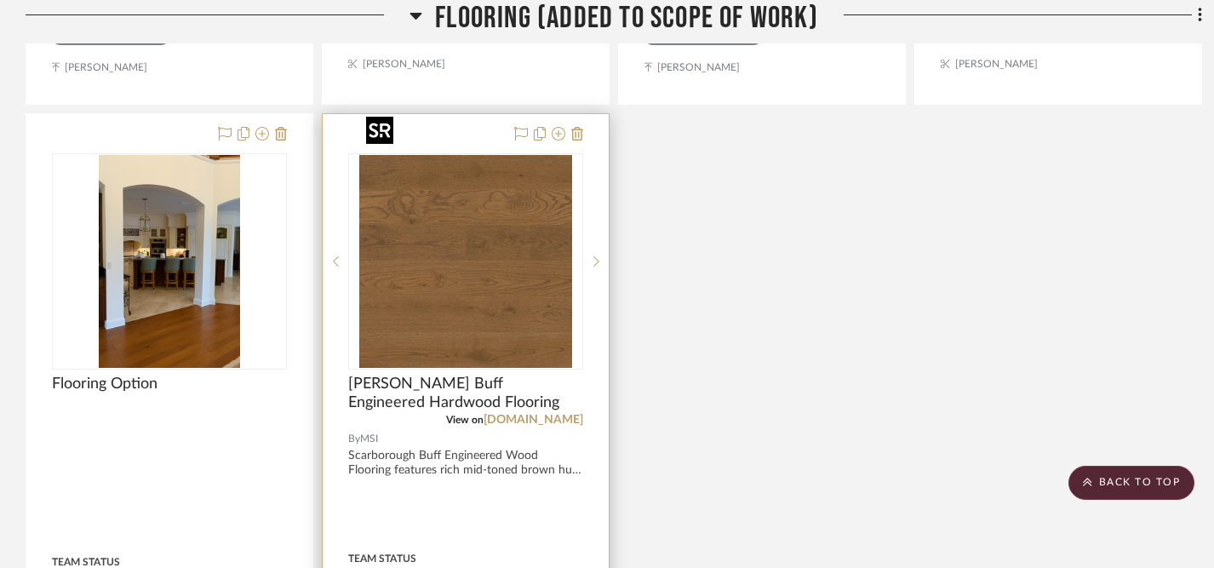
click at [495, 253] on img "0" at bounding box center [465, 261] width 213 height 213
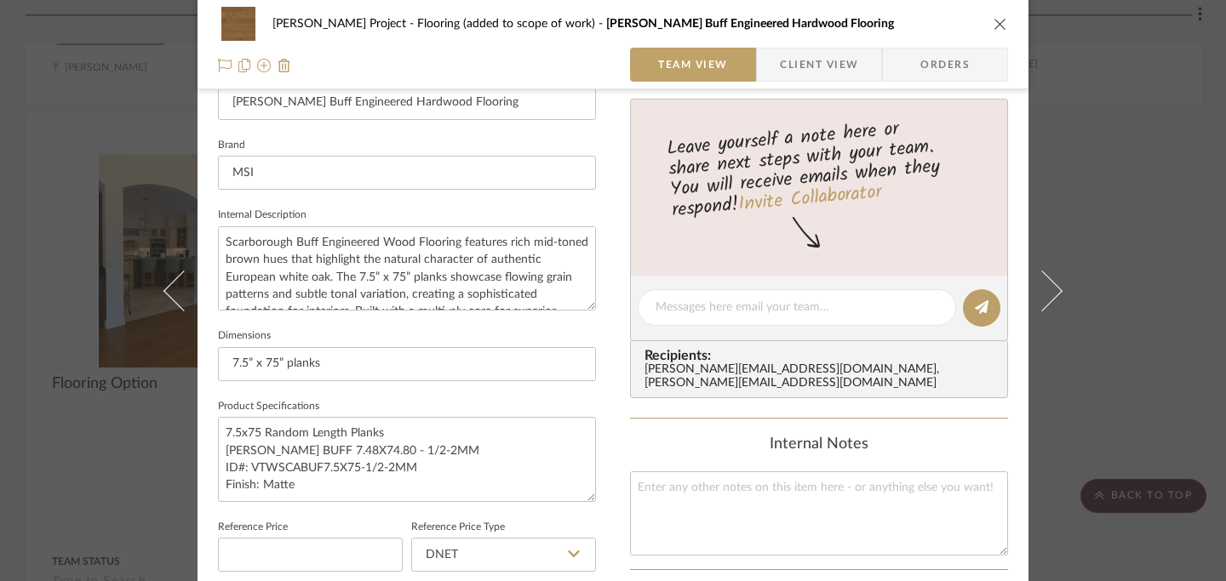
scroll to position [518, 0]
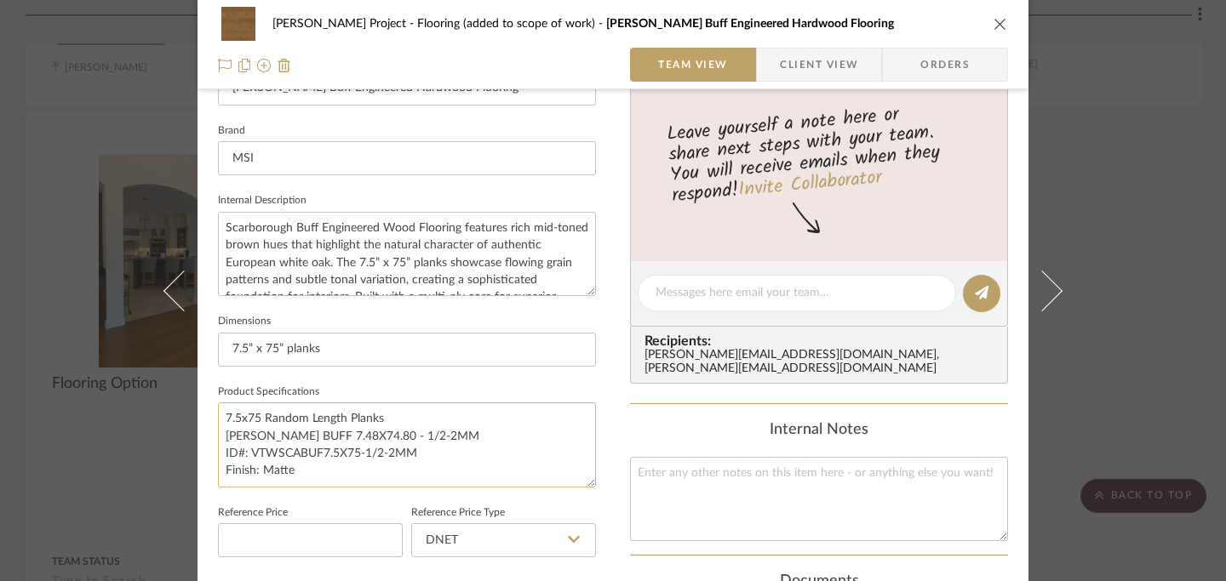
drag, startPoint x: 221, startPoint y: 432, endPoint x: 310, endPoint y: 482, distance: 101.4
click at [310, 482] on textarea "7.5x75 Random Length Planks [PERSON_NAME] BUFF 7.48X74.80 - 1/2-2MM ID#: VTWSCA…" at bounding box center [407, 445] width 378 height 84
click at [902, 14] on div "[PERSON_NAME] Project Flooring (added to scope of work) [PERSON_NAME] Buff Engi…" at bounding box center [612, 44] width 831 height 89
click at [902, 27] on icon "close" at bounding box center [1000, 24] width 14 height 14
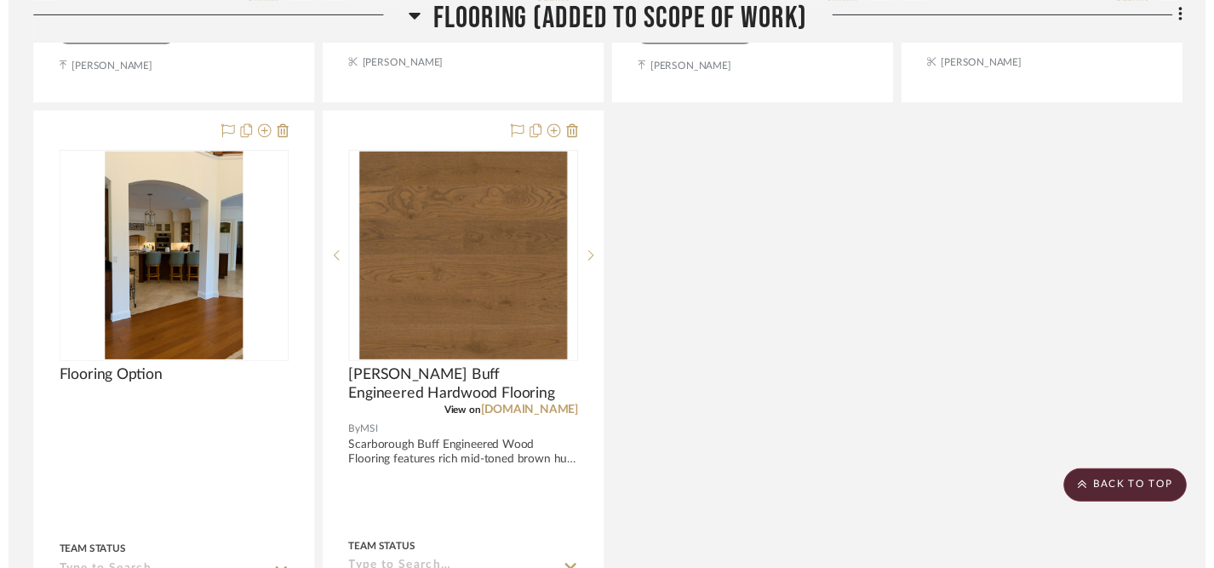
scroll to position [2057, 0]
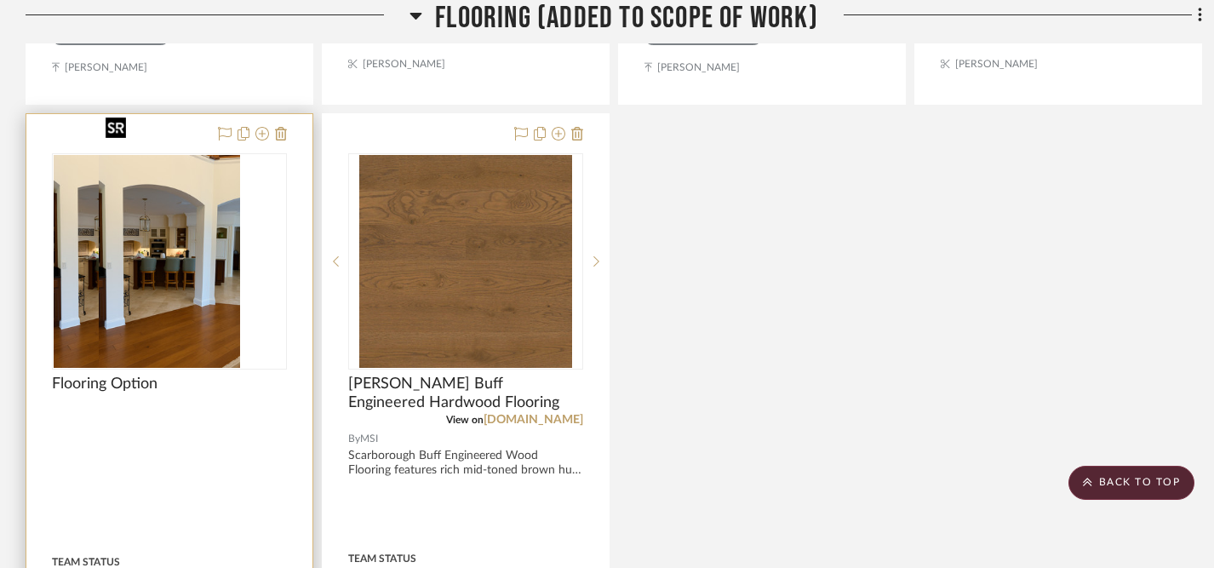
click at [195, 296] on img "0" at bounding box center [124, 261] width 141 height 213
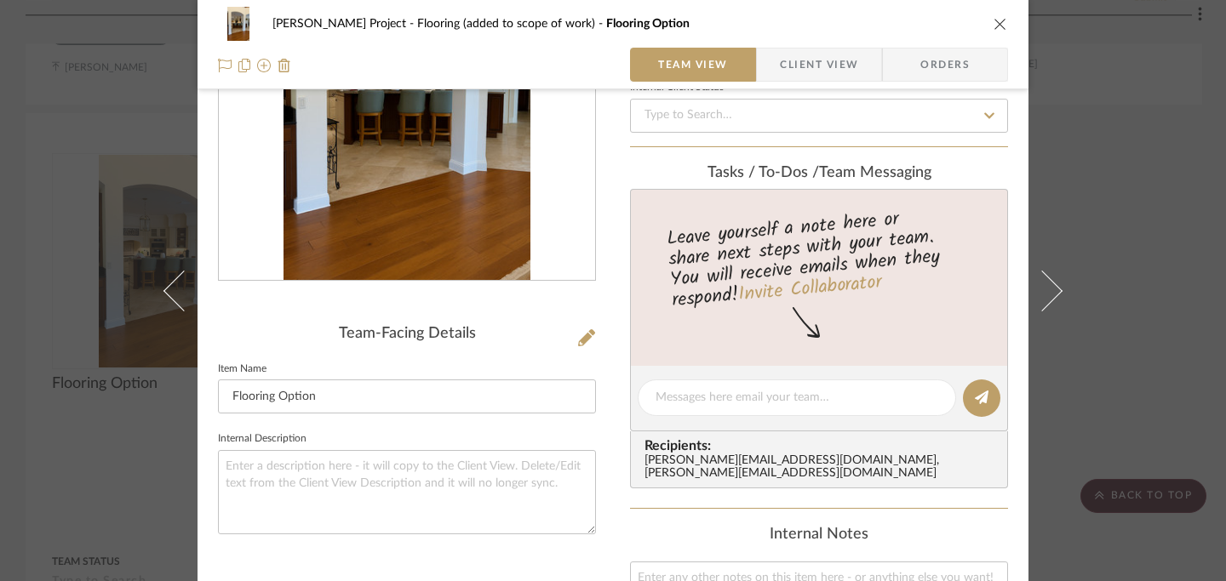
scroll to position [209, 0]
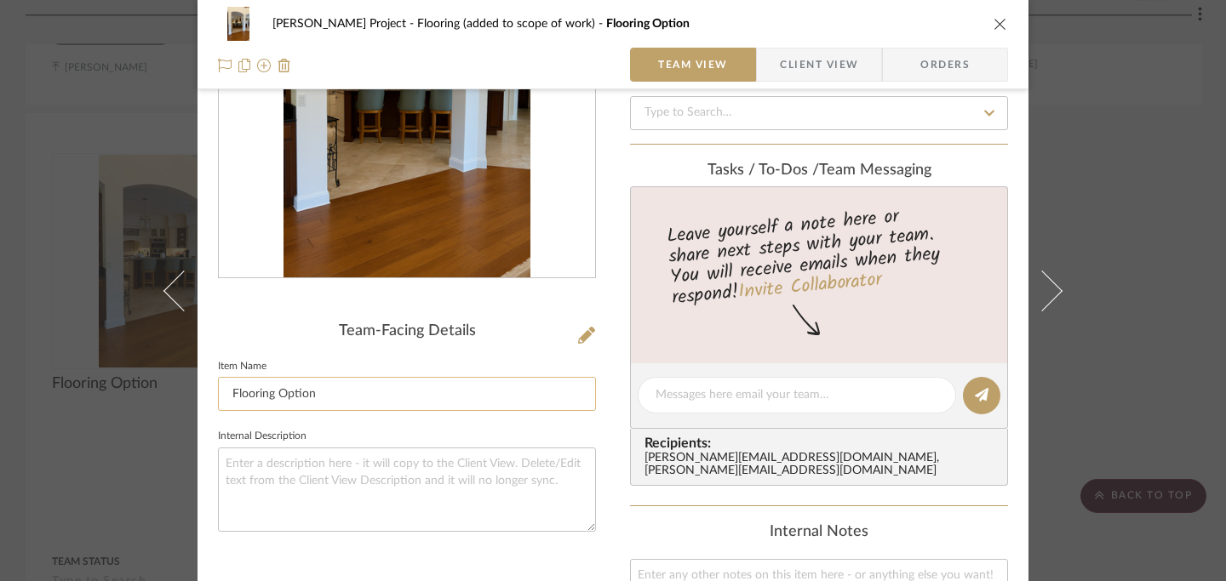
click at [336, 399] on input "Flooring Option" at bounding box center [407, 394] width 378 height 34
paste input "[PERSON_NAME] BUFF 7.48X74.80 - 1/2-2MM ID#: VTWSCABUF7.5X75-1/2-2MM Finish: Ma…"
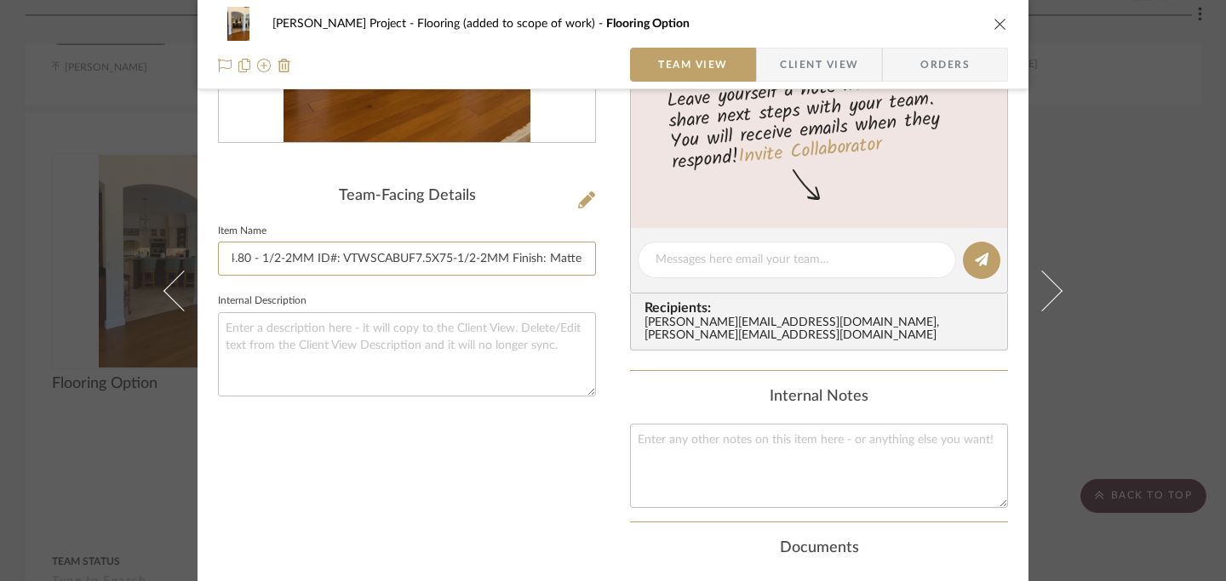
scroll to position [617, 0]
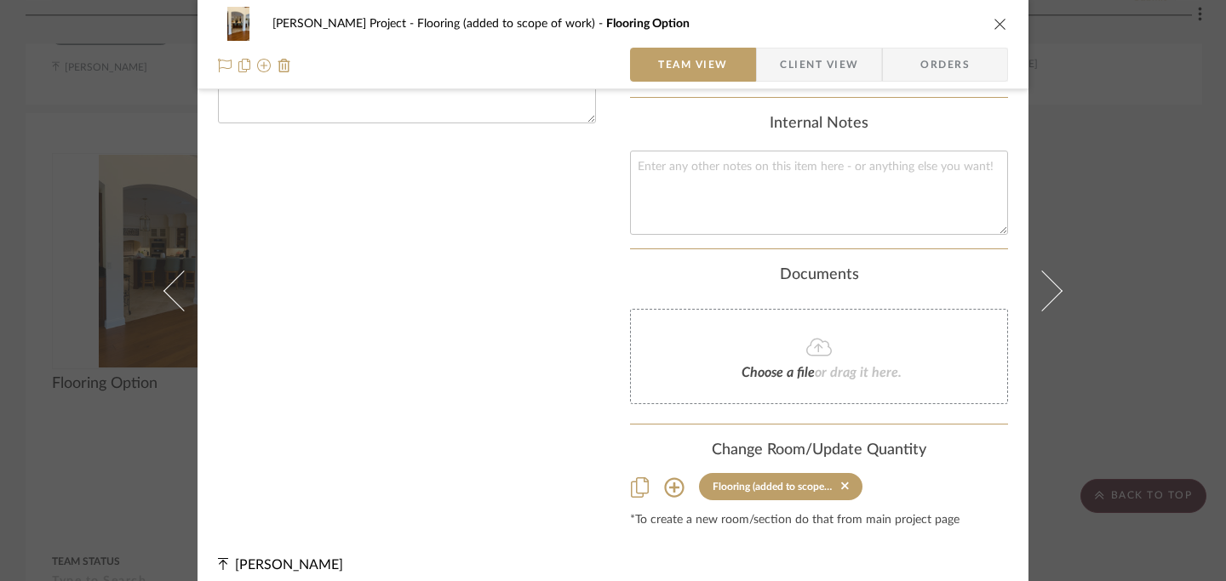
type input "Flooring Option: [PERSON_NAME] BUFF 7.48X74.80 - 1/2-2MM ID#: VTWSCABUF7.5X75-1…"
click at [902, 24] on icon "close" at bounding box center [1000, 24] width 14 height 14
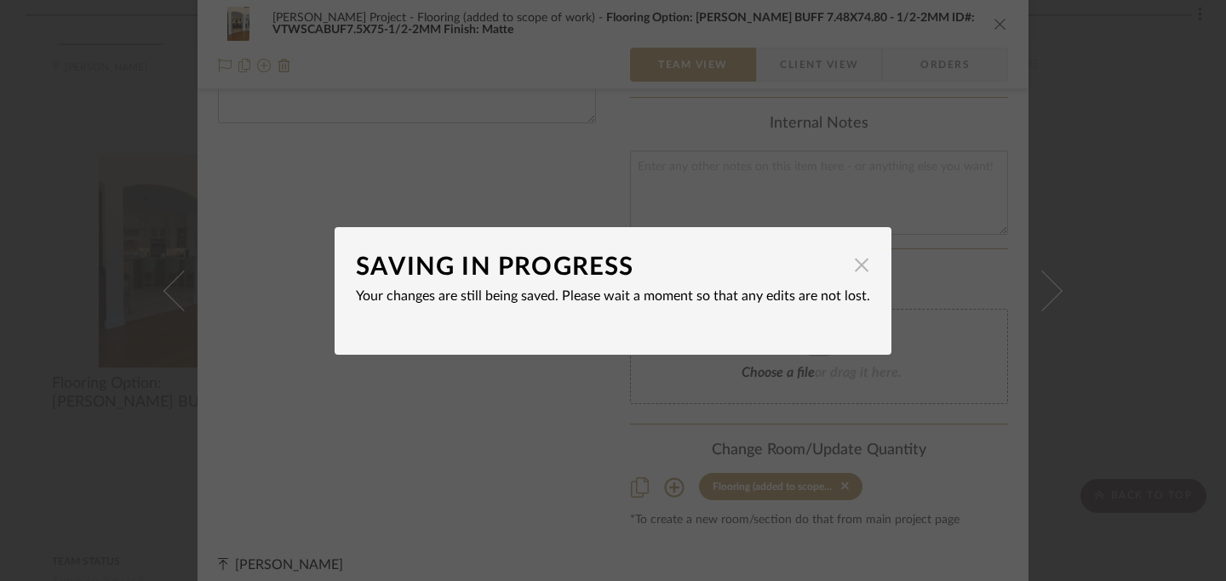
click at [850, 270] on span "button" at bounding box center [861, 266] width 34 height 34
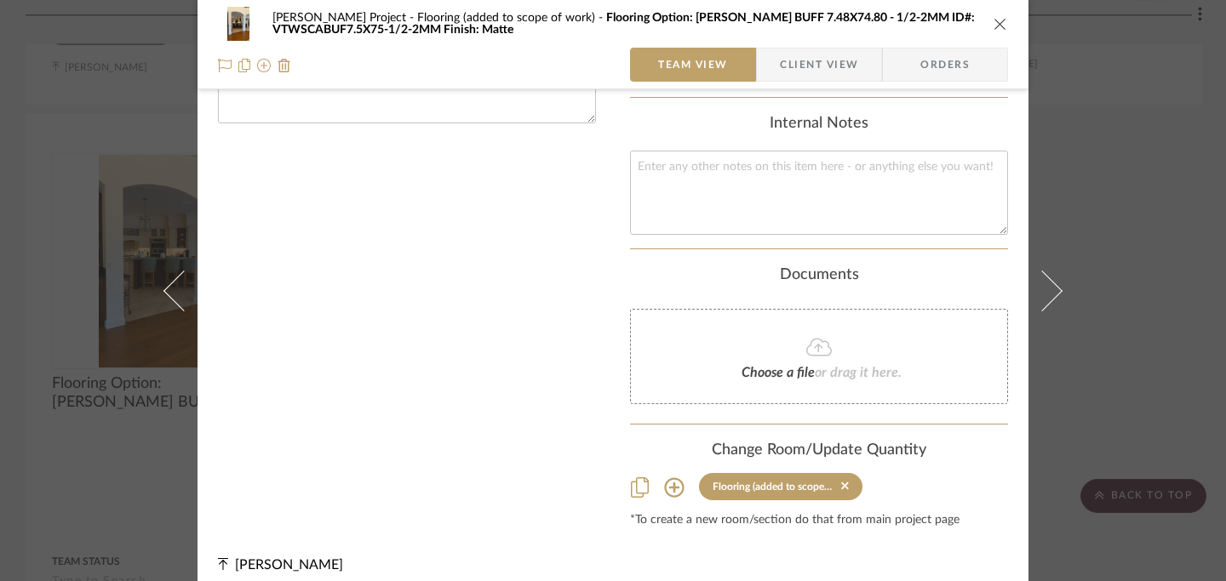
click at [902, 27] on icon "close" at bounding box center [1000, 24] width 14 height 14
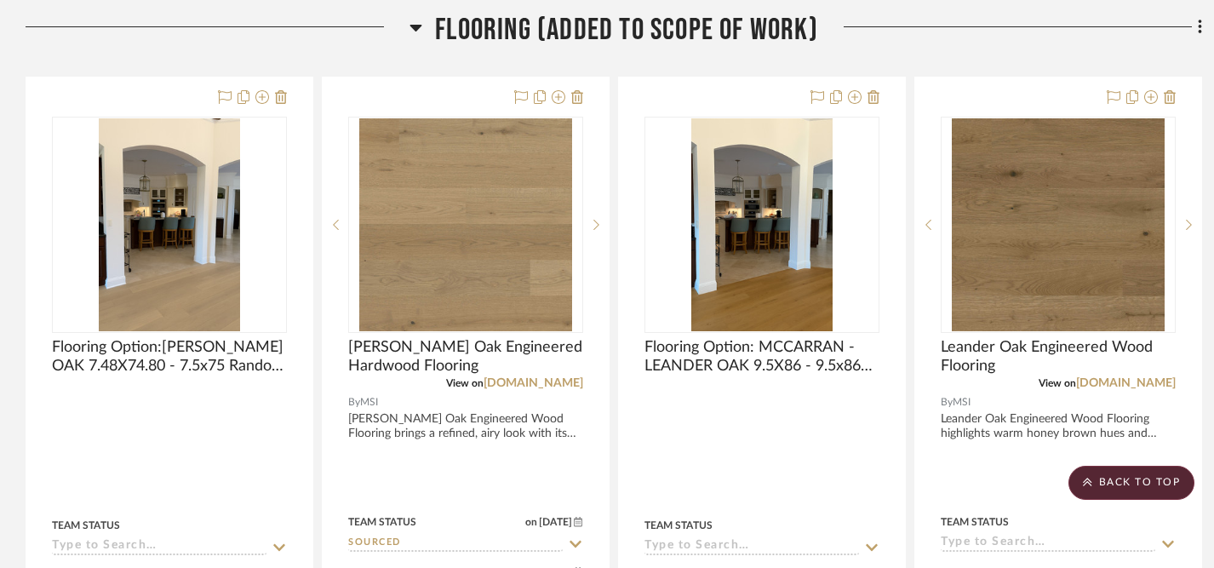
scroll to position [1339, 0]
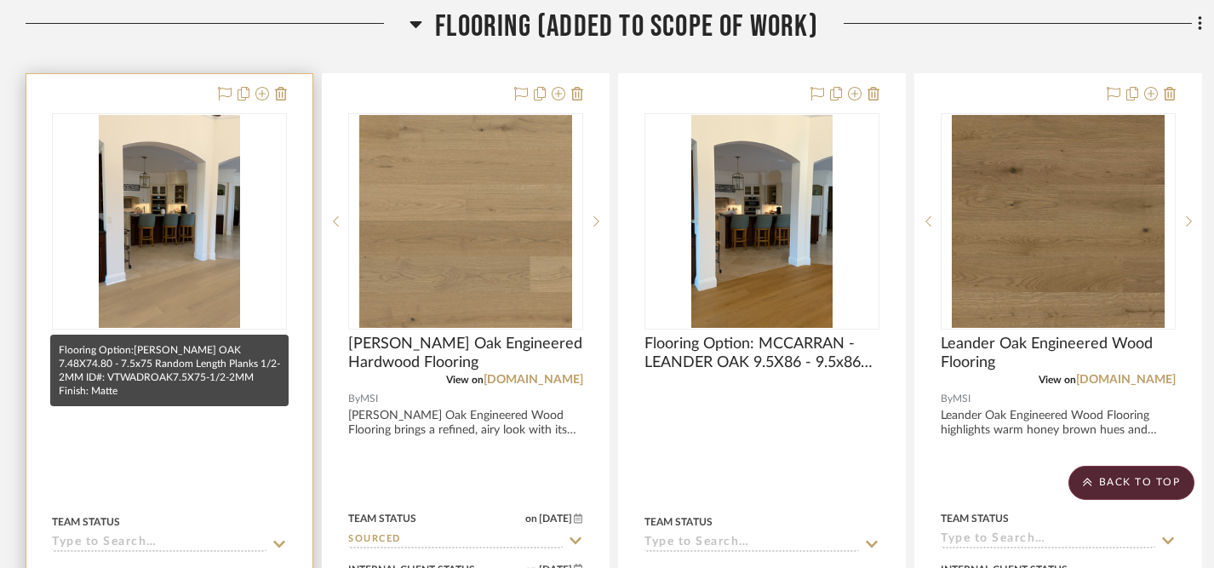
click at [159, 335] on span "Flooring Option:[PERSON_NAME] OAK 7.48X74.80 - 7.5x75 Random Length Planks 1/2-…" at bounding box center [169, 353] width 235 height 37
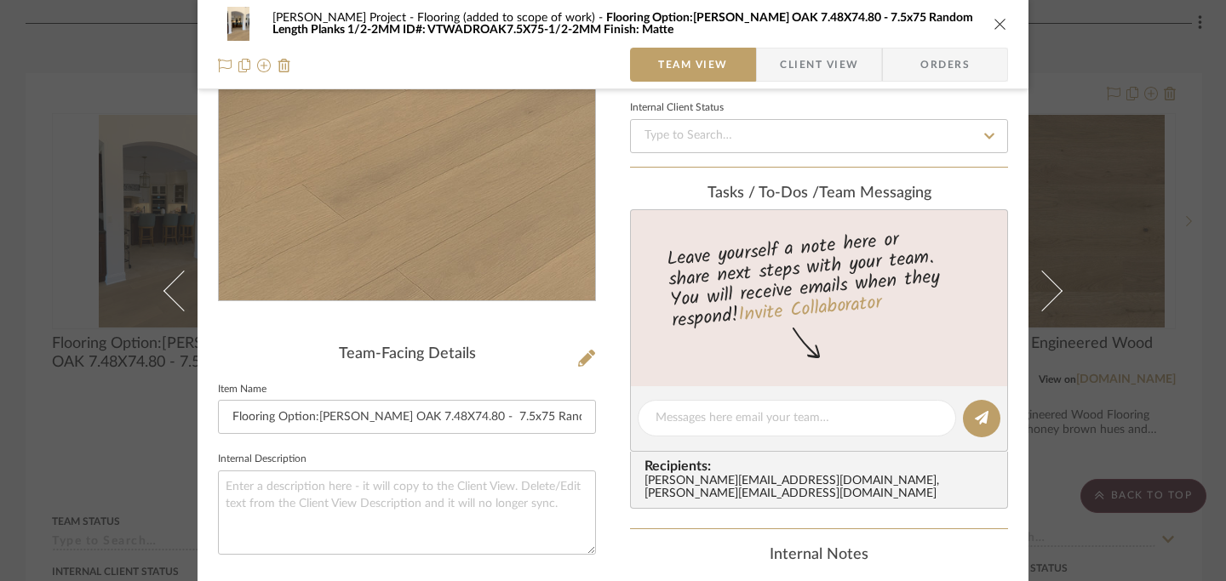
scroll to position [190, 0]
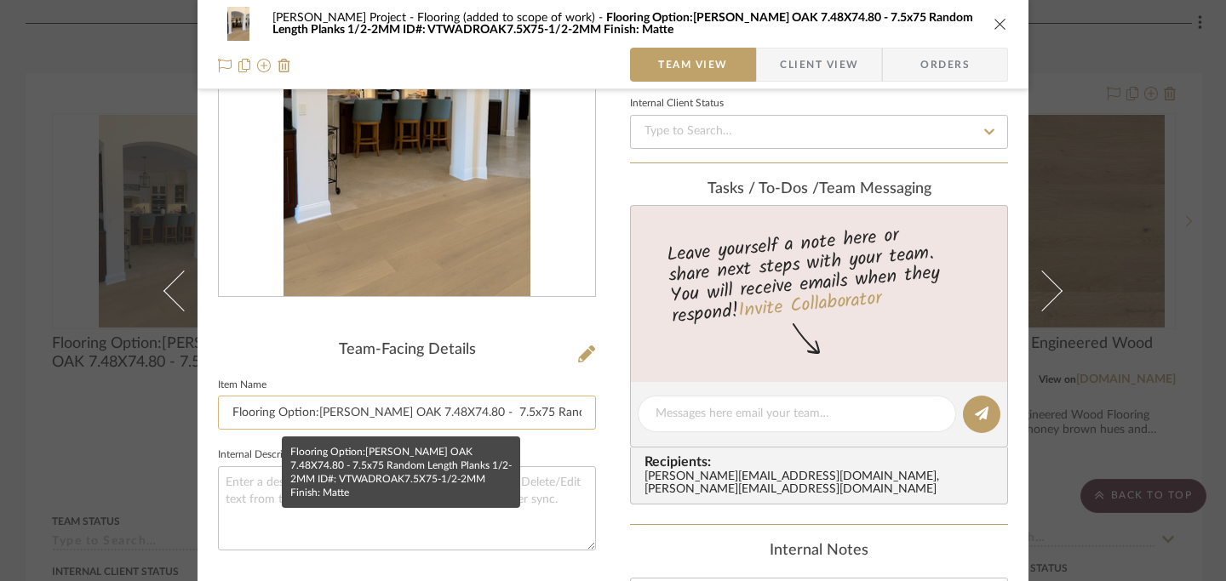
click at [308, 418] on input "Flooring Option:[PERSON_NAME] OAK 7.48X74.80 - 7.5x75 Random Length Planks 1/2-…" at bounding box center [407, 413] width 378 height 34
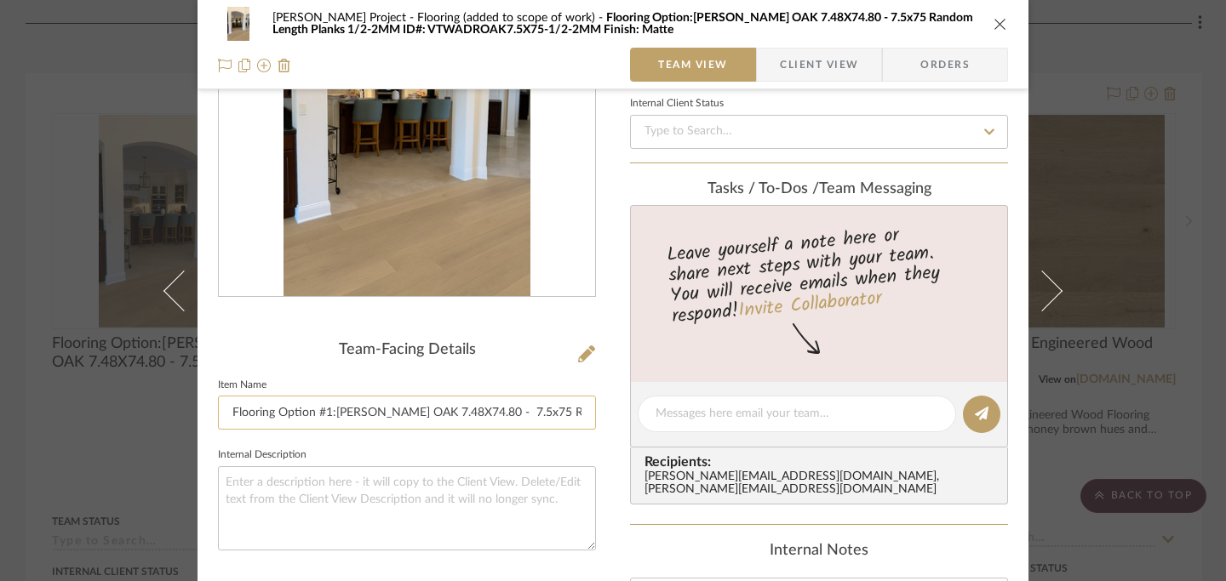
click at [330, 412] on input "Flooring Option #1:[PERSON_NAME] OAK 7.48X74.80 - 7.5x75 Random Length Planks 1…" at bounding box center [407, 413] width 378 height 34
type input "Flooring Option #1: [PERSON_NAME] OAK 7.48X74.80 - 7.5x75 Random Length Planks …"
click at [902, 25] on icon "close" at bounding box center [1000, 24] width 14 height 14
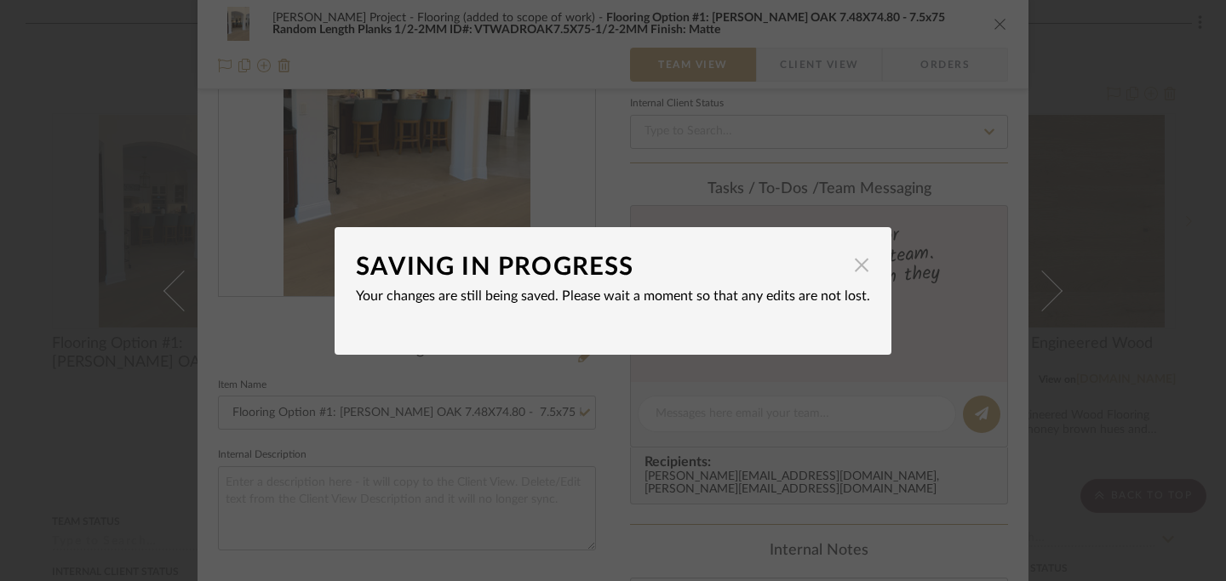
click at [856, 266] on span "button" at bounding box center [861, 266] width 34 height 34
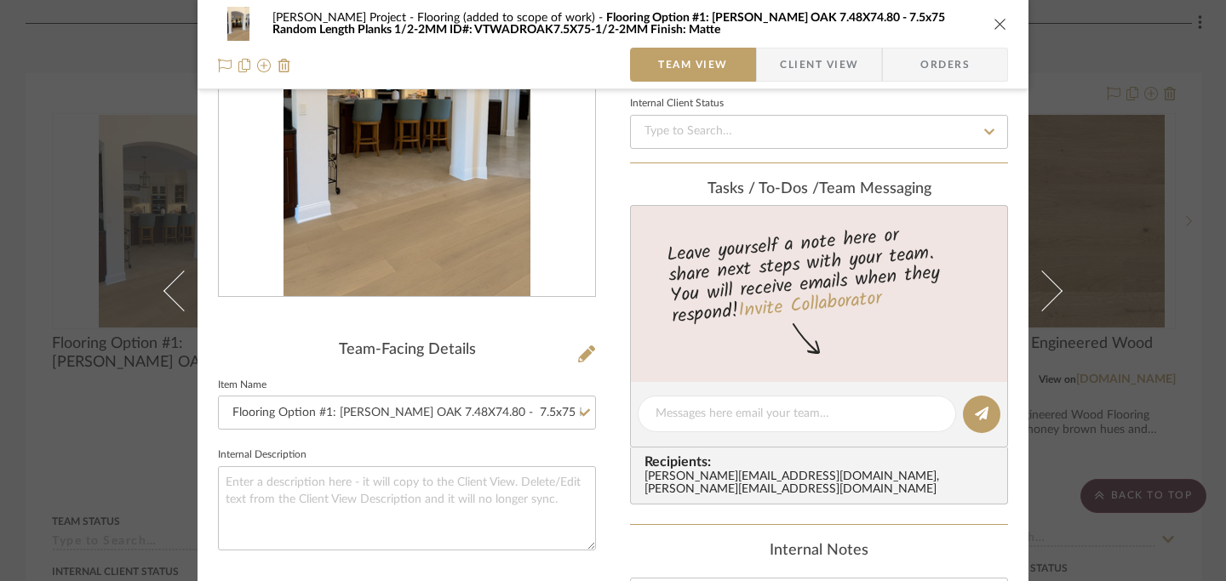
click at [902, 30] on icon "close" at bounding box center [1000, 24] width 14 height 14
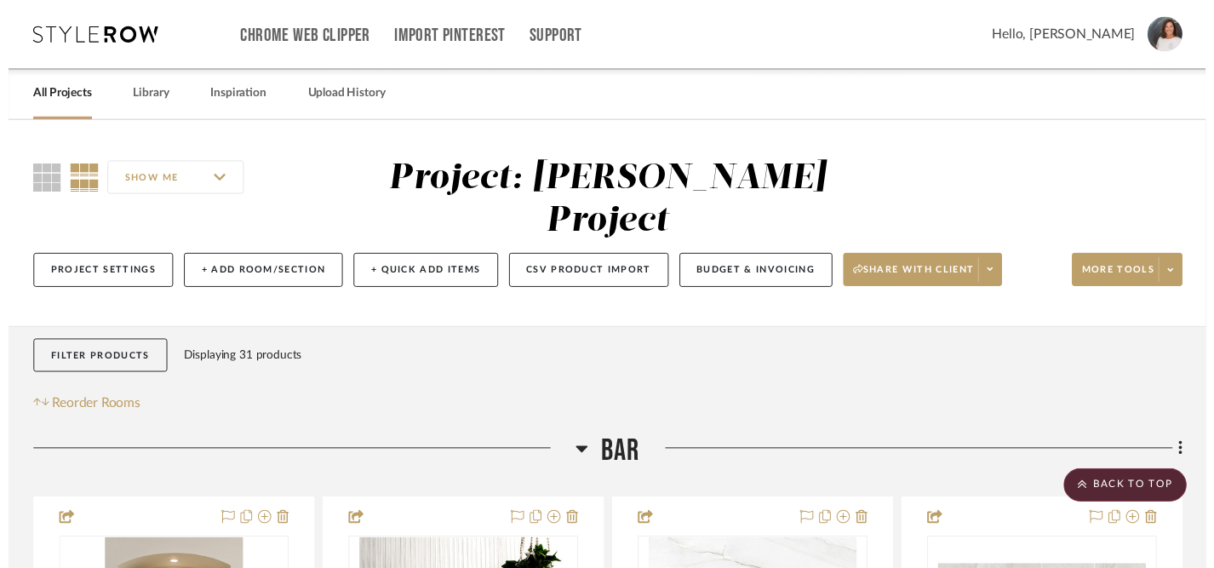
scroll to position [1339, 0]
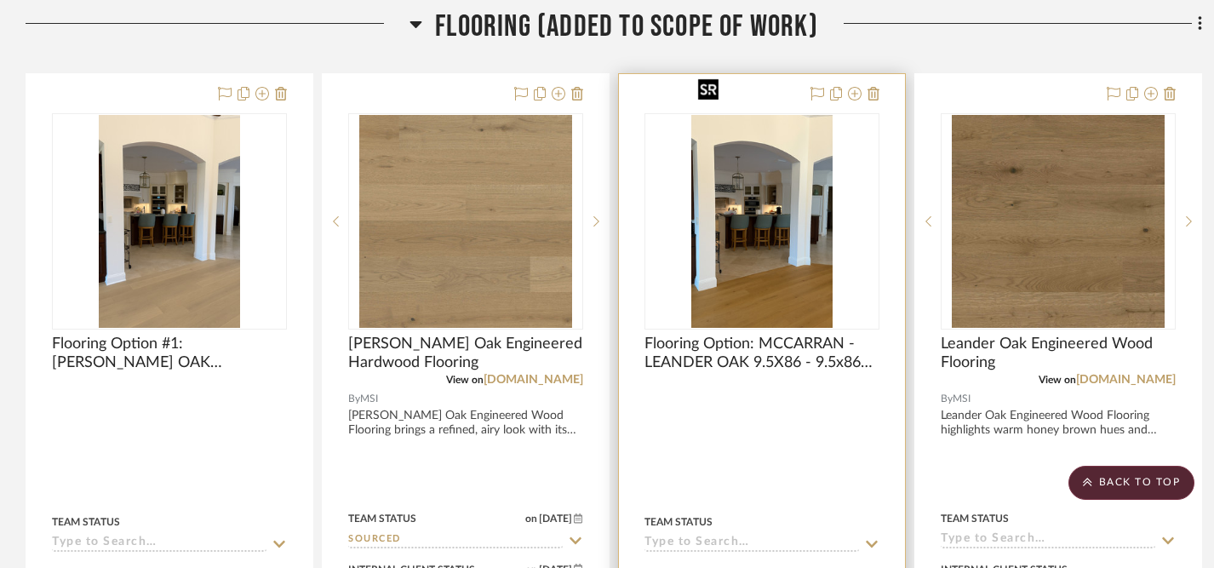
click at [774, 200] on img "0" at bounding box center [761, 221] width 141 height 213
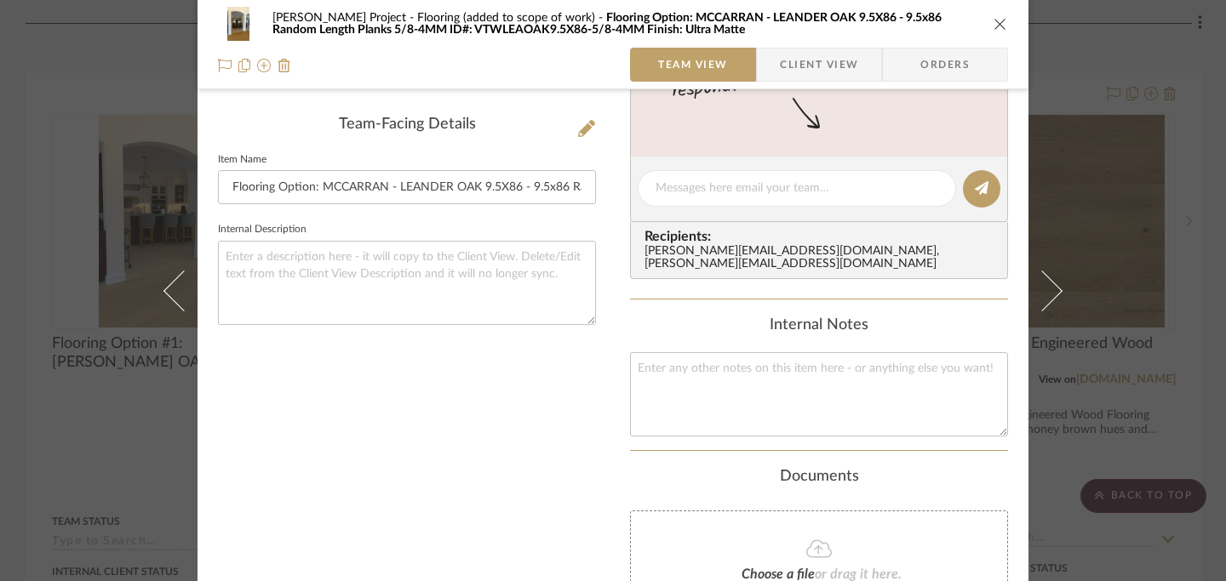
scroll to position [441, 0]
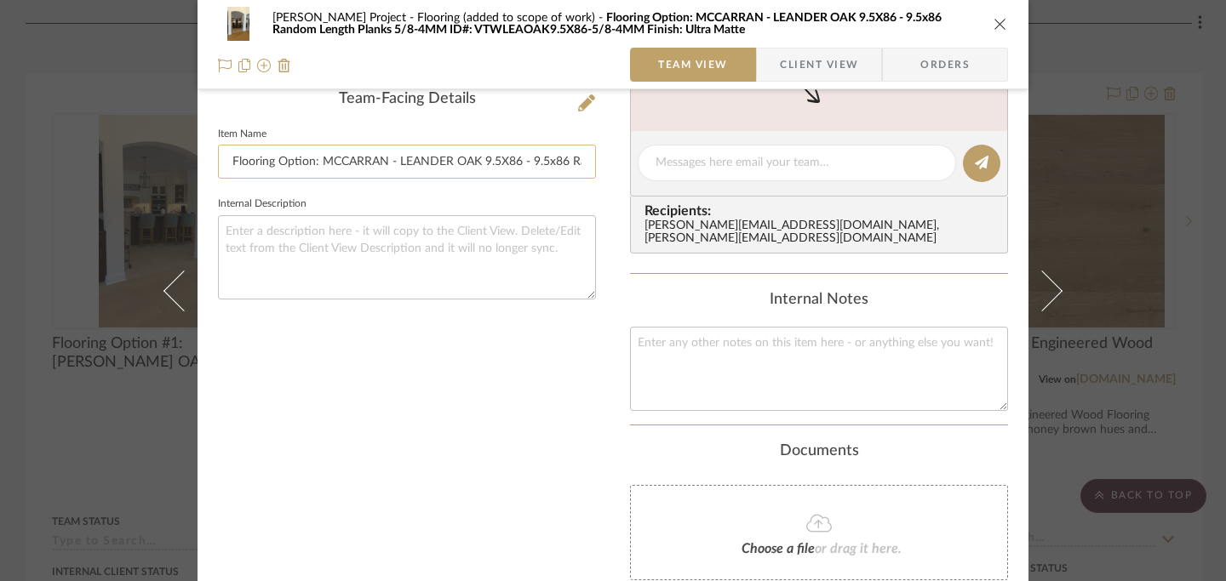
click at [306, 167] on input "Flooring Option: MCCARRAN - LEANDER OAK 9.5X86 - 9.5x86 Random Length Planks 5/…" at bounding box center [407, 162] width 378 height 34
type input "Flooring Option #2: MCCARRAN - LEANDER OAK 9.5X86 - 9.5x86 Random Length Planks…"
click at [902, 23] on icon "close" at bounding box center [1000, 24] width 14 height 14
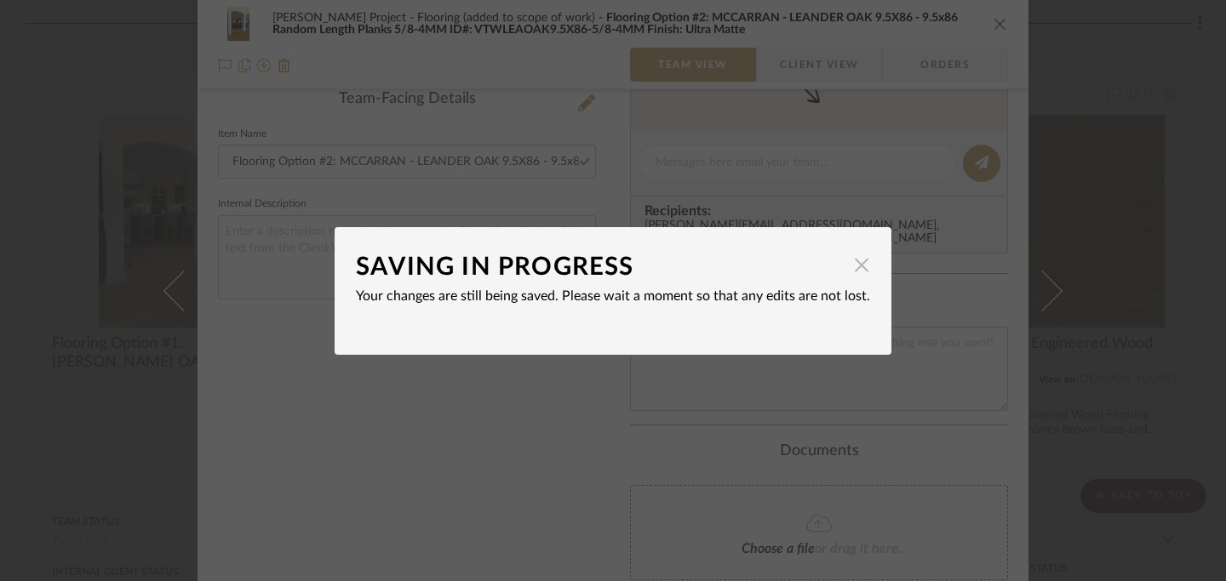
click at [855, 273] on span "button" at bounding box center [861, 266] width 34 height 34
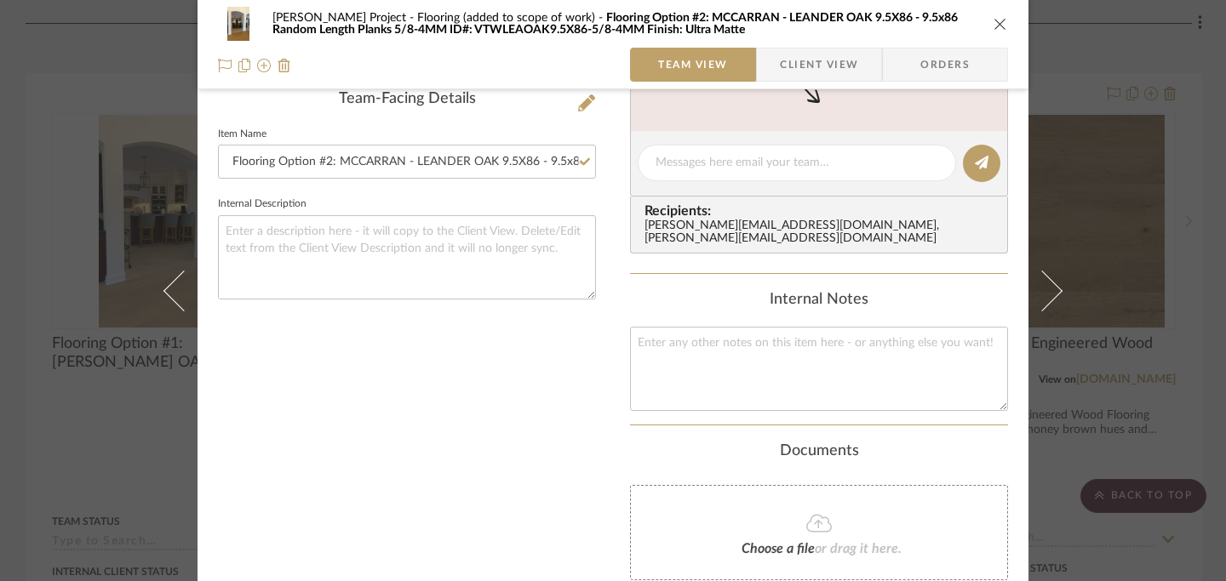
click at [902, 25] on icon "close" at bounding box center [1000, 24] width 14 height 14
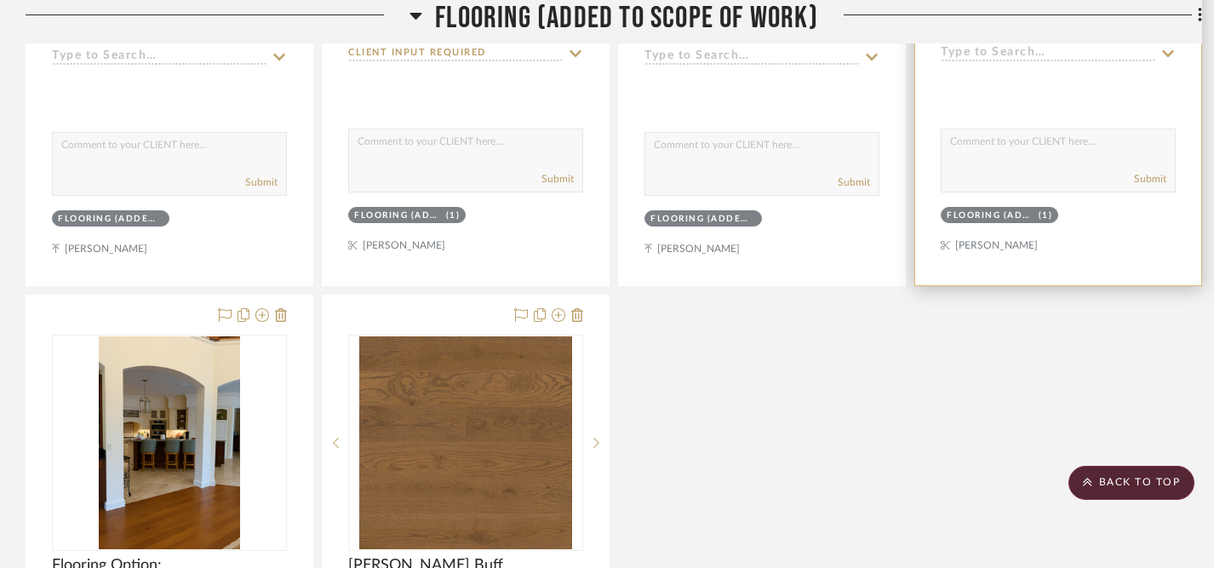
scroll to position [1880, 0]
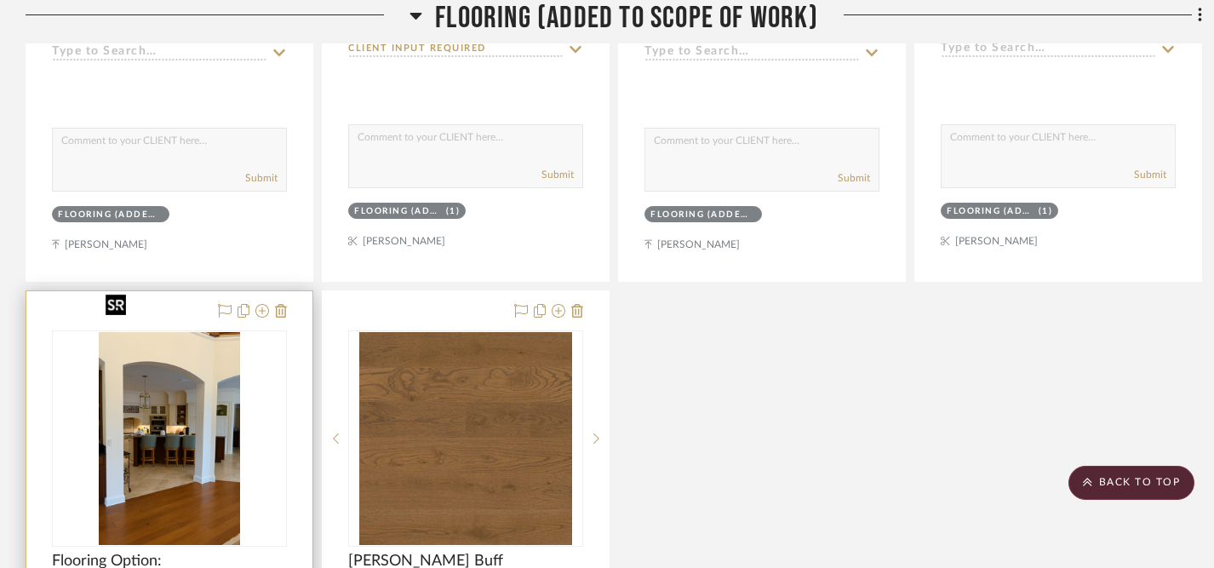
click at [182, 336] on img "0" at bounding box center [169, 438] width 141 height 213
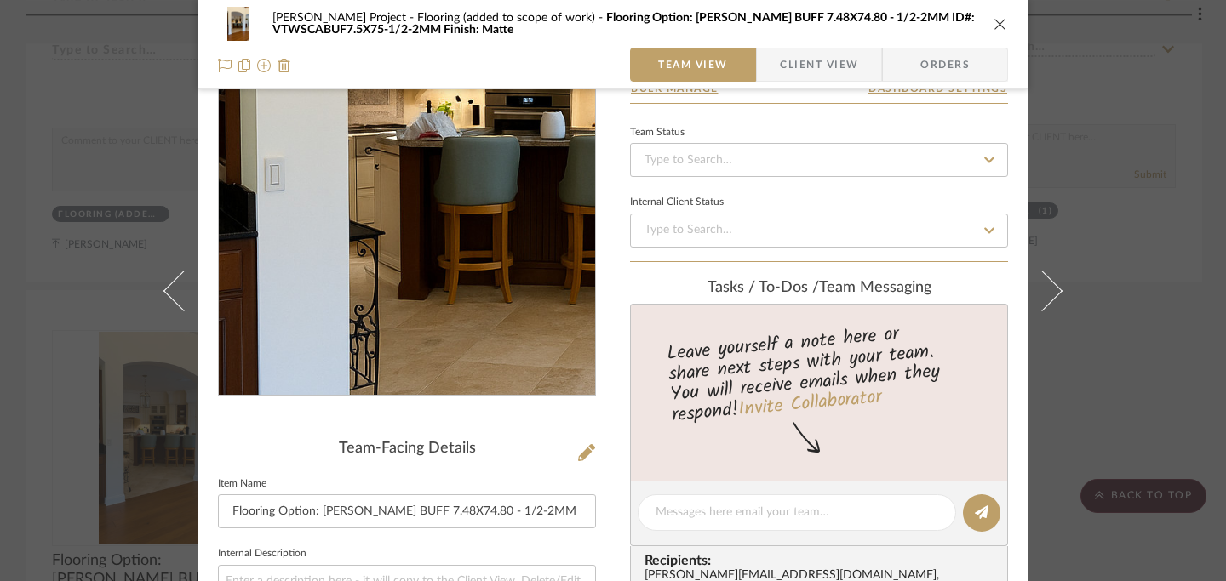
scroll to position [131, 0]
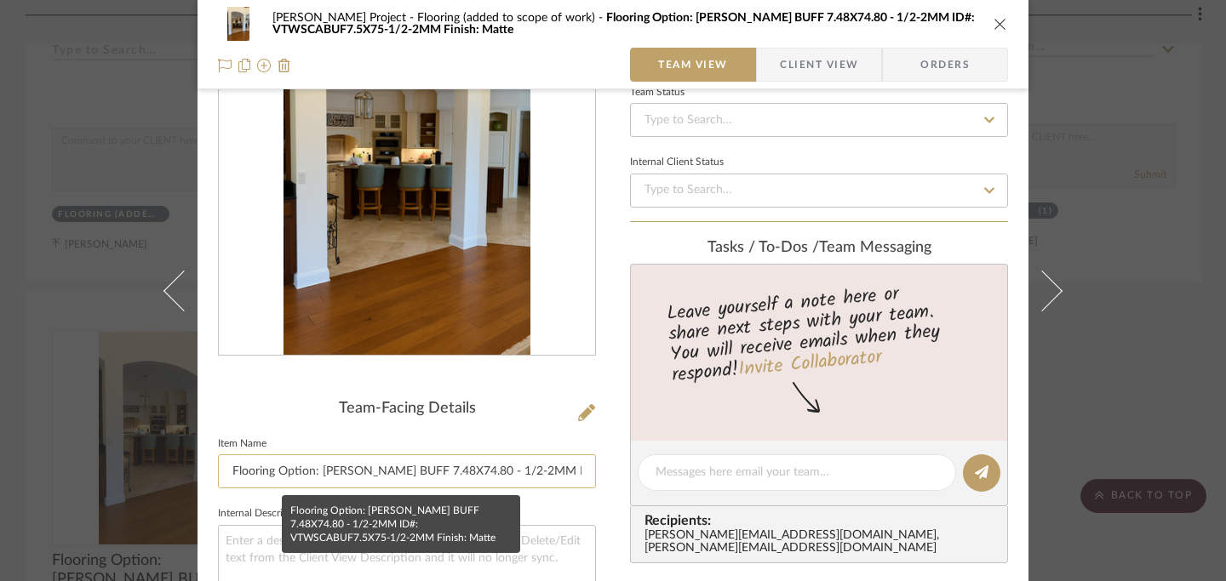
click at [307, 478] on input "Flooring Option: [PERSON_NAME] BUFF 7.48X74.80 - 1/2-2MM ID#: VTWSCABUF7.5X75-1…" at bounding box center [407, 472] width 378 height 34
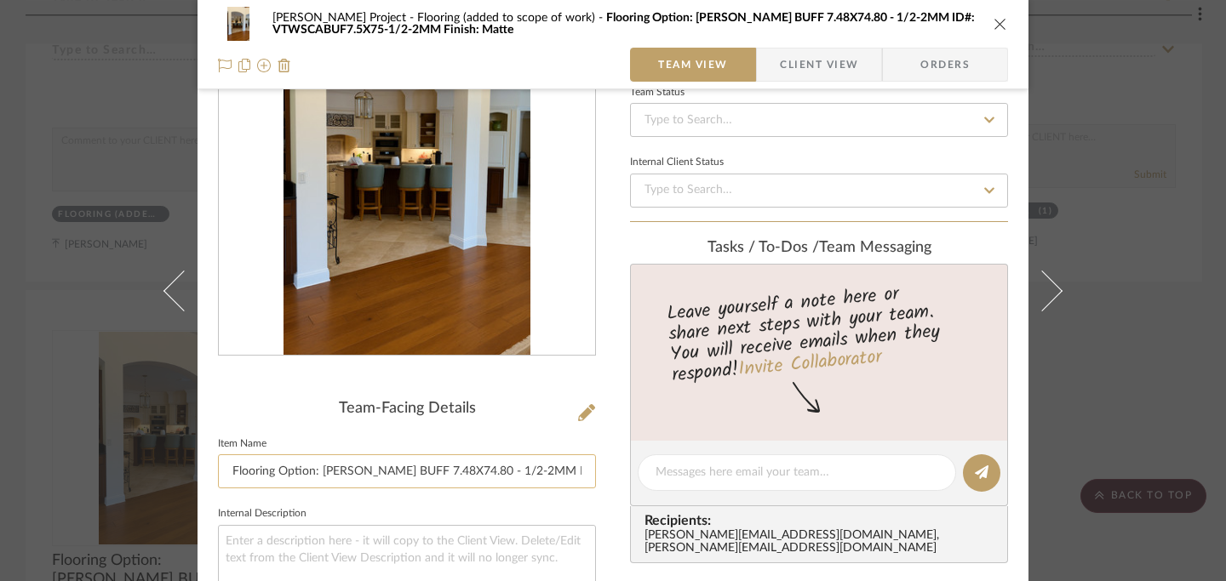
click at [308, 476] on input "Flooring Option: [PERSON_NAME] BUFF 7.48X74.80 - 1/2-2MM ID#: VTWSCABUF7.5X75-1…" at bounding box center [407, 472] width 378 height 34
type input "Flooring Option #3: [PERSON_NAME] BUFF 7.48X74.80 - 1/2-2MM ID#: VTWSCABUF7.5X7…"
click at [902, 26] on icon "close" at bounding box center [1000, 24] width 14 height 14
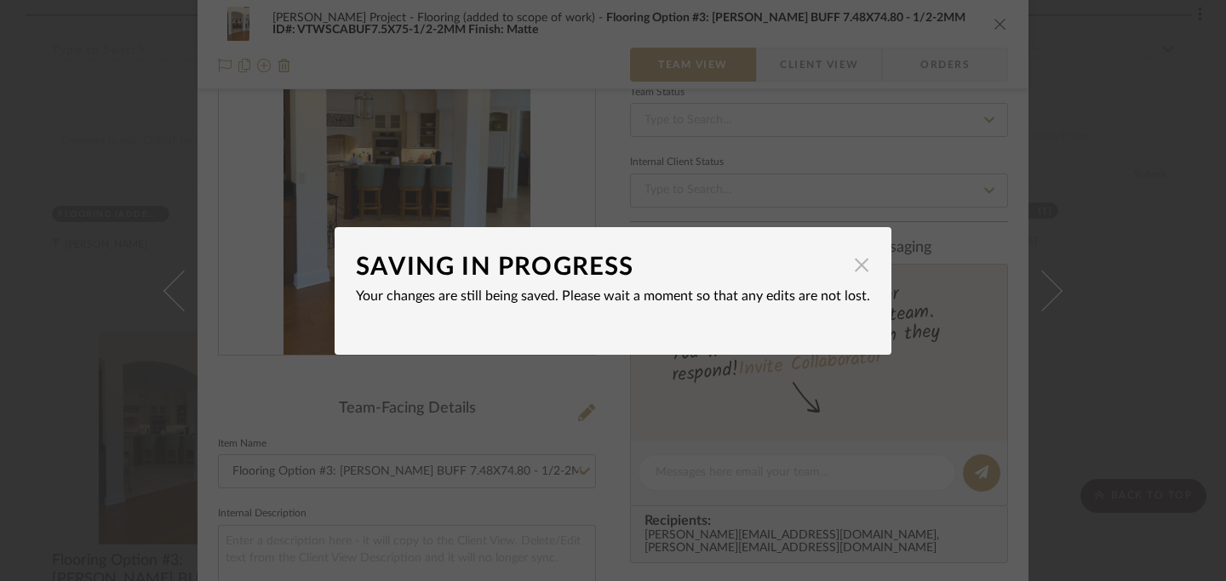
click at [861, 272] on span "button" at bounding box center [861, 266] width 34 height 34
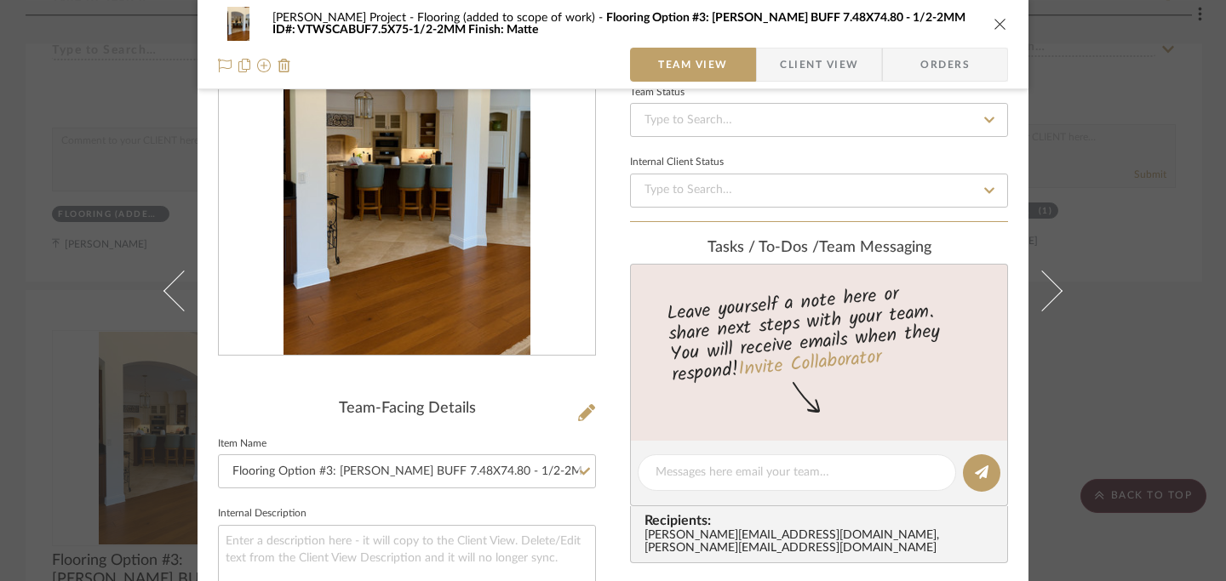
click at [902, 31] on button "close" at bounding box center [999, 23] width 15 height 15
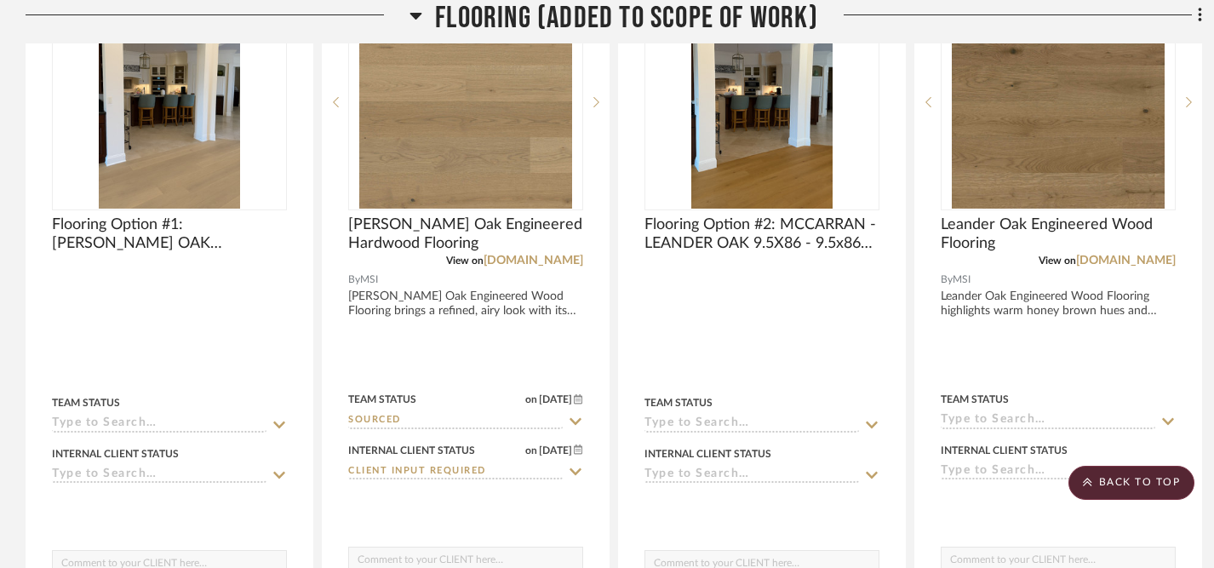
scroll to position [1465, 0]
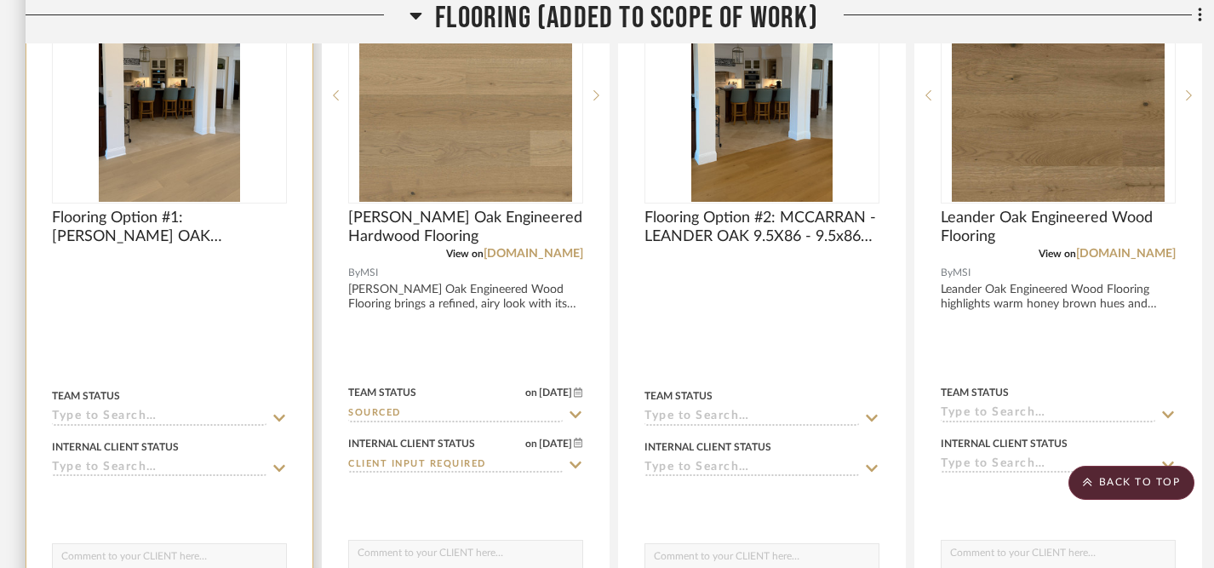
click at [281, 465] on icon at bounding box center [279, 468] width 12 height 7
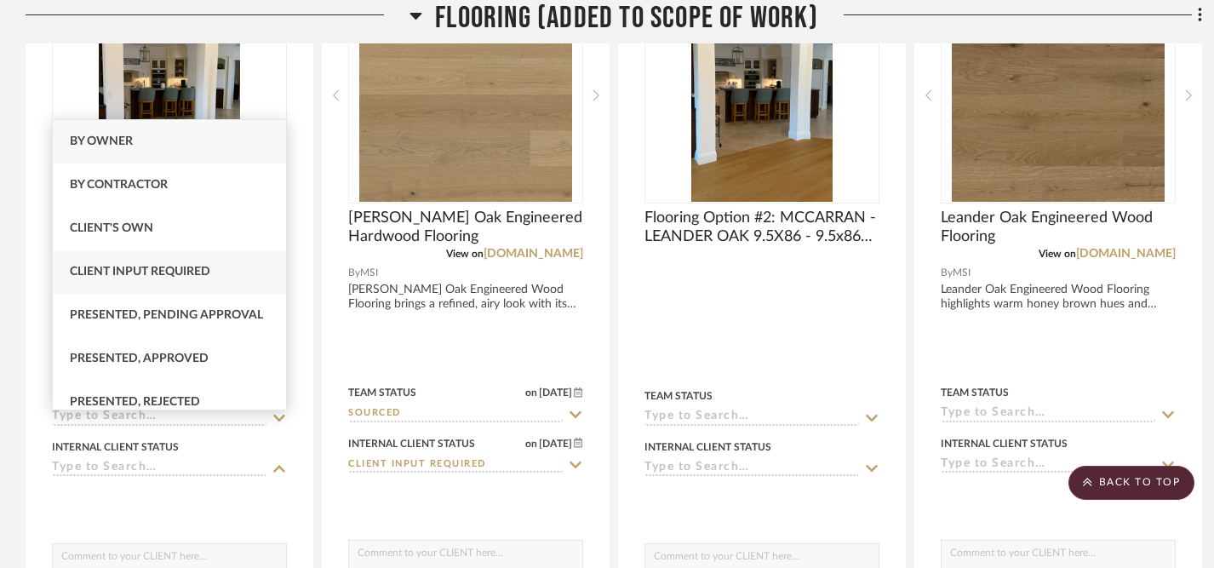
click at [207, 272] on span "Client Input Required" at bounding box center [140, 272] width 140 height 12
type input "[DATE]"
type input "Client Input Required"
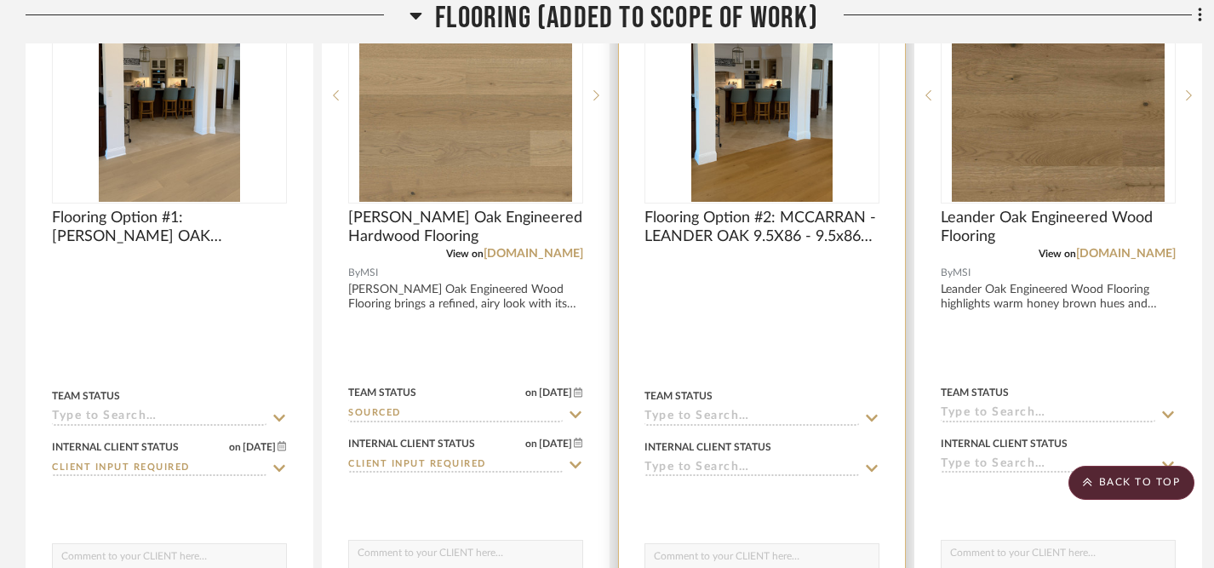
click at [875, 461] on icon at bounding box center [871, 468] width 15 height 14
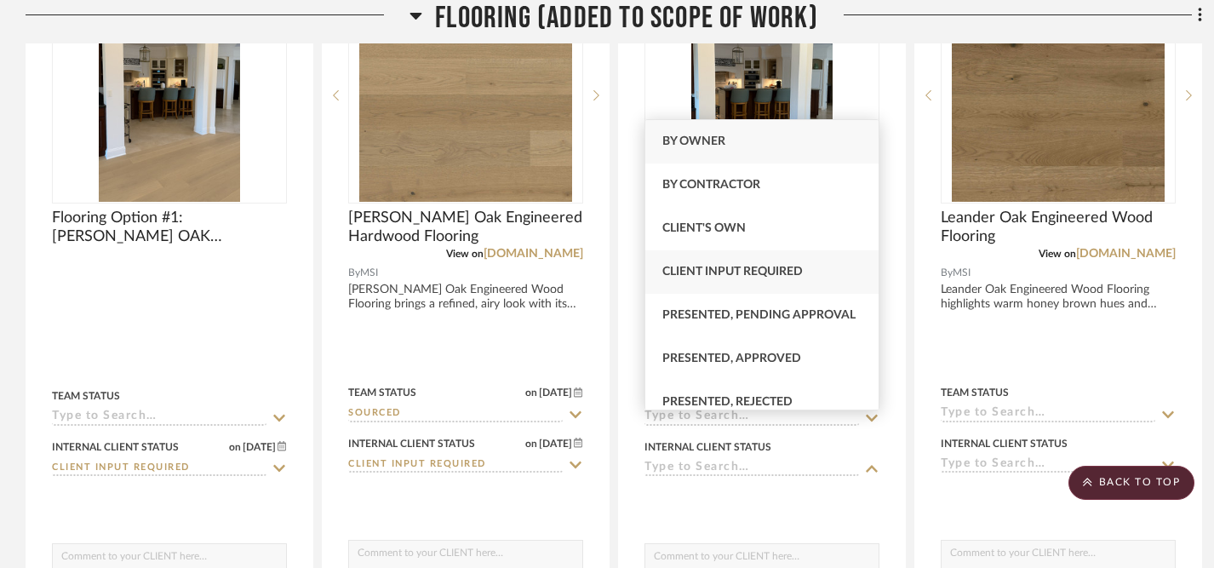
click at [798, 271] on span "Client Input Required" at bounding box center [732, 272] width 140 height 12
type input "[DATE]"
type input "Client Input Required"
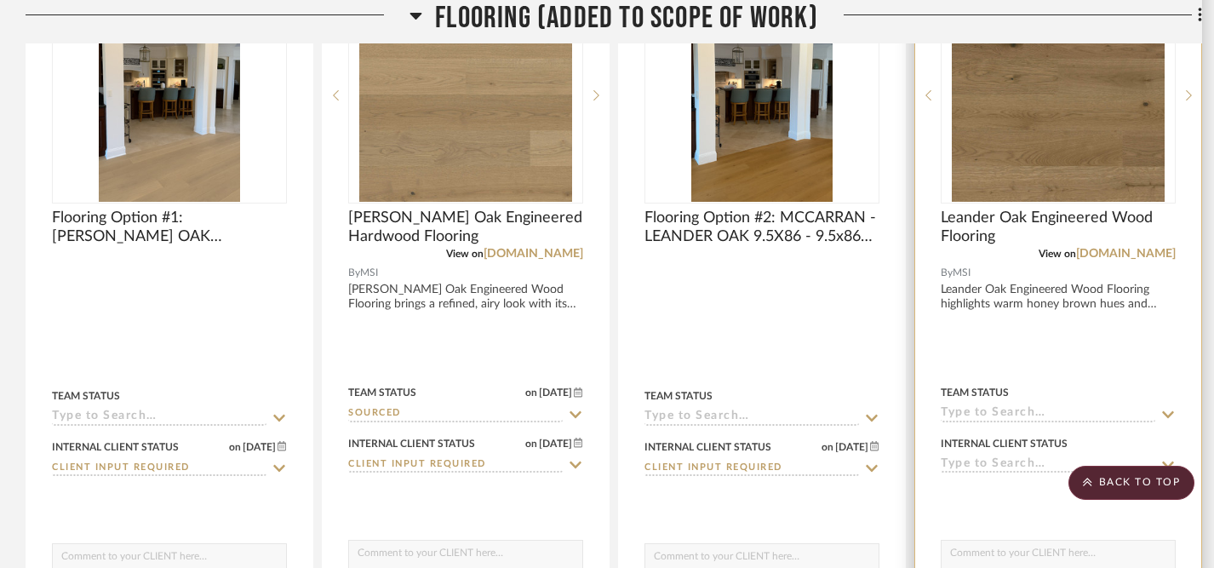
click at [902, 458] on icon at bounding box center [1167, 465] width 15 height 14
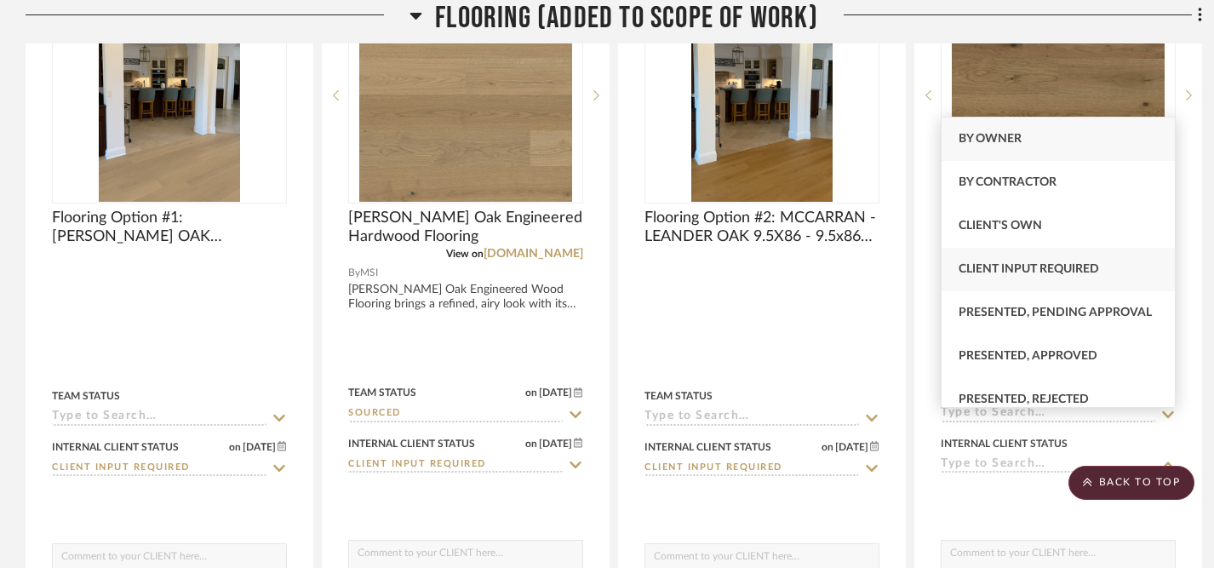
click at [902, 271] on span "Client Input Required" at bounding box center [1028, 269] width 140 height 12
type input "[DATE]"
type input "Client Input Required"
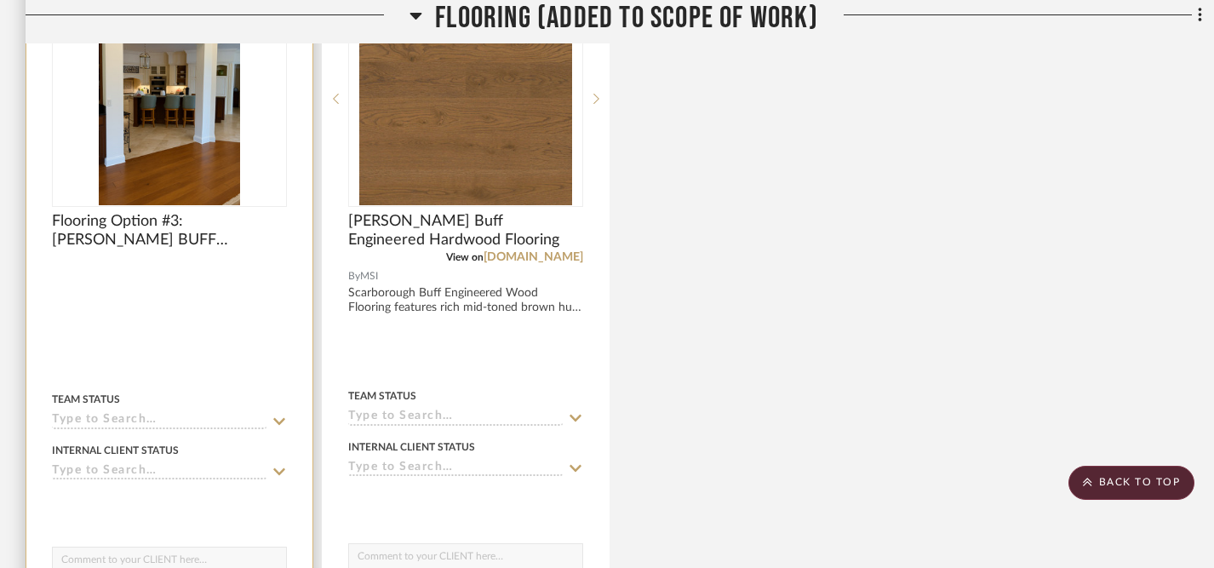
scroll to position [2223, 0]
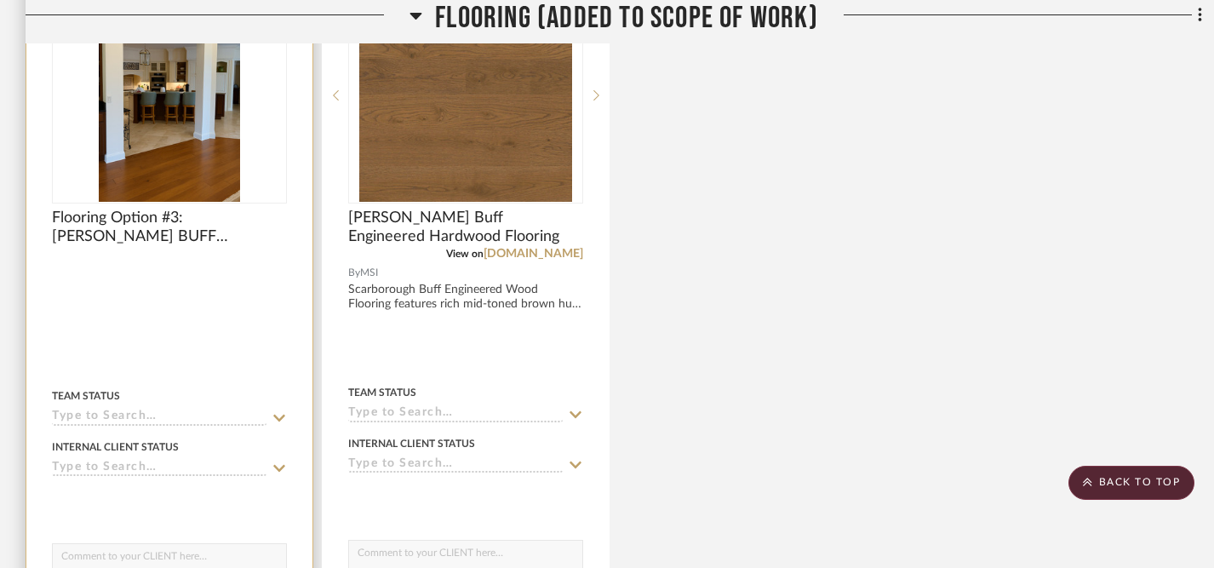
click at [277, 465] on icon at bounding box center [279, 468] width 12 height 7
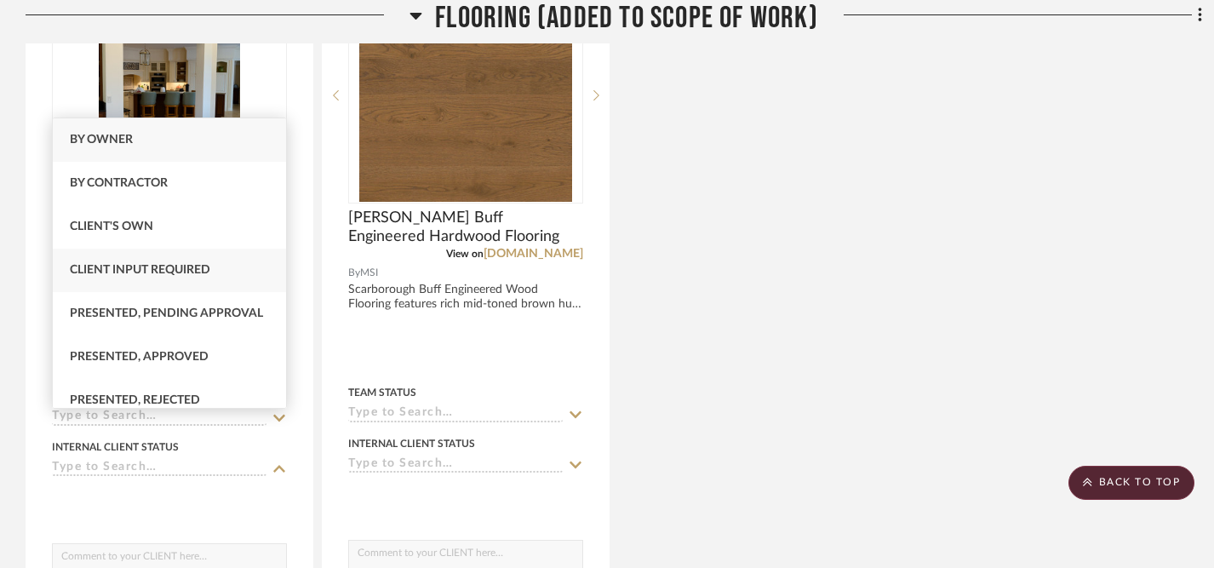
click at [214, 266] on div "Client Input Required" at bounding box center [169, 270] width 233 height 43
type input "[DATE]"
type input "Client Input Required"
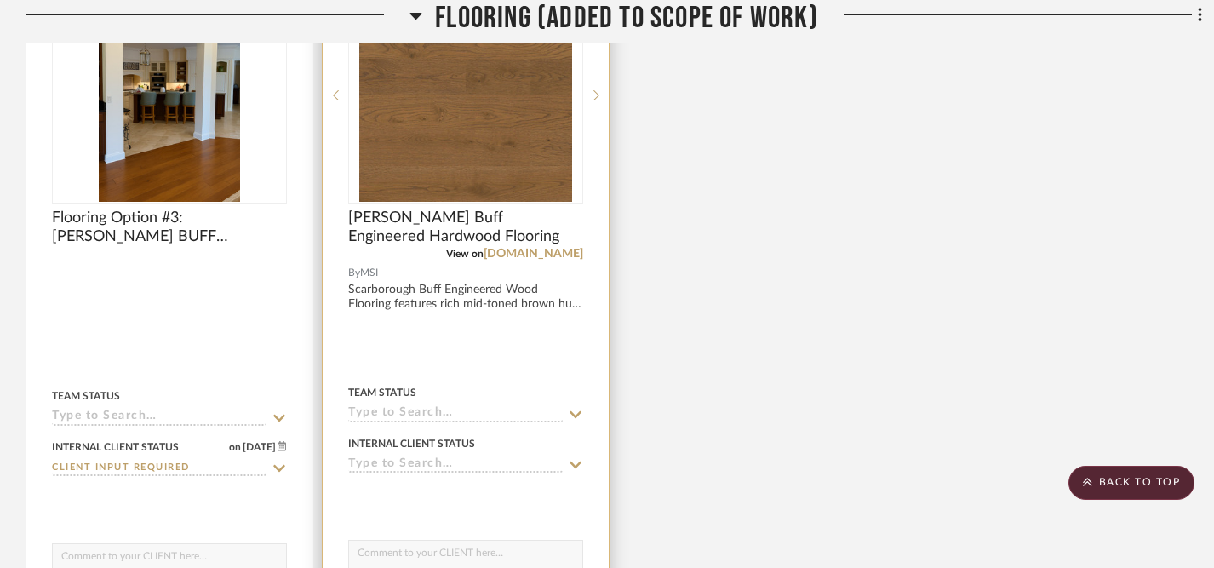
click at [577, 461] on icon at bounding box center [575, 464] width 12 height 7
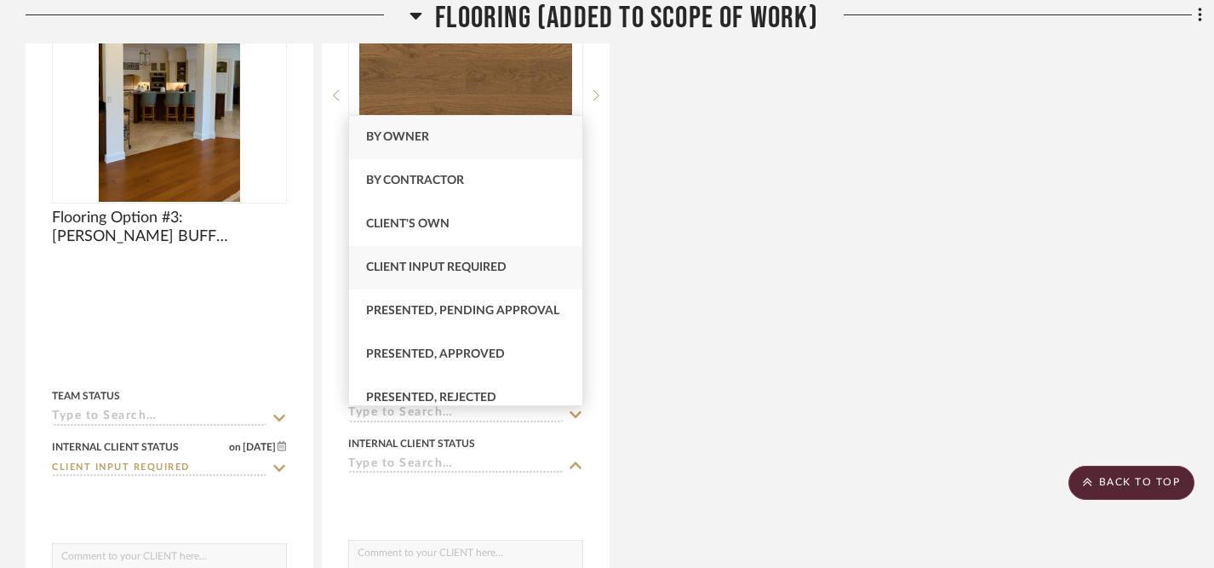
click at [499, 262] on span "Client Input Required" at bounding box center [436, 267] width 140 height 12
type input "[DATE]"
type input "Client Input Required"
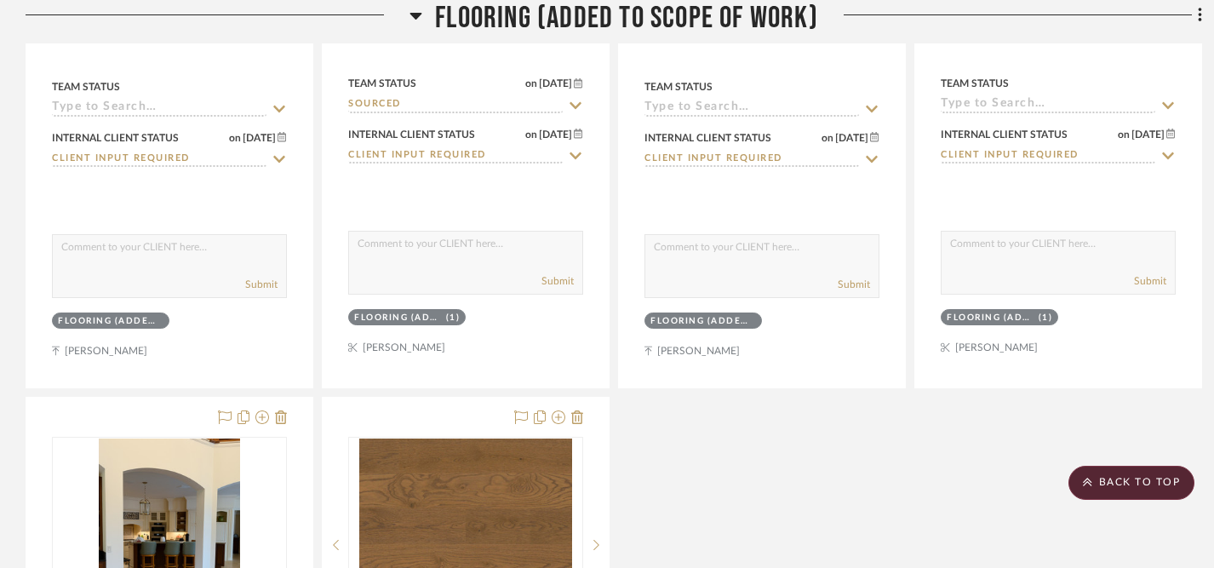
scroll to position [1772, 0]
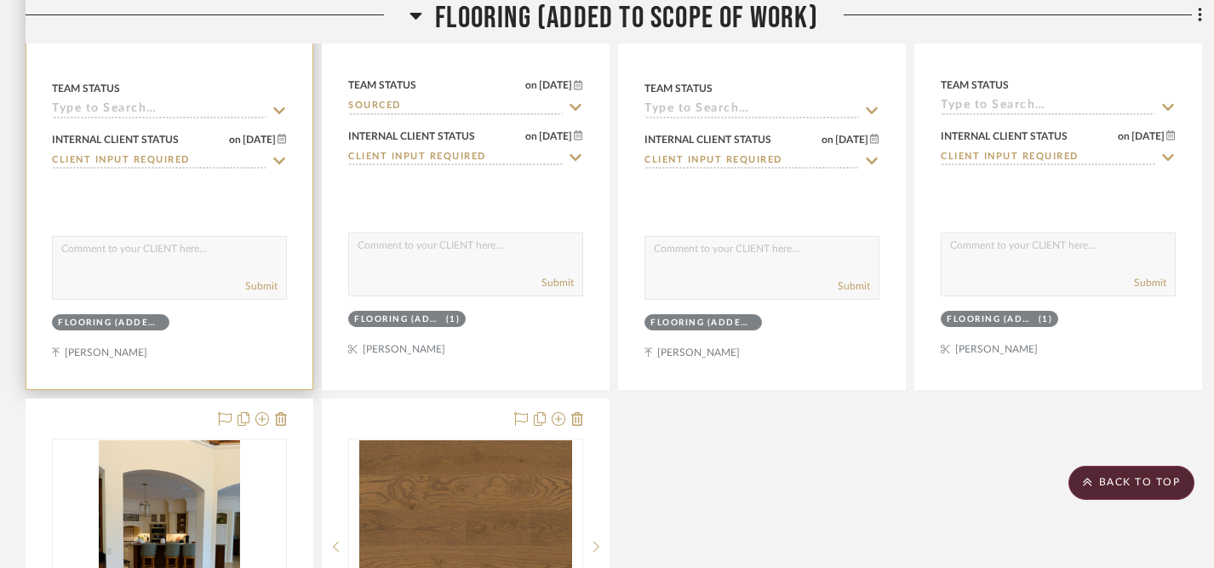
click at [219, 237] on textarea at bounding box center [169, 253] width 233 height 32
click at [226, 237] on textarea "Thoughts on this flooring option (#1)?" at bounding box center [169, 253] width 233 height 32
click at [236, 237] on textarea "Thoughts on this flooring option (#1?" at bounding box center [169, 253] width 233 height 32
click at [223, 237] on textarea "Thoughts on this flooring option (#1?" at bounding box center [169, 253] width 233 height 32
click at [239, 237] on textarea "Thoughts on this flooring option?" at bounding box center [169, 253] width 233 height 32
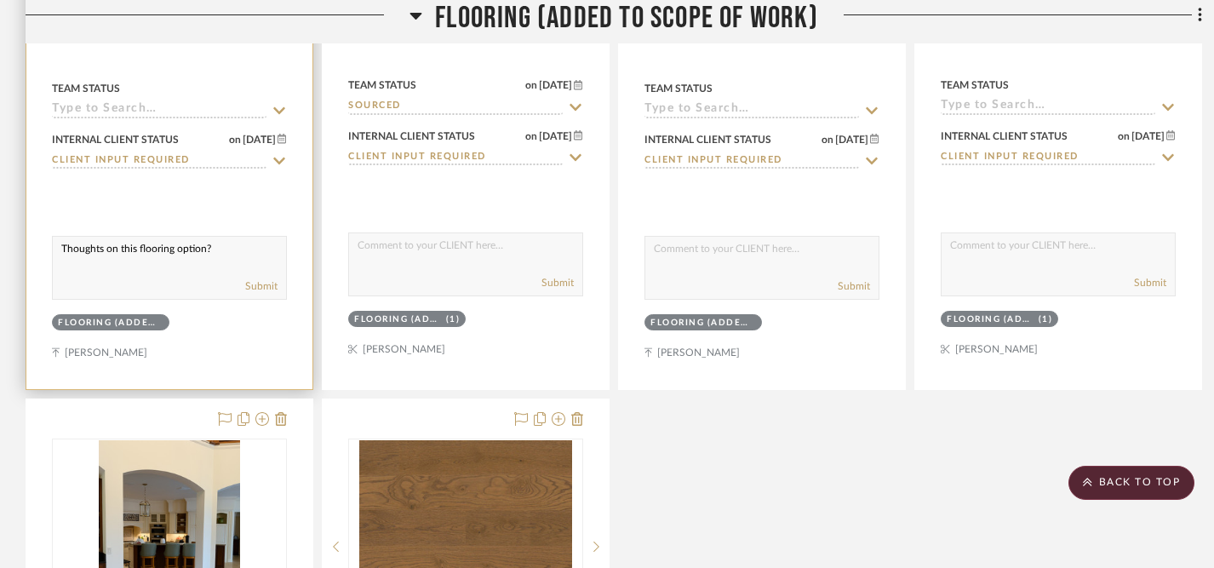
click at [63, 237] on textarea "Thoughts on this flooring option?" at bounding box center [169, 253] width 233 height 32
drag, startPoint x: 63, startPoint y: 205, endPoint x: 271, endPoint y: 205, distance: 207.7
click at [271, 237] on textarea "Thoughts on this flooring option?" at bounding box center [169, 253] width 233 height 32
type textarea "Thoughts on this flooring option?"
click at [262, 278] on button "Submit" at bounding box center [261, 285] width 32 height 15
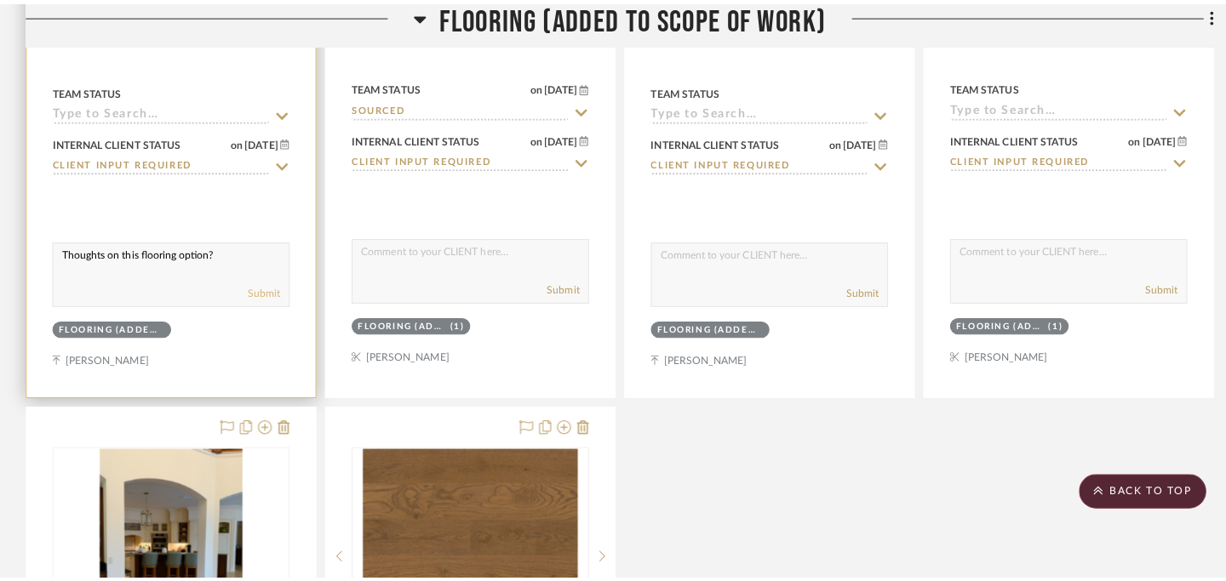
scroll to position [0, 0]
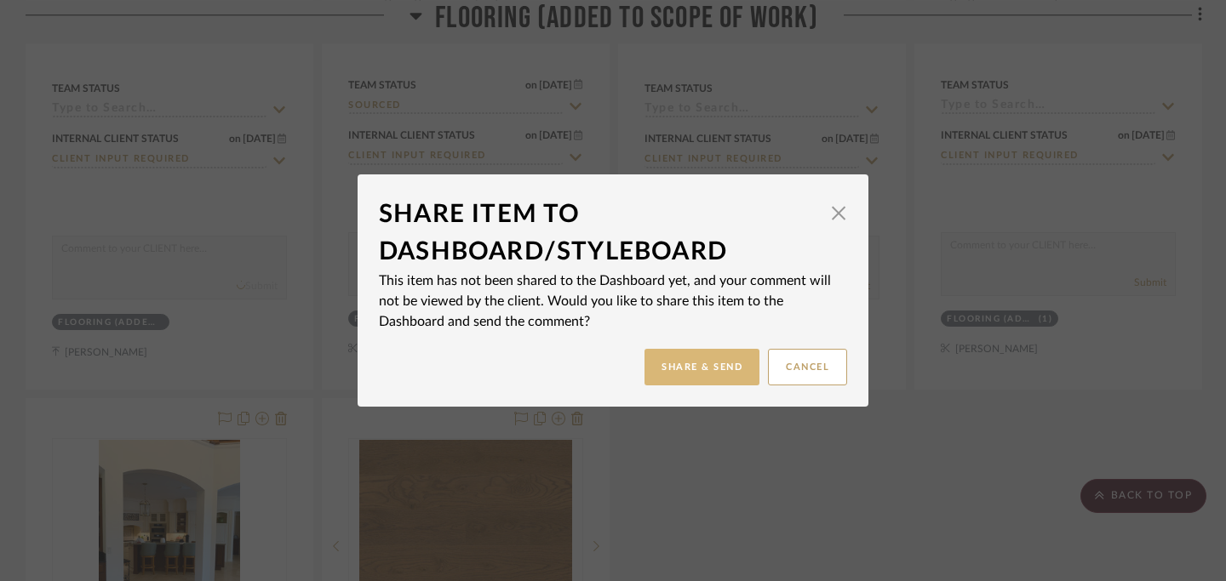
click at [680, 372] on button "Share & Send" at bounding box center [701, 367] width 115 height 37
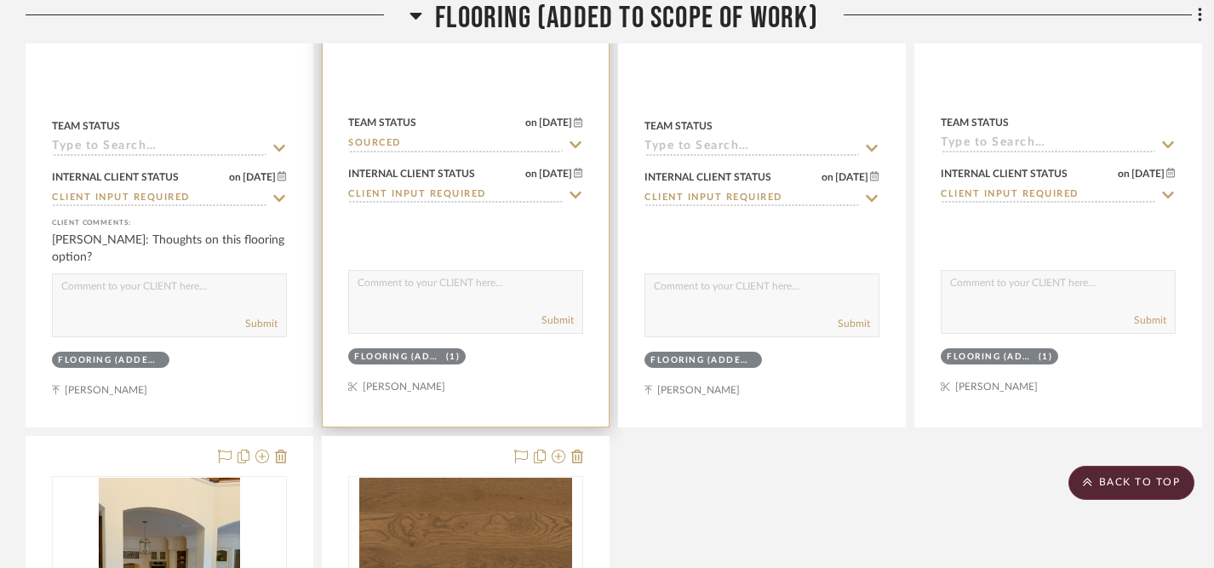
scroll to position [1740, 0]
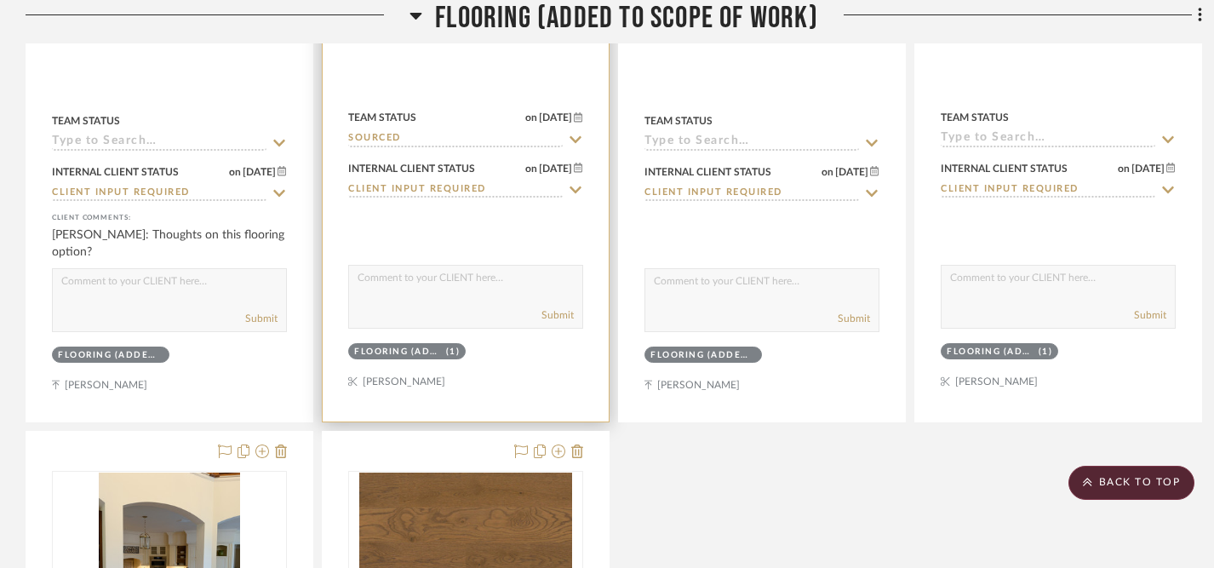
click at [447, 266] on textarea at bounding box center [465, 282] width 233 height 32
type textarea "d"
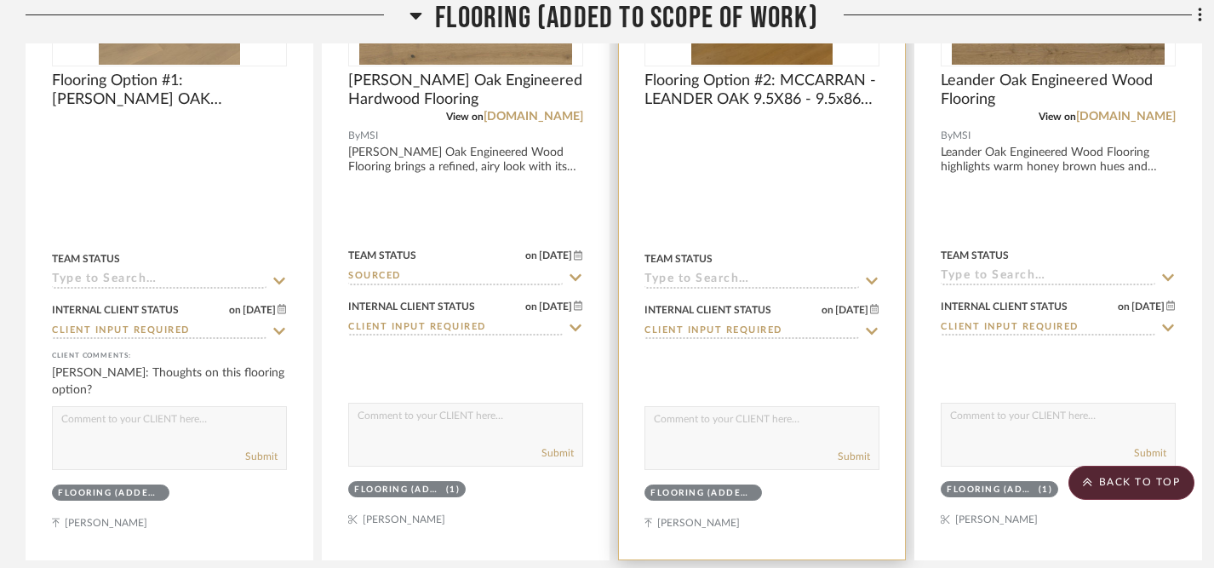
scroll to position [1511, 0]
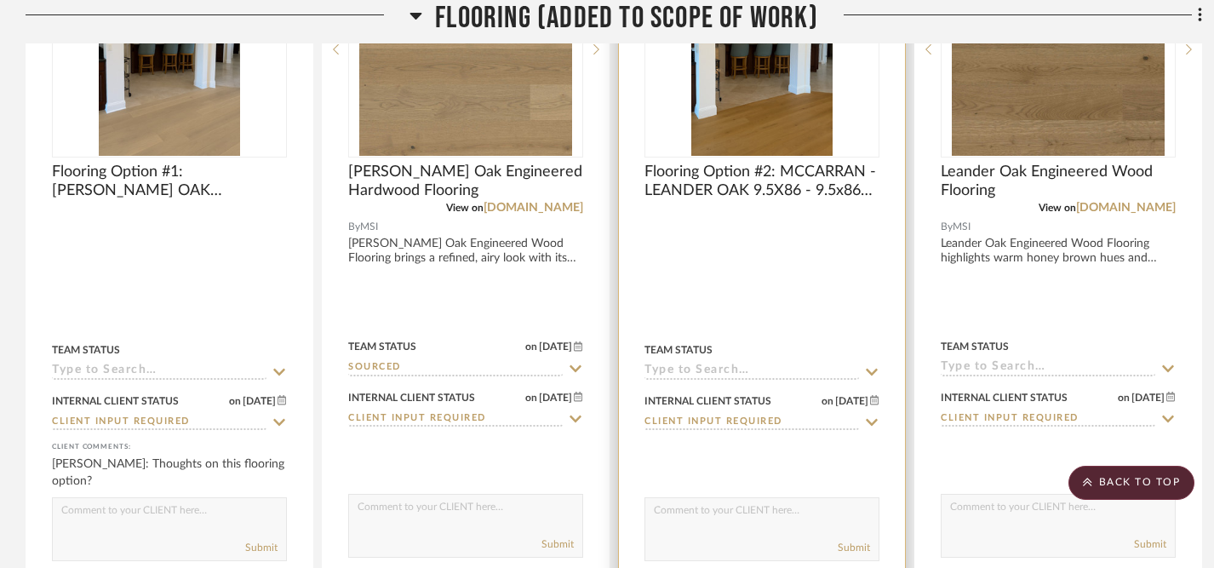
click at [804, 498] on textarea at bounding box center [761, 514] width 233 height 32
paste textarea "Thoughts on this flooring option?"
type textarea "Thoughts on this flooring option?"
click at [856, 540] on button "Submit" at bounding box center [854, 547] width 32 height 15
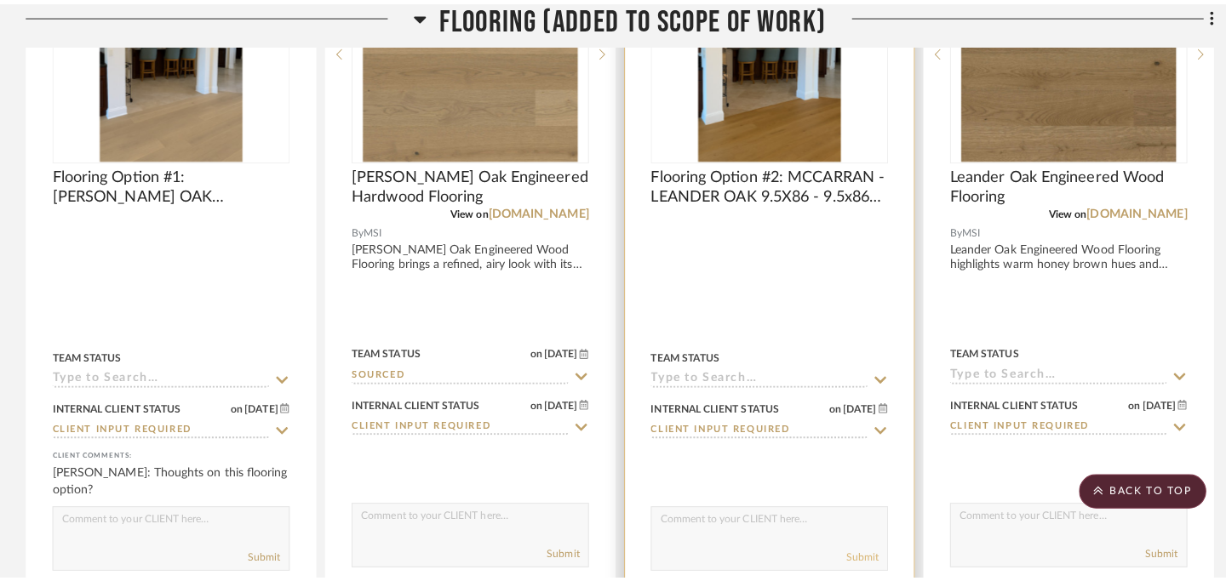
scroll to position [0, 0]
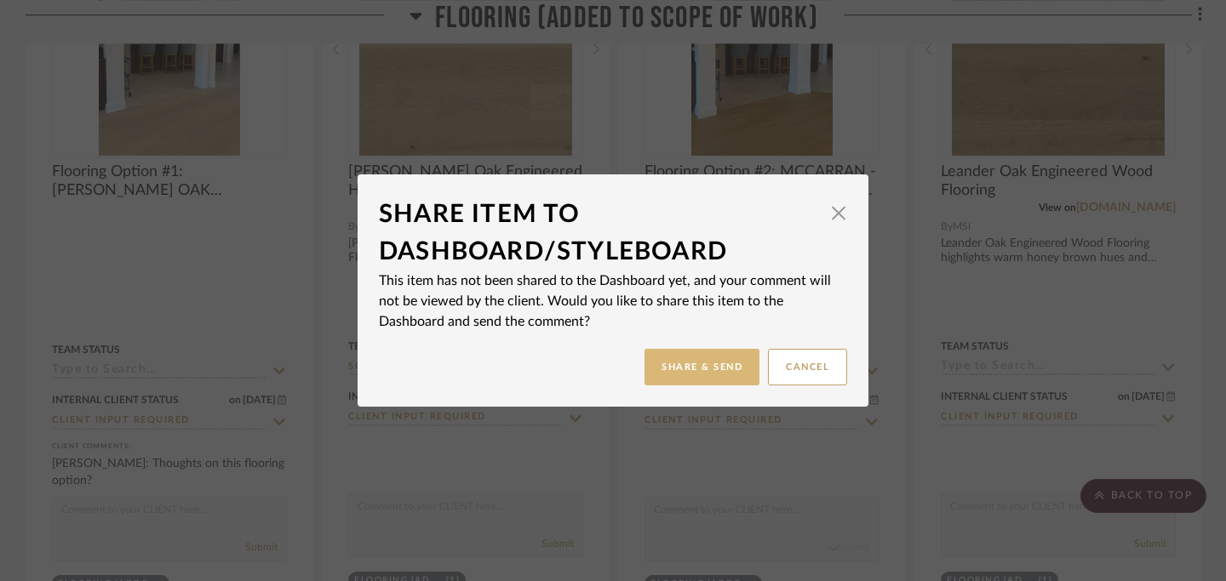
click at [720, 366] on button "Share & Send" at bounding box center [701, 367] width 115 height 37
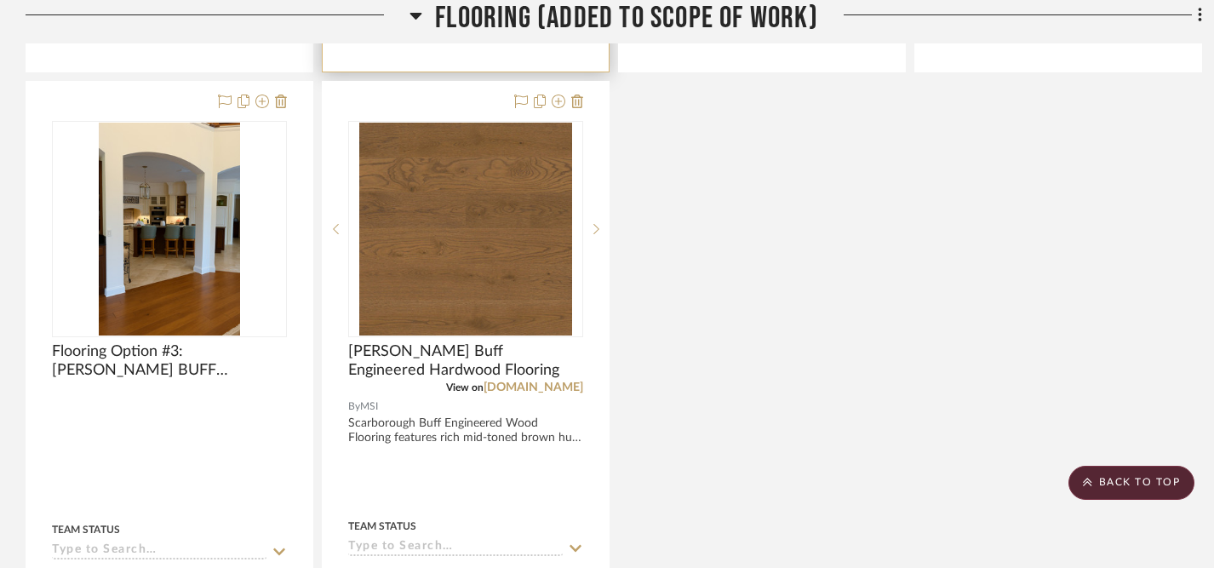
scroll to position [2028, 0]
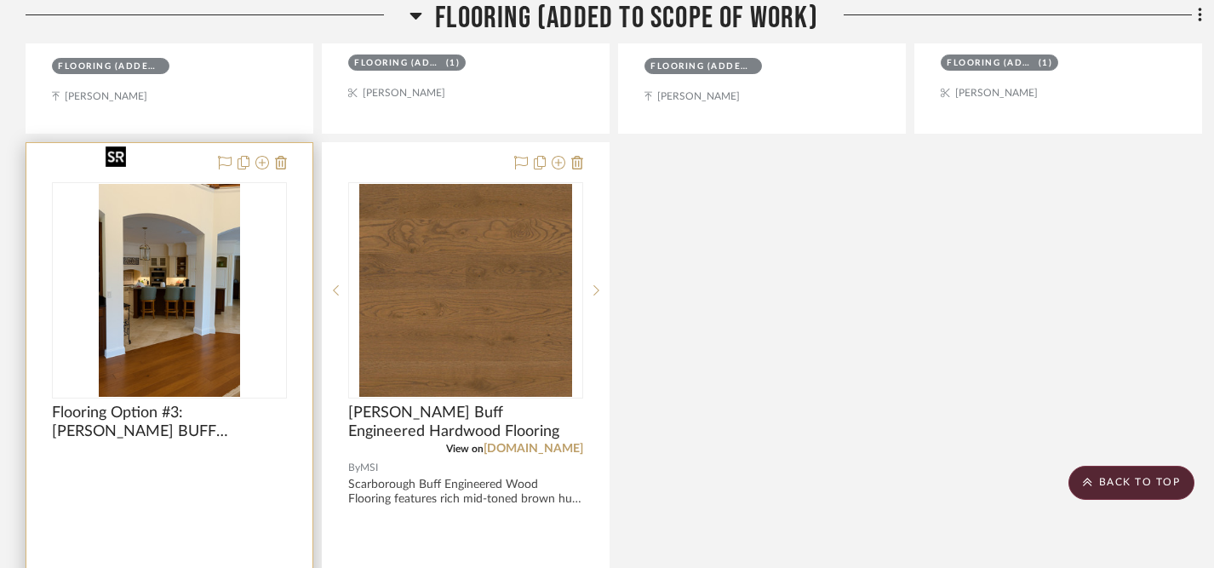
click at [197, 243] on img "0" at bounding box center [169, 290] width 141 height 213
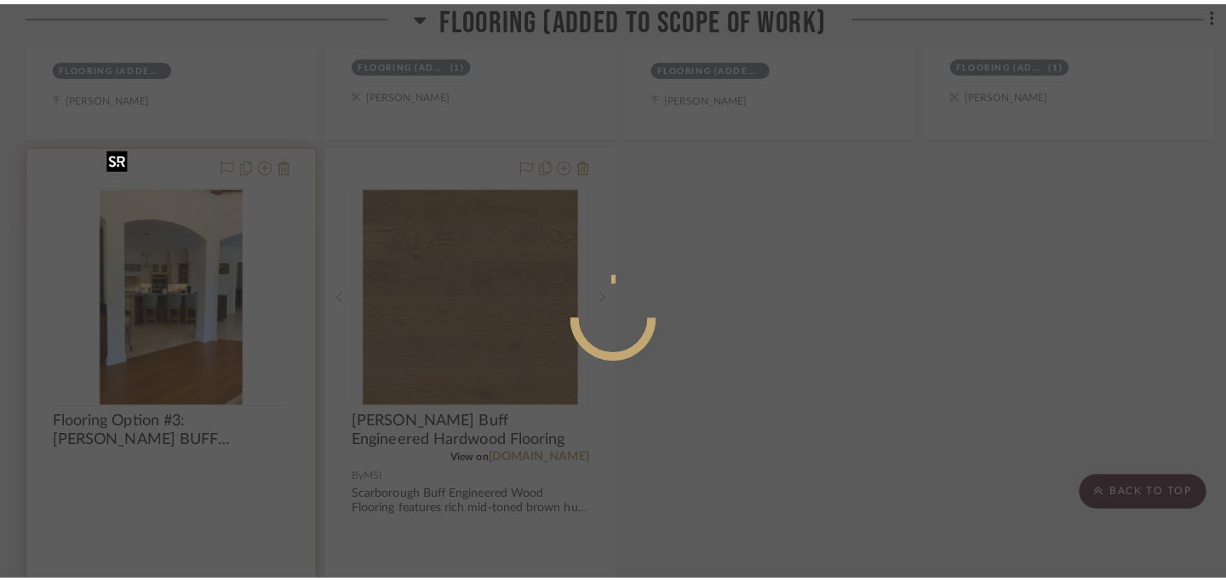
scroll to position [0, 0]
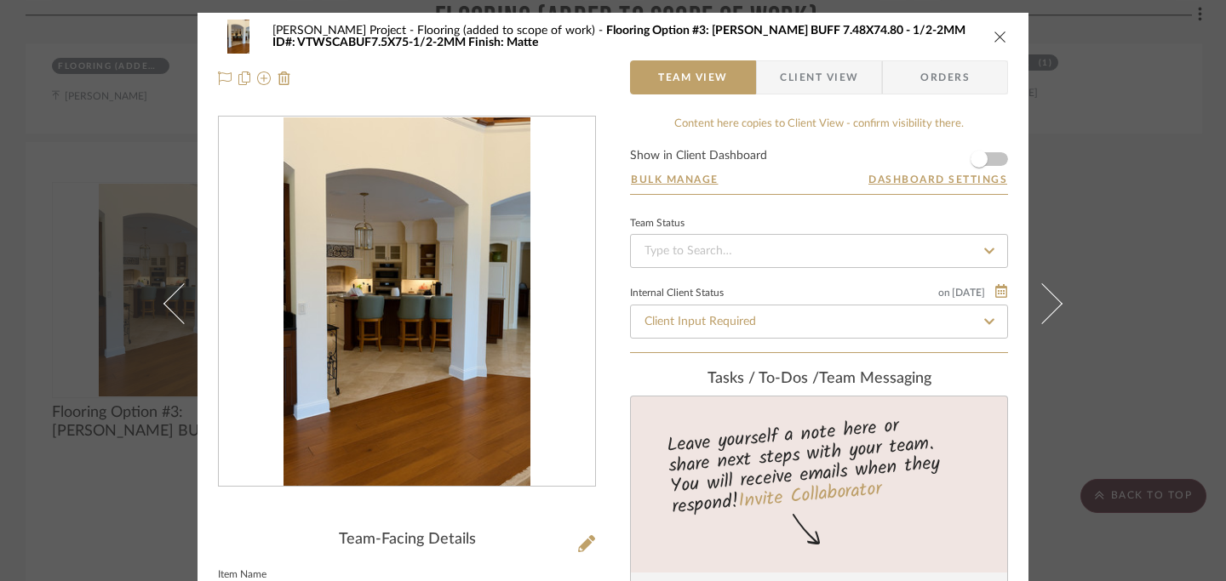
click at [902, 38] on icon "close" at bounding box center [1000, 37] width 14 height 14
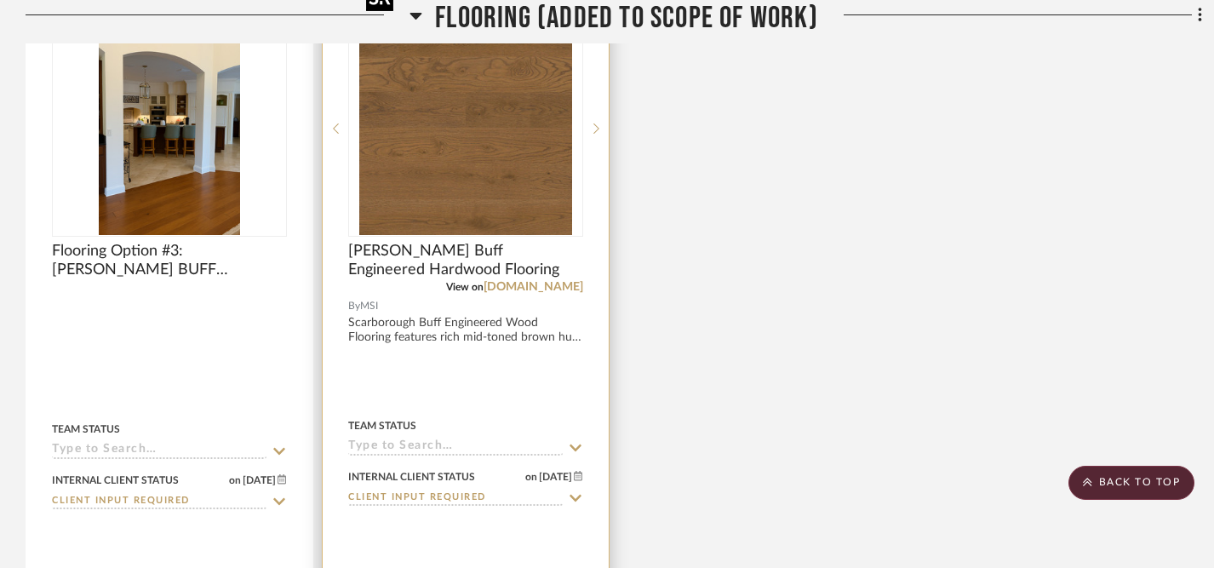
scroll to position [2193, 0]
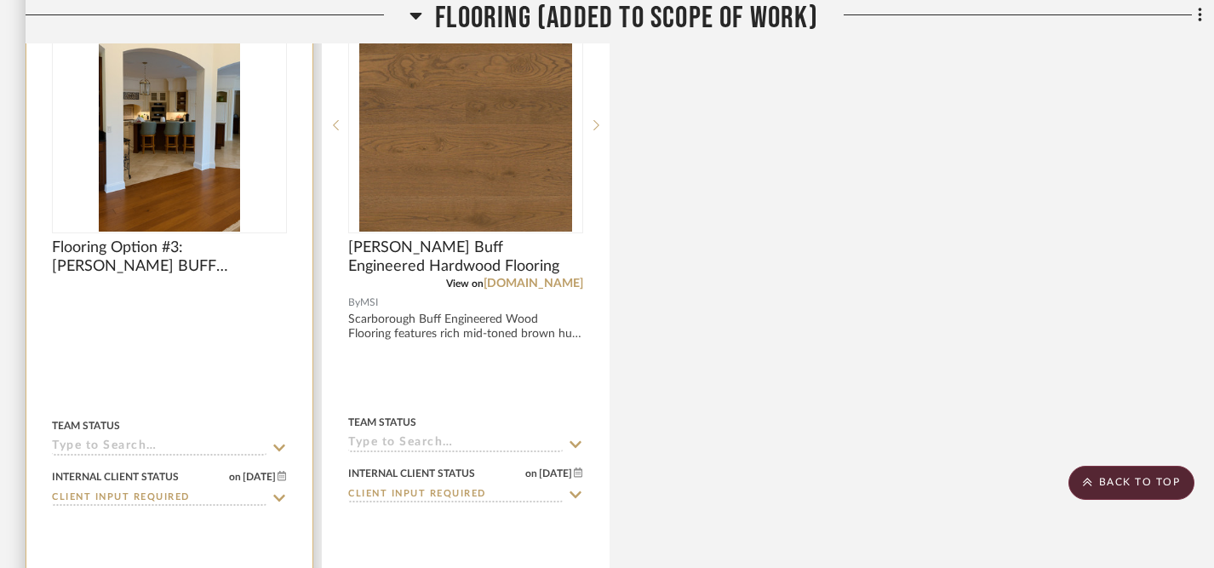
paste textarea "Thoughts on this flooring option?"
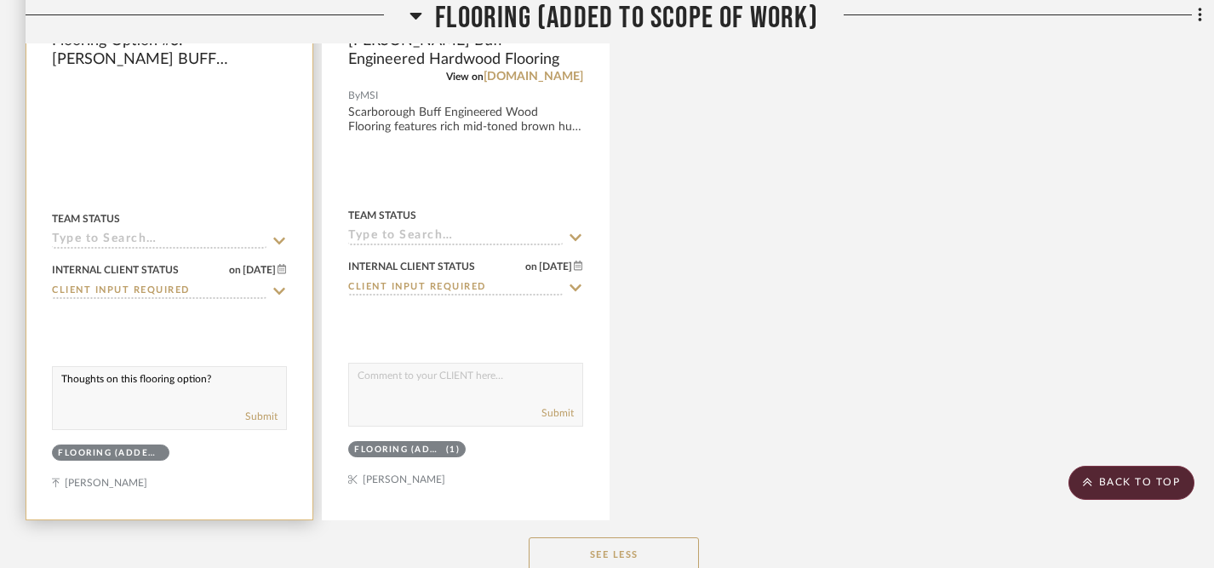
scroll to position [2436, 0]
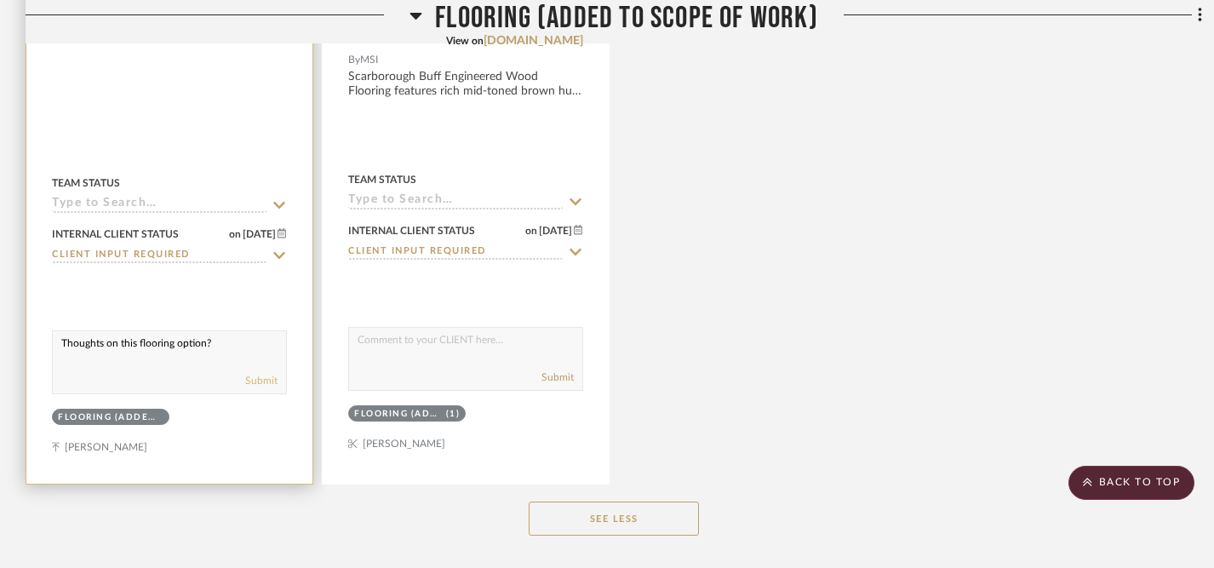
type textarea "Thoughts on this flooring option?"
click at [272, 373] on button "Submit" at bounding box center [261, 380] width 32 height 15
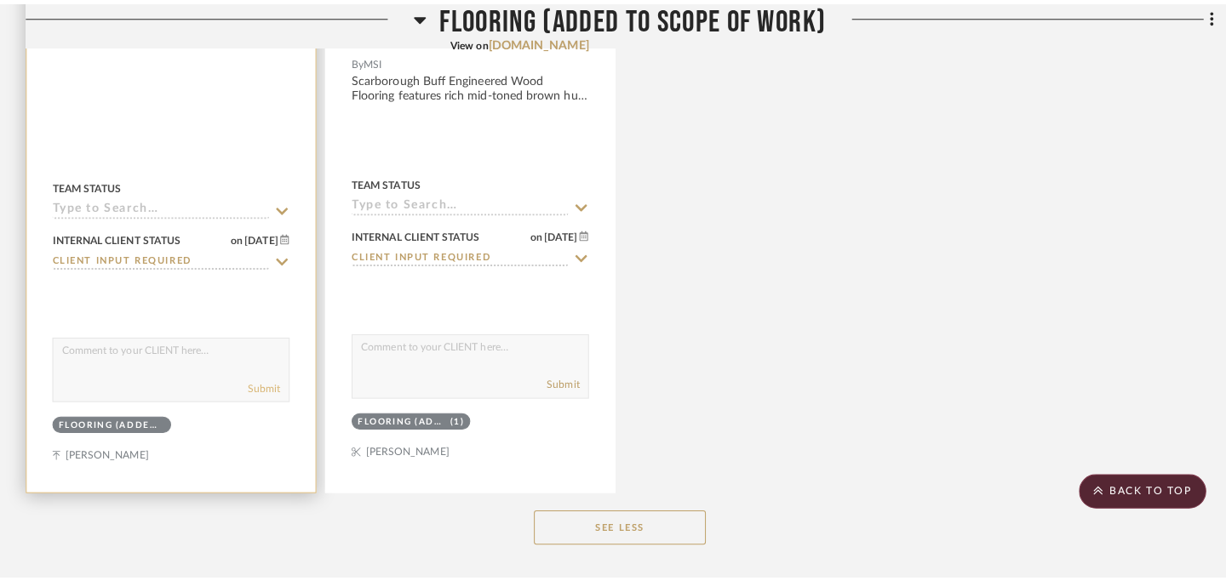
scroll to position [0, 0]
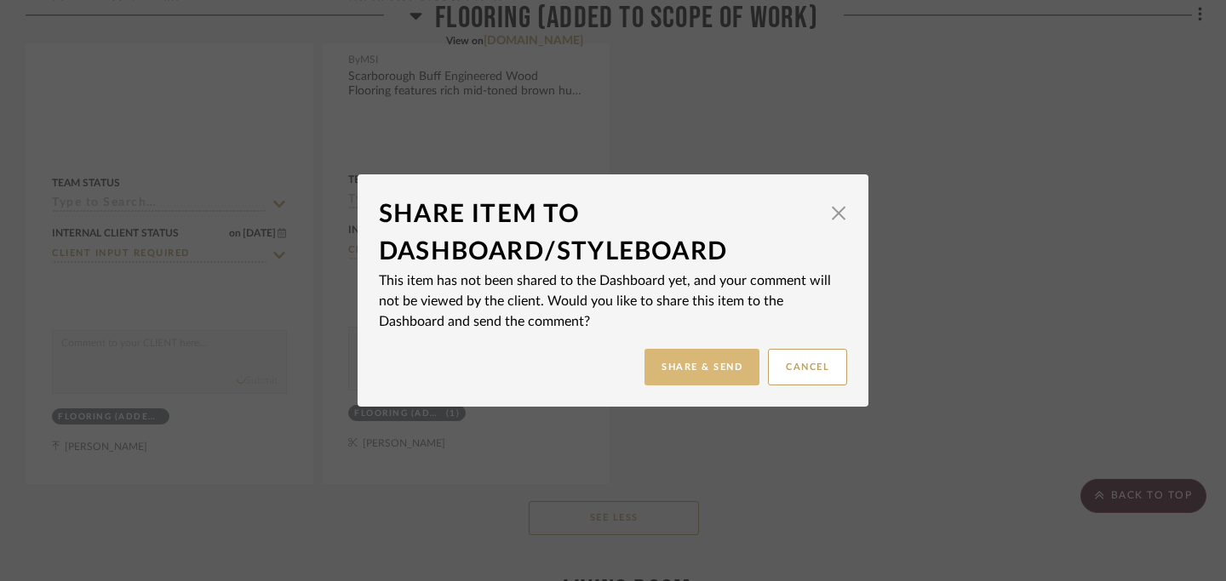
click at [704, 368] on button "Share & Send" at bounding box center [701, 367] width 115 height 37
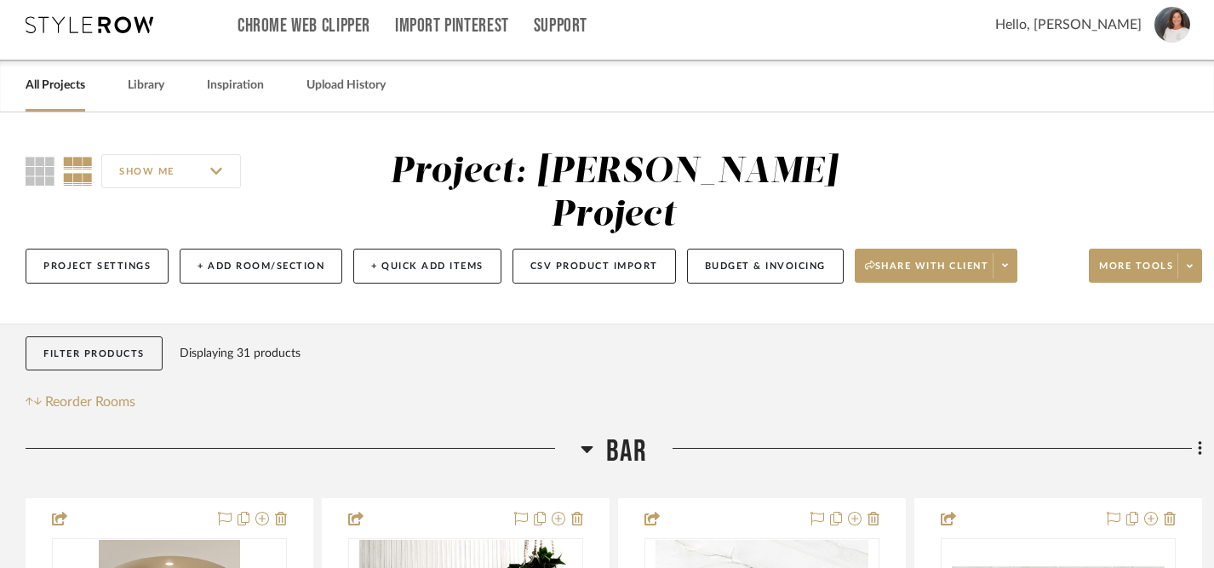
scroll to position [8, 0]
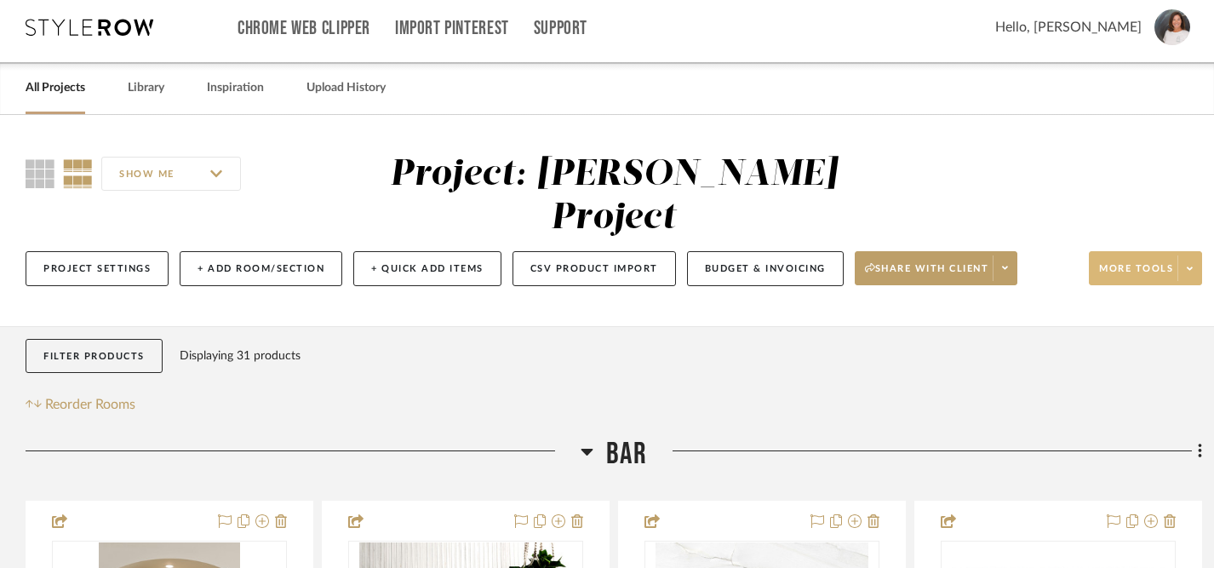
click at [902, 262] on span "More tools" at bounding box center [1136, 275] width 74 height 26
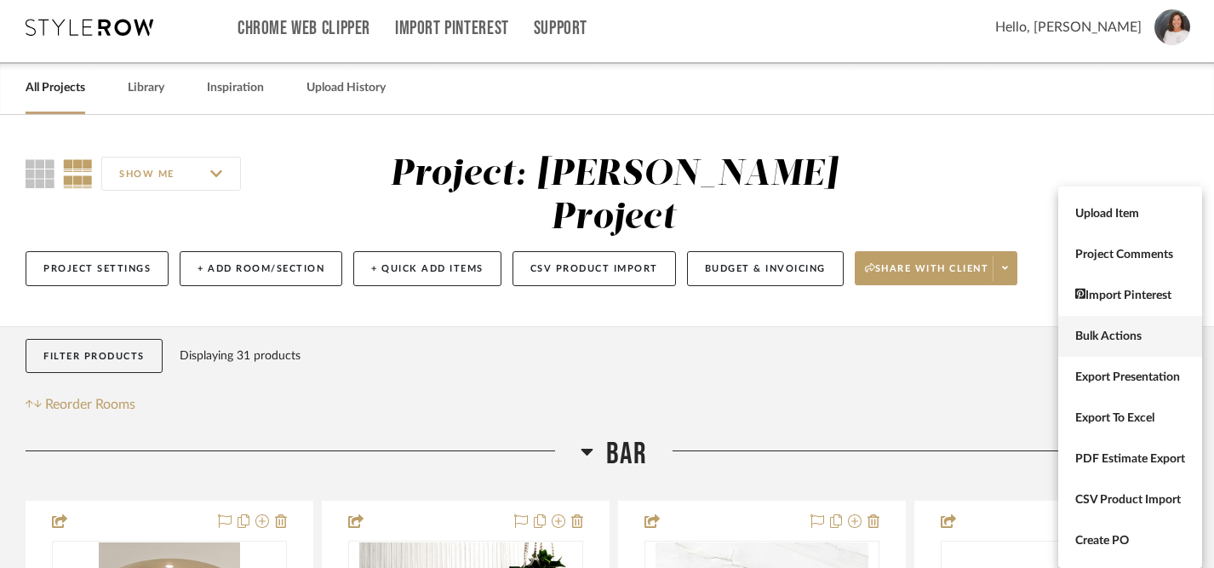
click at [902, 336] on span "Bulk Actions" at bounding box center [1130, 336] width 110 height 14
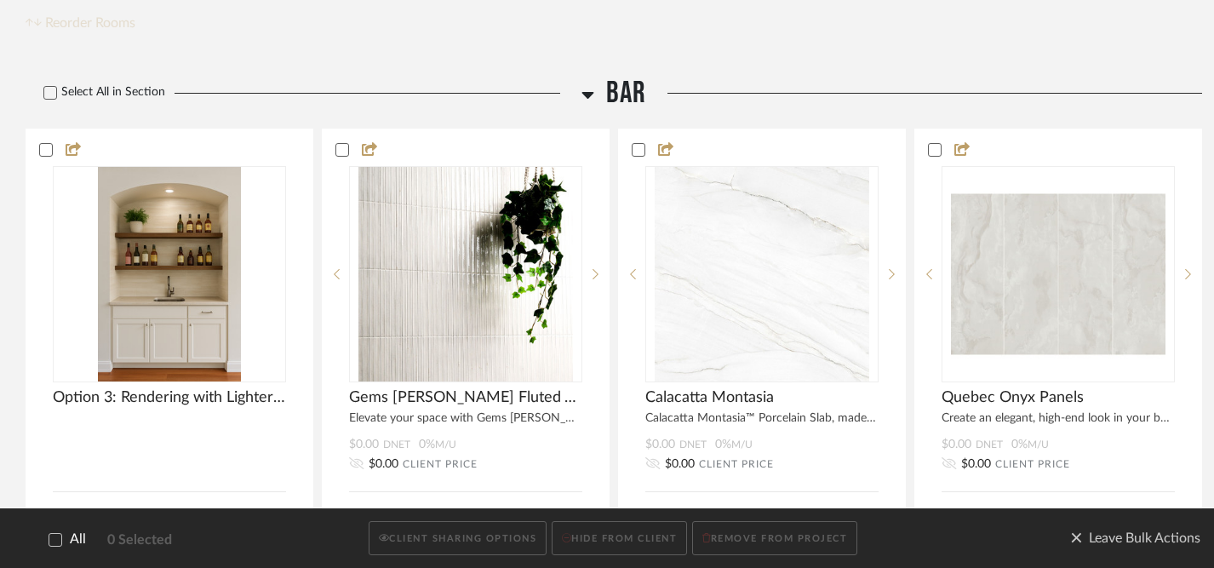
scroll to position [415, 0]
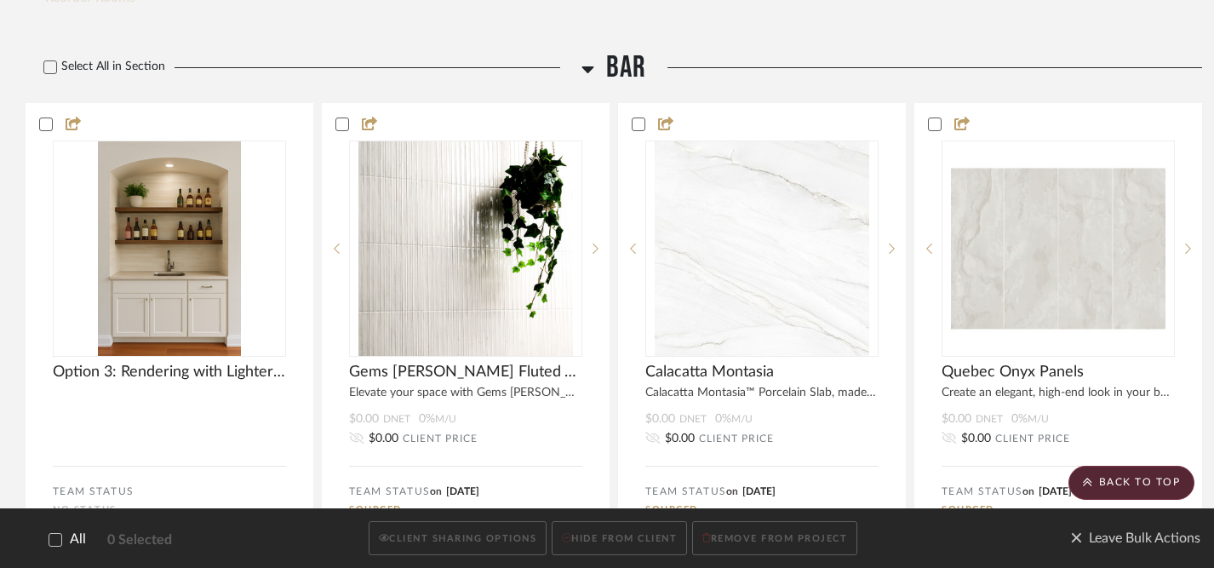
click at [57, 538] on icon at bounding box center [55, 539] width 11 height 9
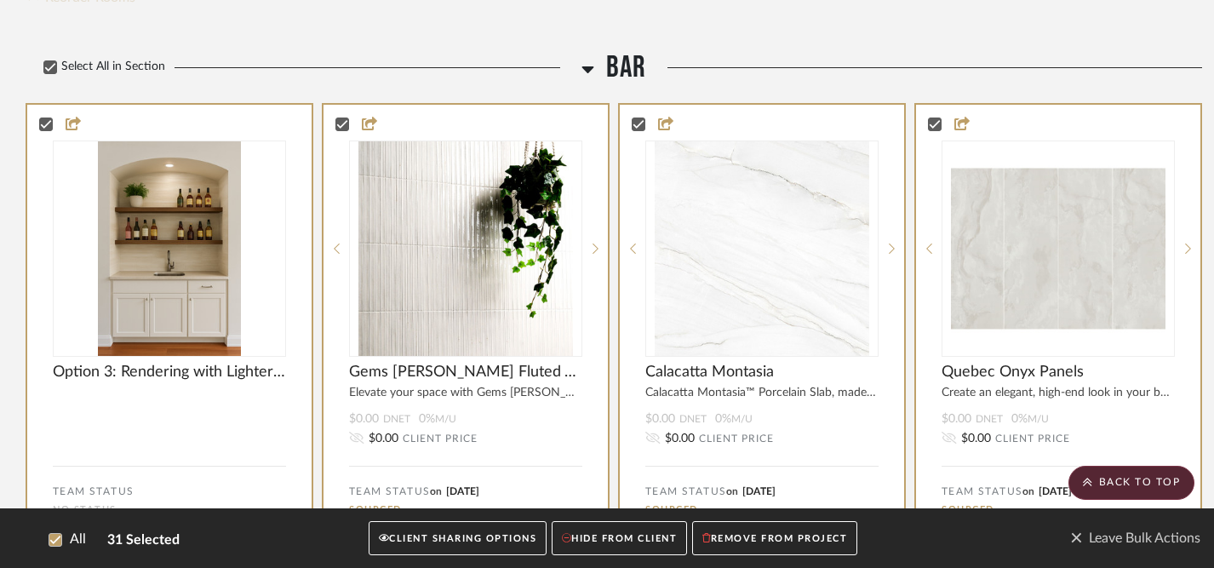
click at [425, 533] on button "CLIENT SHARING OPTIONS" at bounding box center [458, 538] width 178 height 35
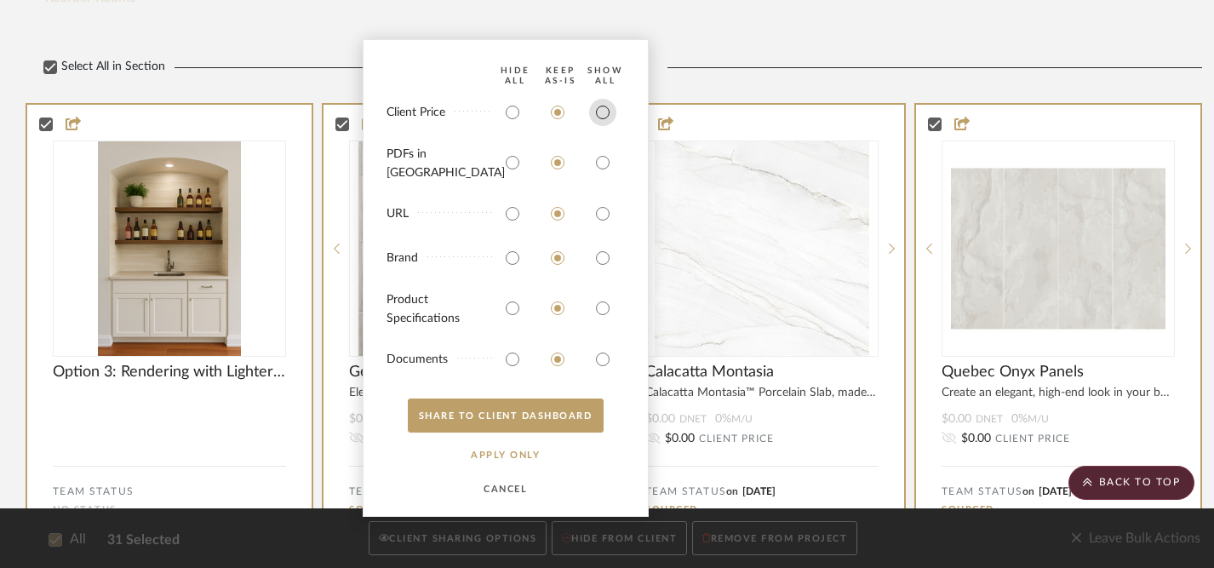
click at [602, 125] on input "radio" at bounding box center [602, 112] width 27 height 27
radio input "true"
click at [601, 166] on input "radio" at bounding box center [602, 162] width 27 height 27
radio input "true"
click at [598, 210] on input "radio" at bounding box center [602, 213] width 27 height 27
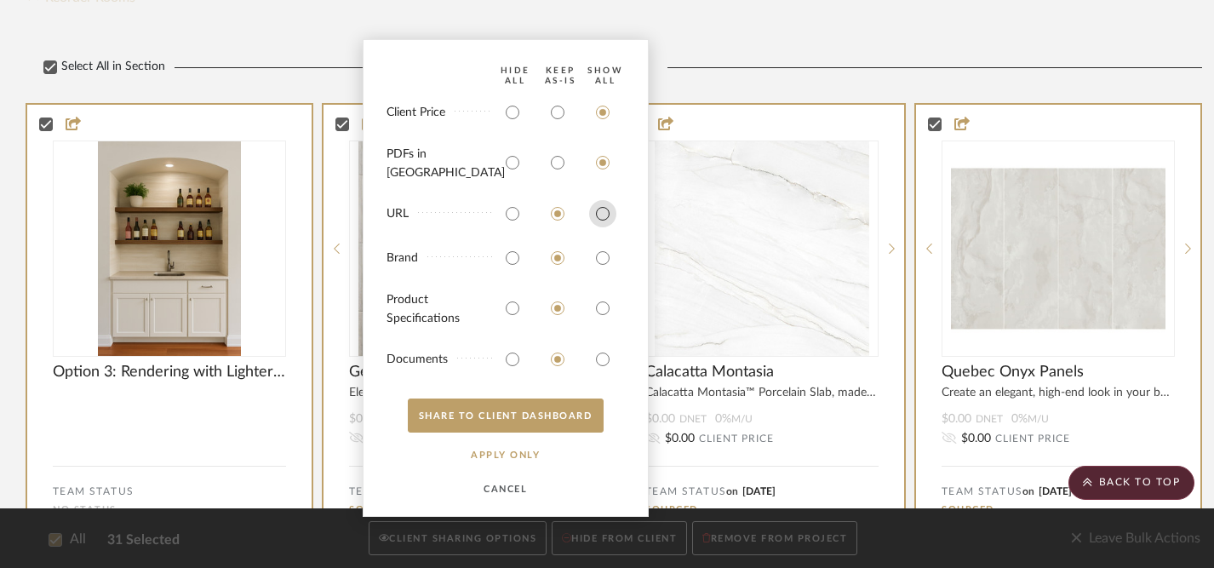
radio input "true"
click at [597, 260] on input "radio" at bounding box center [602, 257] width 27 height 27
radio input "true"
click at [599, 304] on input "radio" at bounding box center [602, 308] width 27 height 27
radio input "true"
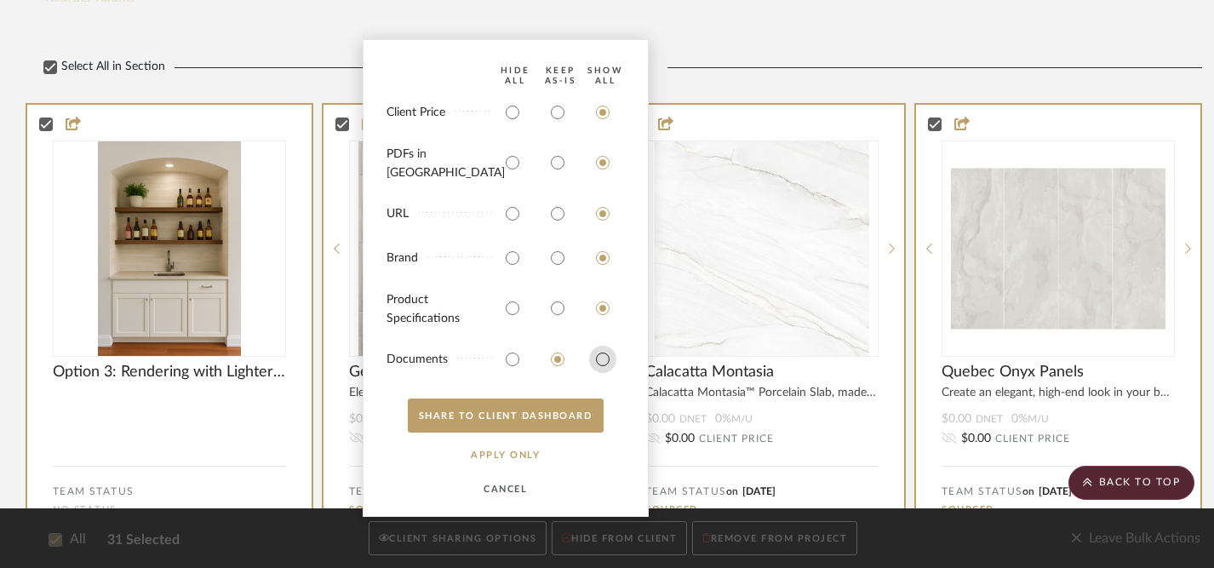
click at [598, 354] on input "radio" at bounding box center [602, 359] width 27 height 27
radio input "true"
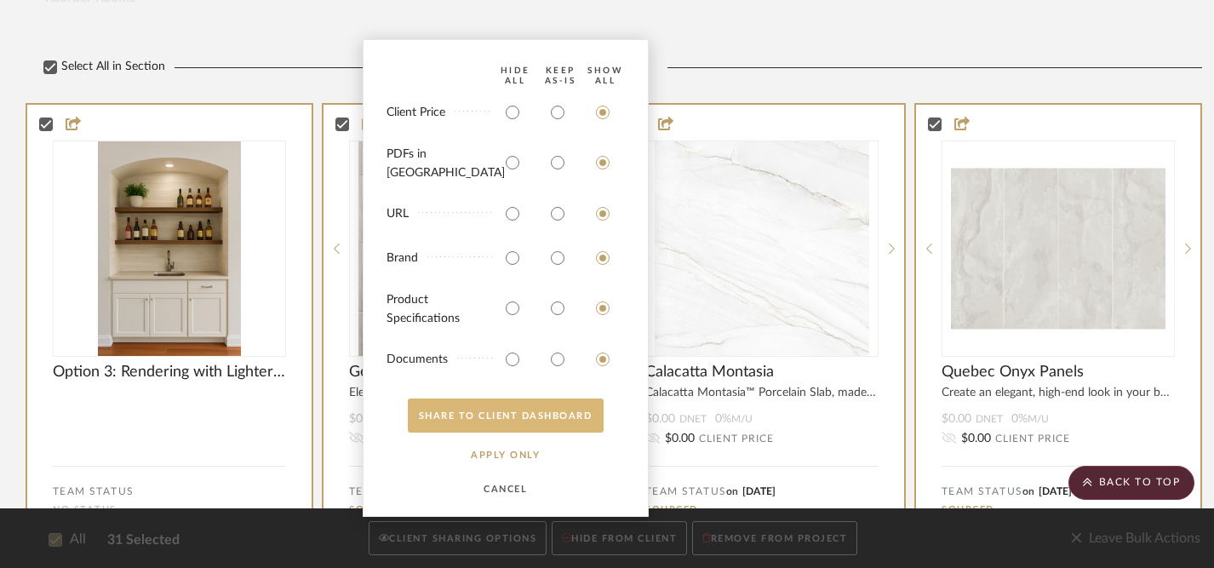
click at [517, 414] on button "SHARE TO CLIENT Dashboard" at bounding box center [506, 415] width 196 height 34
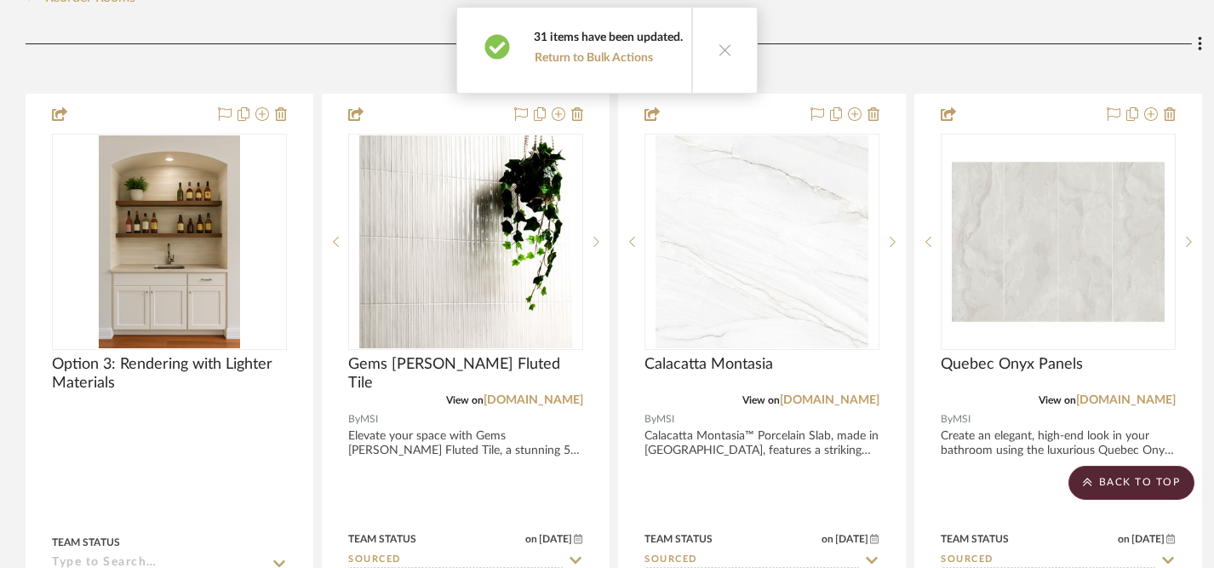
click at [718, 49] on icon at bounding box center [725, 50] width 14 height 14
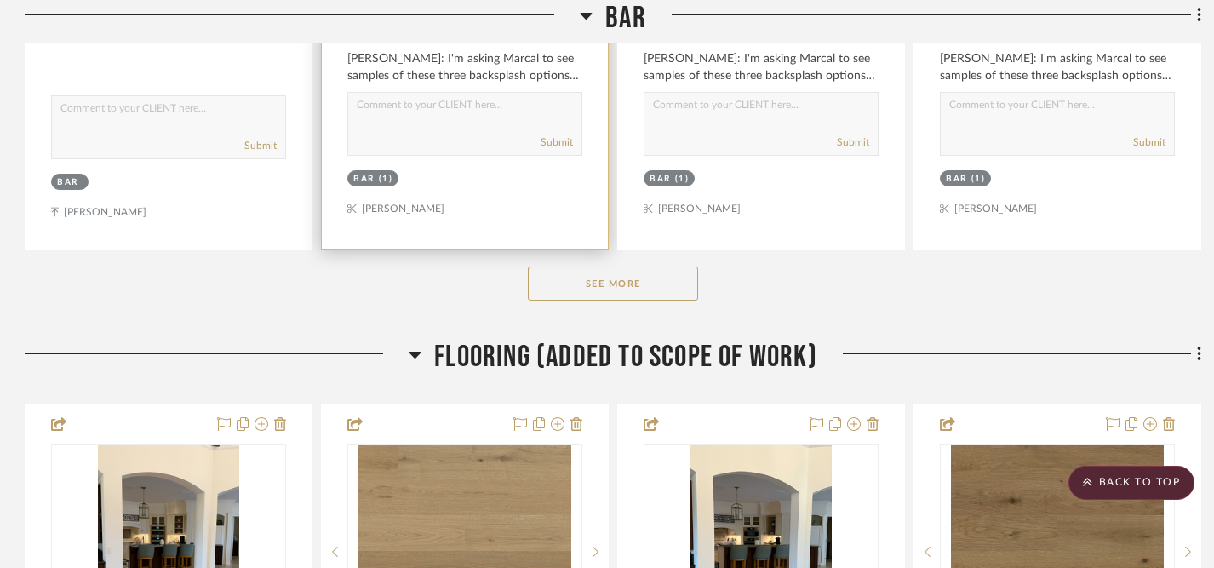
scroll to position [1004, 1]
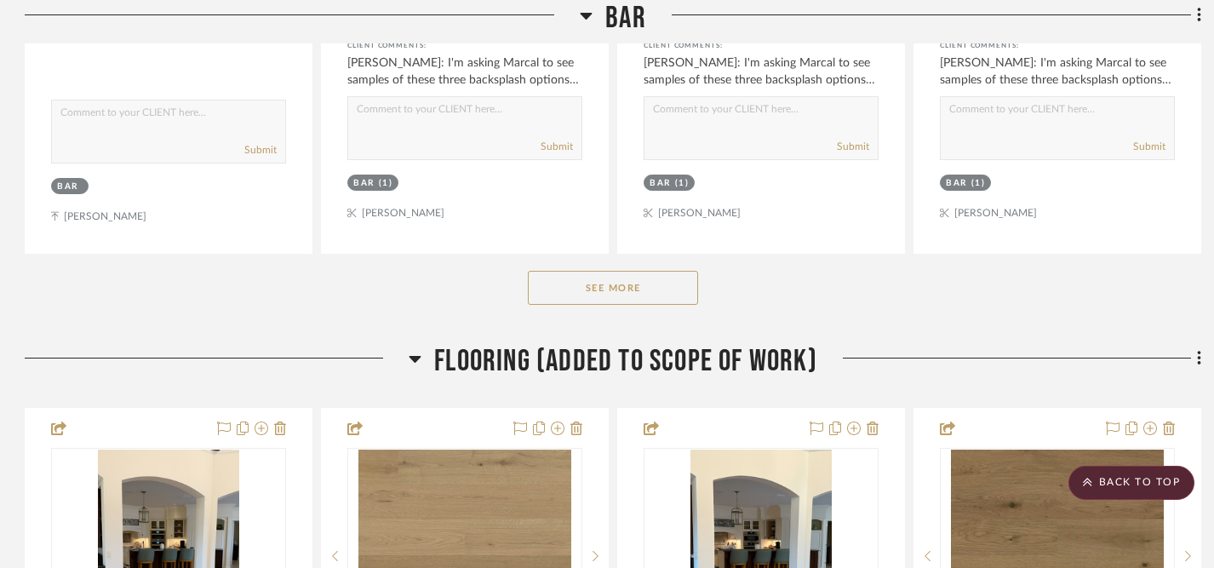
click at [615, 271] on button "See More" at bounding box center [613, 288] width 170 height 34
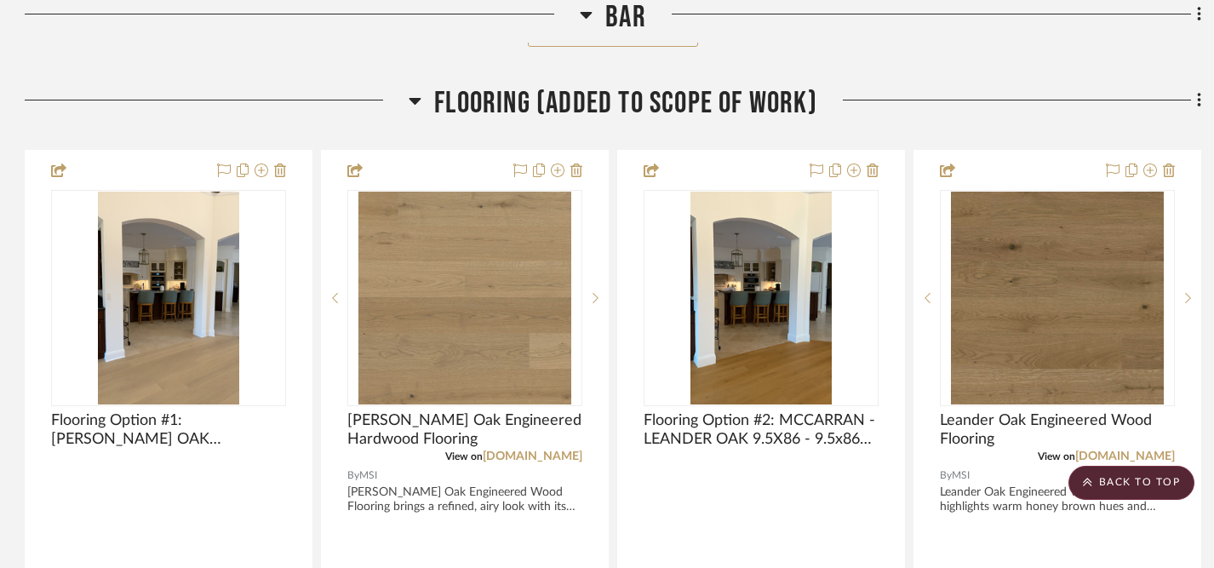
scroll to position [2016, 1]
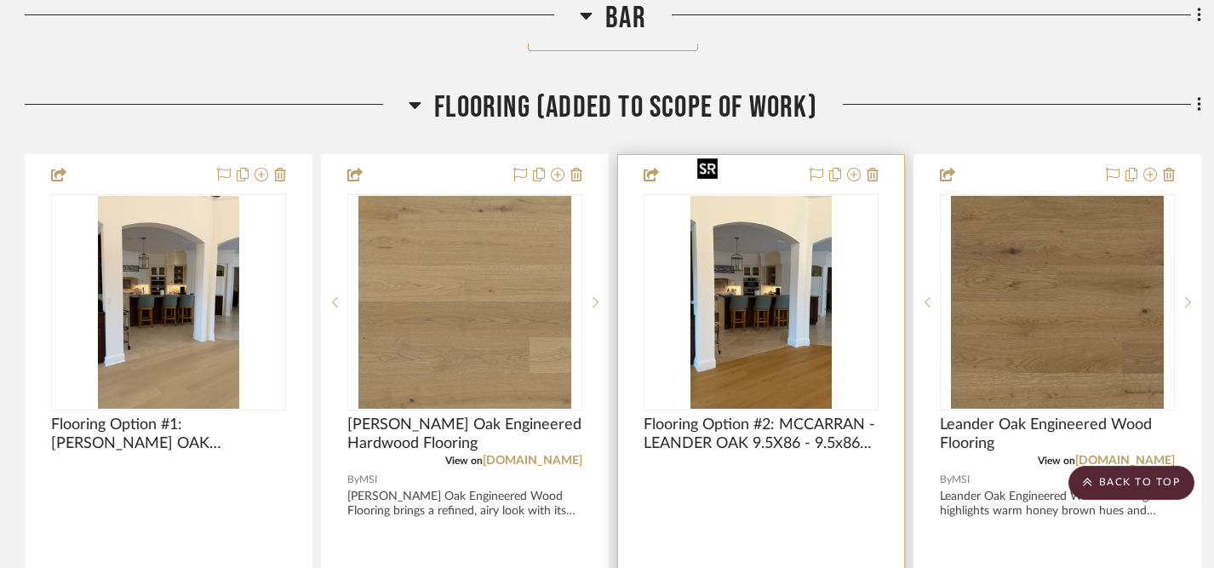
click at [746, 281] on img "0" at bounding box center [760, 302] width 141 height 213
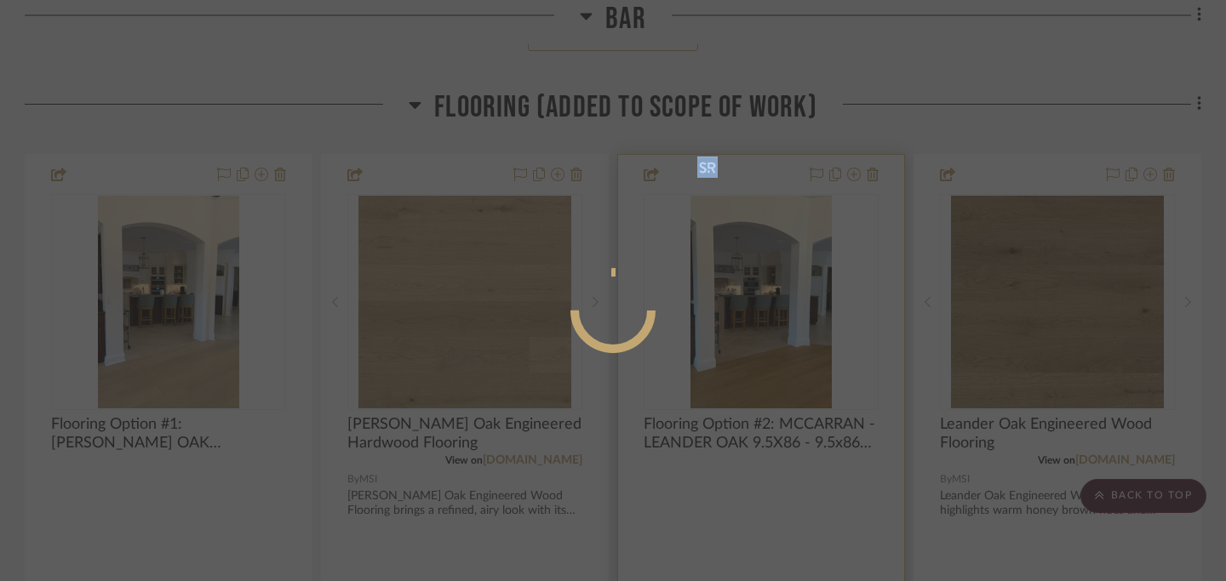
click at [746, 281] on div at bounding box center [613, 290] width 1226 height 581
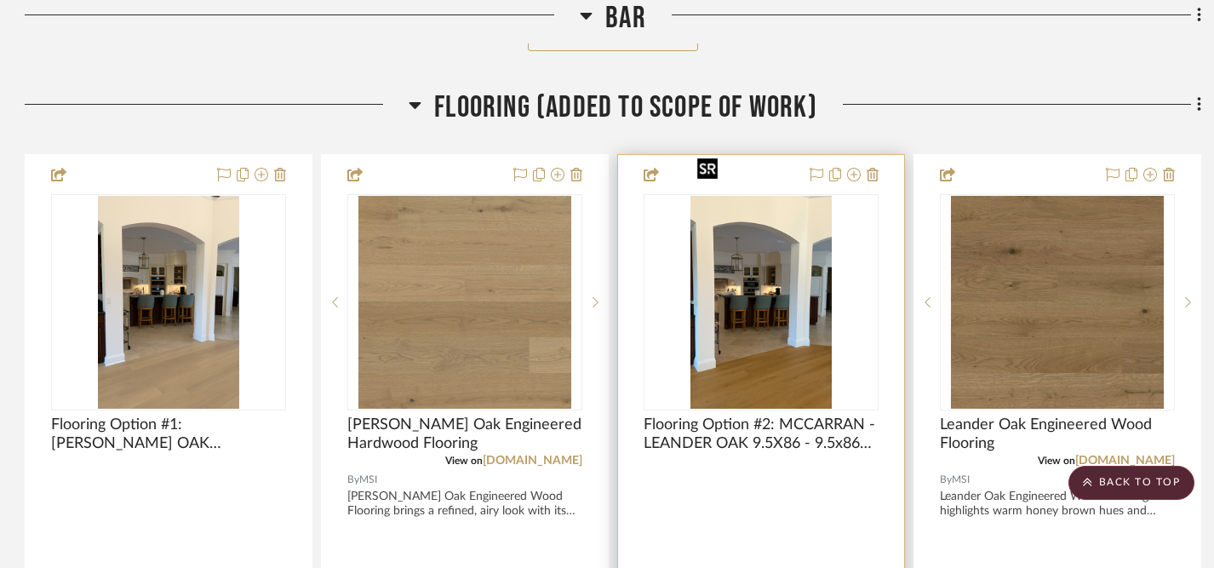
click at [776, 315] on img "0" at bounding box center [760, 302] width 141 height 213
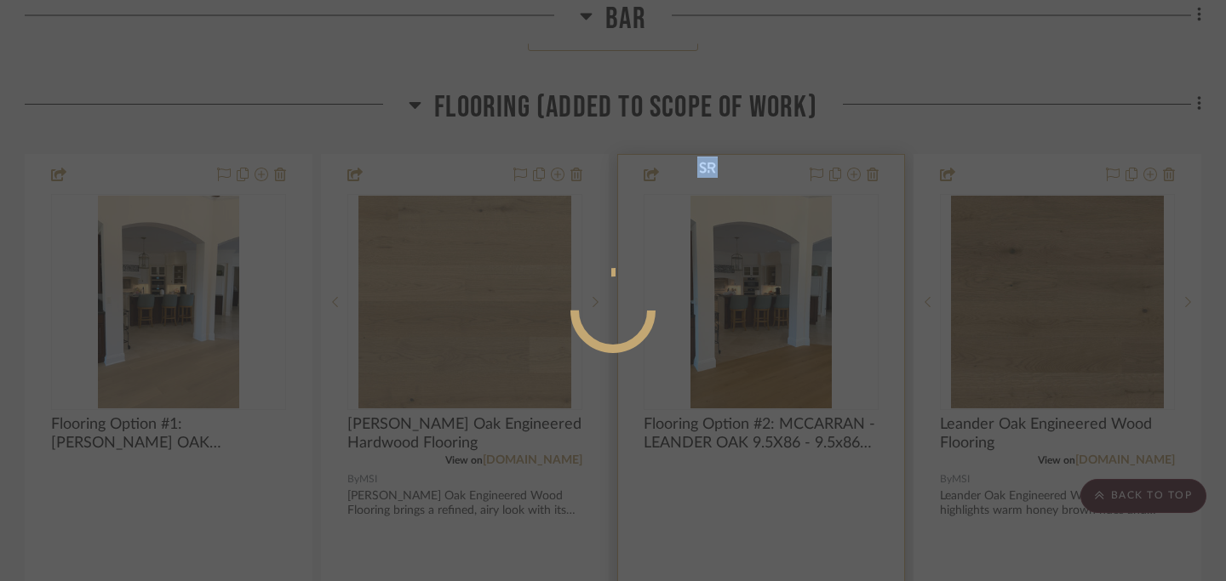
click at [776, 315] on div at bounding box center [613, 290] width 1226 height 581
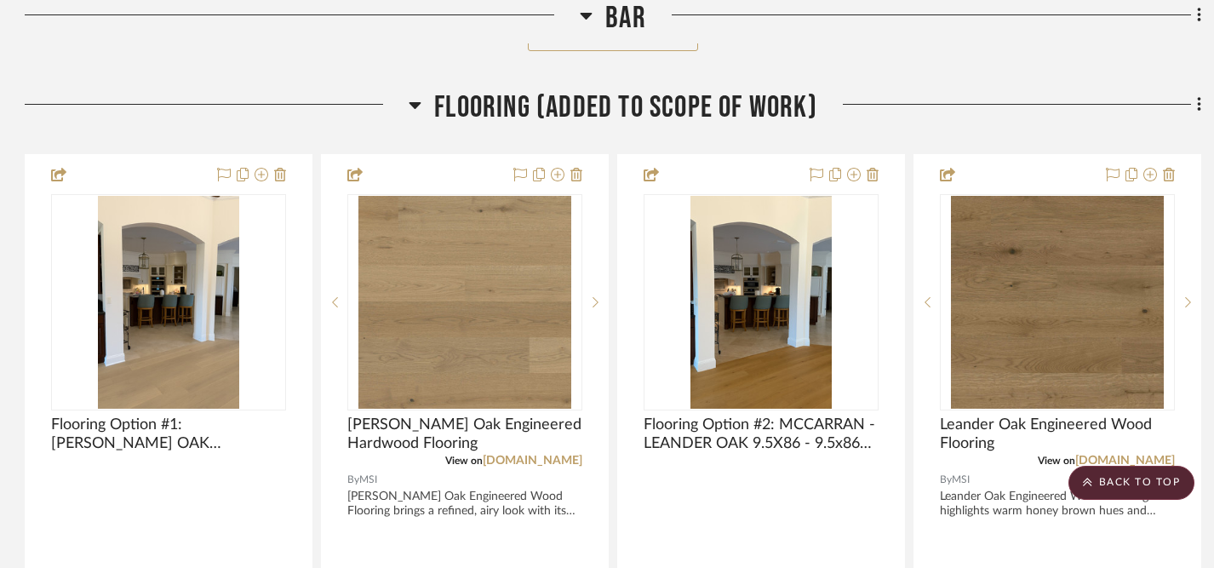
click at [776, 314] on img "0" at bounding box center [760, 302] width 141 height 213
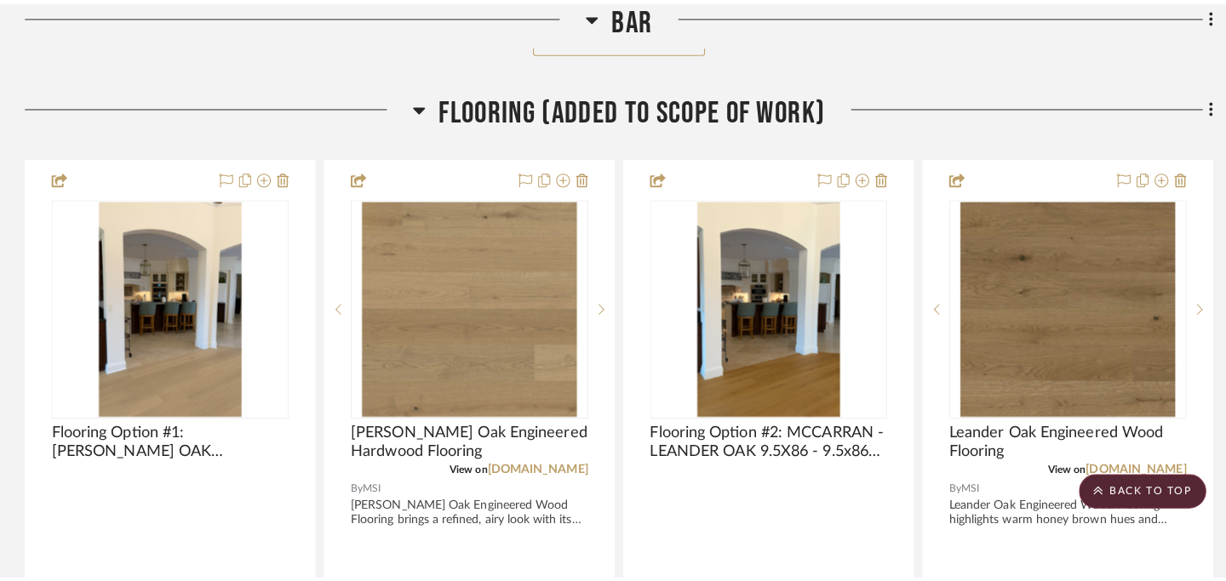
scroll to position [0, 0]
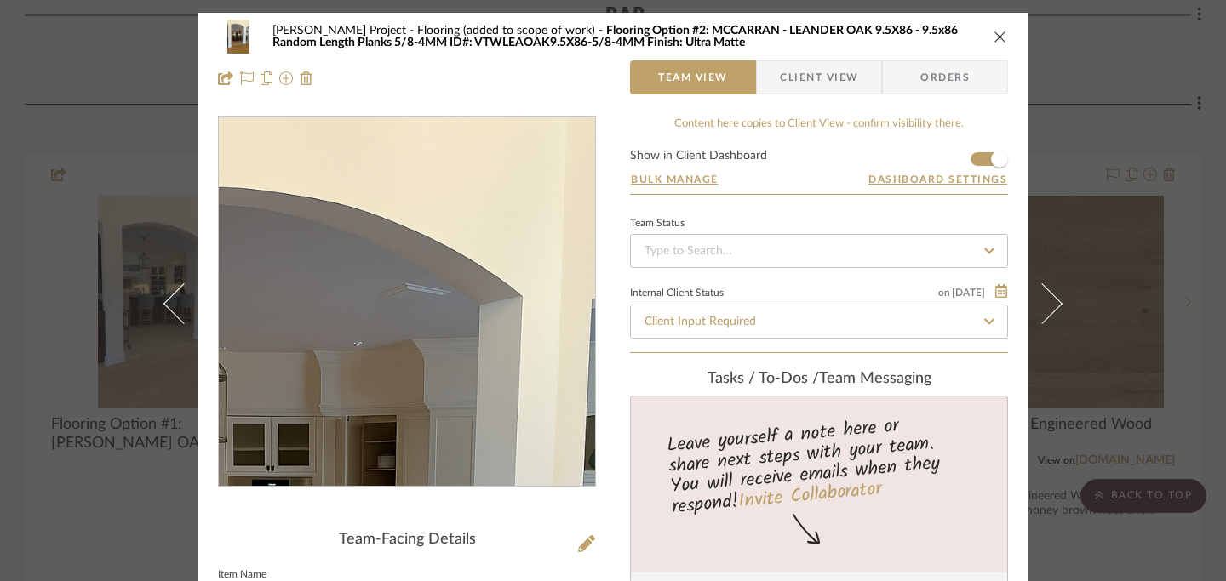
click at [429, 201] on img "0" at bounding box center [406, 301] width 246 height 369
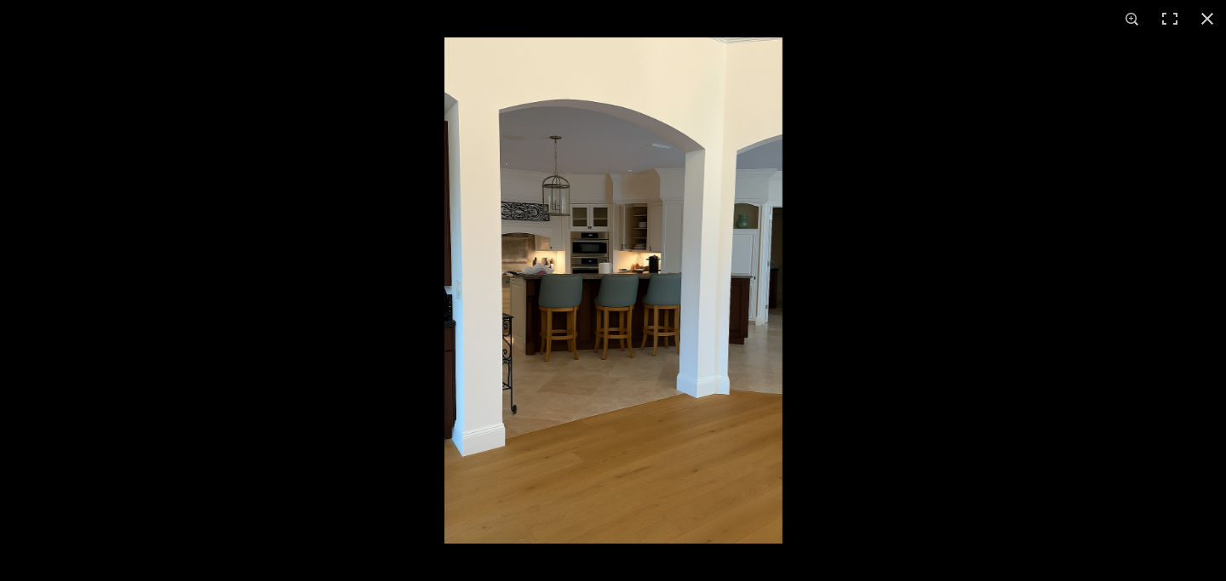
click at [560, 267] on img at bounding box center [613, 290] width 338 height 506
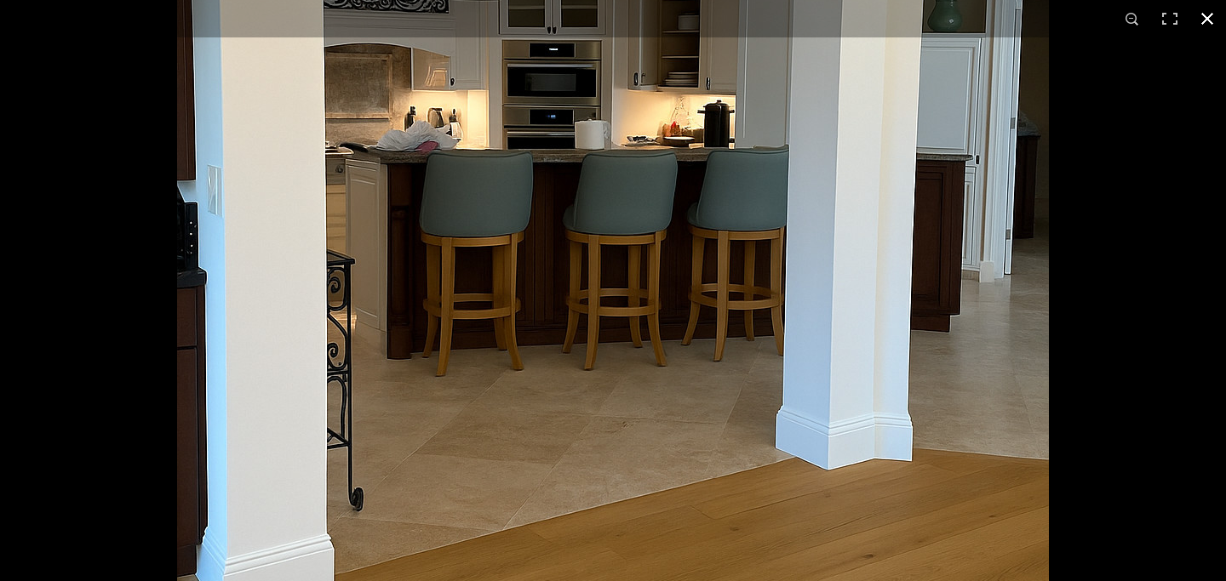
click at [902, 20] on button at bounding box center [1206, 18] width 37 height 37
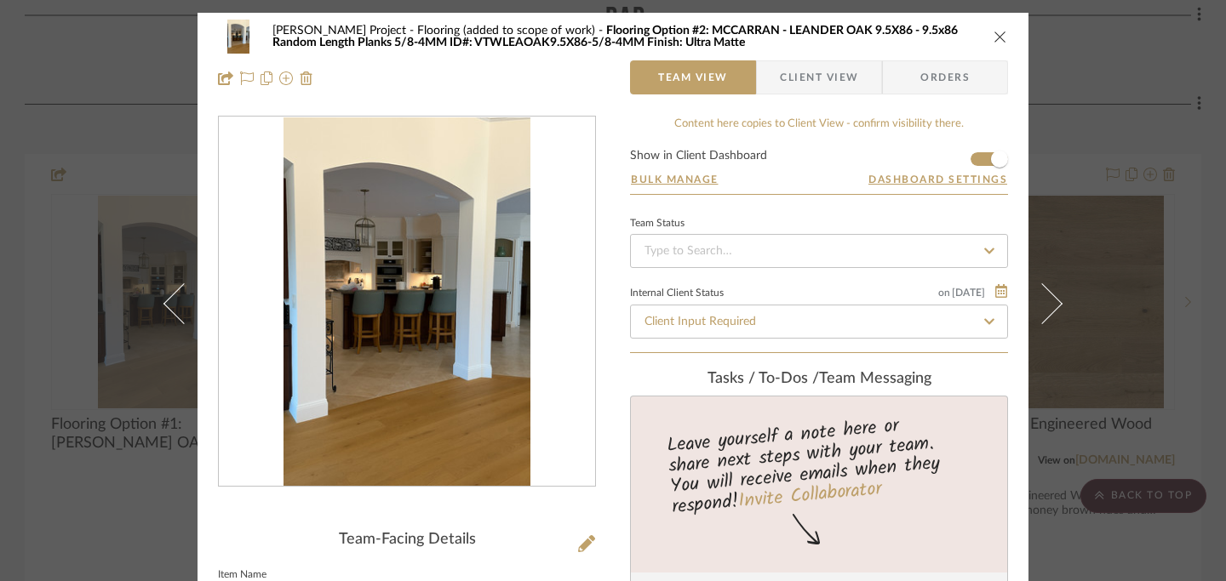
click at [902, 31] on icon "close" at bounding box center [1000, 37] width 14 height 14
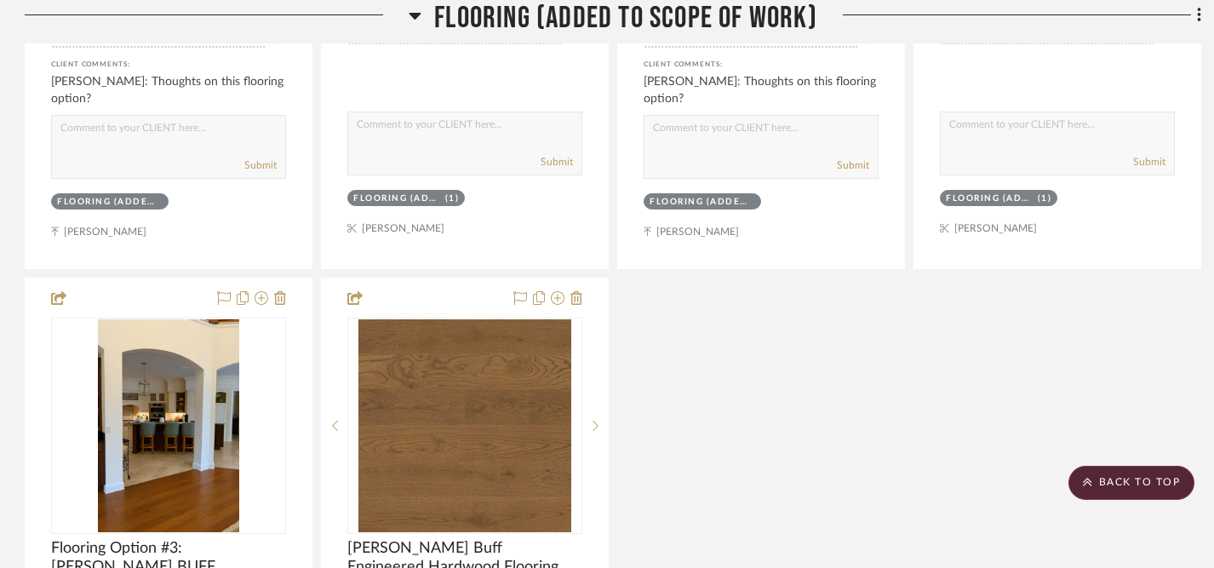
scroll to position [2652, 1]
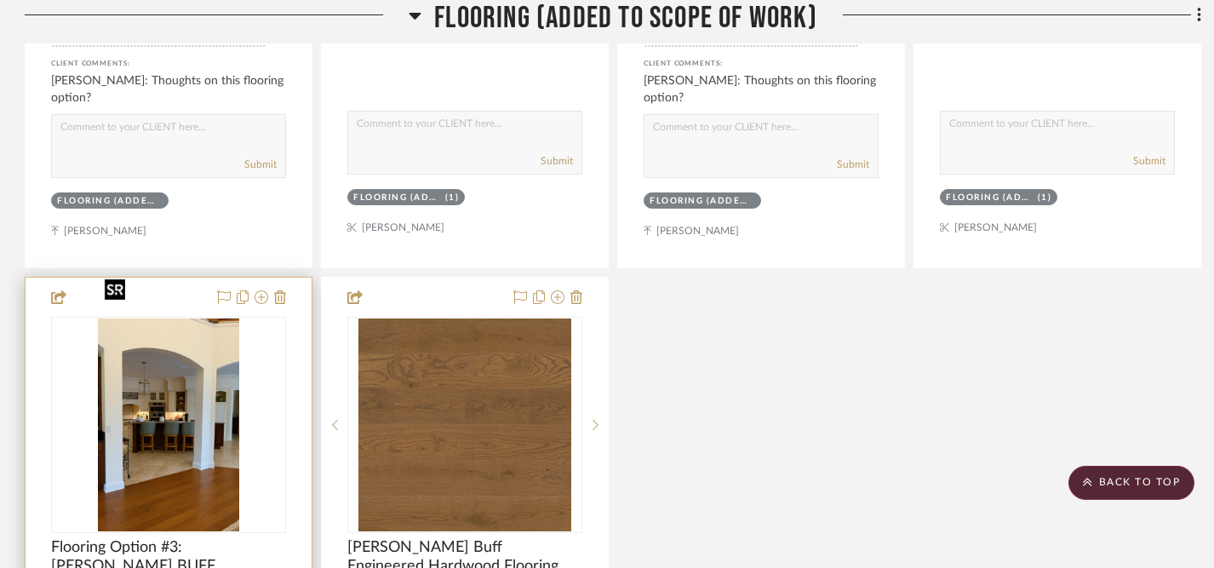
click at [174, 407] on img "0" at bounding box center [168, 424] width 141 height 213
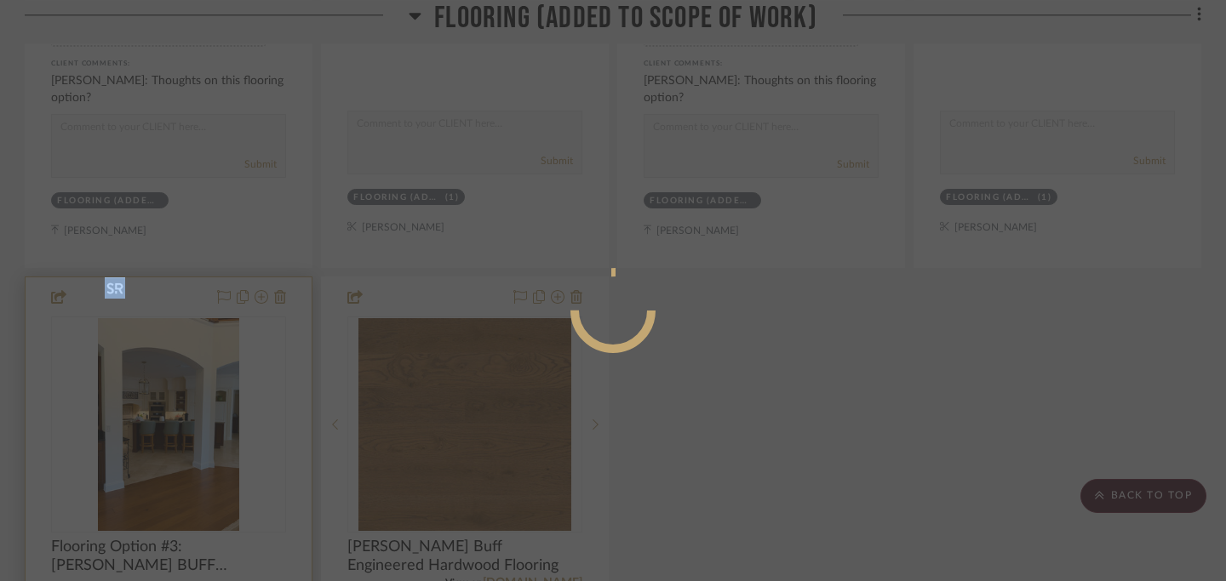
click at [174, 407] on div at bounding box center [613, 290] width 1226 height 581
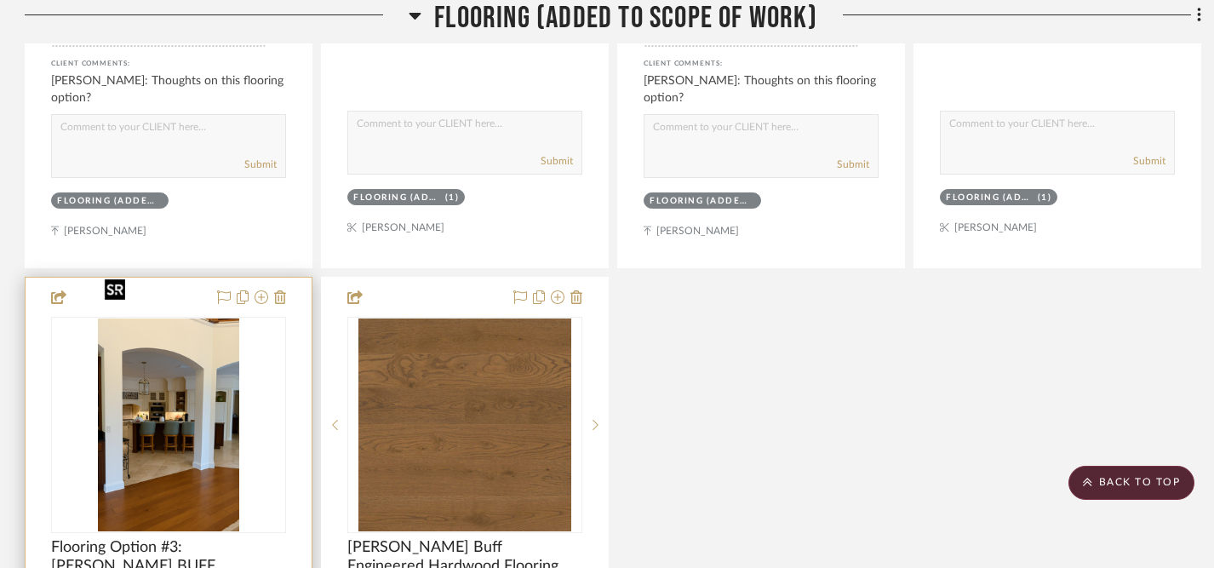
click at [181, 408] on img "0" at bounding box center [168, 424] width 141 height 213
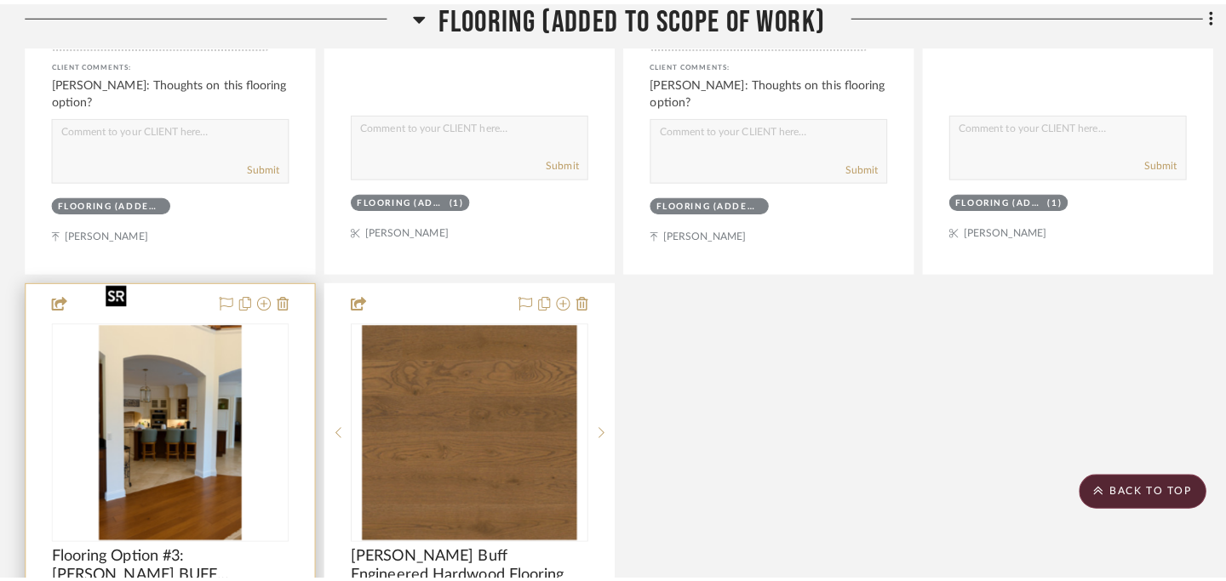
scroll to position [0, 0]
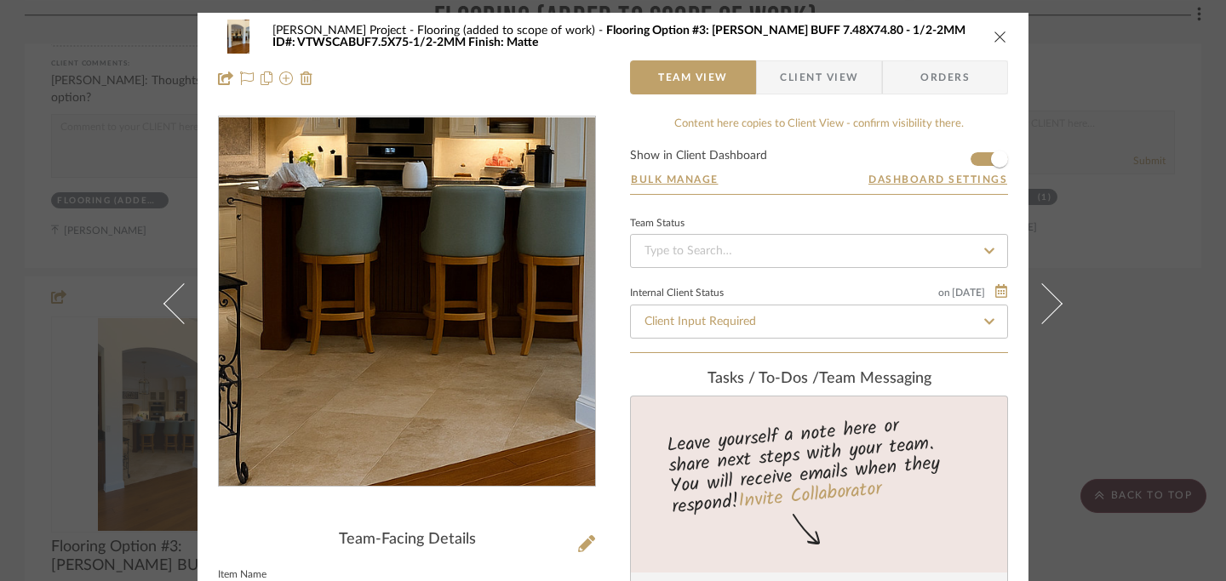
click at [386, 335] on img "0" at bounding box center [406, 301] width 246 height 369
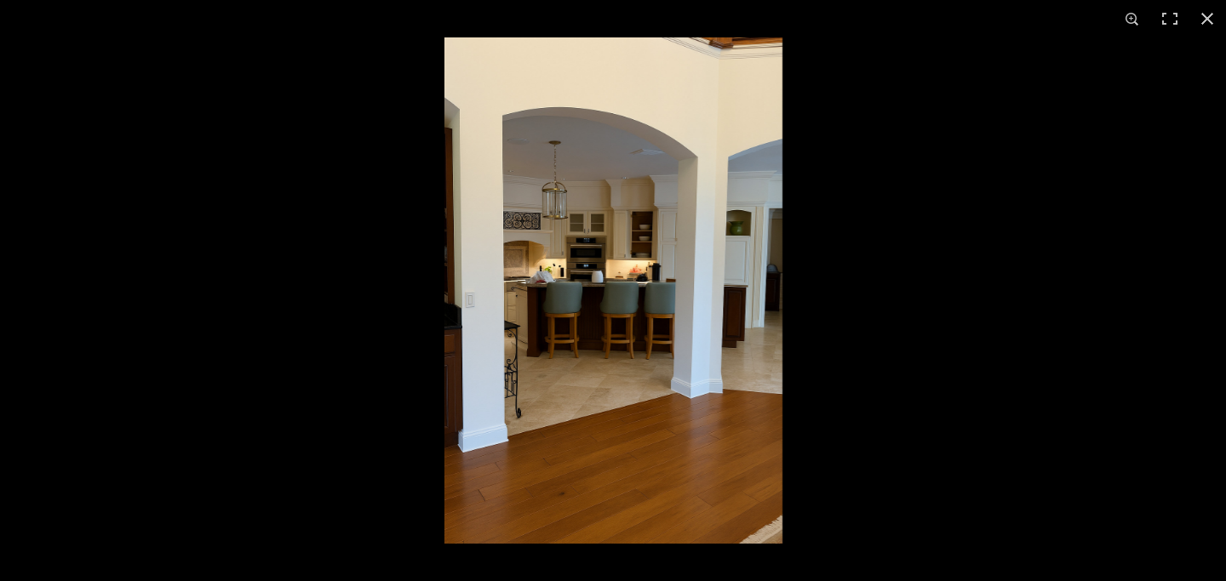
click at [583, 333] on img at bounding box center [613, 290] width 338 height 506
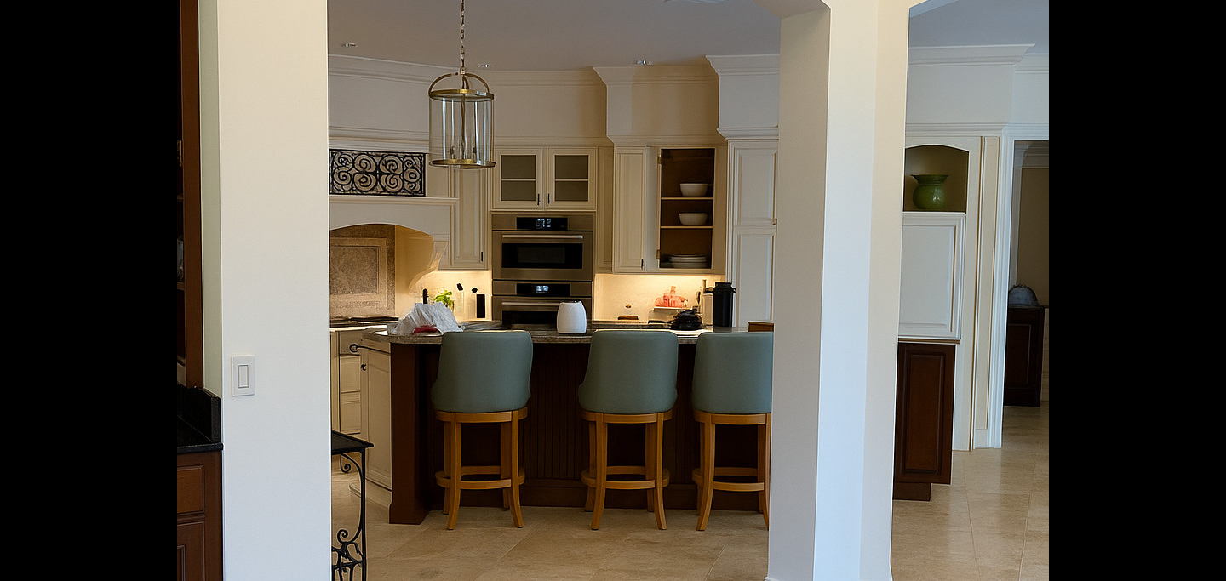
click at [583, 333] on img at bounding box center [613, 353] width 872 height 1307
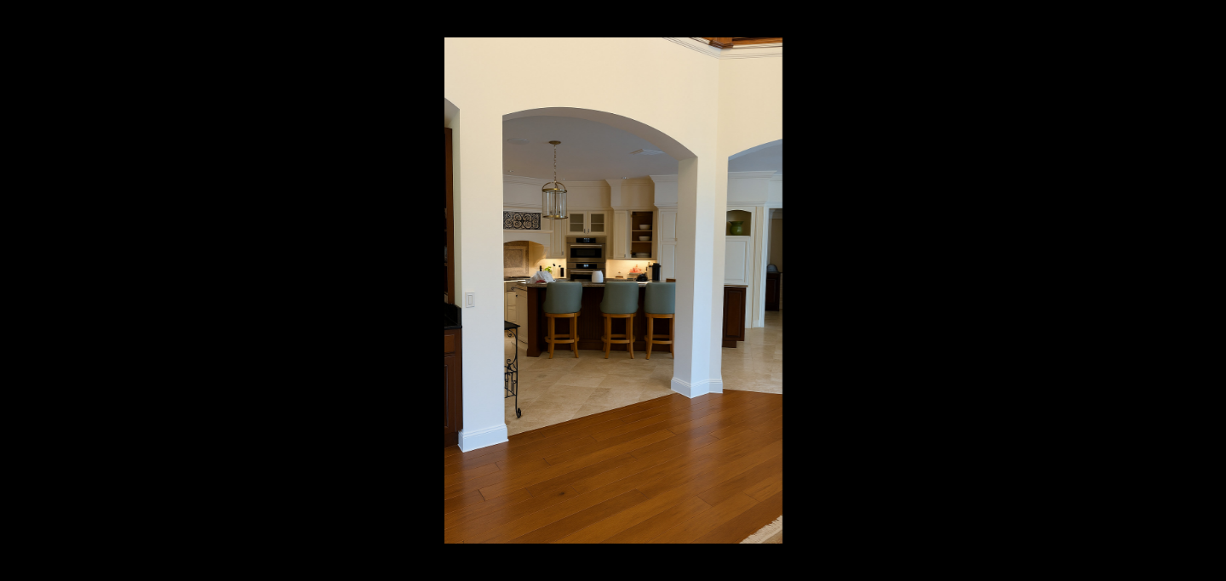
click at [583, 333] on img at bounding box center [613, 290] width 338 height 506
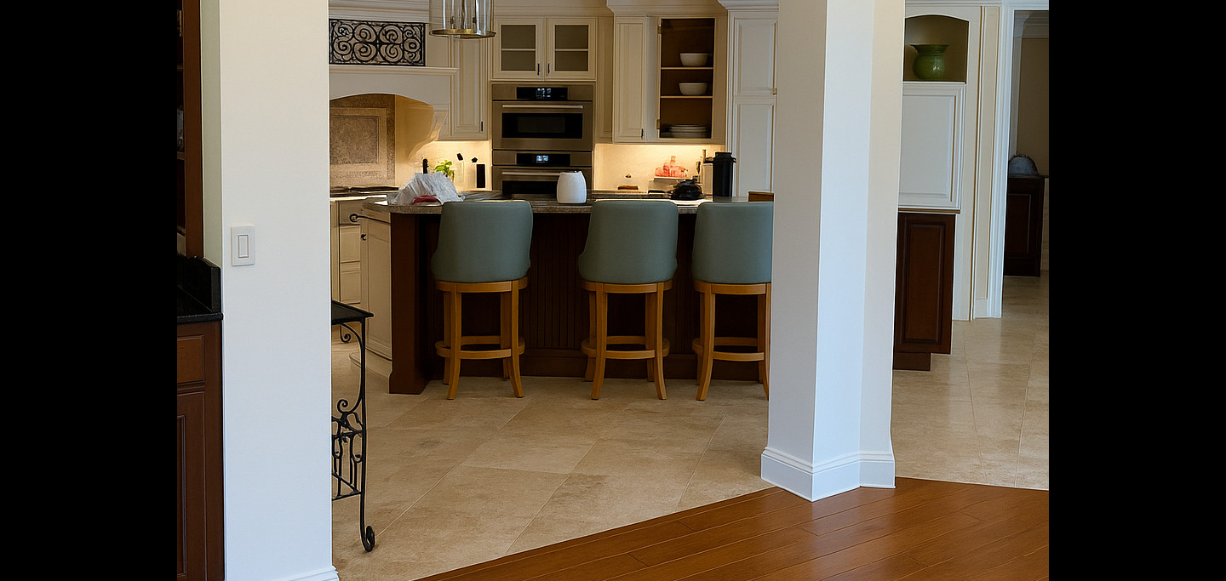
click at [583, 333] on img at bounding box center [613, 222] width 872 height 1307
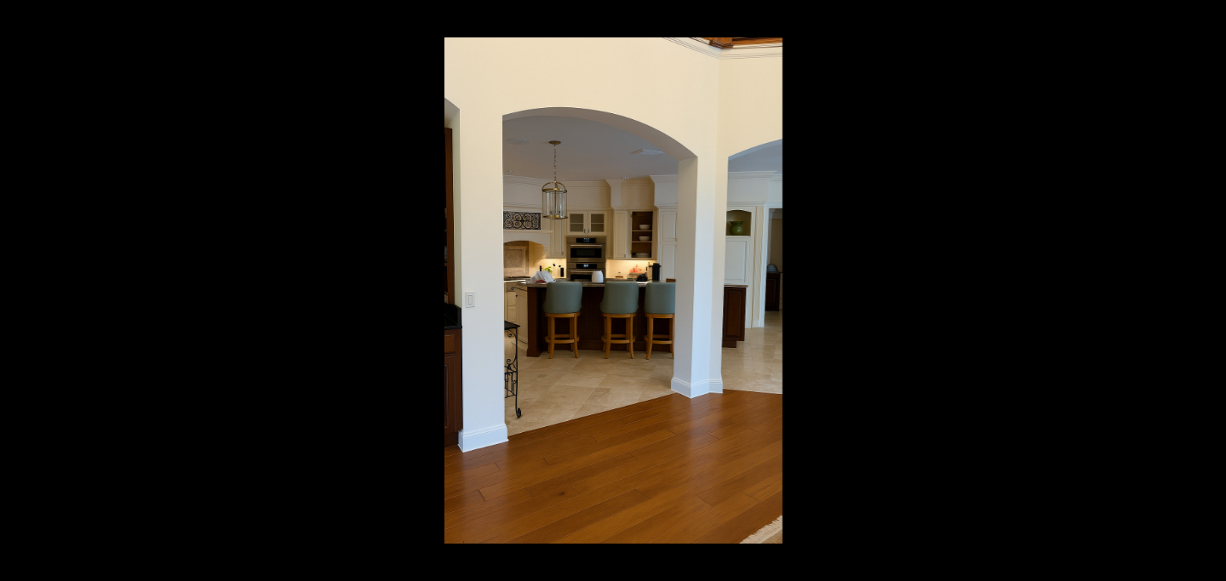
click at [583, 333] on img at bounding box center [613, 290] width 338 height 506
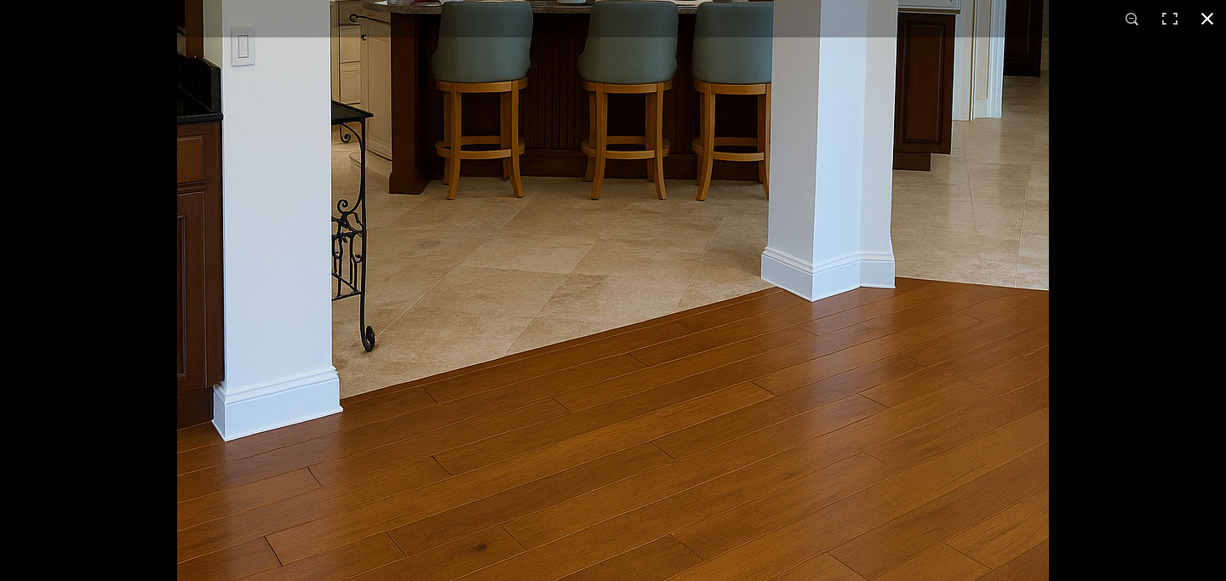
click at [902, 17] on button at bounding box center [1206, 18] width 37 height 37
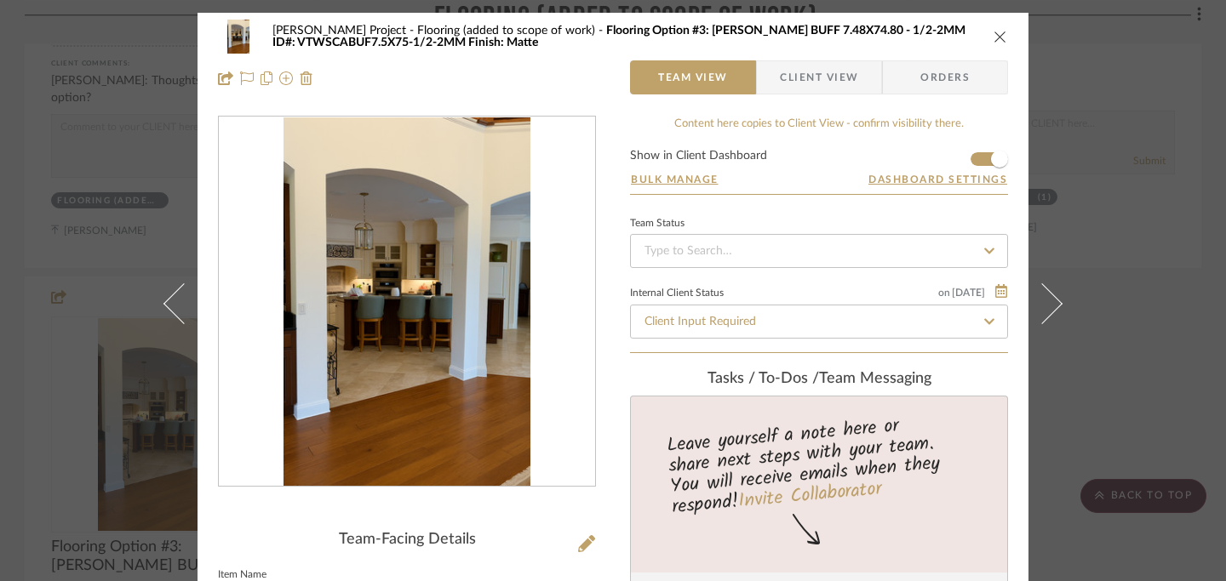
click at [902, 39] on icon "close" at bounding box center [1000, 37] width 14 height 14
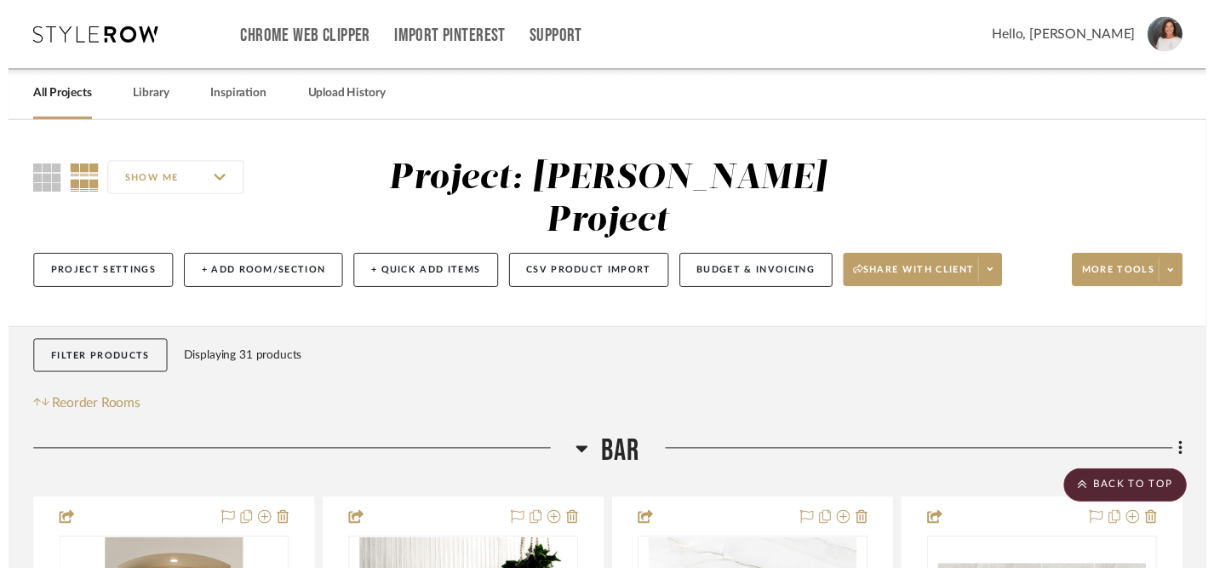
scroll to position [2652, 1]
